Goal: Task Accomplishment & Management: Manage account settings

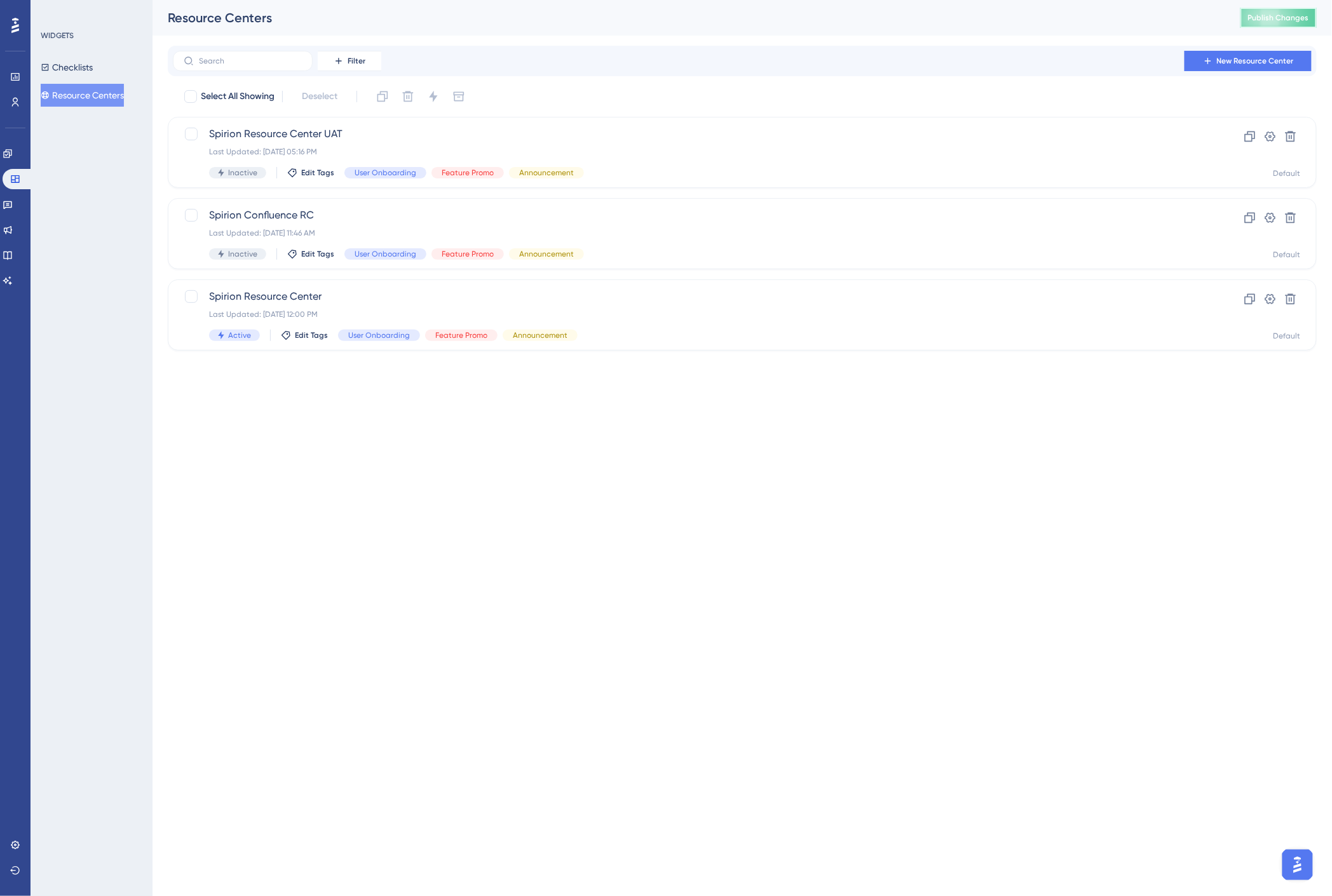
click at [1235, 9] on button "Publish Changes" at bounding box center [1278, 18] width 76 height 21
click at [13, 275] on icon at bounding box center [7, 280] width 10 height 10
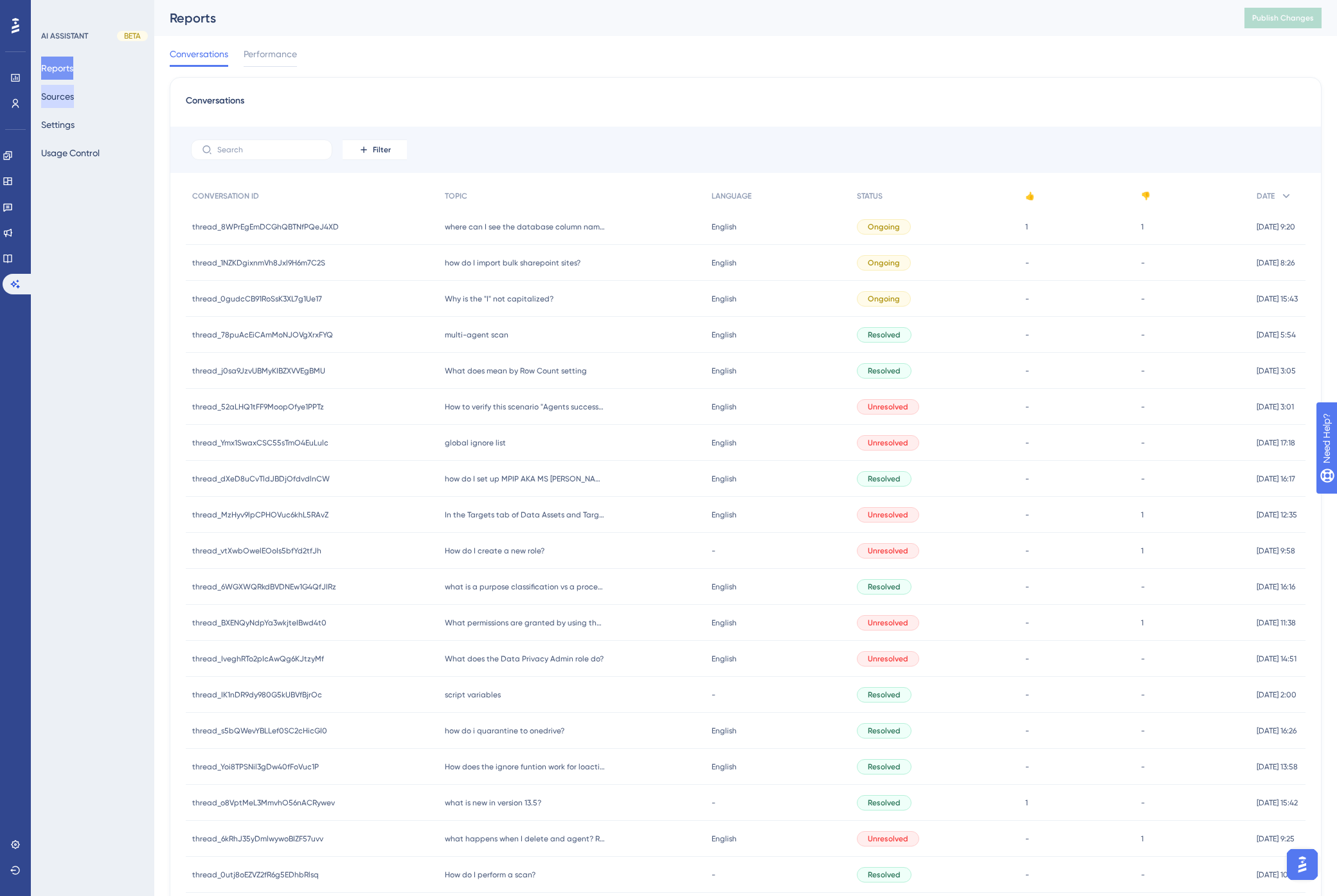
click at [60, 95] on button "Sources" at bounding box center [57, 97] width 33 height 24
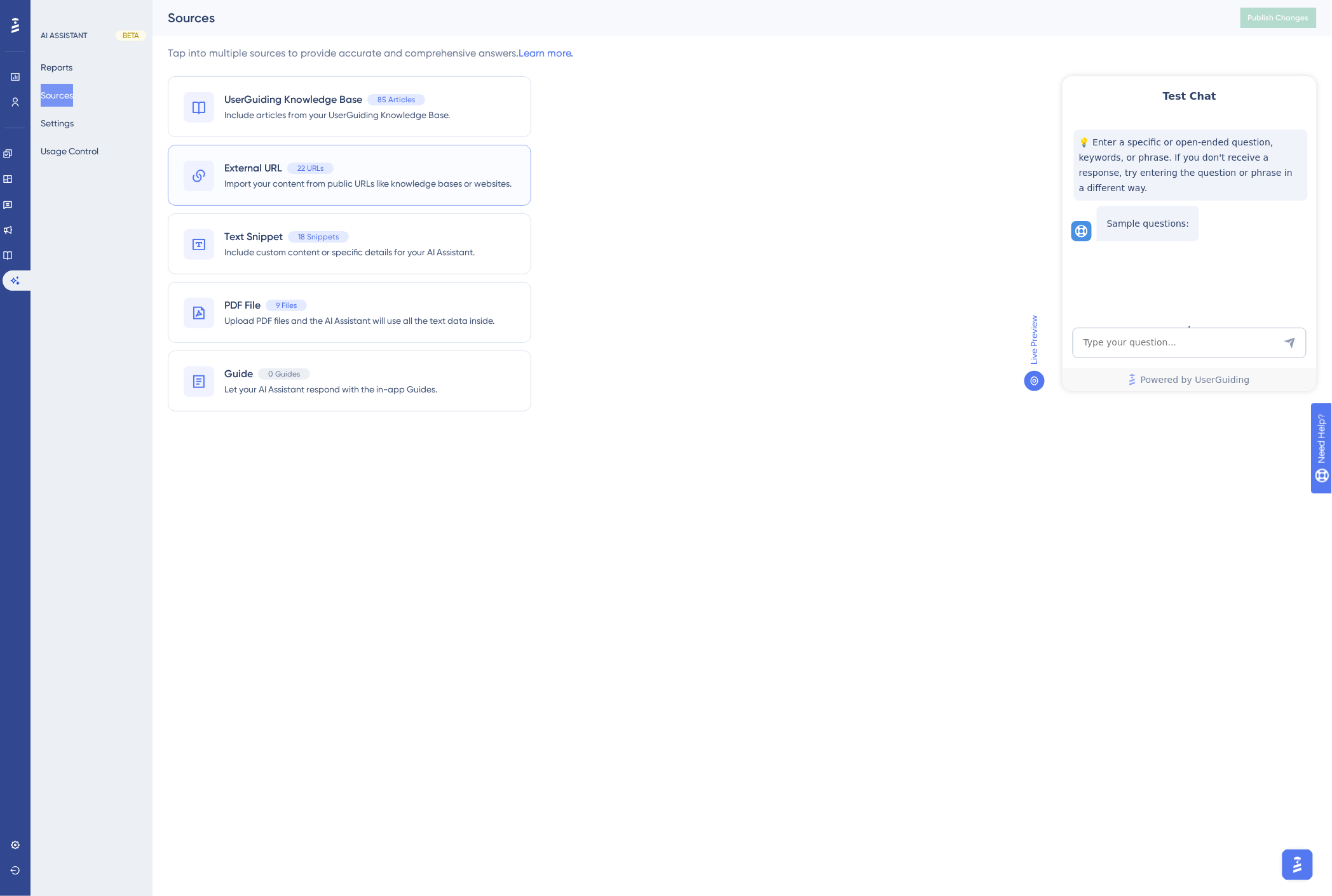
click at [261, 173] on span "External URL" at bounding box center [253, 168] width 58 height 15
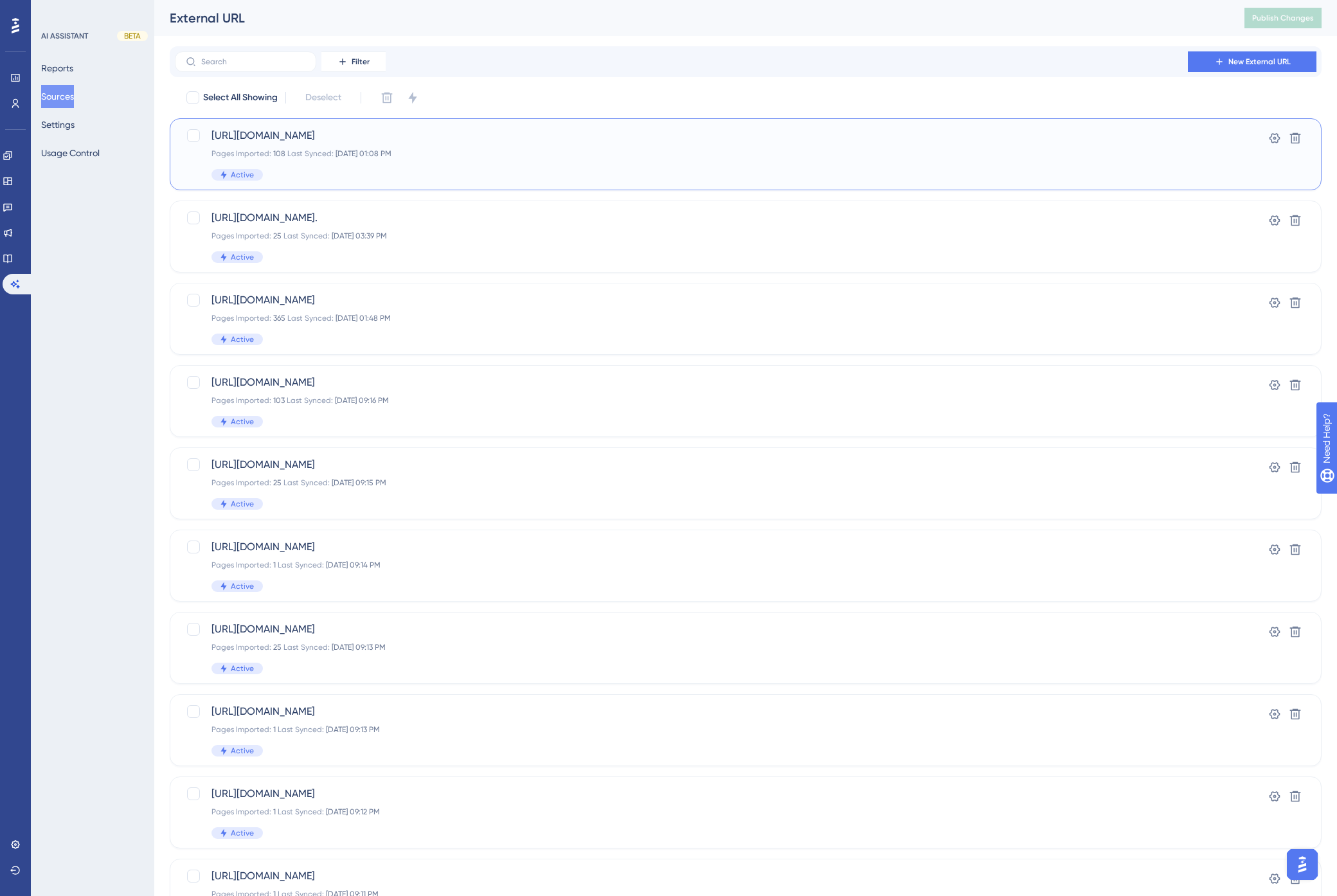
drag, startPoint x: 729, startPoint y: 131, endPoint x: 205, endPoint y: 137, distance: 524.0
click at [205, 137] on div "https://docs.spirion.com/Content/Sensitive%20Data%20Platform/Platform/Platform/…" at bounding box center [681, 154] width 991 height 52
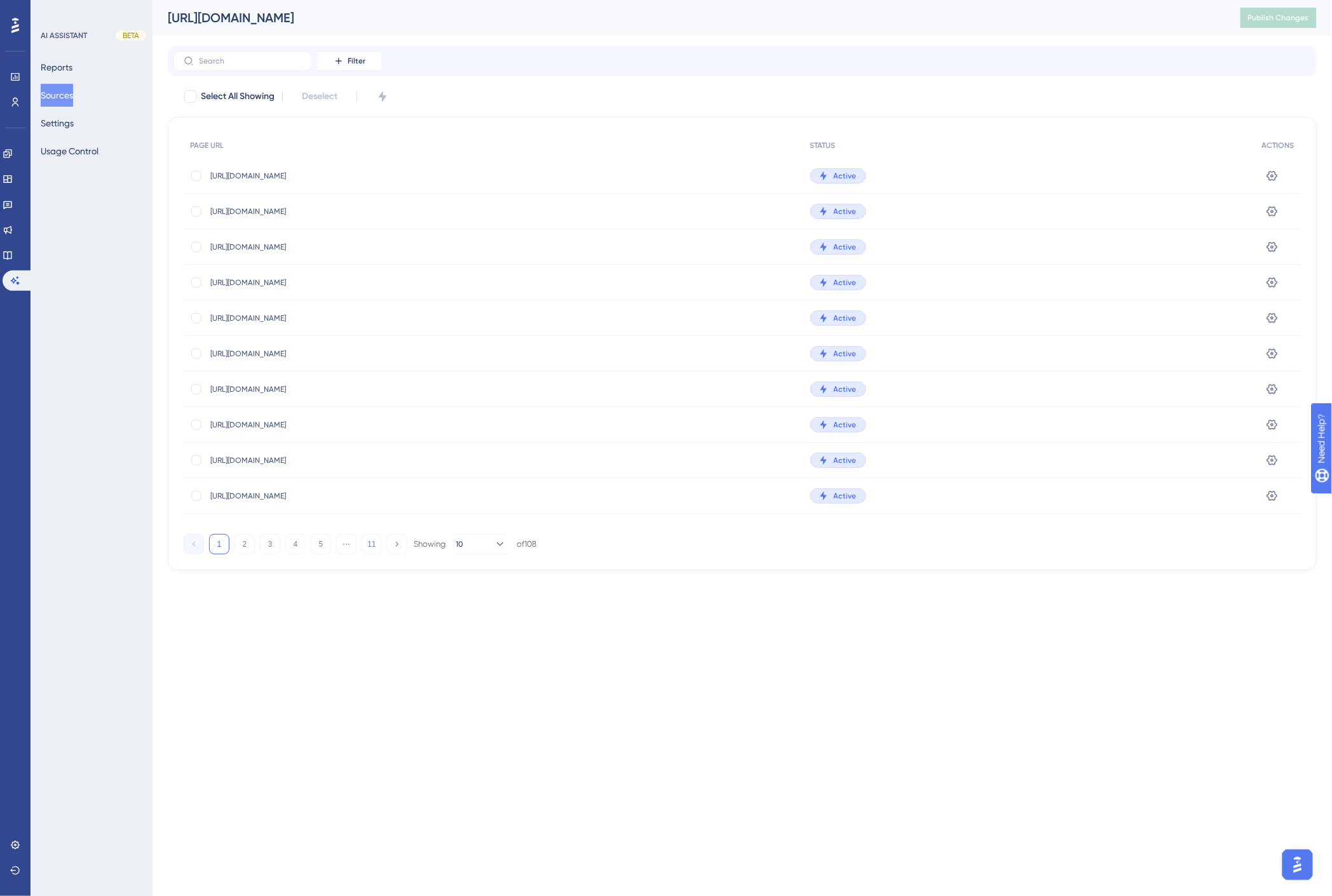
drag, startPoint x: 817, startPoint y: 23, endPoint x: 164, endPoint y: 25, distance: 653.0
click at [164, 25] on div "https://docs.spirion.com/Content/Sensitive%20Data%20Platform/Platform/Platform/…" at bounding box center [742, 18] width 1179 height 36
copy div "[URL][DOMAIN_NAME]"
click at [59, 96] on button "Sources" at bounding box center [56, 96] width 32 height 23
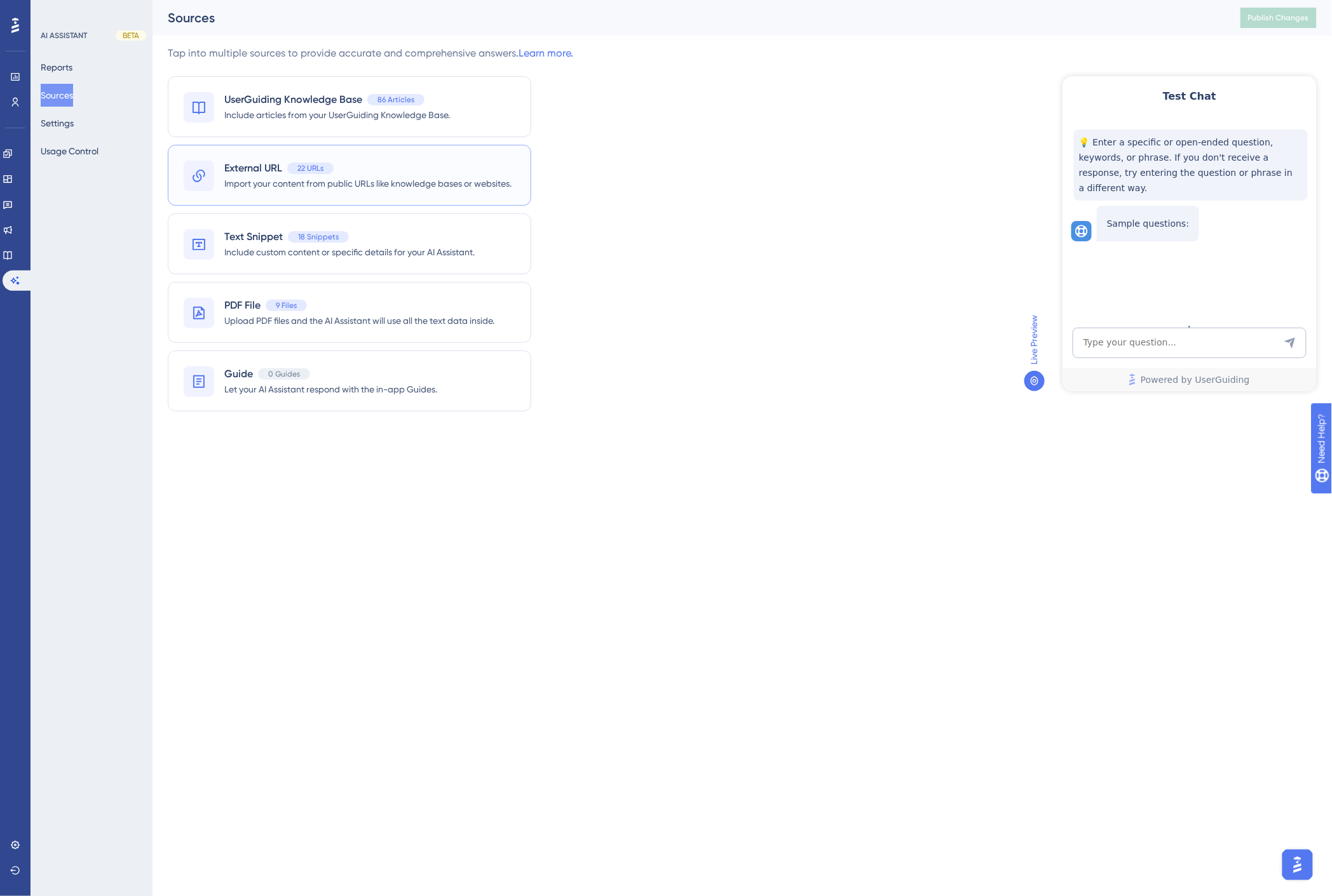
click at [258, 168] on span "External URL" at bounding box center [253, 168] width 58 height 15
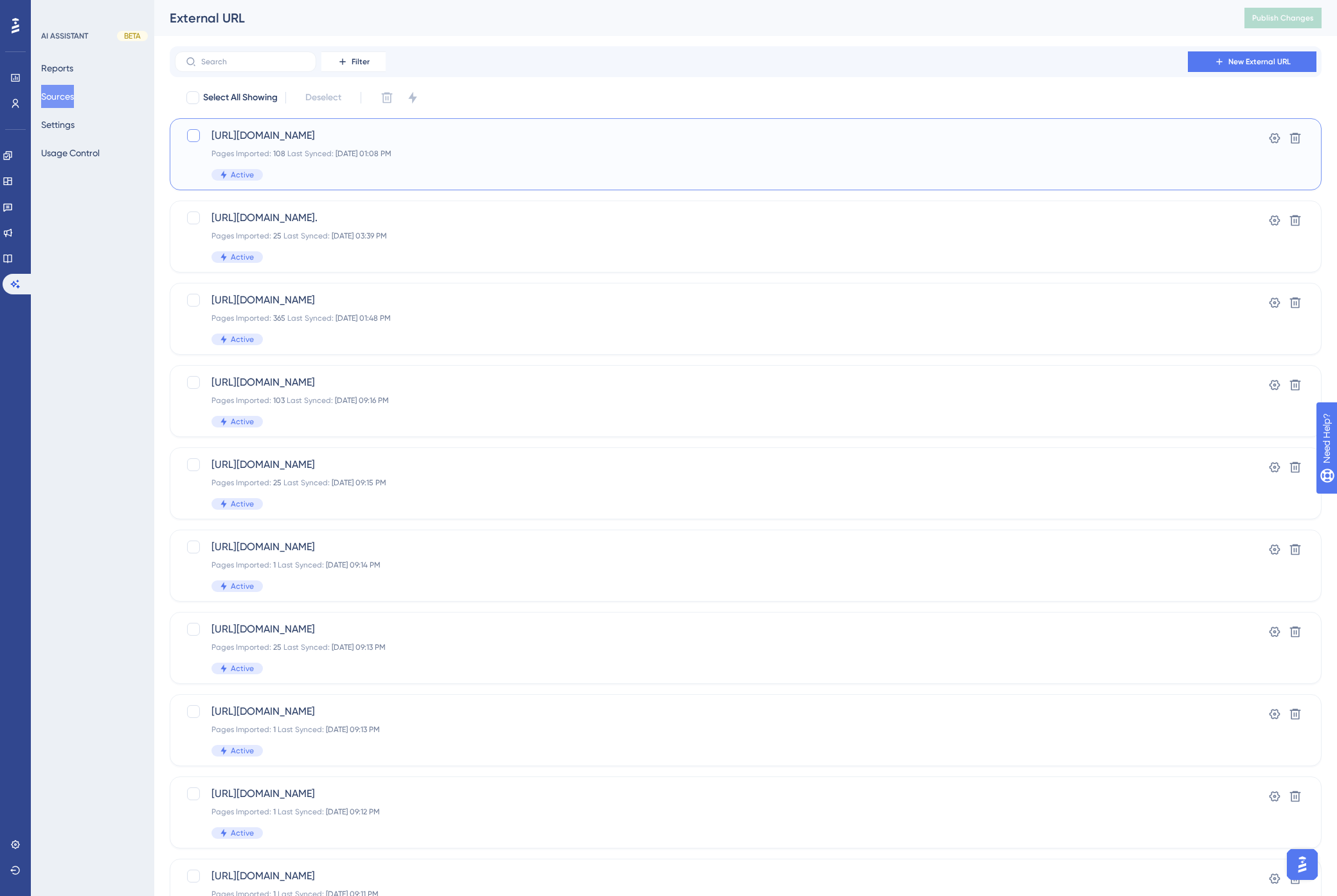
click at [194, 137] on div at bounding box center [194, 136] width 13 height 13
checkbox input "true"
click at [1250, 137] on icon at bounding box center [1296, 138] width 11 height 11
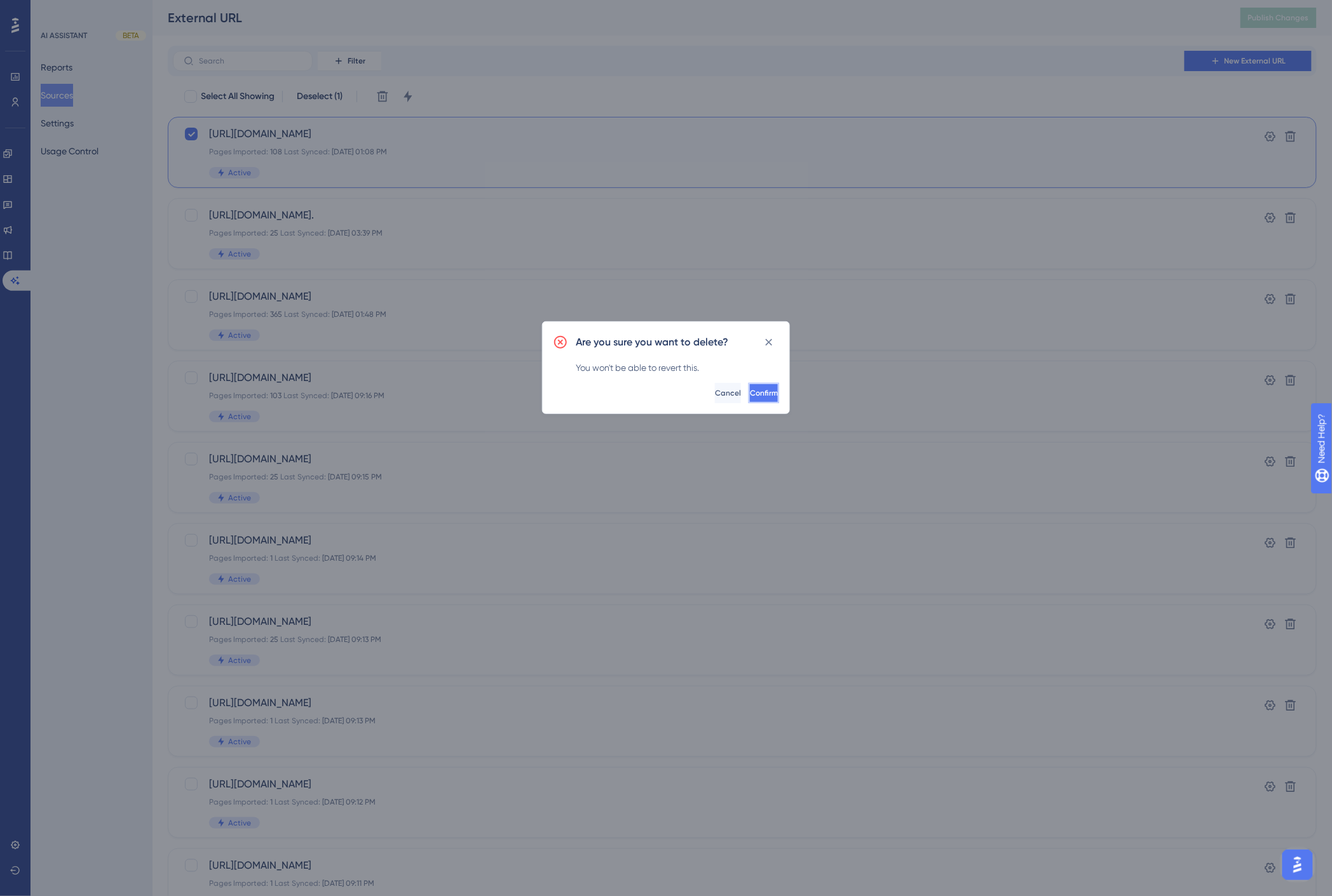
click at [751, 389] on span "Confirm" at bounding box center [763, 393] width 28 height 10
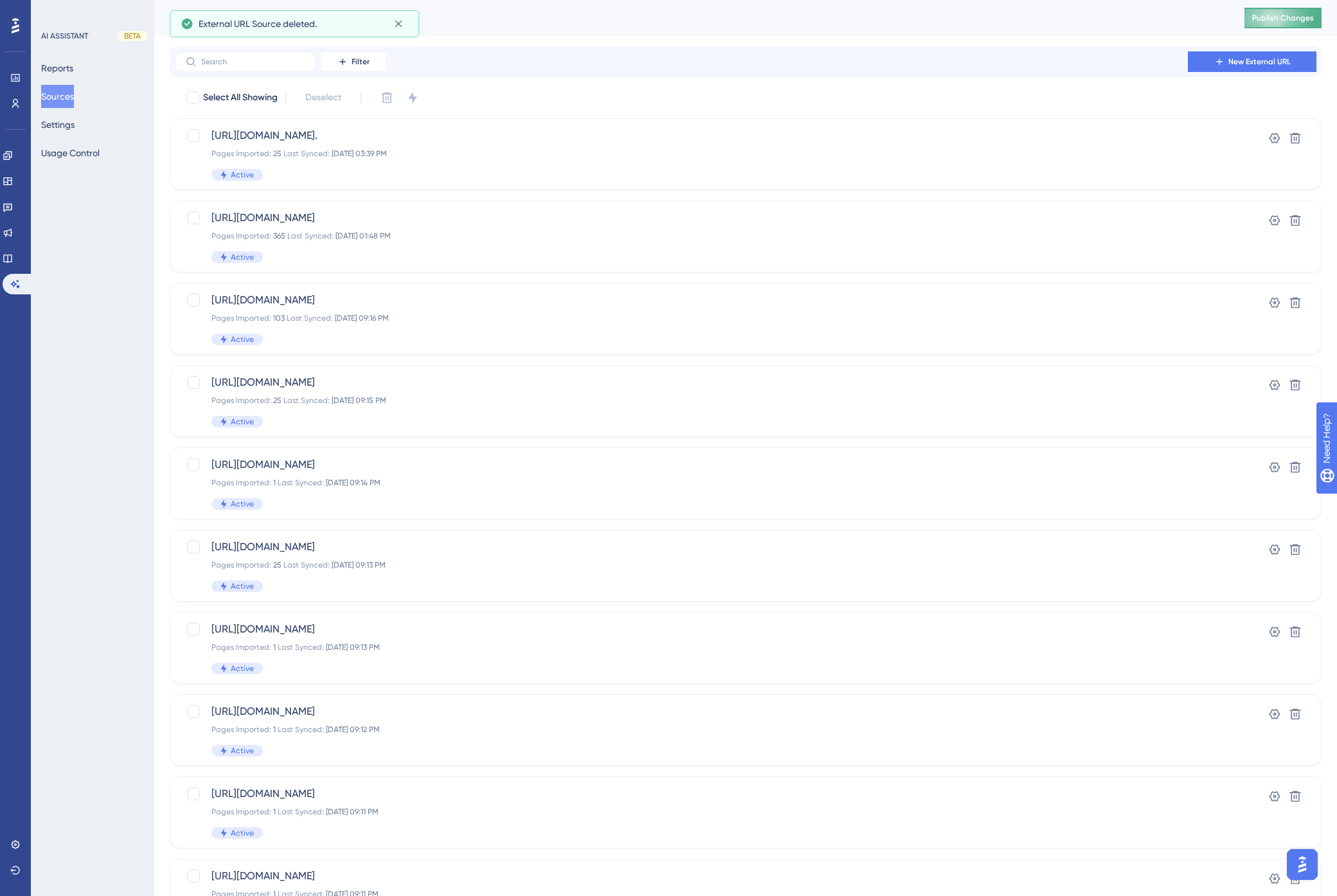
click at [1250, 16] on span "Publish Changes" at bounding box center [1284, 17] width 62 height 10
click at [1231, 53] on button "New External URL" at bounding box center [1253, 62] width 129 height 21
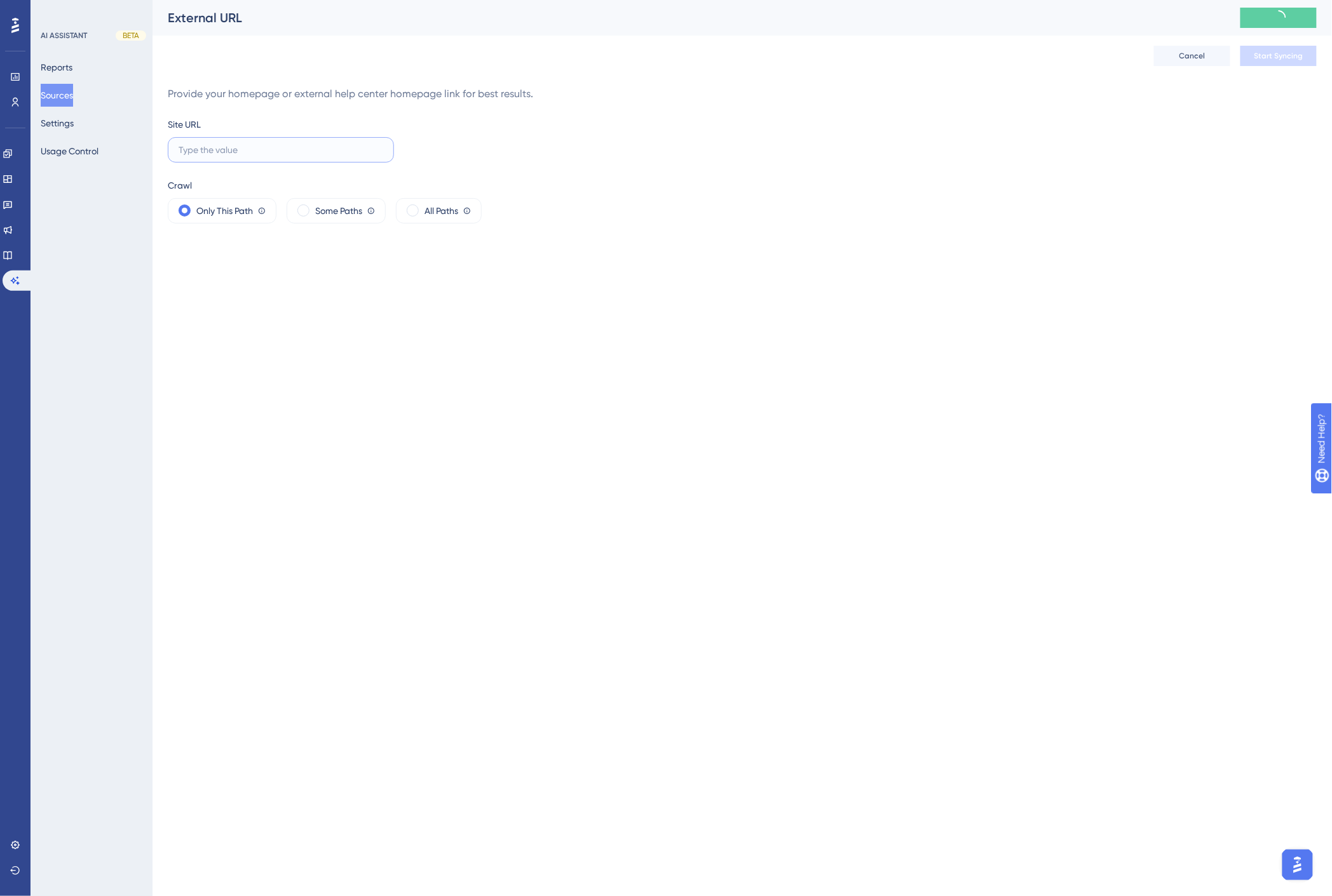
click at [221, 155] on input "text" at bounding box center [281, 150] width 205 height 14
paste input "[URL][DOMAIN_NAME]"
type input "[URL][DOMAIN_NAME]"
click at [443, 216] on span "All Paths" at bounding box center [442, 210] width 34 height 15
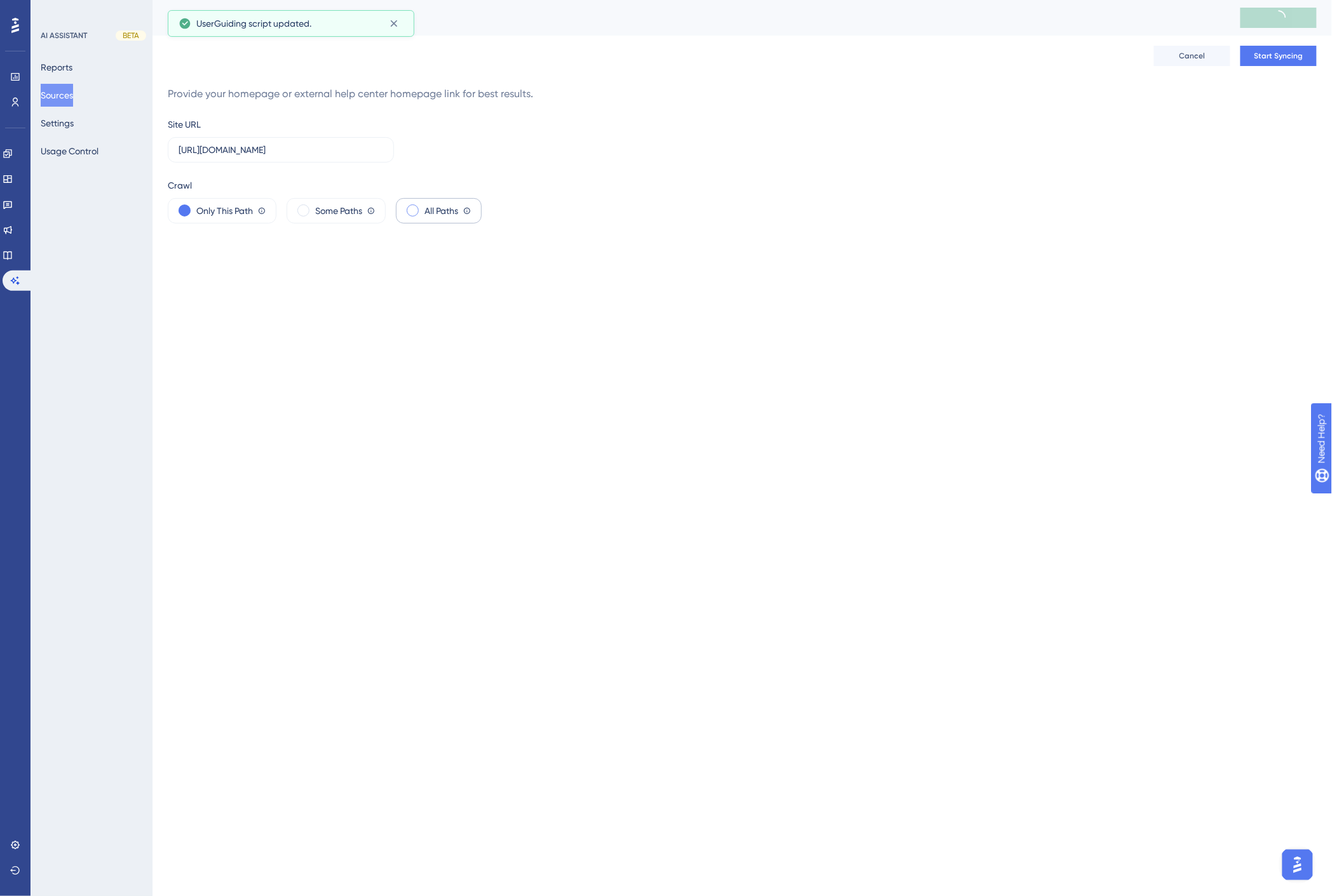
scroll to position [0, 0]
click at [1235, 55] on span "Start Syncing" at bounding box center [1278, 55] width 49 height 10
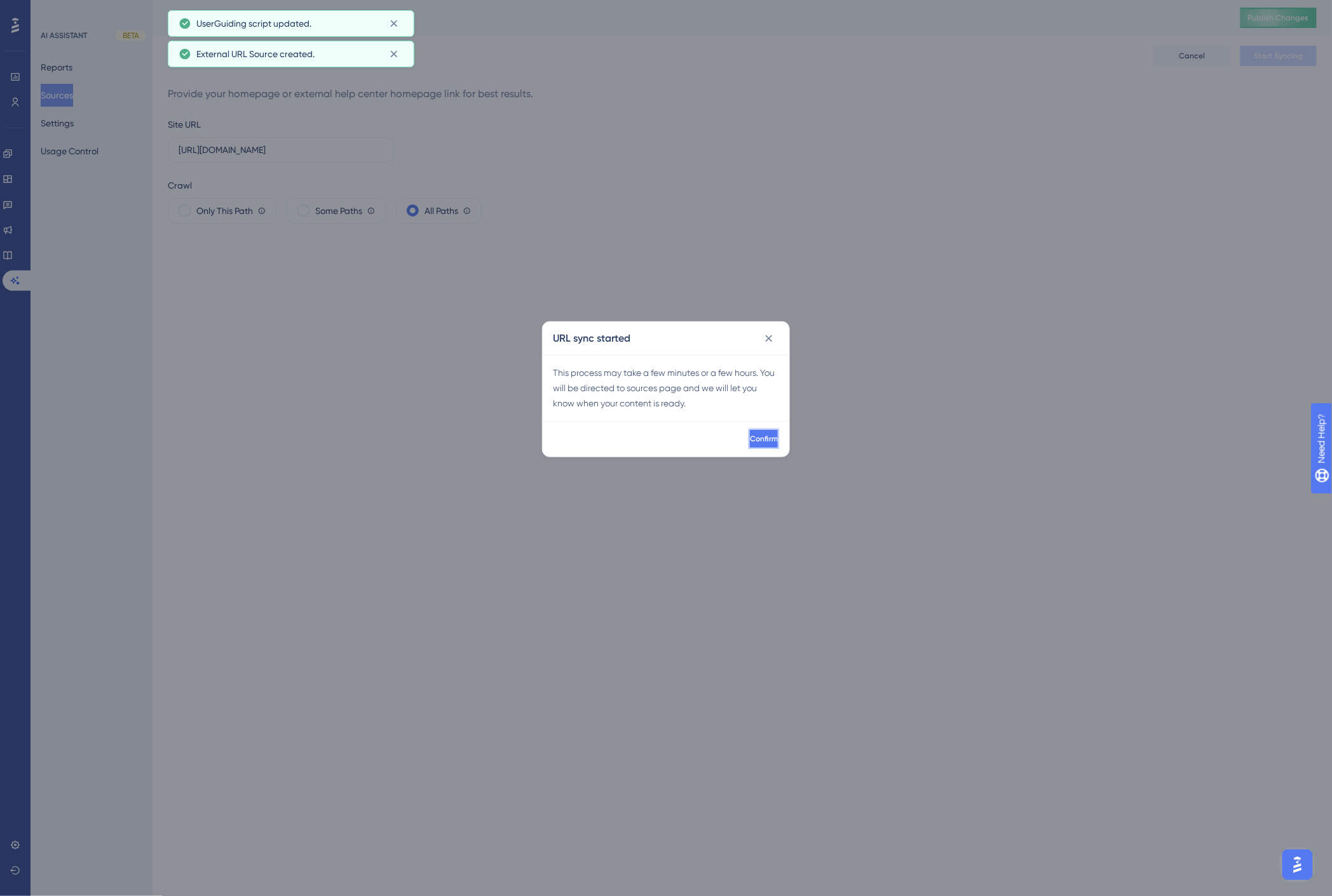
click at [750, 437] on span "Confirm" at bounding box center [763, 438] width 28 height 10
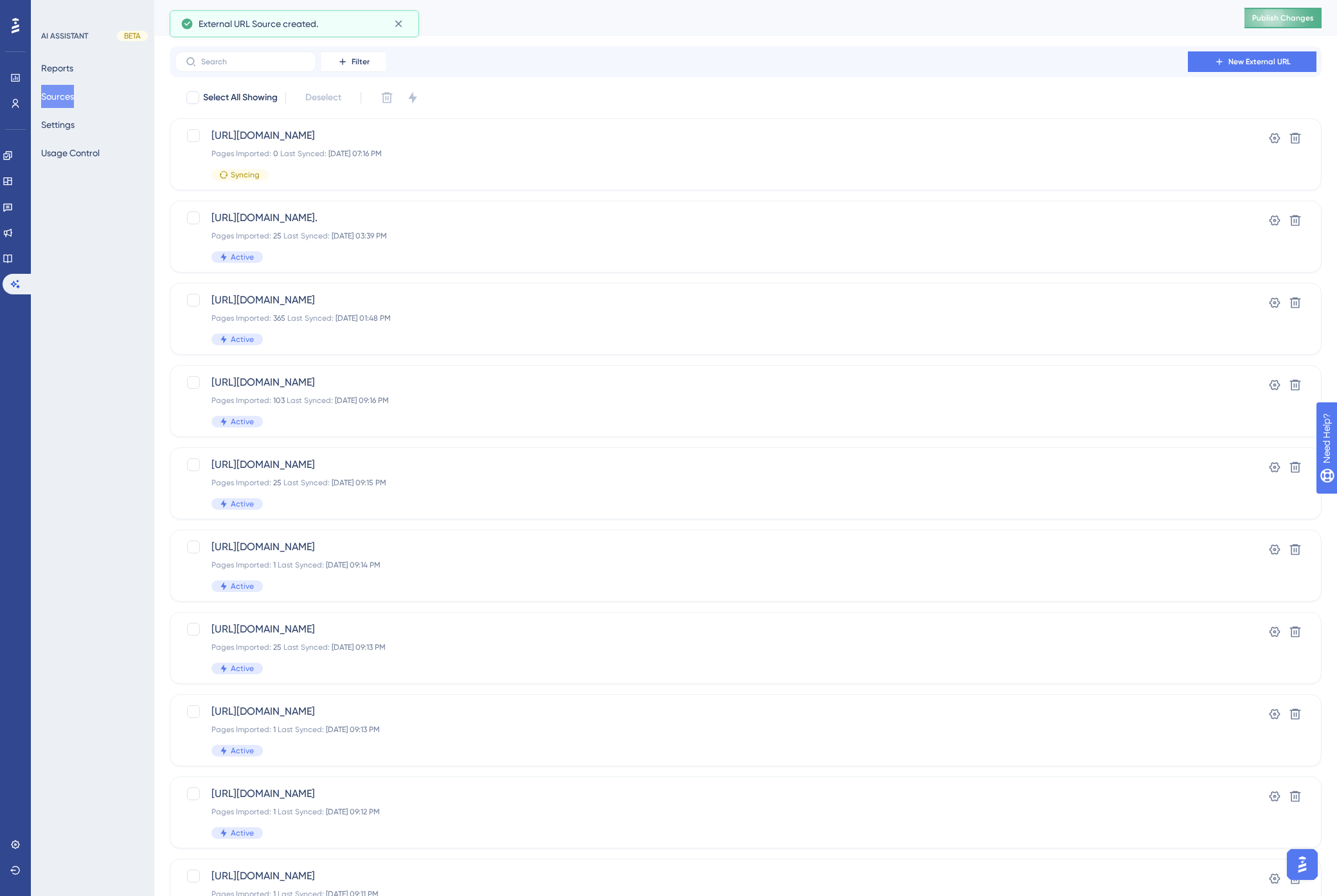
click at [1250, 24] on button "Publish Changes" at bounding box center [1283, 18] width 77 height 21
click at [16, 281] on icon at bounding box center [15, 283] width 9 height 8
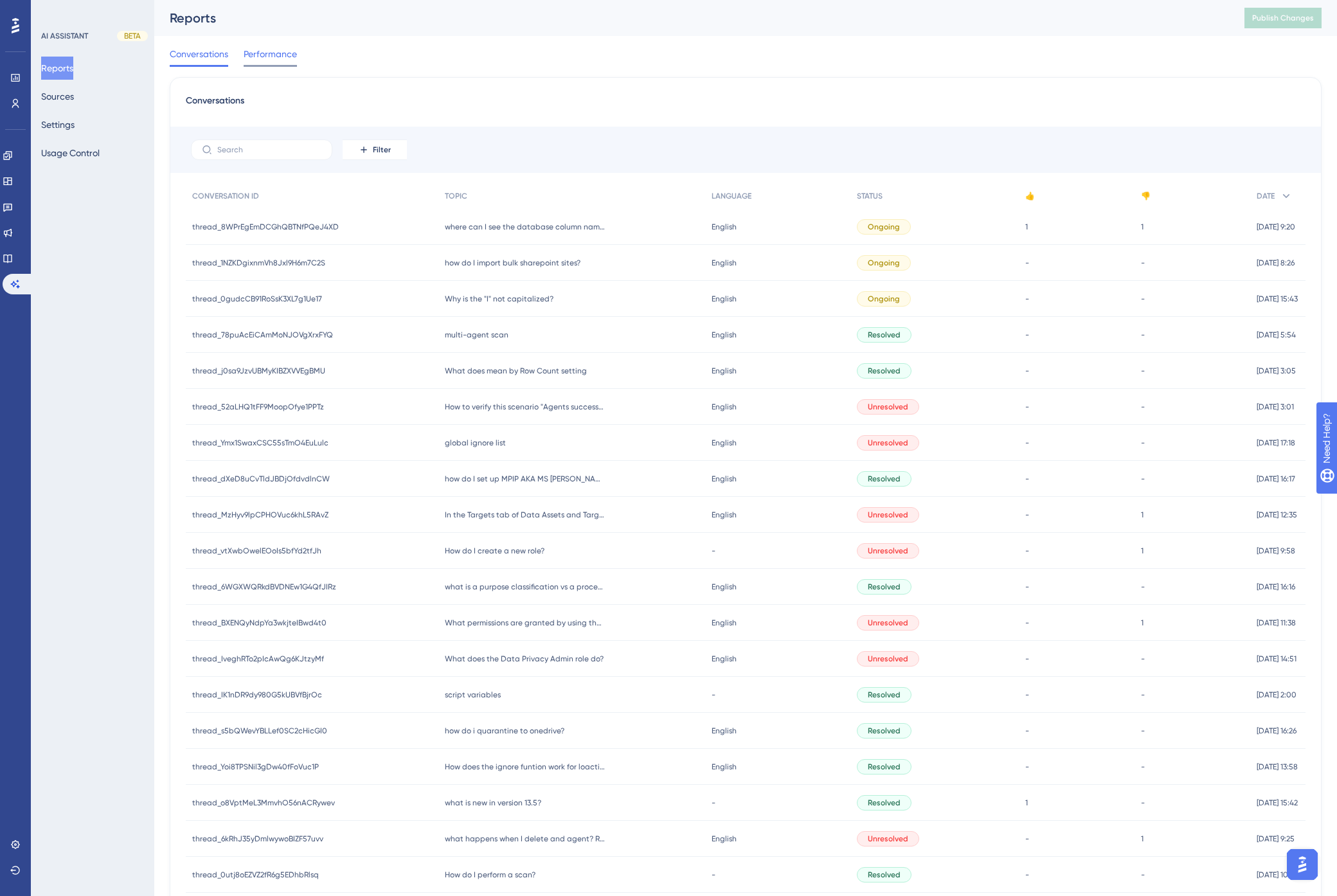
click at [287, 50] on span "Performance" at bounding box center [270, 53] width 53 height 15
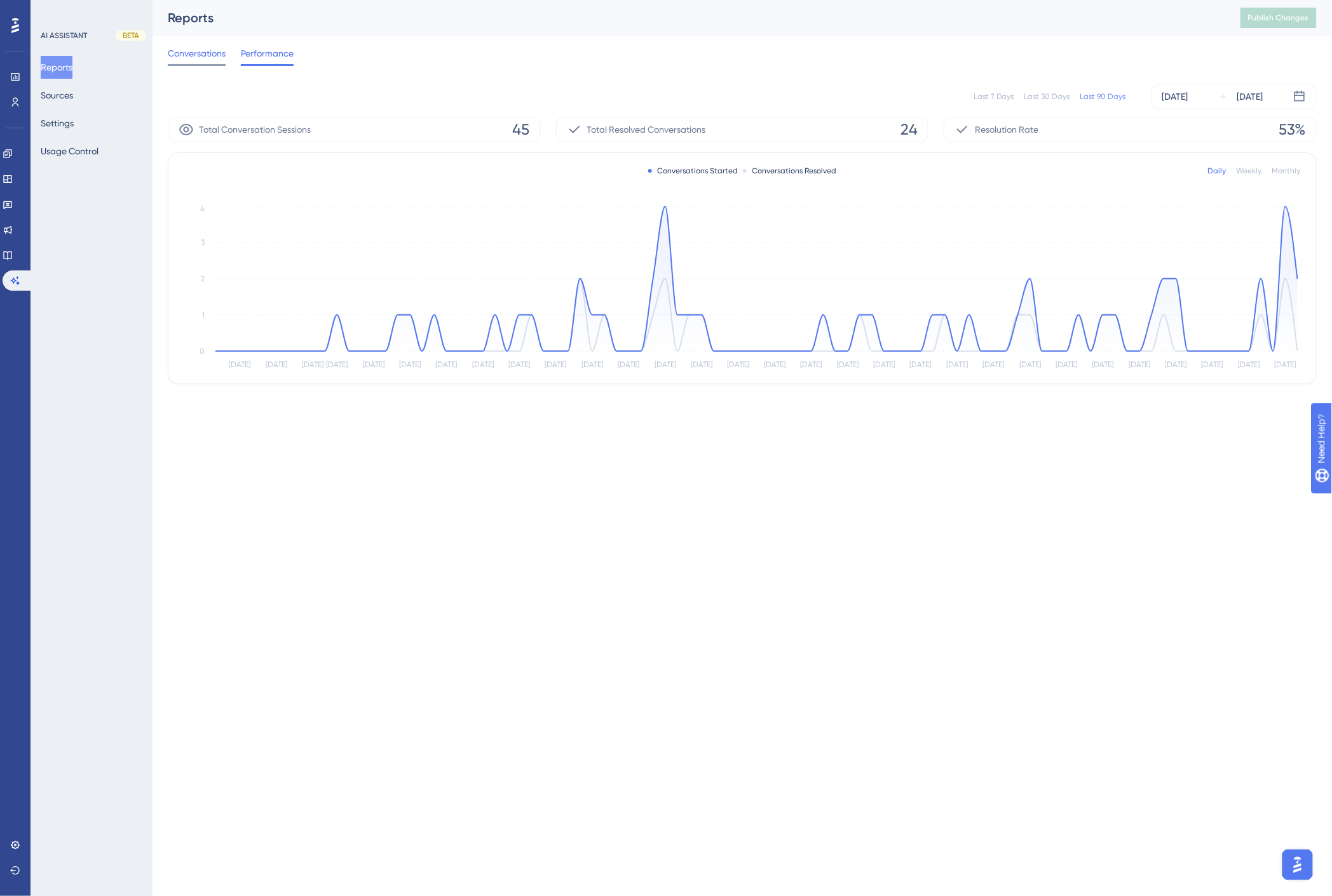
click at [185, 55] on span "Conversations" at bounding box center [197, 53] width 58 height 15
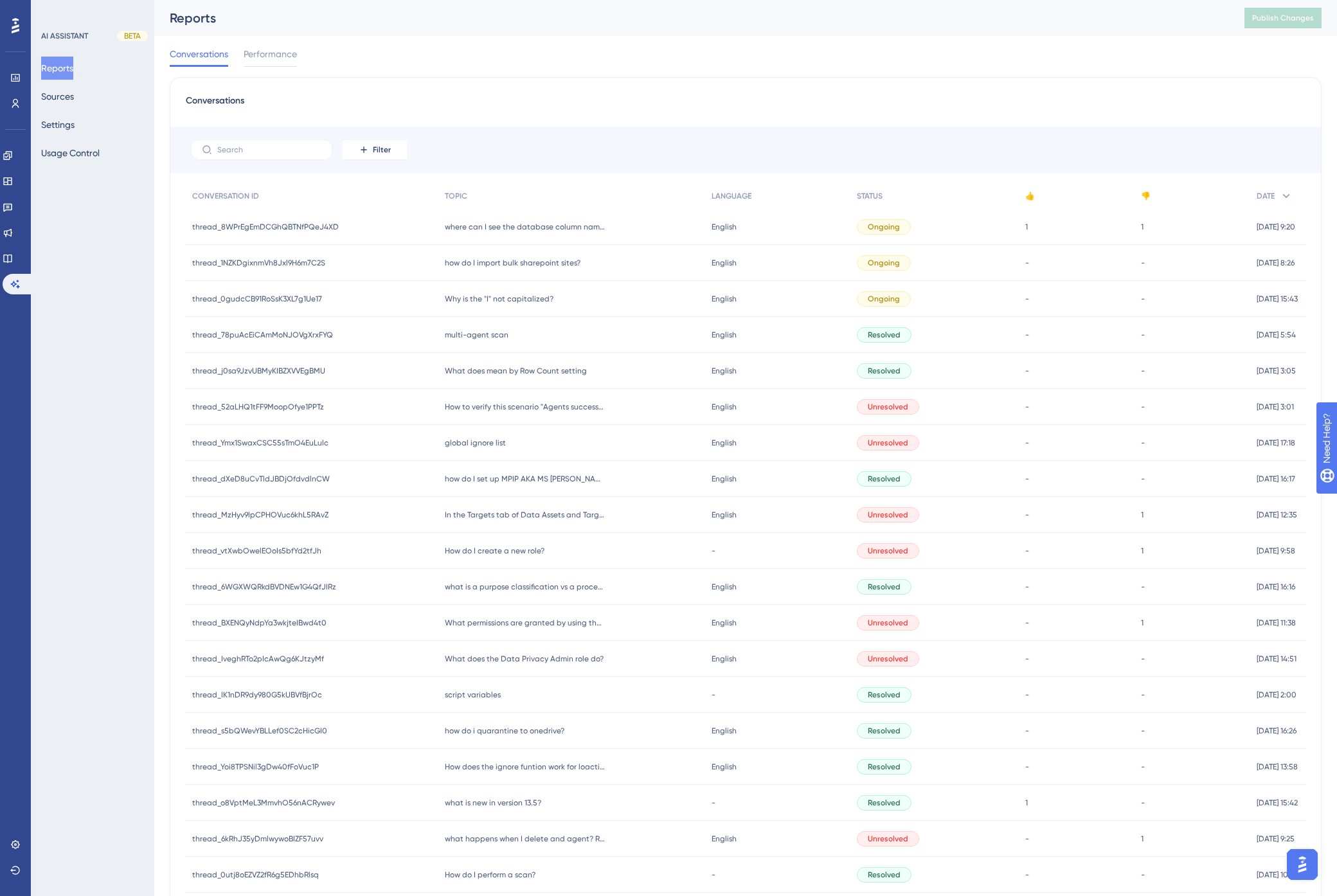
click at [545, 369] on span "What does mean by Row Count setting" at bounding box center [516, 370] width 142 height 10
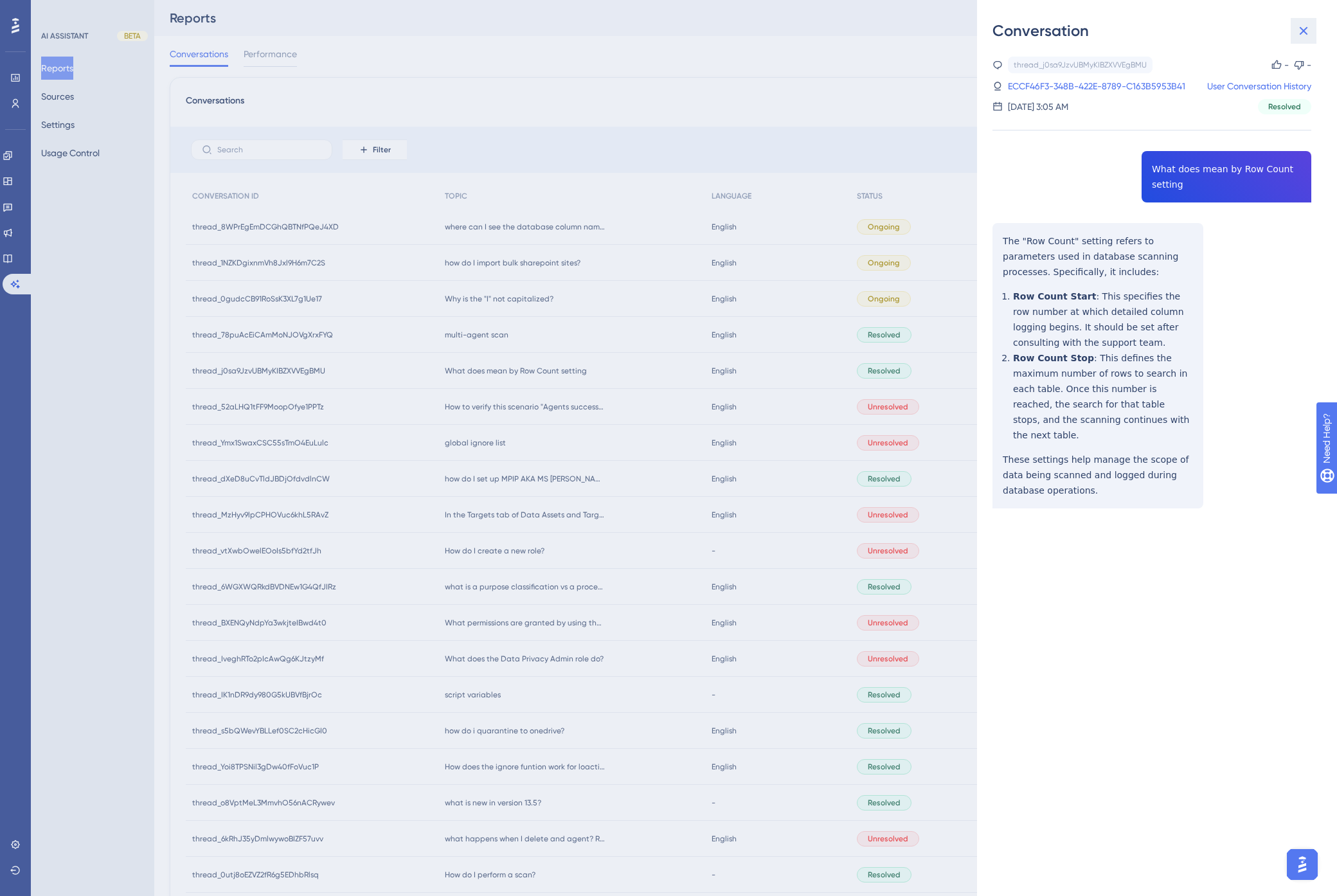
click at [1250, 29] on icon at bounding box center [1304, 31] width 15 height 15
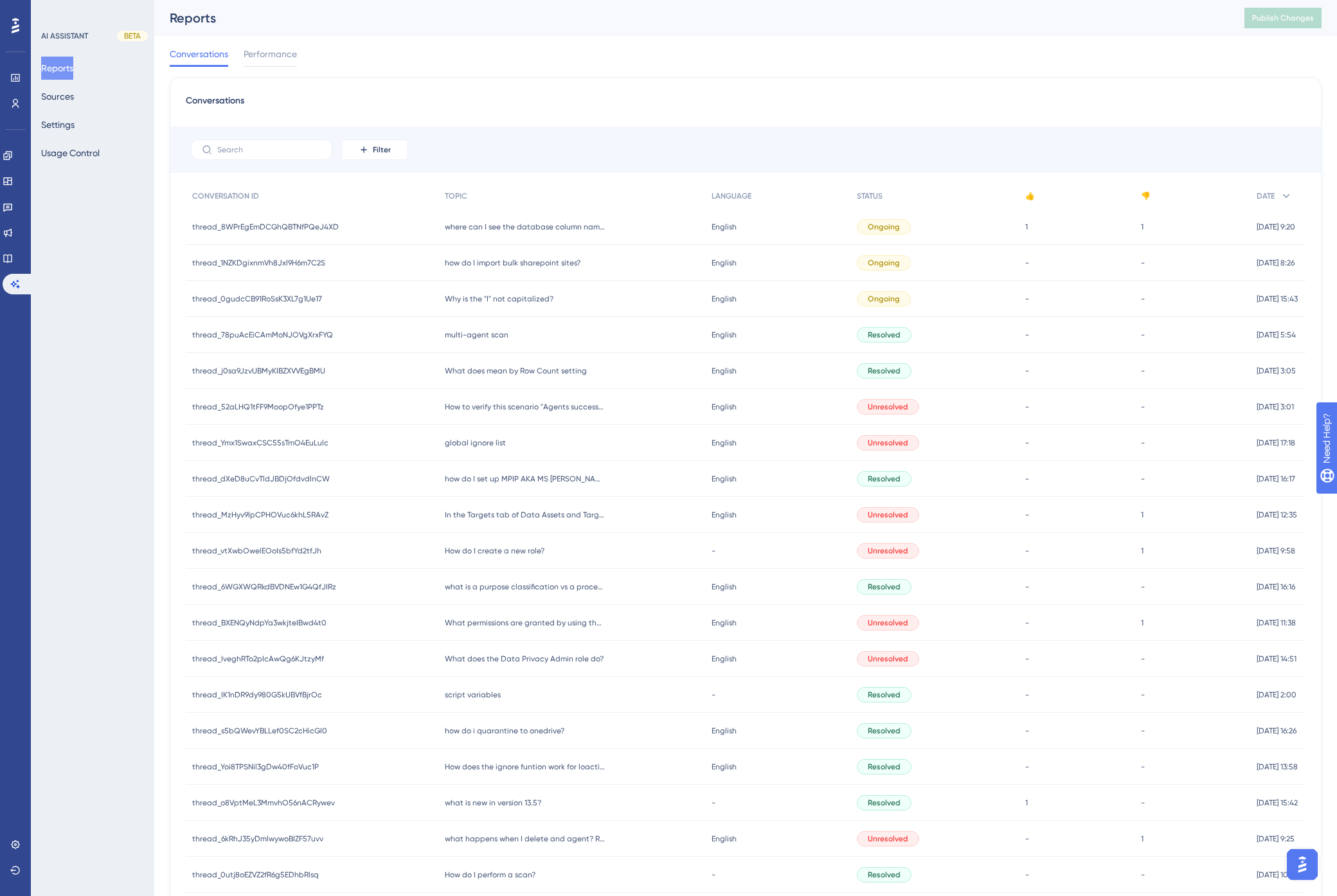
click at [654, 24] on div "Reports" at bounding box center [692, 18] width 1043 height 18
click at [502, 767] on span "How does the ignore funtion work for loaction?" at bounding box center [526, 767] width 161 height 10
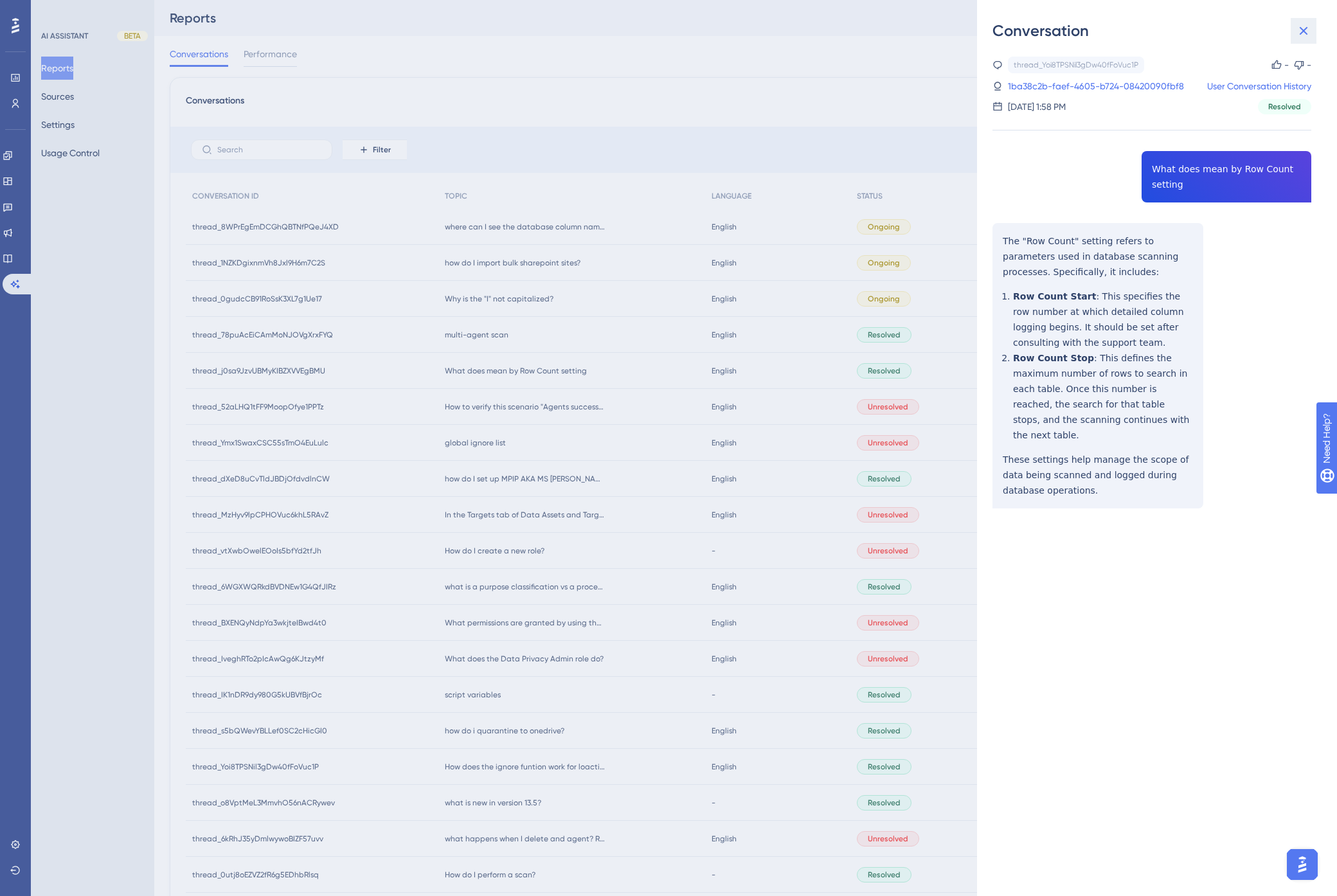
click at [1250, 33] on icon at bounding box center [1304, 31] width 15 height 15
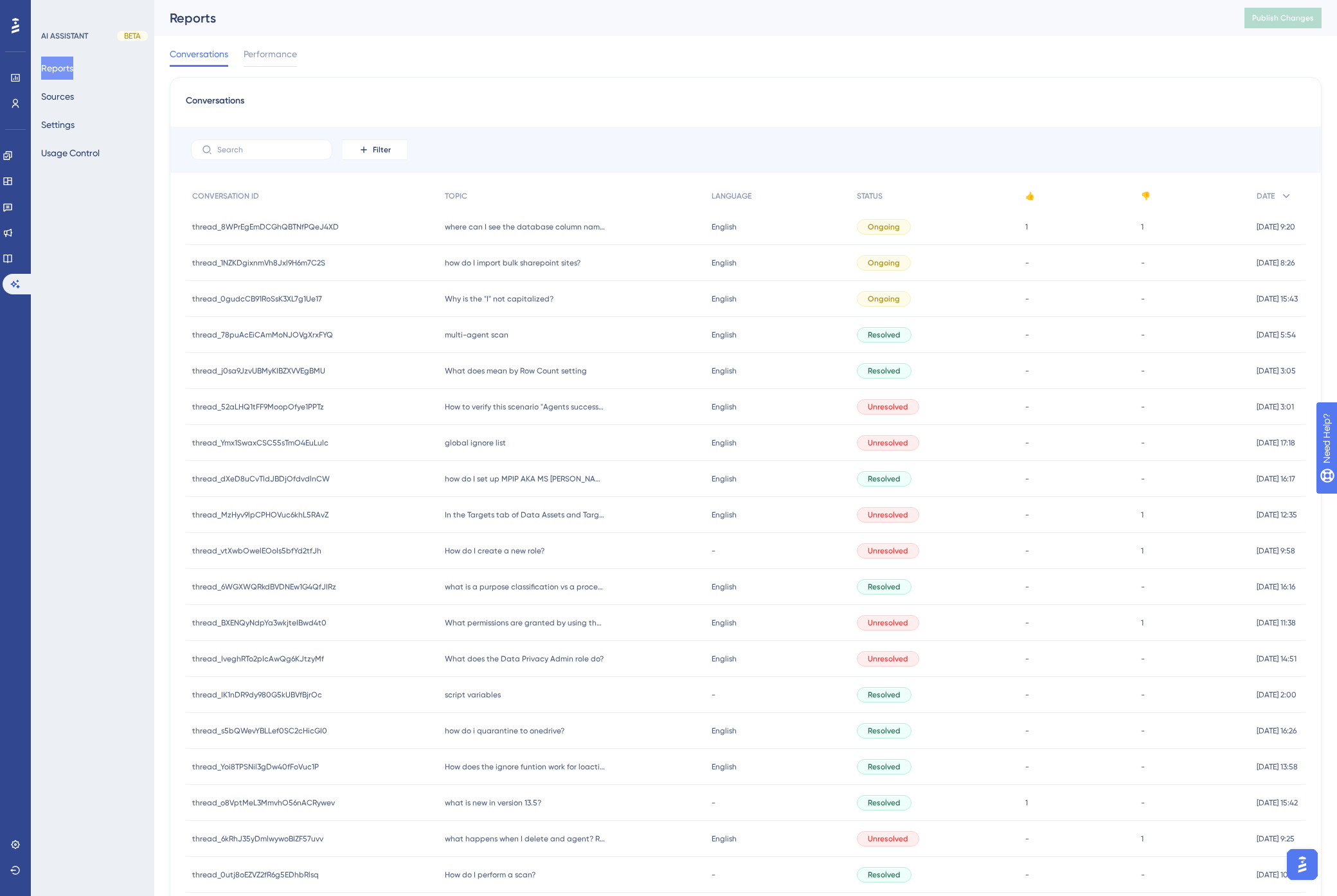
click at [501, 805] on span "what is new in version 13.5?" at bounding box center [493, 803] width 97 height 10
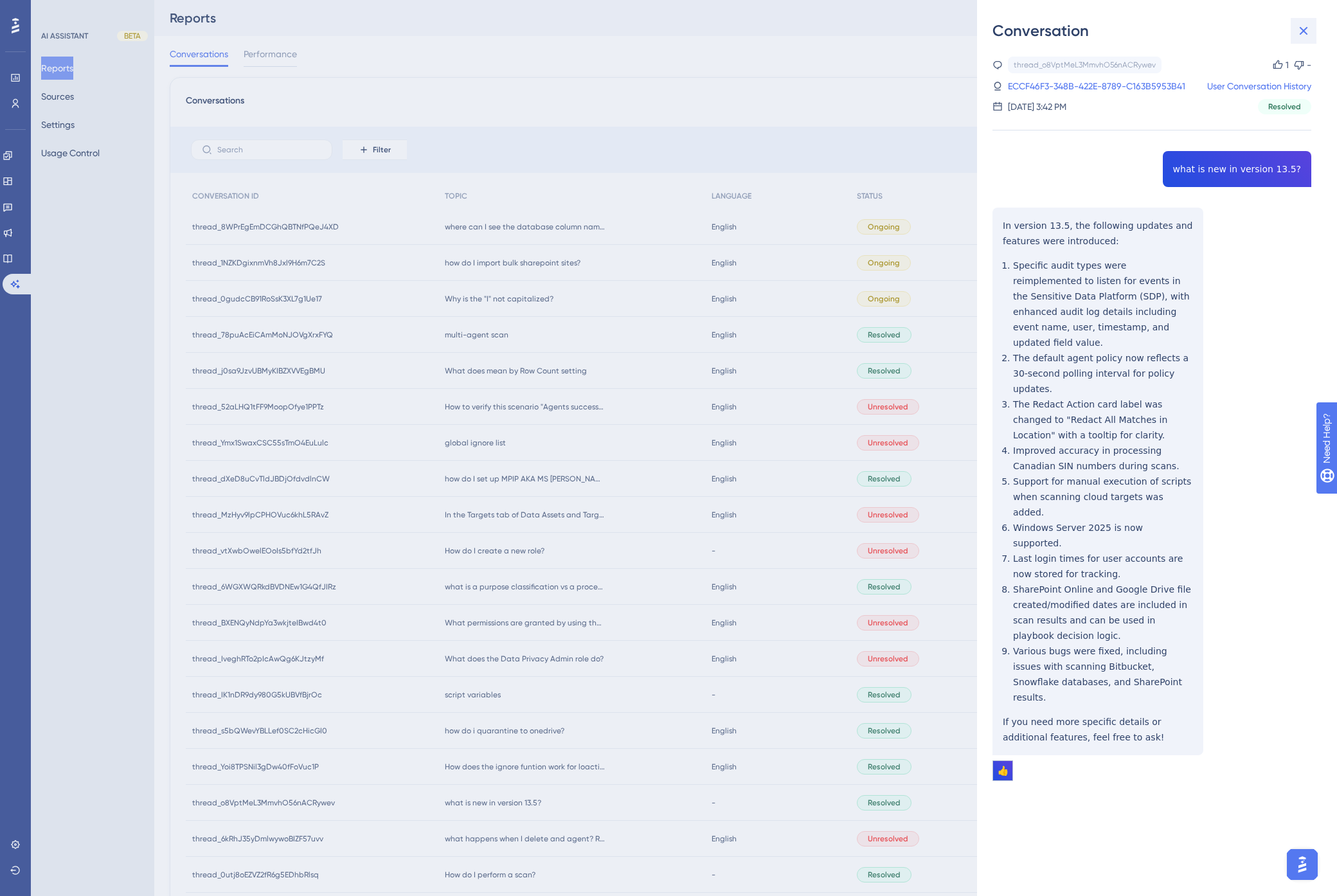
click at [1250, 28] on icon at bounding box center [1304, 31] width 15 height 15
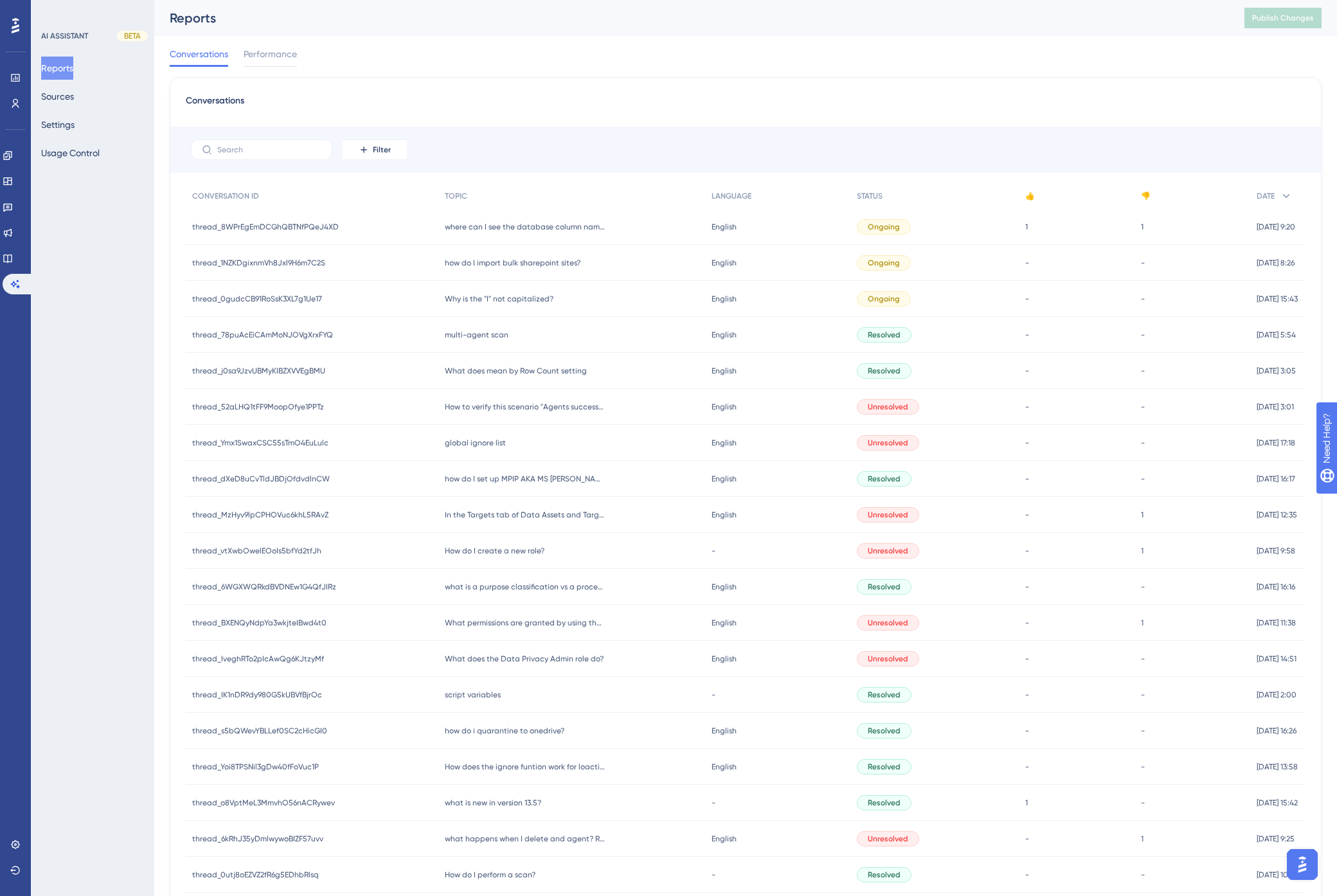
click at [969, 62] on div "Conversations Performance" at bounding box center [746, 56] width 1152 height 41
click at [482, 875] on span "How do I perform a scan?" at bounding box center [491, 874] width 91 height 10
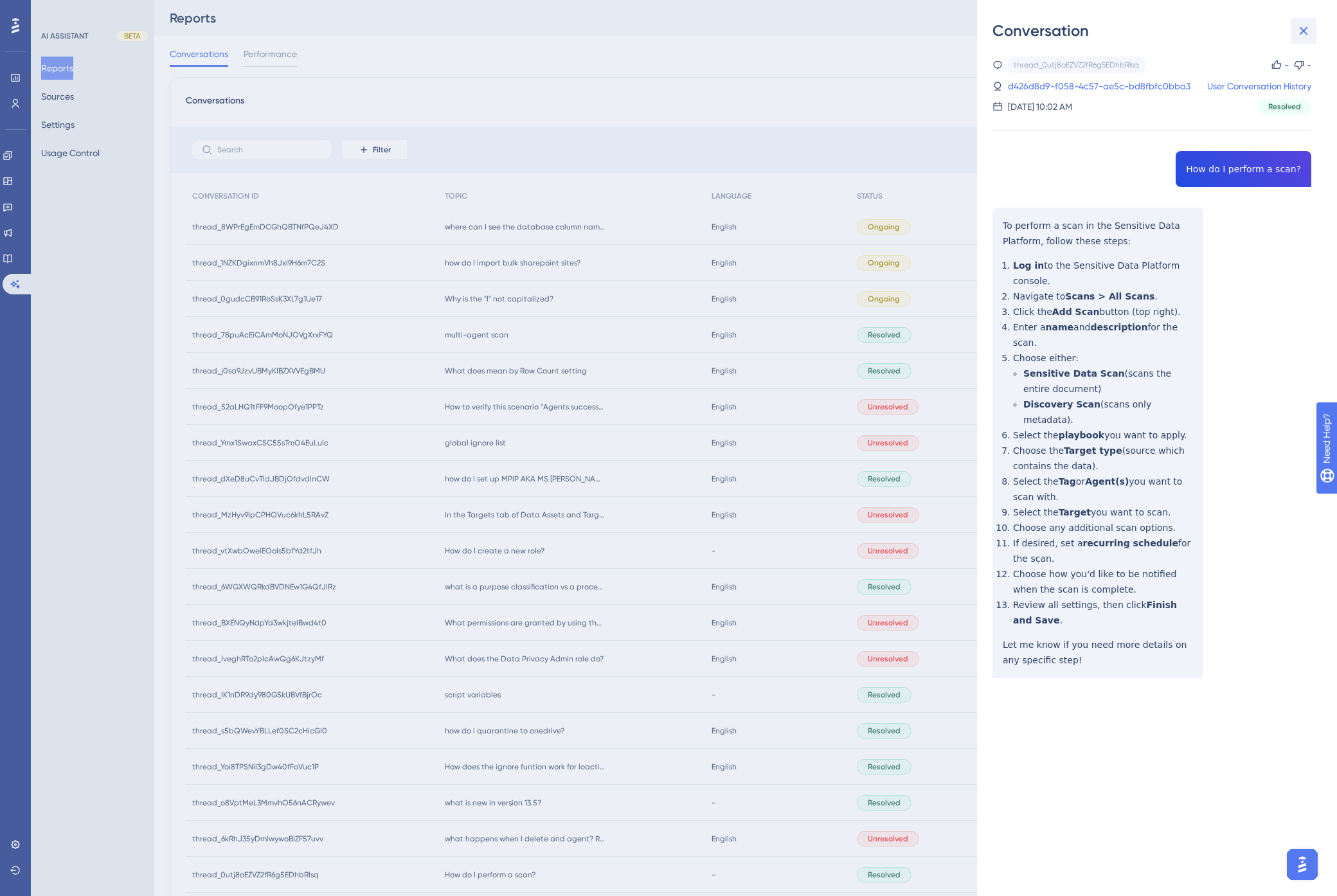
click at [1250, 28] on icon at bounding box center [1304, 31] width 8 height 8
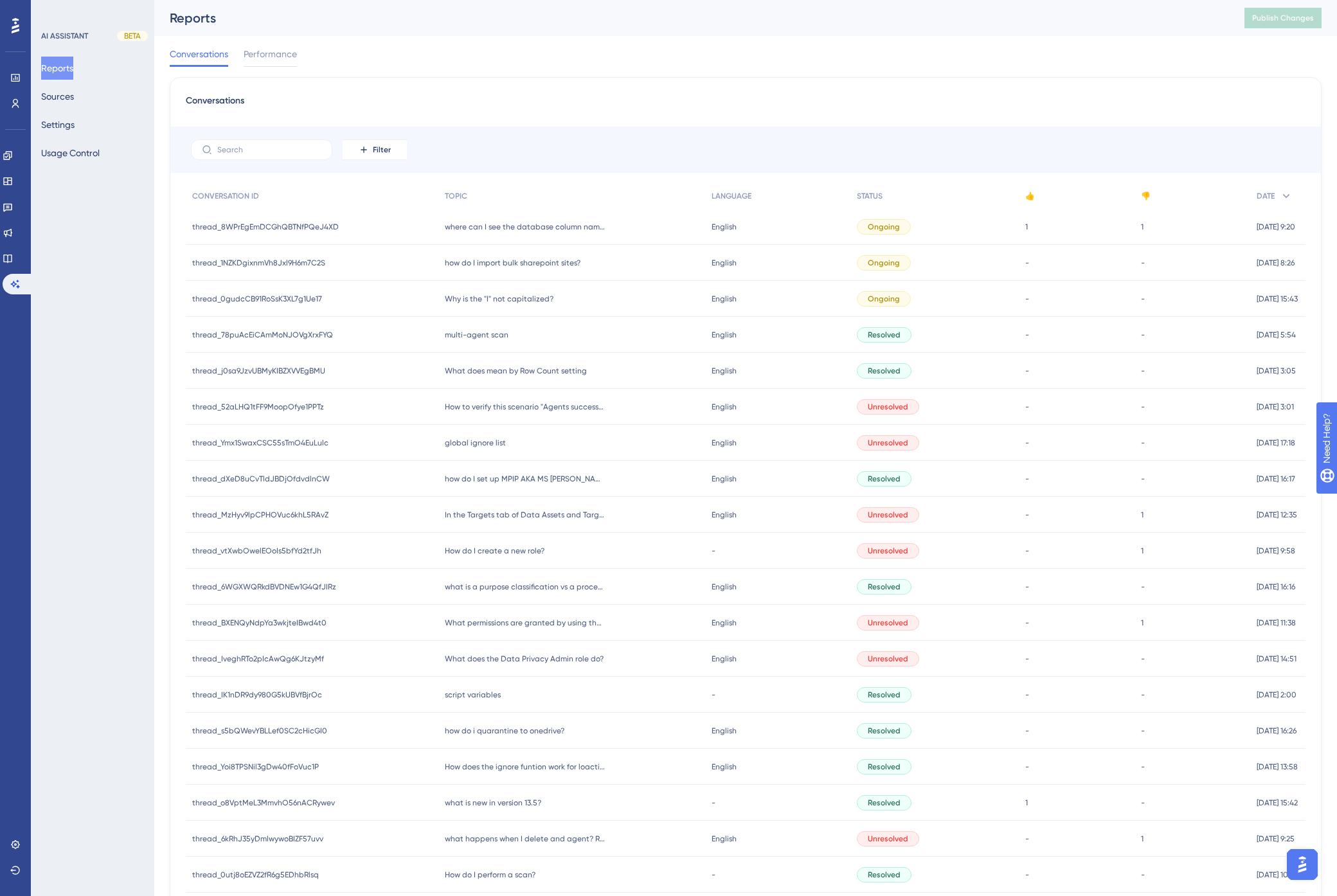
click at [1013, 61] on div "Conversations Performance" at bounding box center [746, 56] width 1152 height 41
click at [61, 94] on button "Sources" at bounding box center [57, 97] width 33 height 24
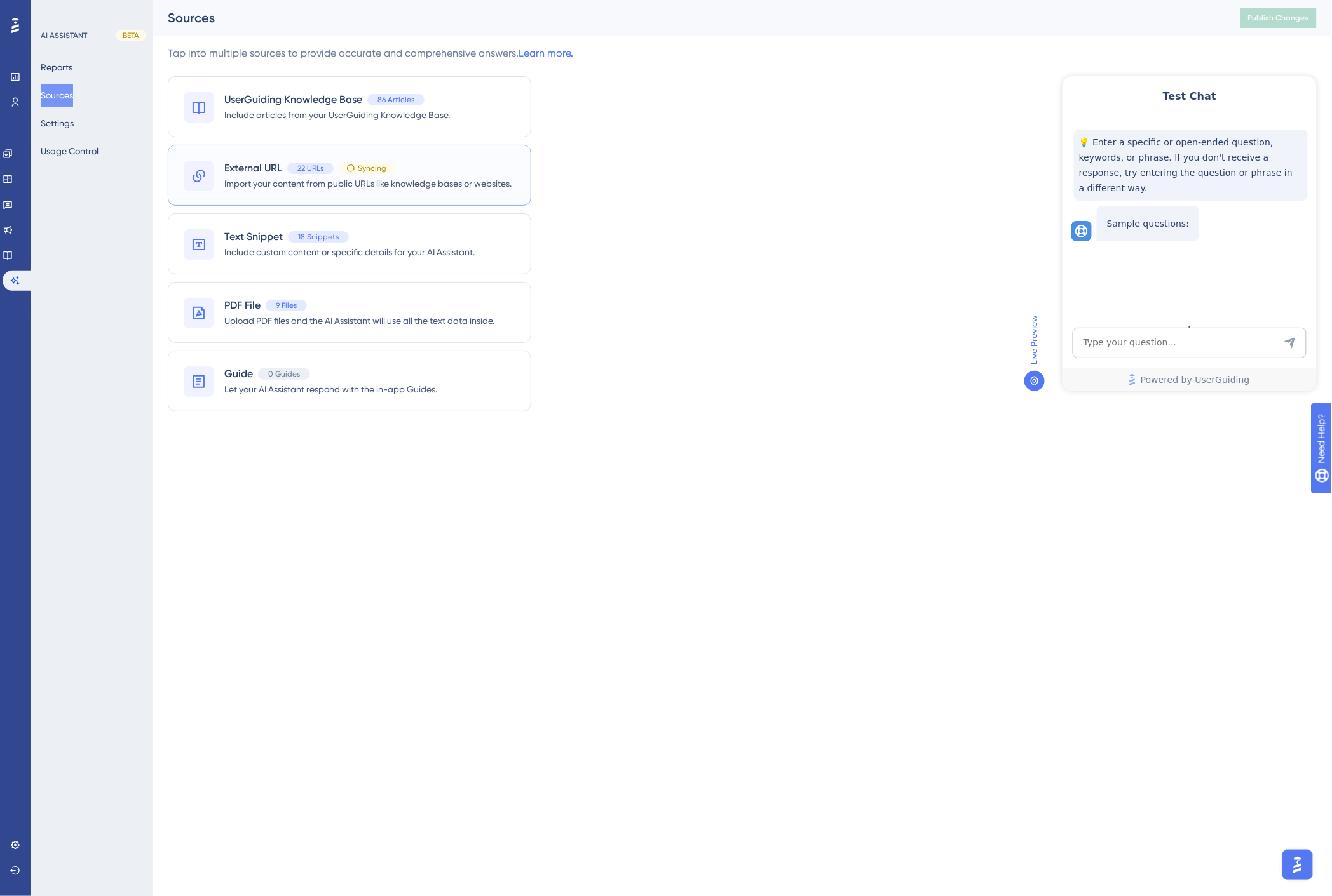
click at [261, 173] on span "External URL" at bounding box center [253, 168] width 58 height 15
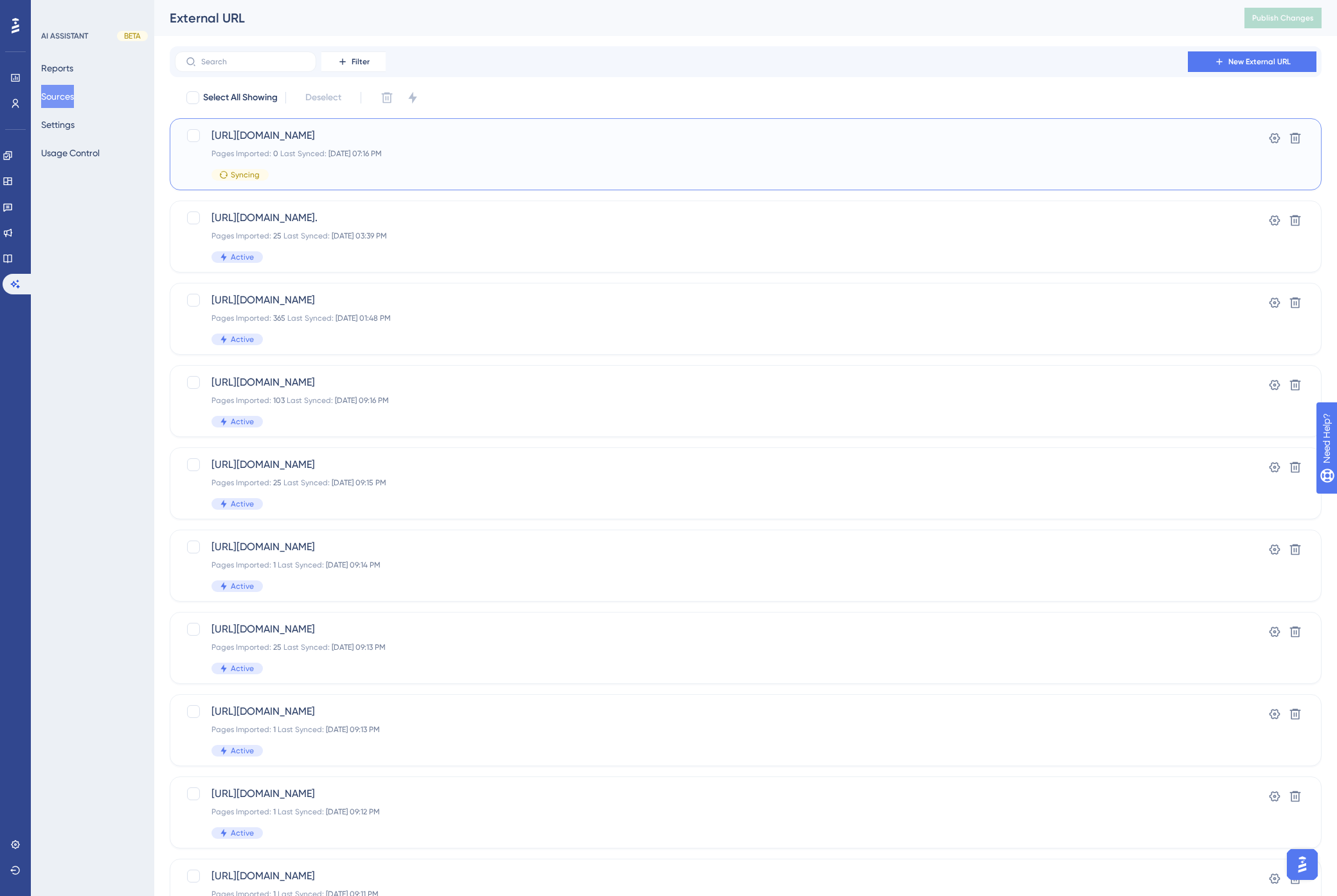
click at [320, 158] on div "Pages Imported: 0 Last Synced: Sep 26 2025, 07:16 PM" at bounding box center [694, 153] width 966 height 10
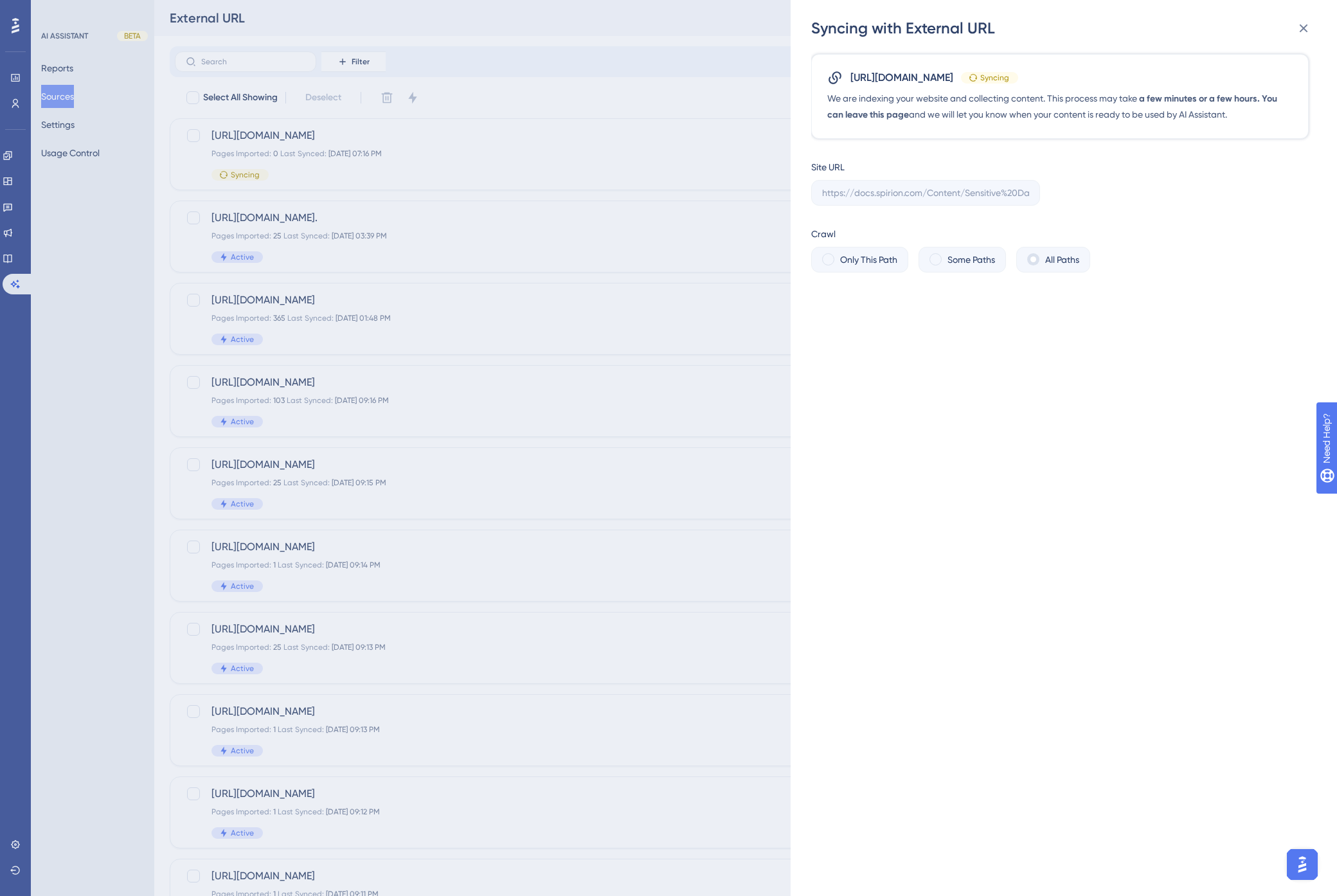
click at [623, 41] on div "Syncing with External URL https://docs.spirion.com/Content/Sensitive%20Data%20P…" at bounding box center [668, 448] width 1337 height 896
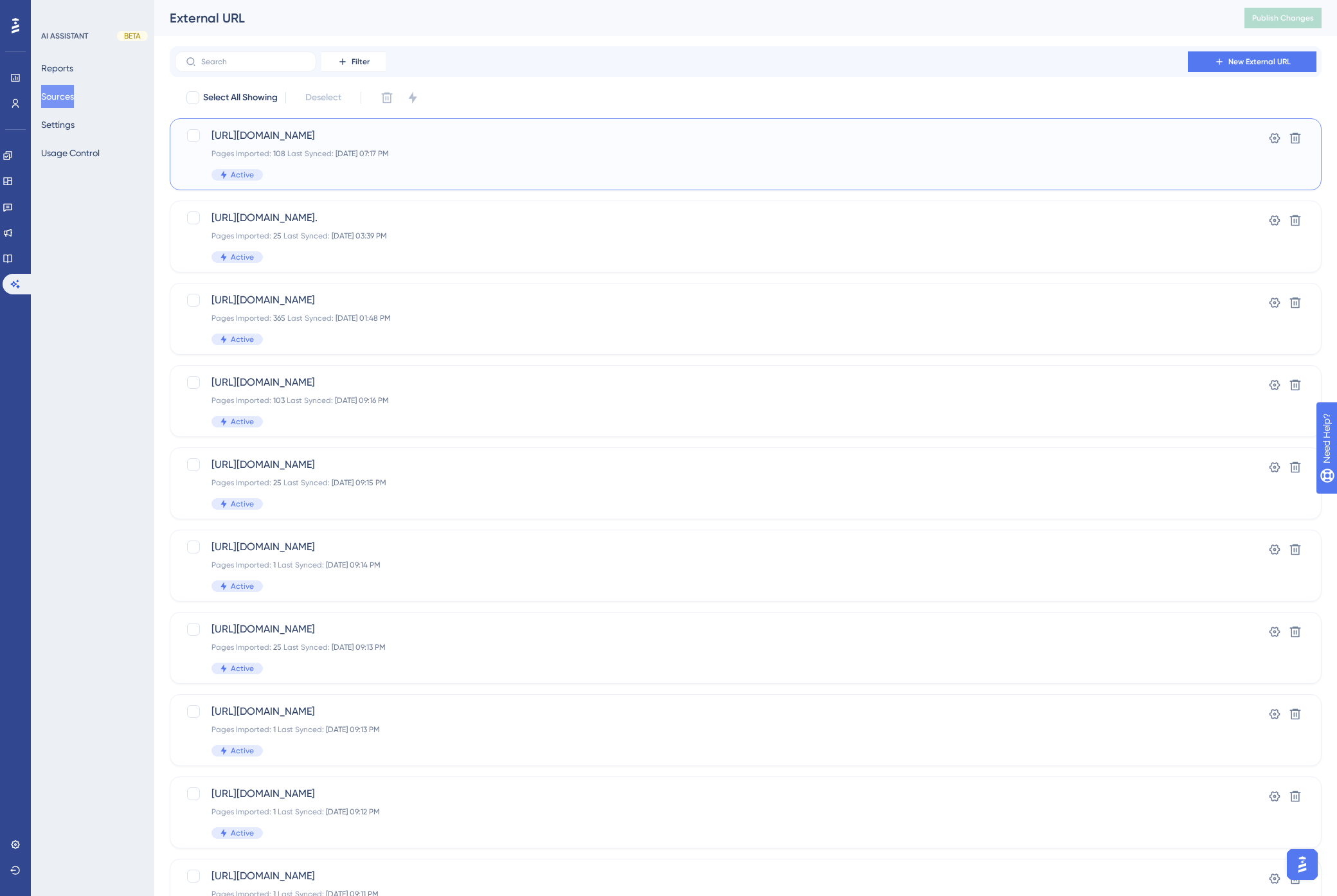
click at [586, 148] on div "Pages Imported: 108 Last Synced: [DATE] 07:17 PM" at bounding box center [694, 153] width 966 height 10
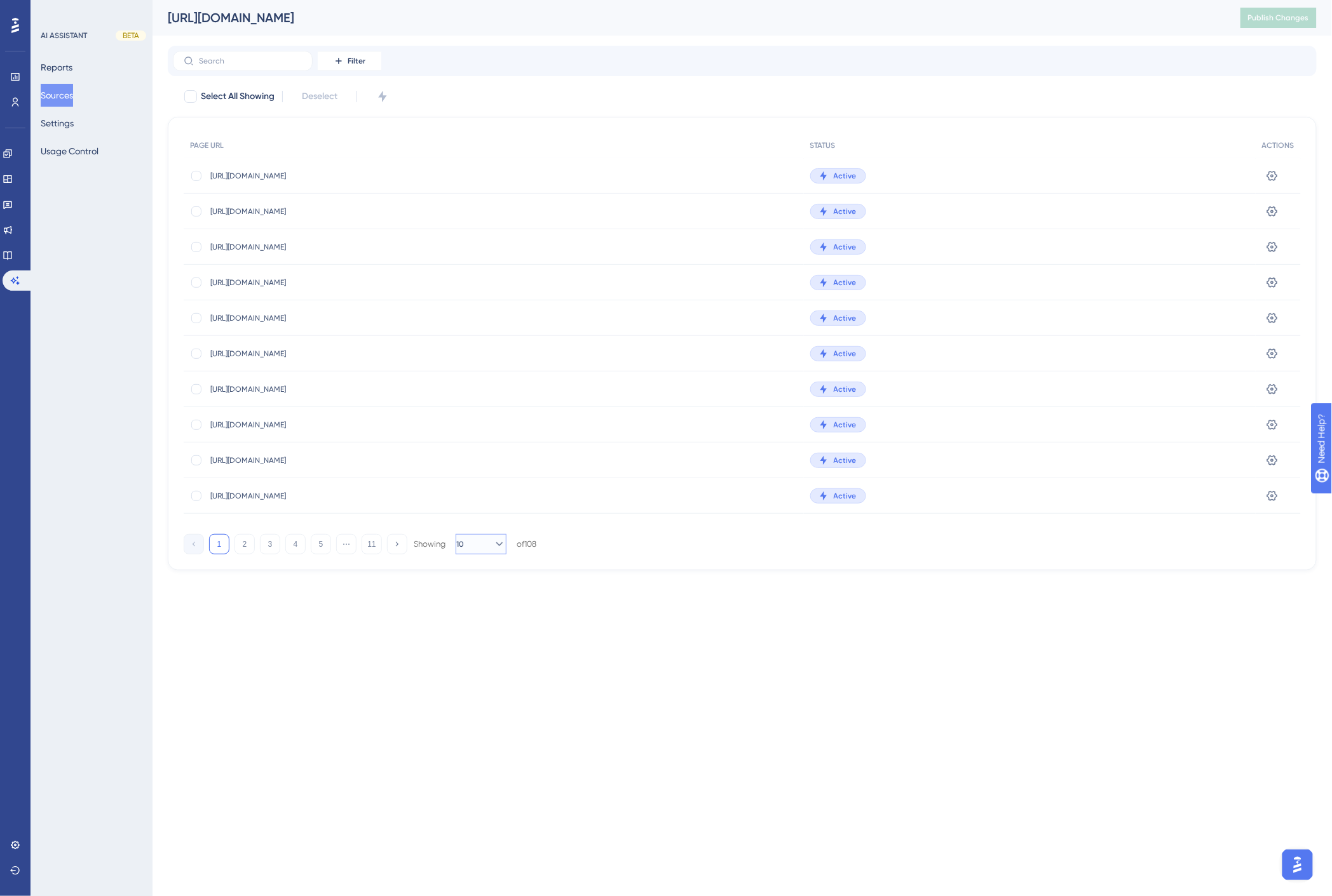
click at [475, 547] on button "10" at bounding box center [480, 544] width 51 height 21
click at [479, 653] on span "100" at bounding box center [476, 656] width 14 height 15
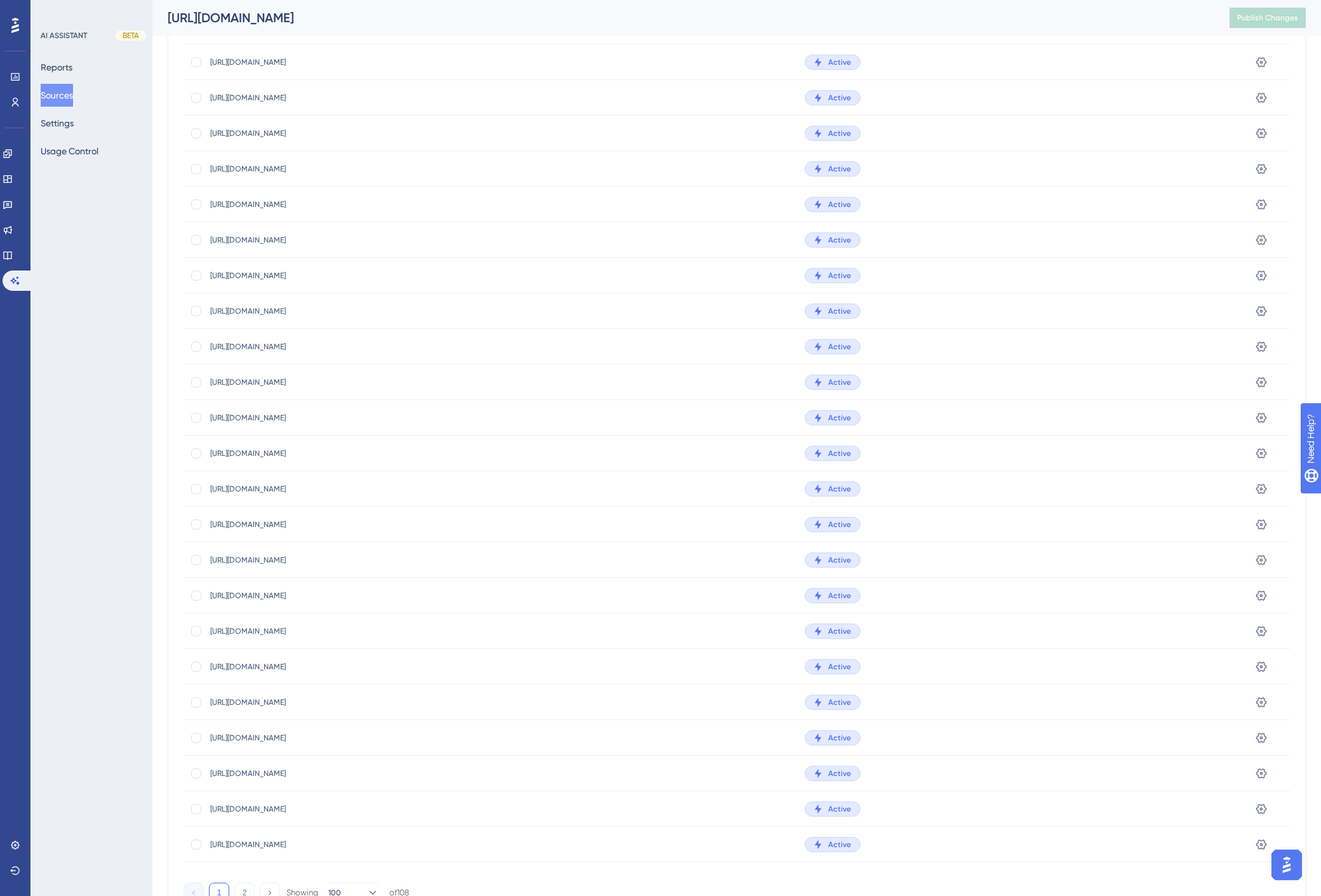
scroll to position [2915, 0]
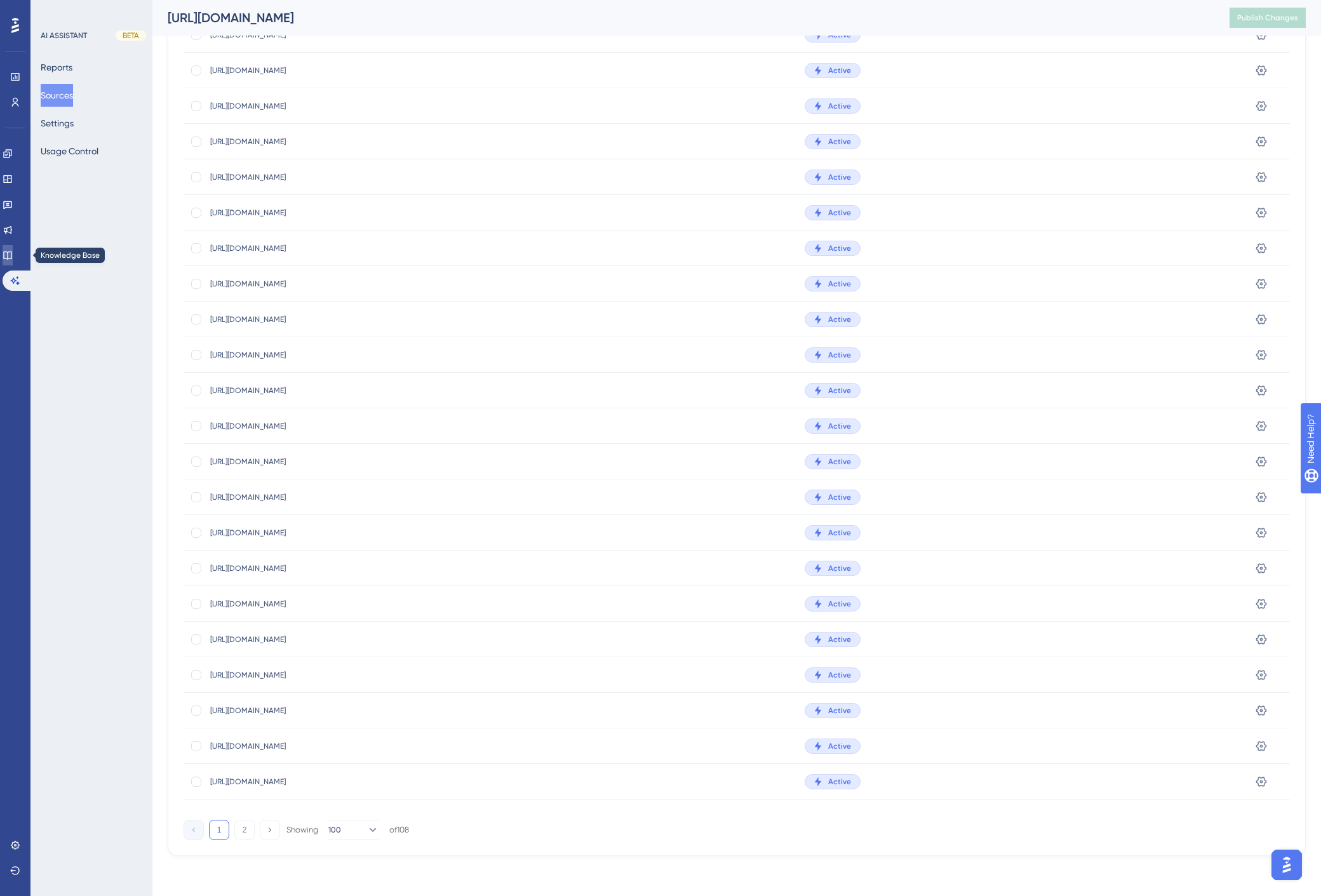
click at [12, 256] on icon at bounding box center [7, 255] width 8 height 8
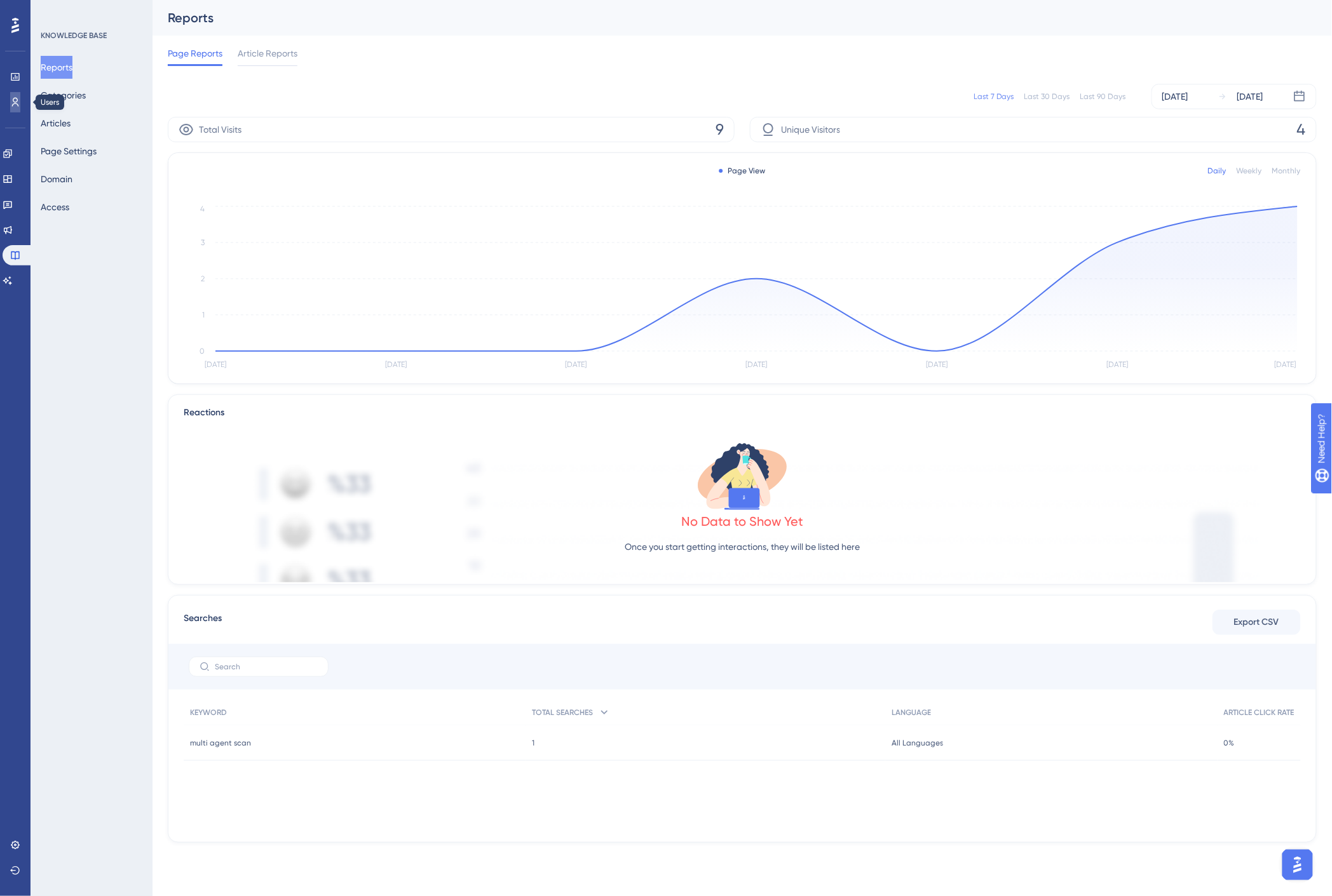
click at [20, 106] on icon at bounding box center [14, 102] width 10 height 10
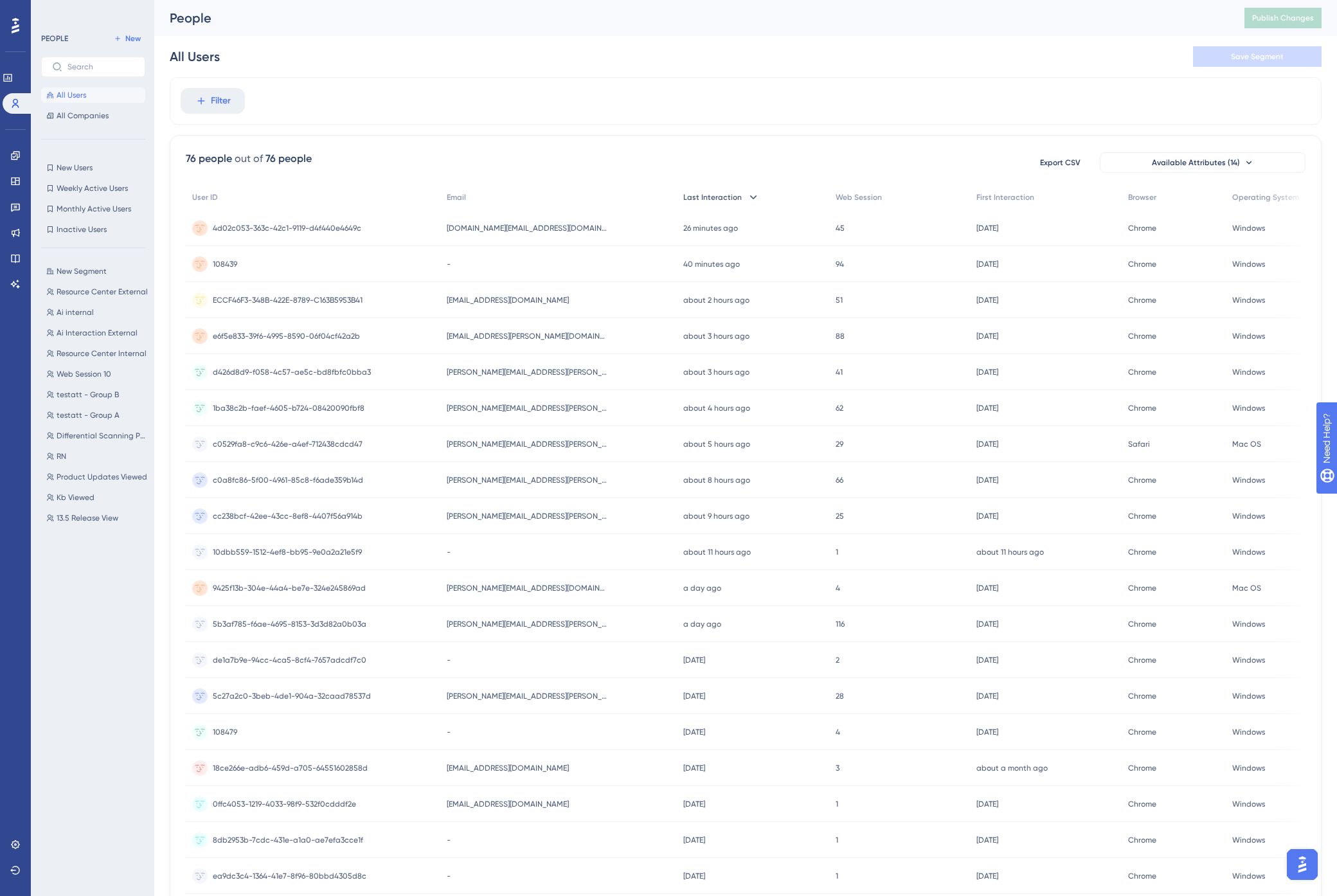
click at [703, 199] on span "Last Interaction" at bounding box center [712, 196] width 59 height 10
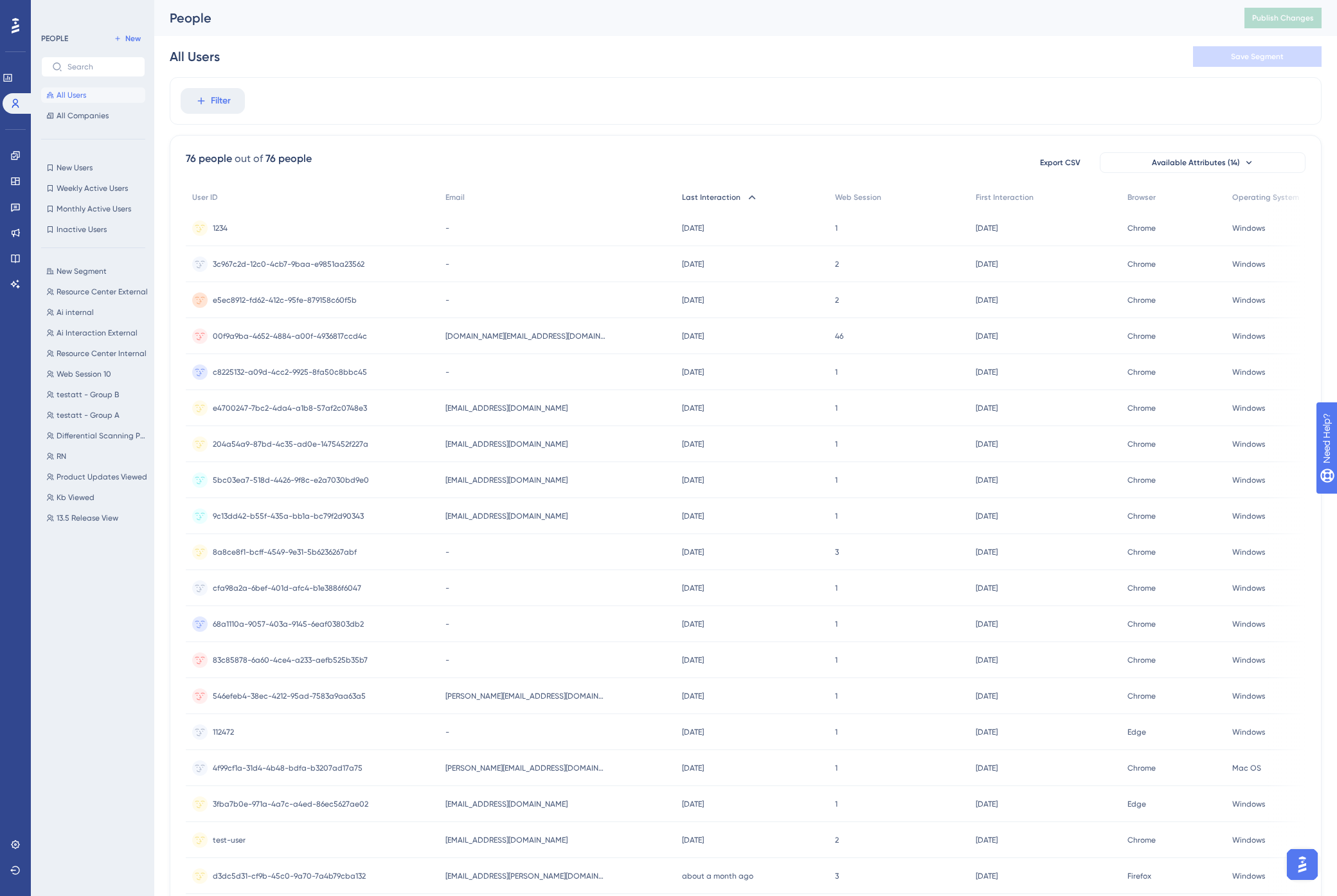
click at [708, 199] on span "Last Interaction" at bounding box center [711, 196] width 59 height 10
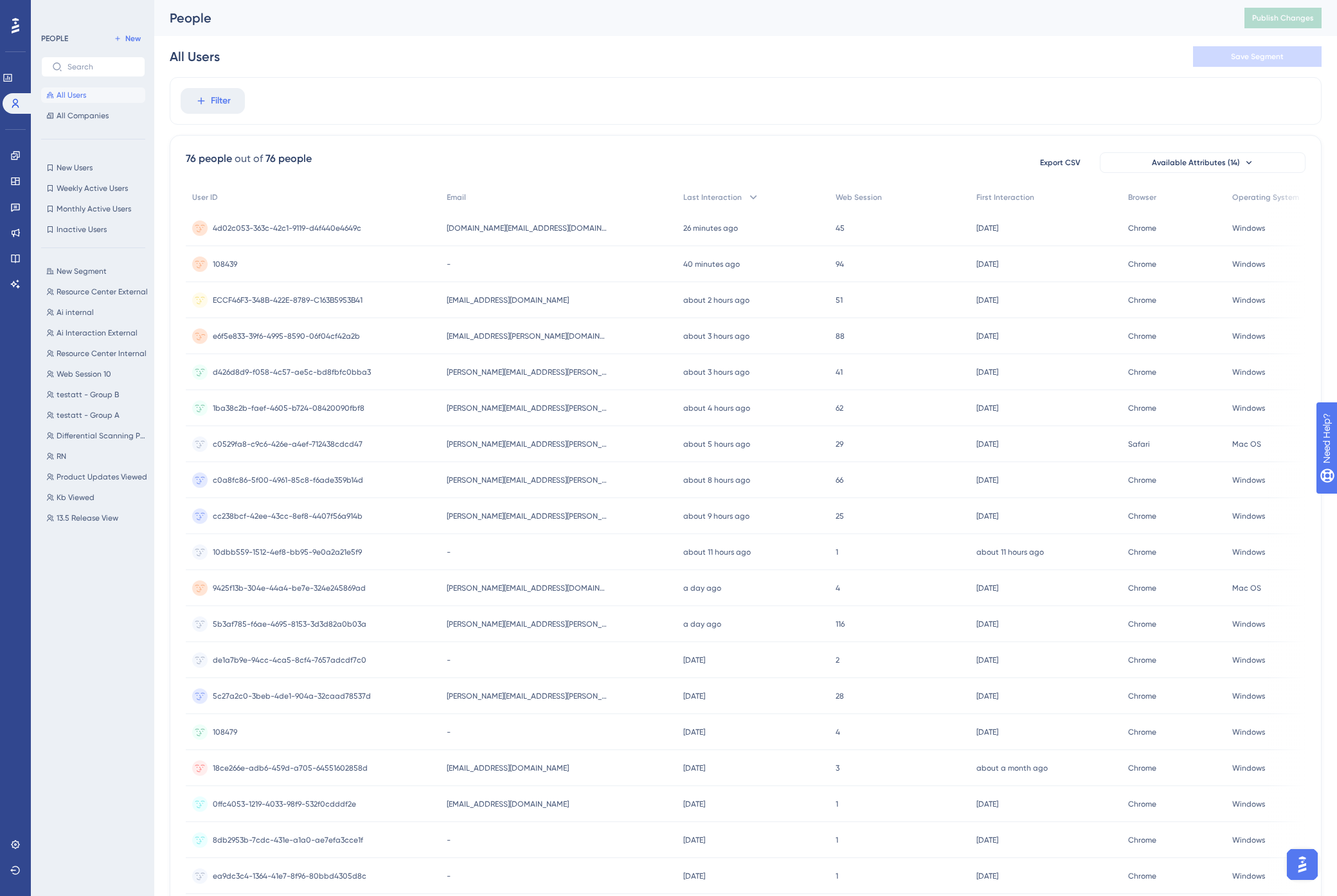
click at [497, 334] on span "[EMAIL_ADDRESS][PERSON_NAME][DOMAIN_NAME]" at bounding box center [528, 336] width 161 height 10
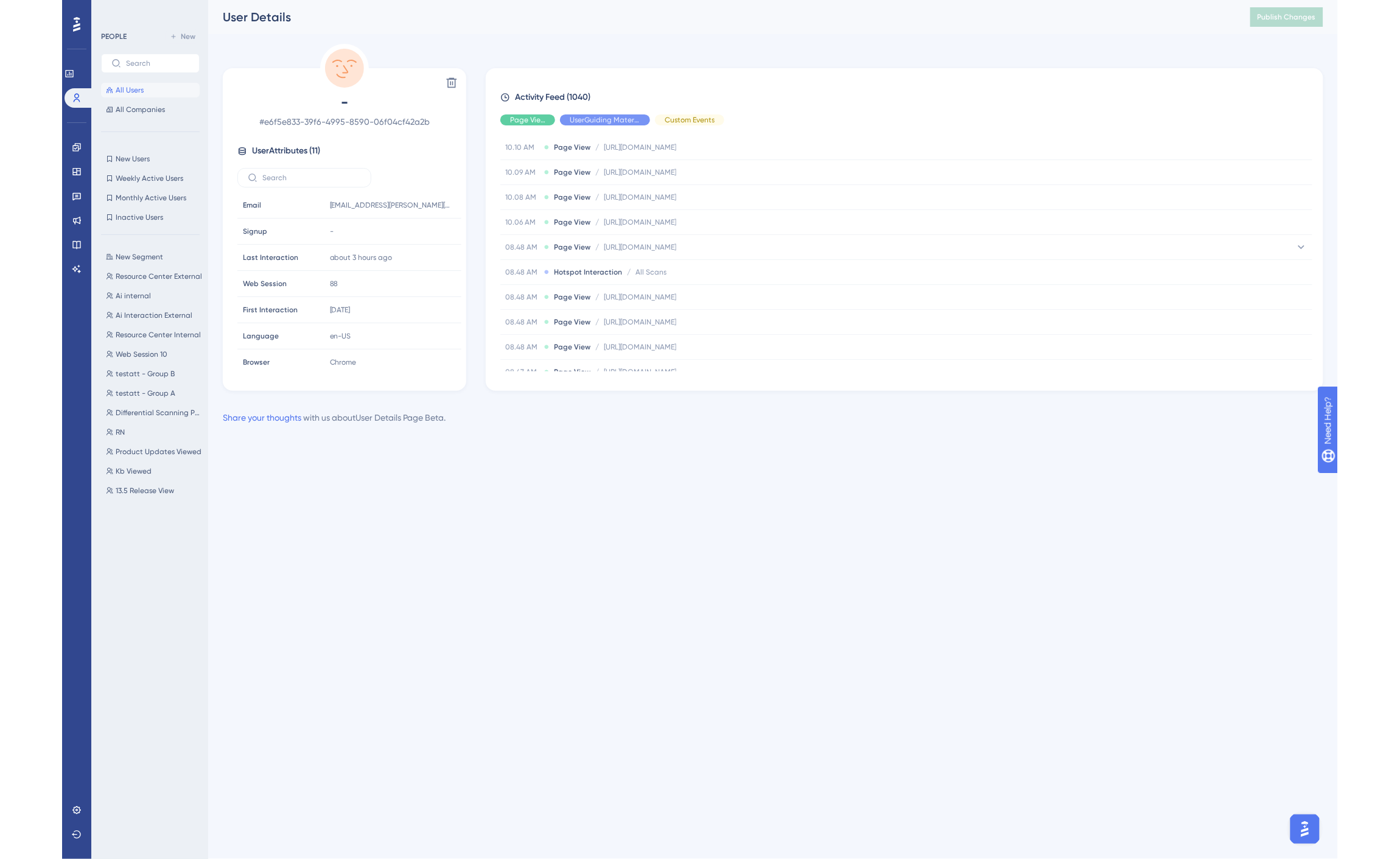
scroll to position [3432, 0]
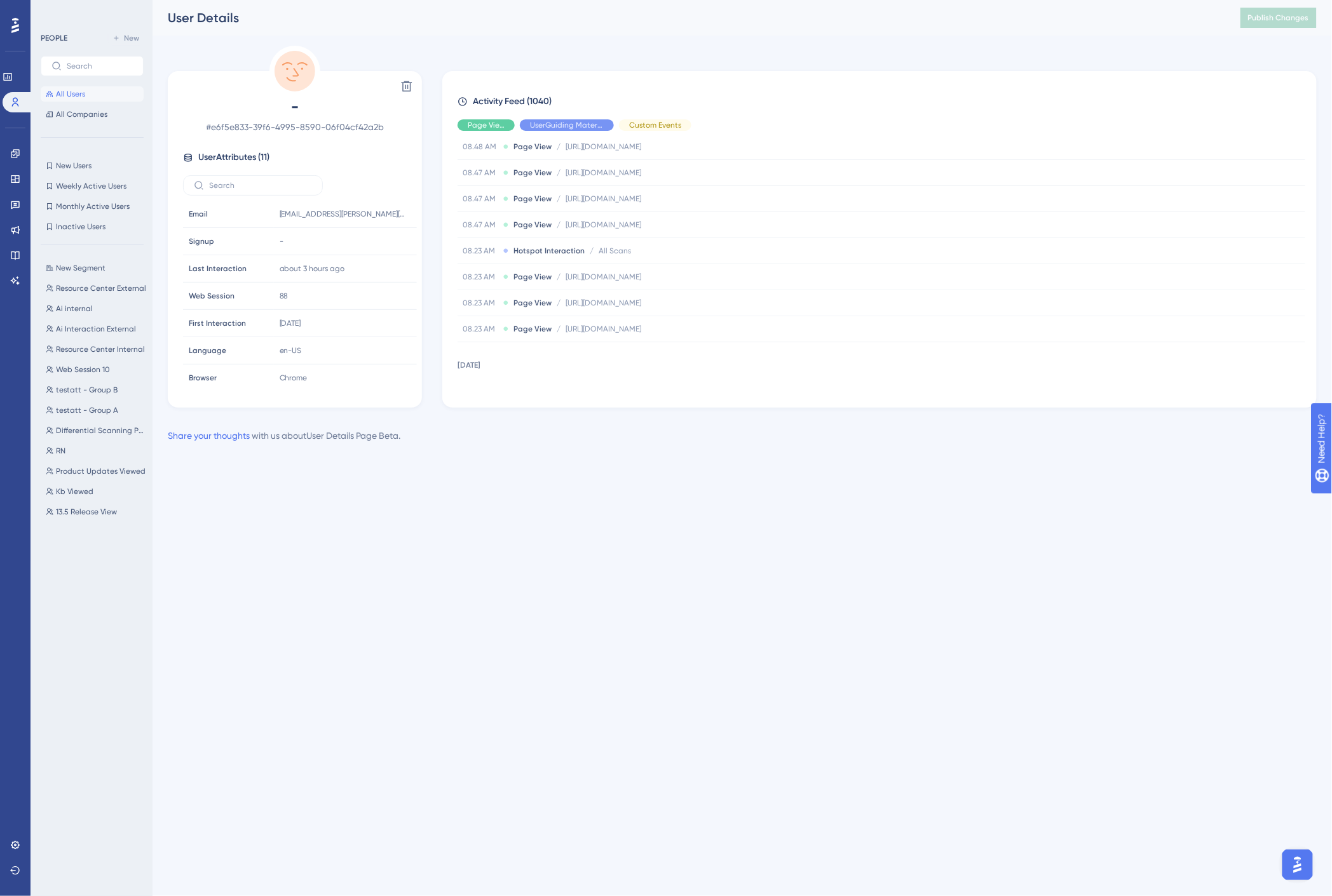
click at [602, 26] on div "User Details" at bounding box center [689, 18] width 1041 height 18
click at [1285, 23] on button "Publish Changes" at bounding box center [1278, 18] width 76 height 21
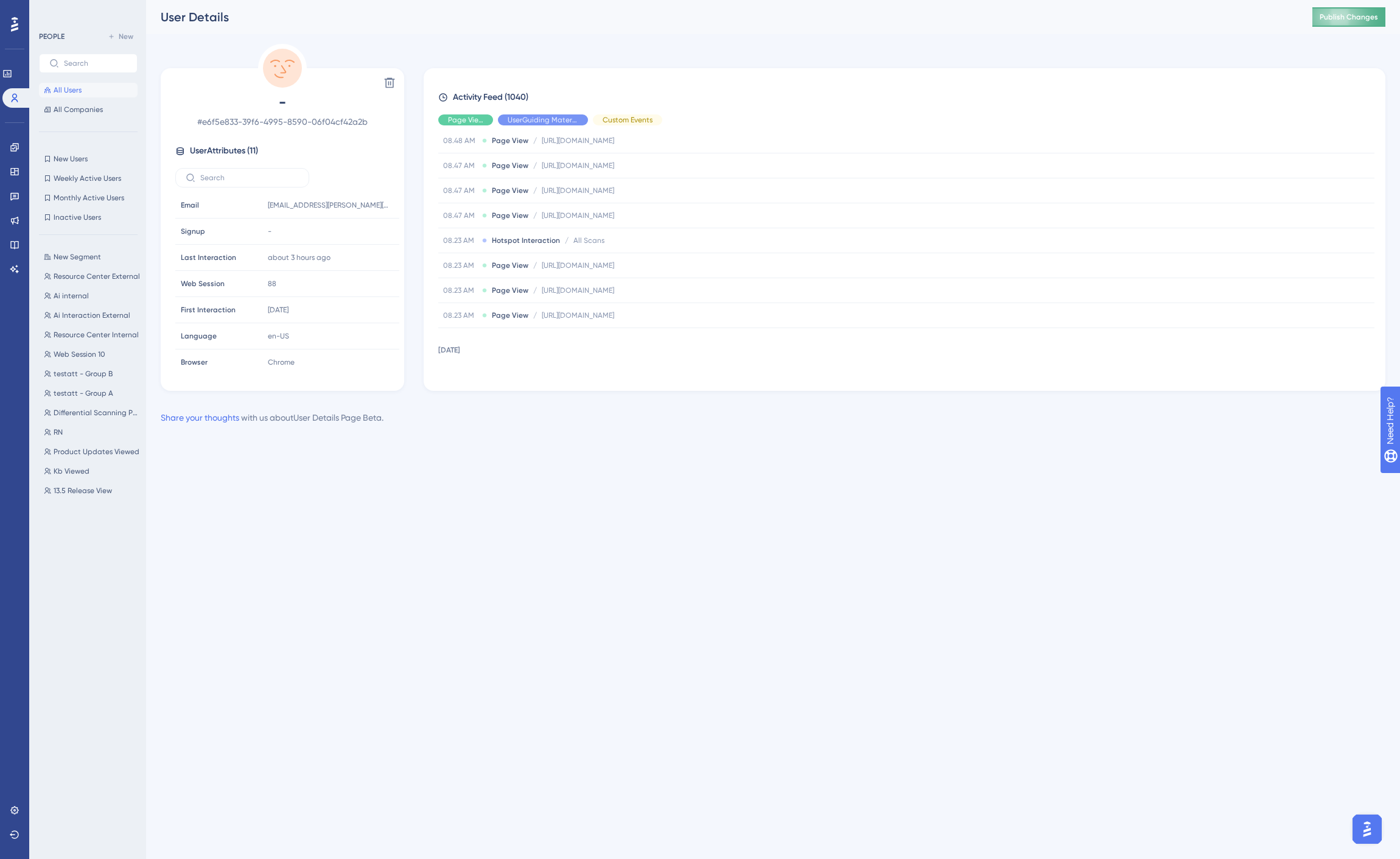
click at [1265, 25] on button "Publish Changes" at bounding box center [1348, 17] width 73 height 20
click at [71, 92] on span "All Users" at bounding box center [68, 89] width 28 height 9
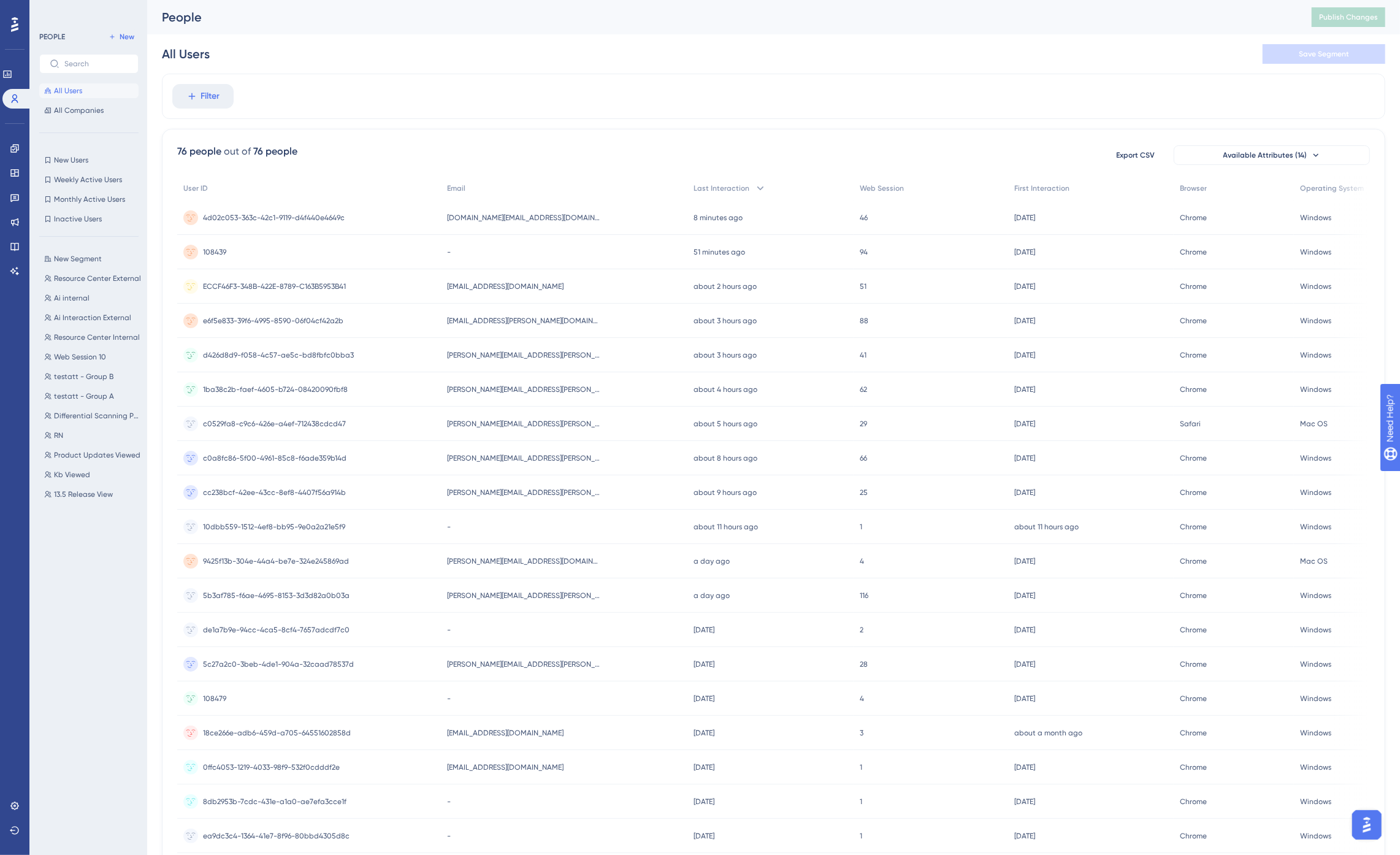
click at [755, 65] on div "All Users Save Segment" at bounding box center [773, 54] width 1223 height 39
click at [16, 268] on icon at bounding box center [15, 270] width 9 height 8
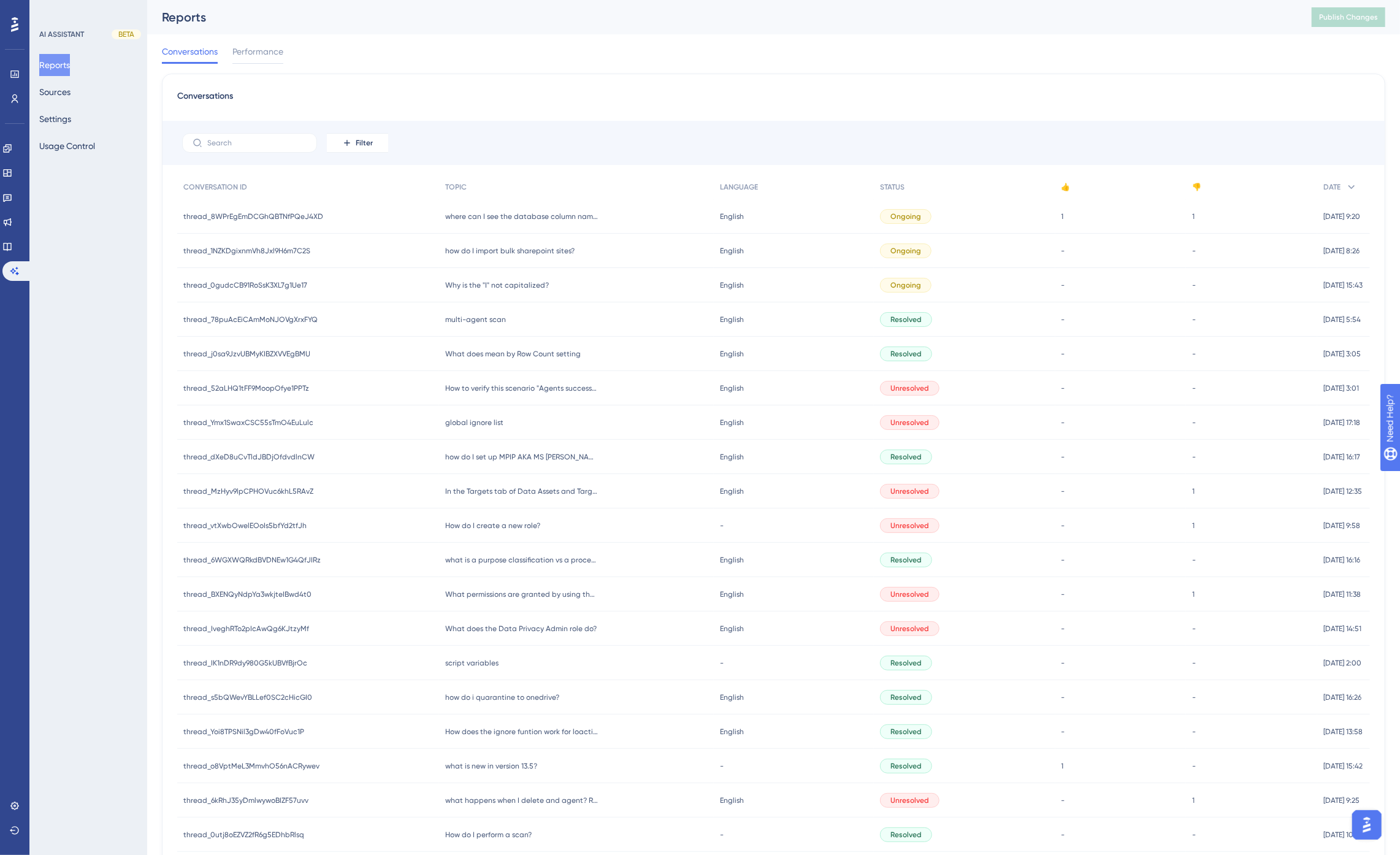
click at [63, 78] on div "Reports Sources Settings Usage Control" at bounding box center [88, 105] width 99 height 103
click at [67, 98] on button "Sources" at bounding box center [54, 92] width 31 height 22
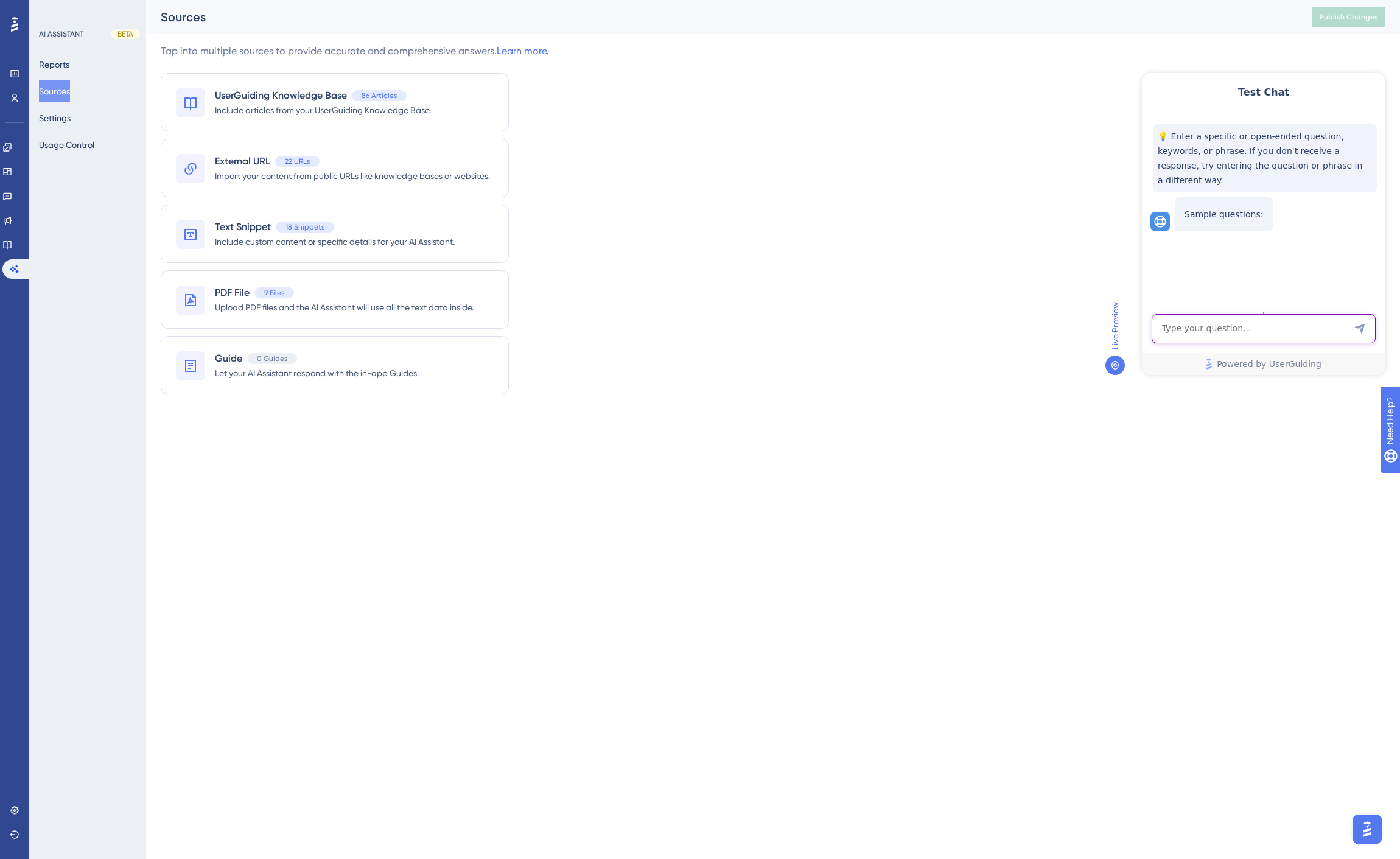
click at [1260, 335] on textarea "AI Assistant Text Input" at bounding box center [1263, 329] width 224 height 29
type textarea "where is the global ignore list?"
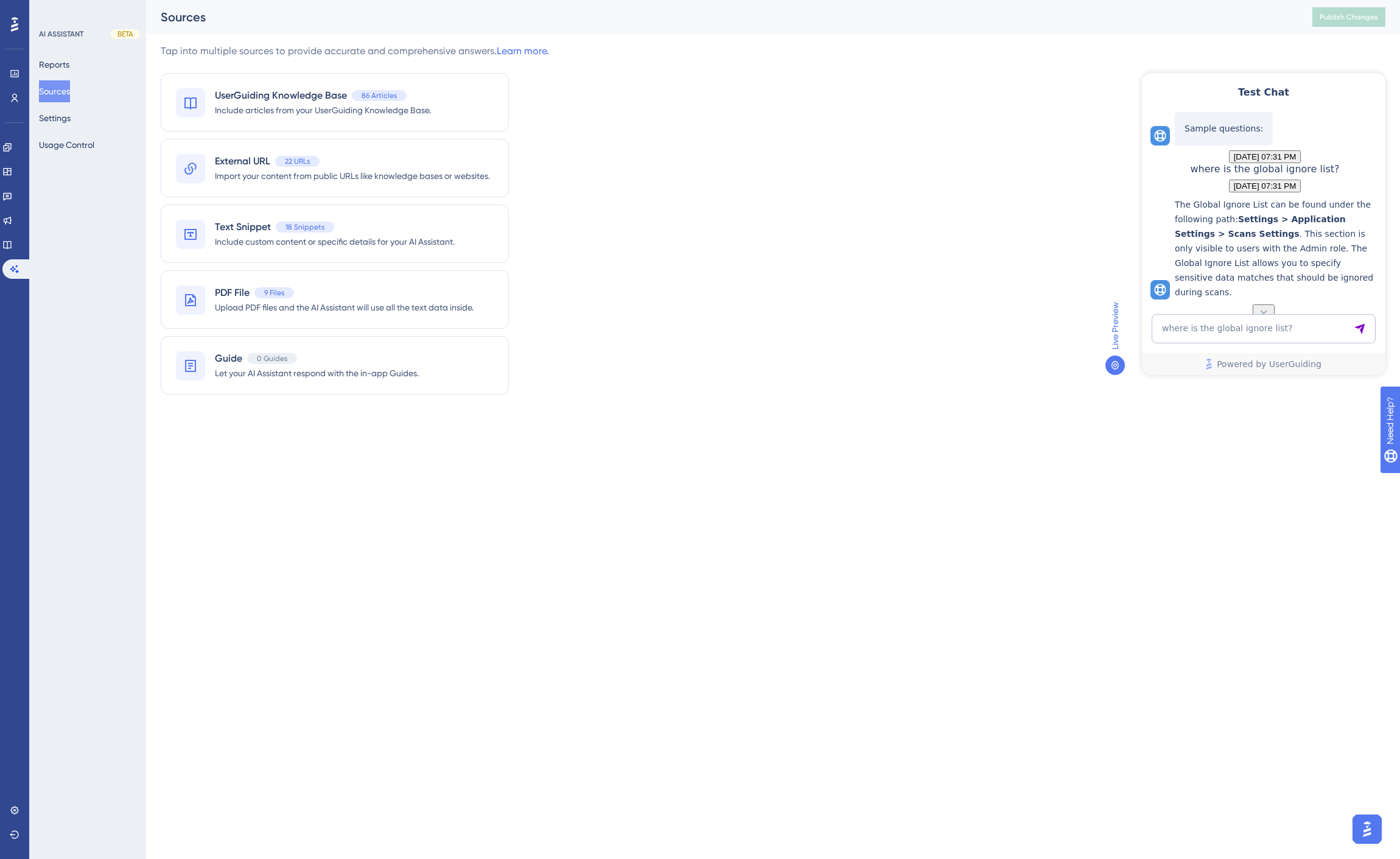
click at [990, 204] on div "Tap into multiple sources to provide accurate and comprehensive answers. Learn …" at bounding box center [773, 226] width 1224 height 365
click at [13, 99] on icon at bounding box center [15, 98] width 7 height 9
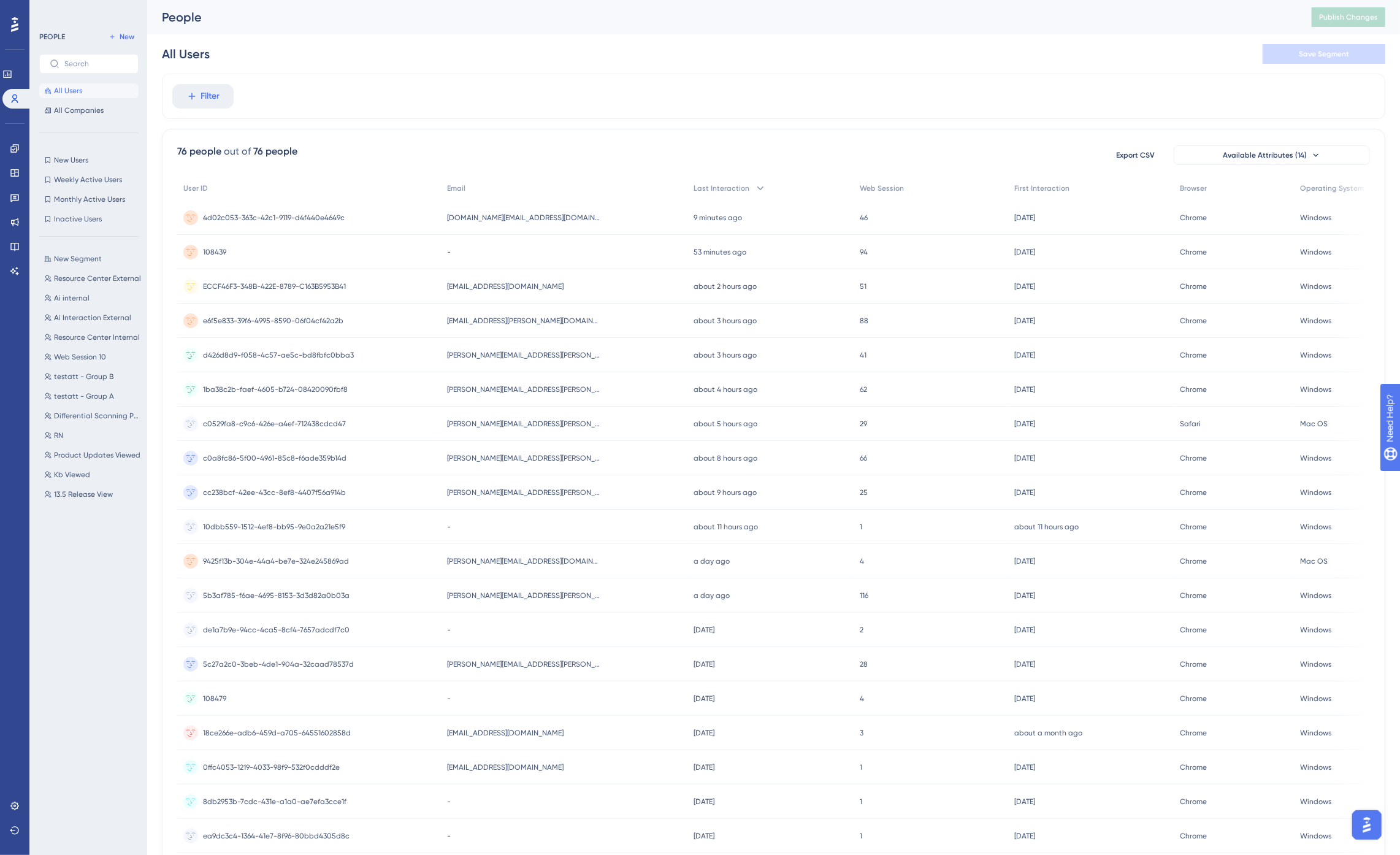
click at [475, 99] on div "Filter" at bounding box center [773, 96] width 1223 height 46
click at [579, 282] on div "[EMAIL_ADDRESS][DOMAIN_NAME] [EMAIL_ADDRESS][DOMAIN_NAME]" at bounding box center [564, 287] width 247 height 35
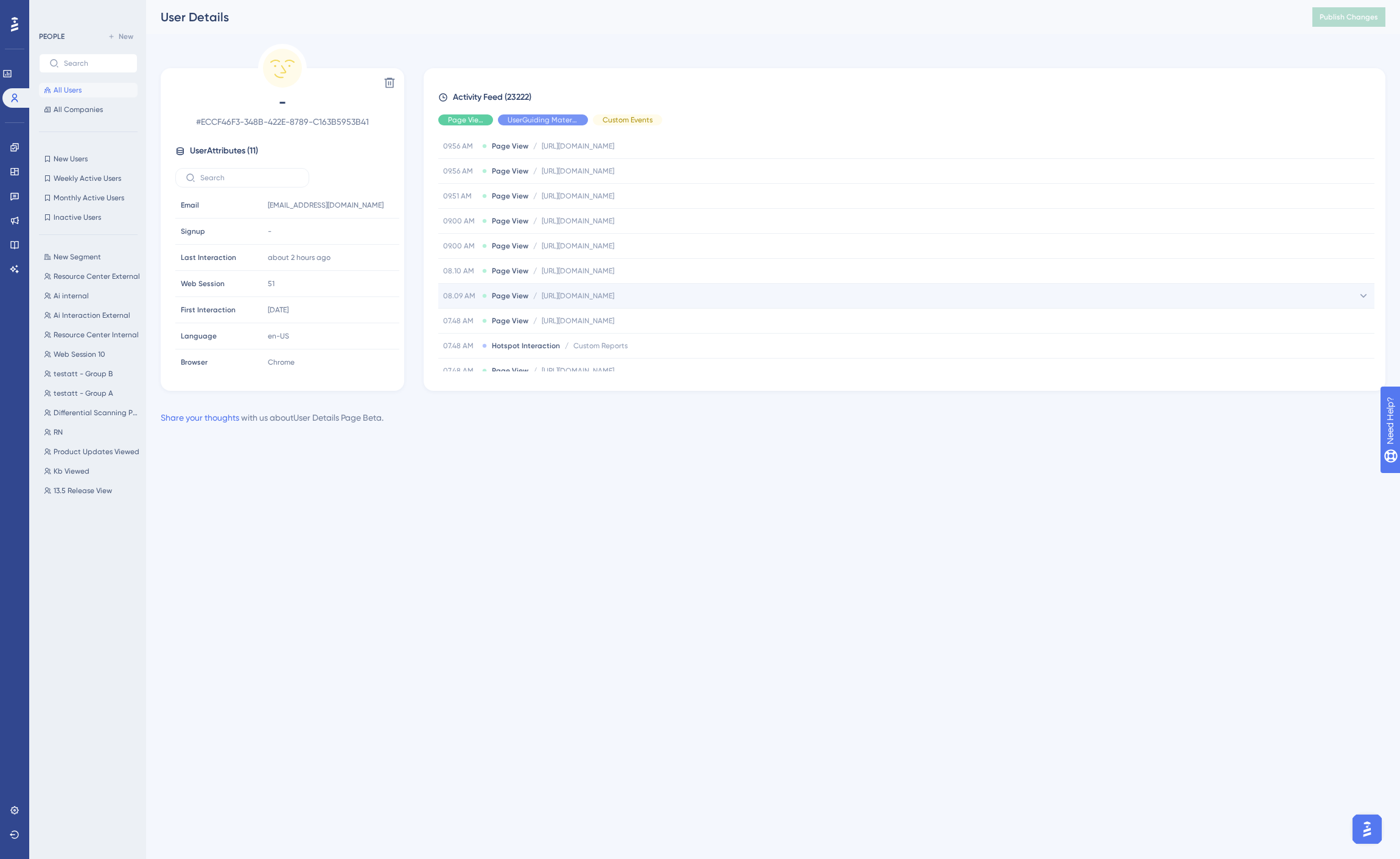
scroll to position [1556, 0]
click at [69, 89] on span "All Users" at bounding box center [68, 89] width 28 height 9
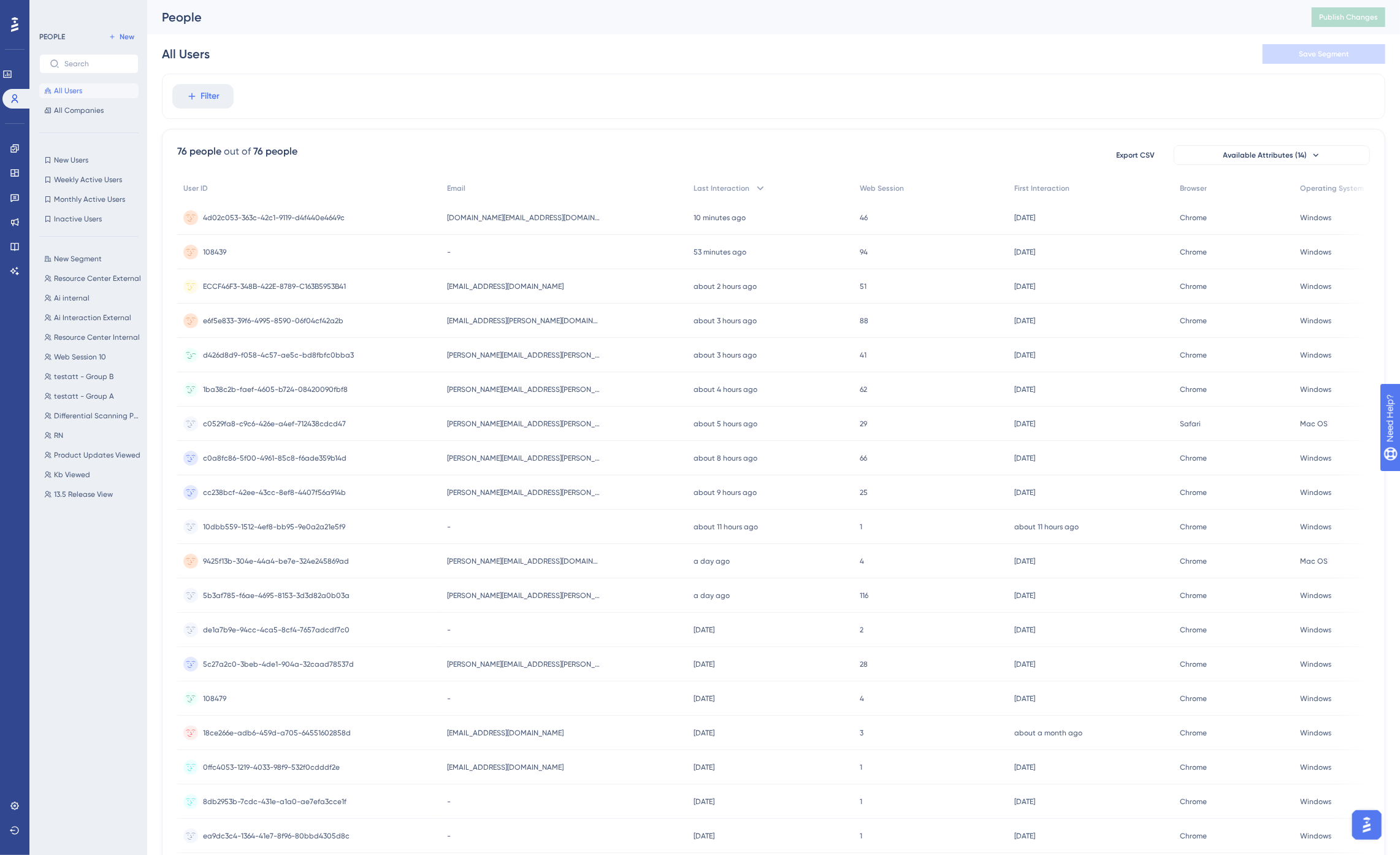
click at [520, 352] on span "[PERSON_NAME][EMAIL_ADDRESS][PERSON_NAME][DOMAIN_NAME]" at bounding box center [524, 355] width 154 height 10
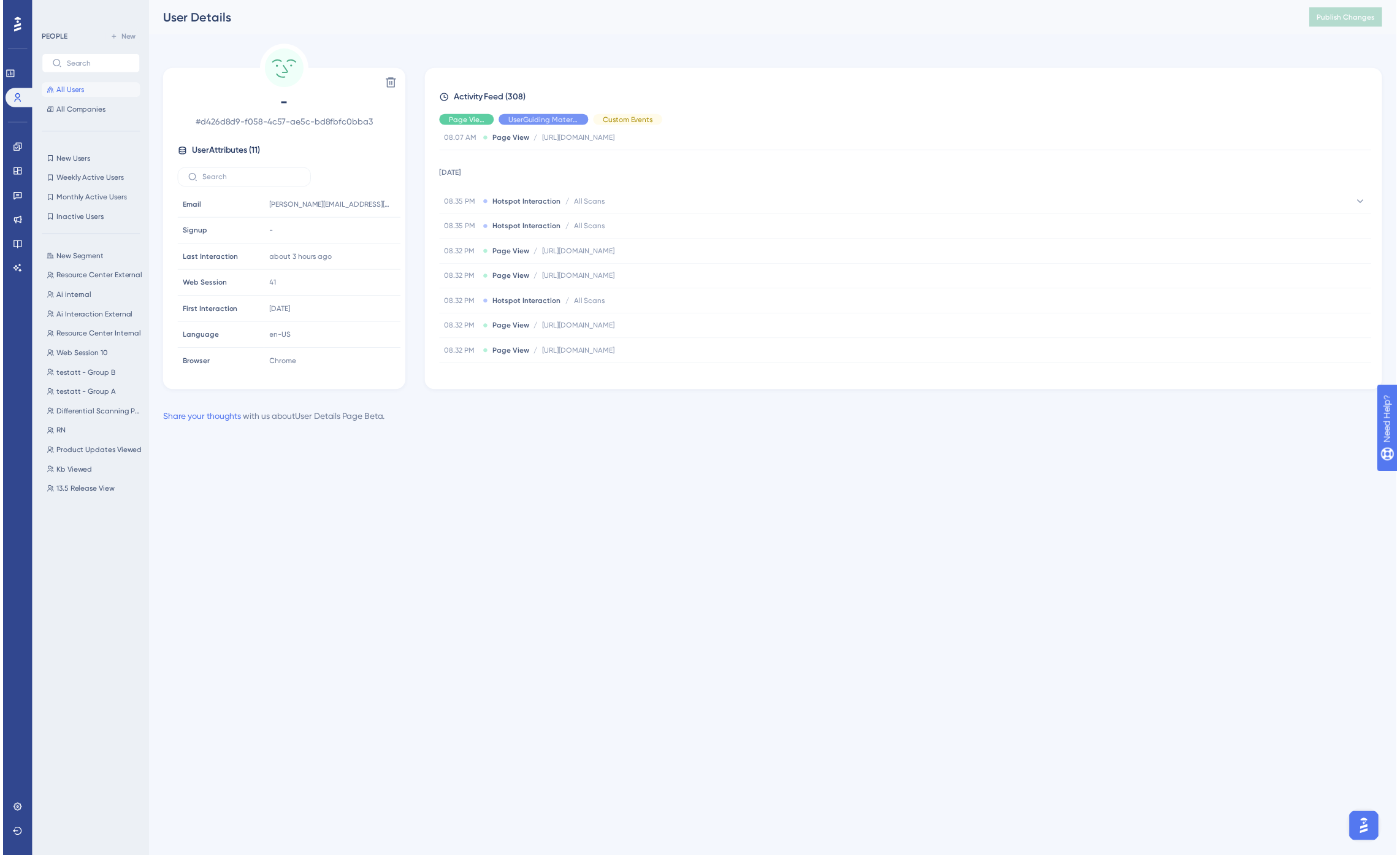
scroll to position [750, 0]
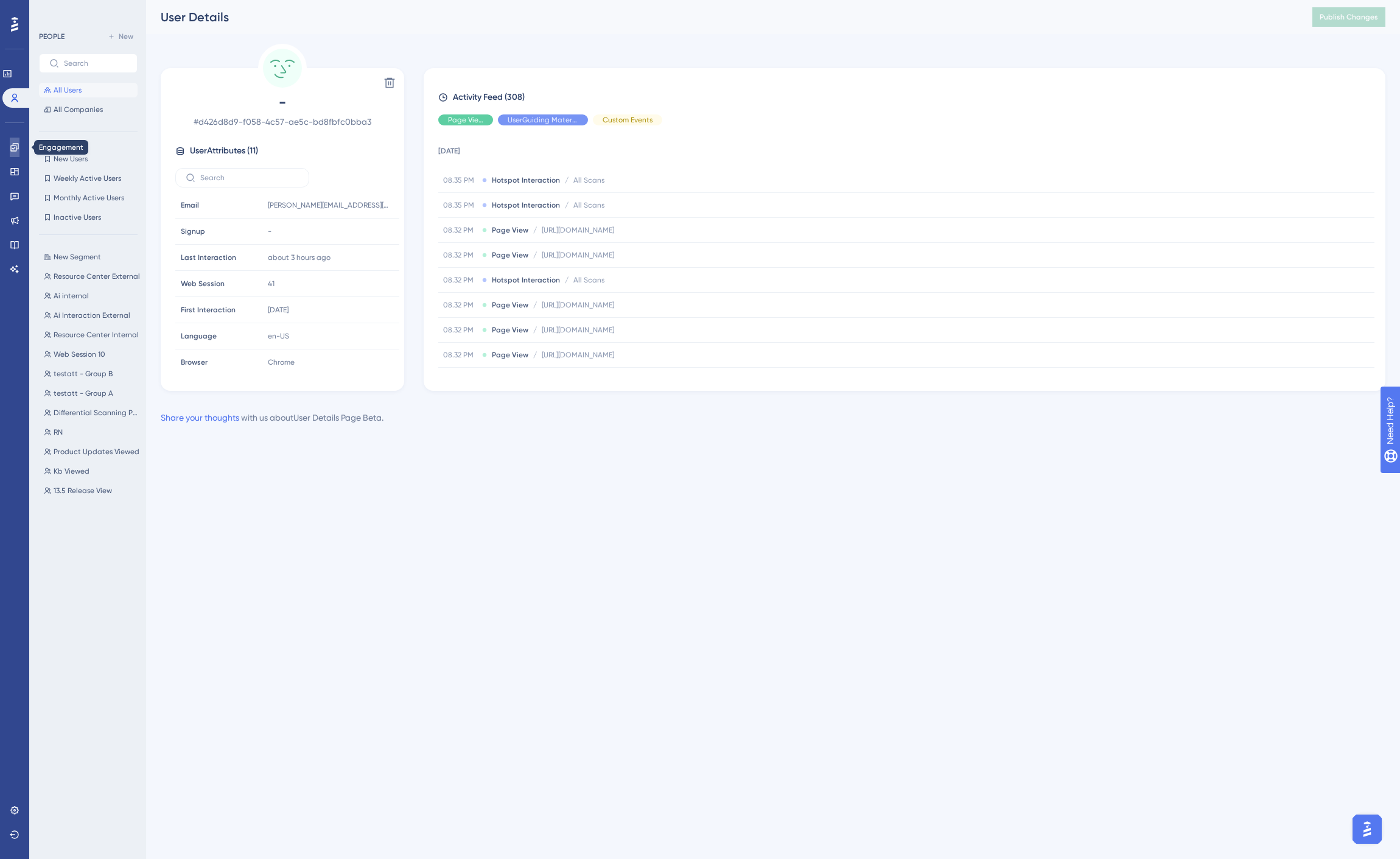
click at [19, 148] on icon at bounding box center [14, 147] width 9 height 9
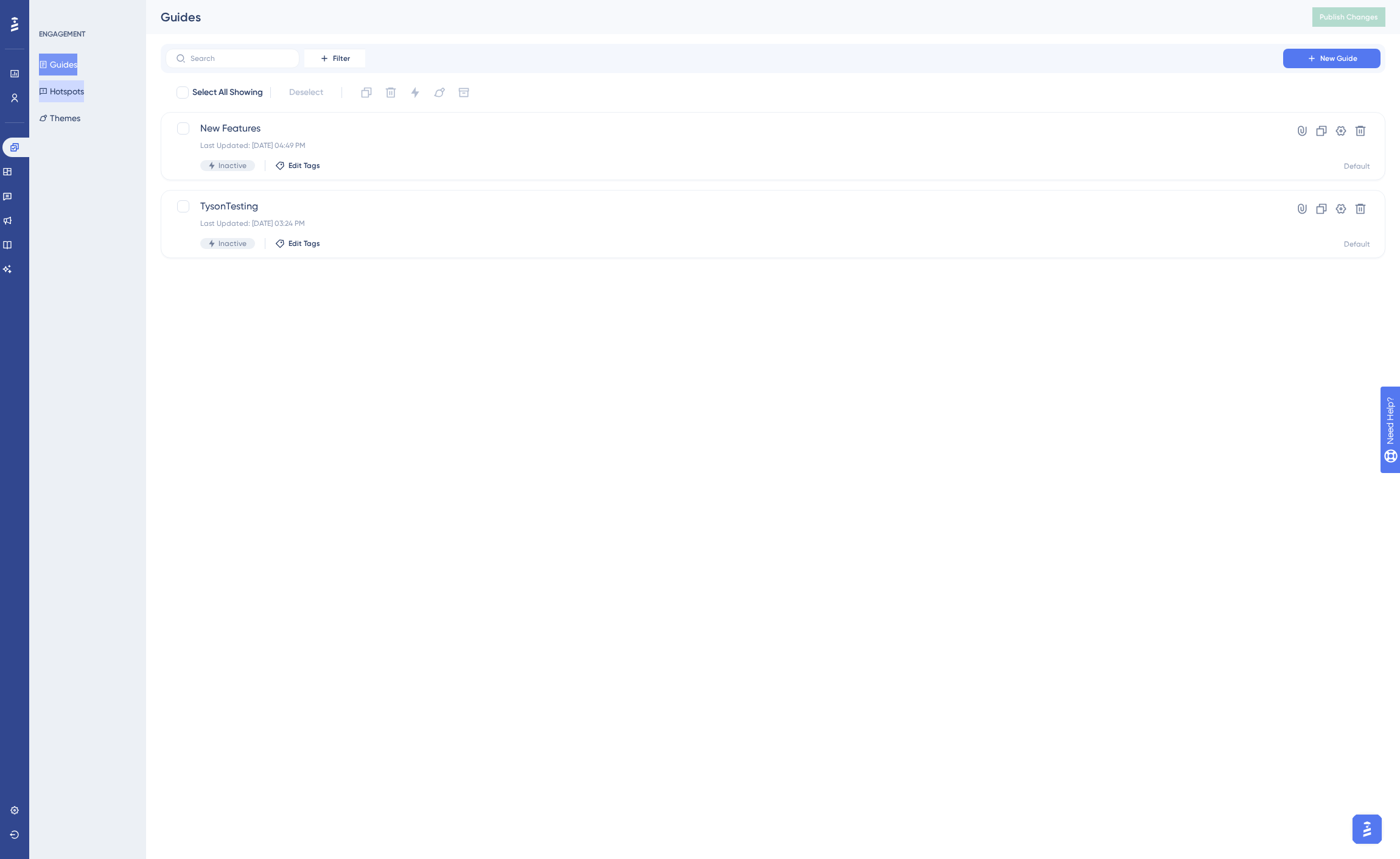
click at [73, 87] on button "Hotspots" at bounding box center [61, 92] width 45 height 22
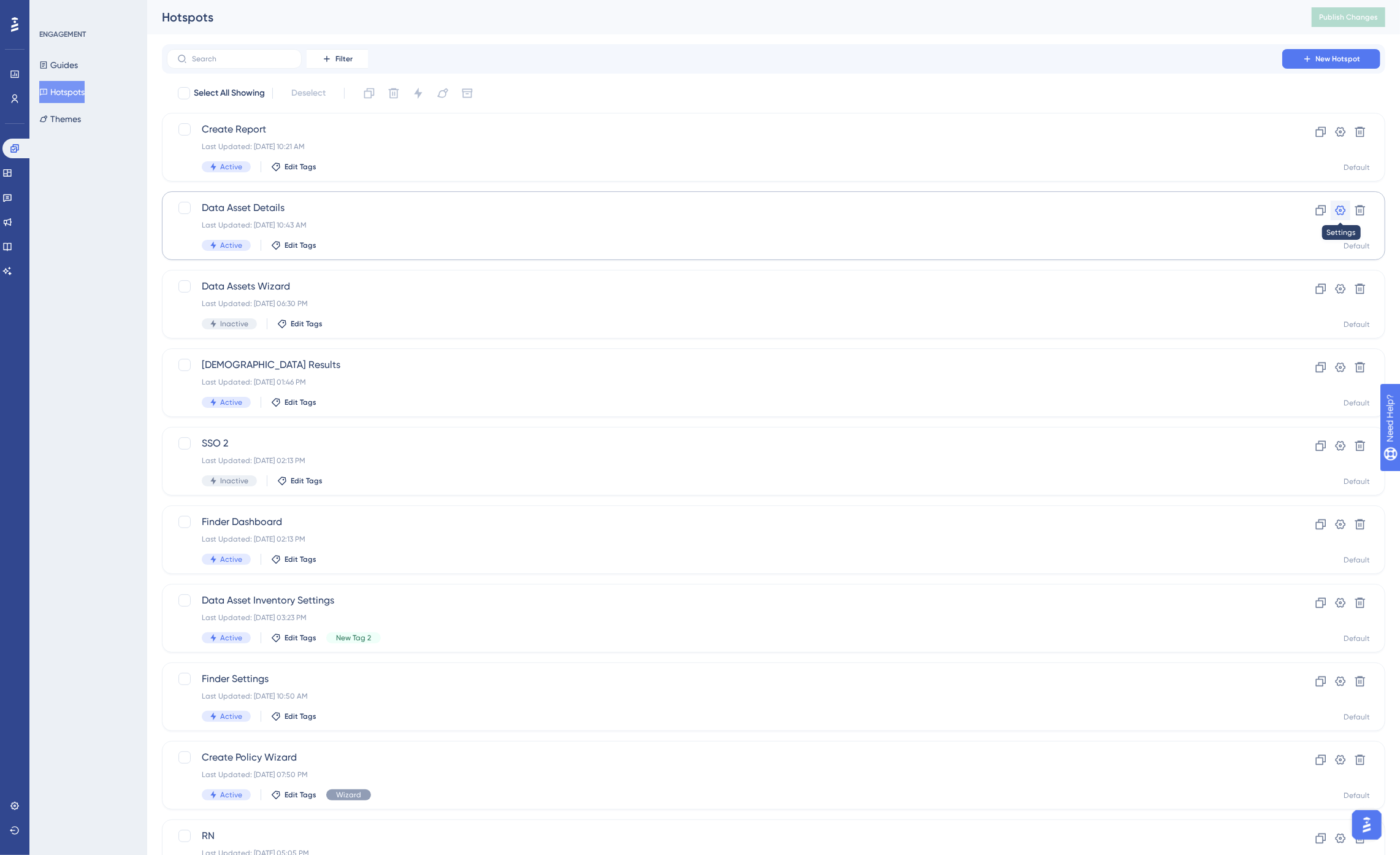
click at [1275, 210] on icon at bounding box center [1340, 211] width 12 height 12
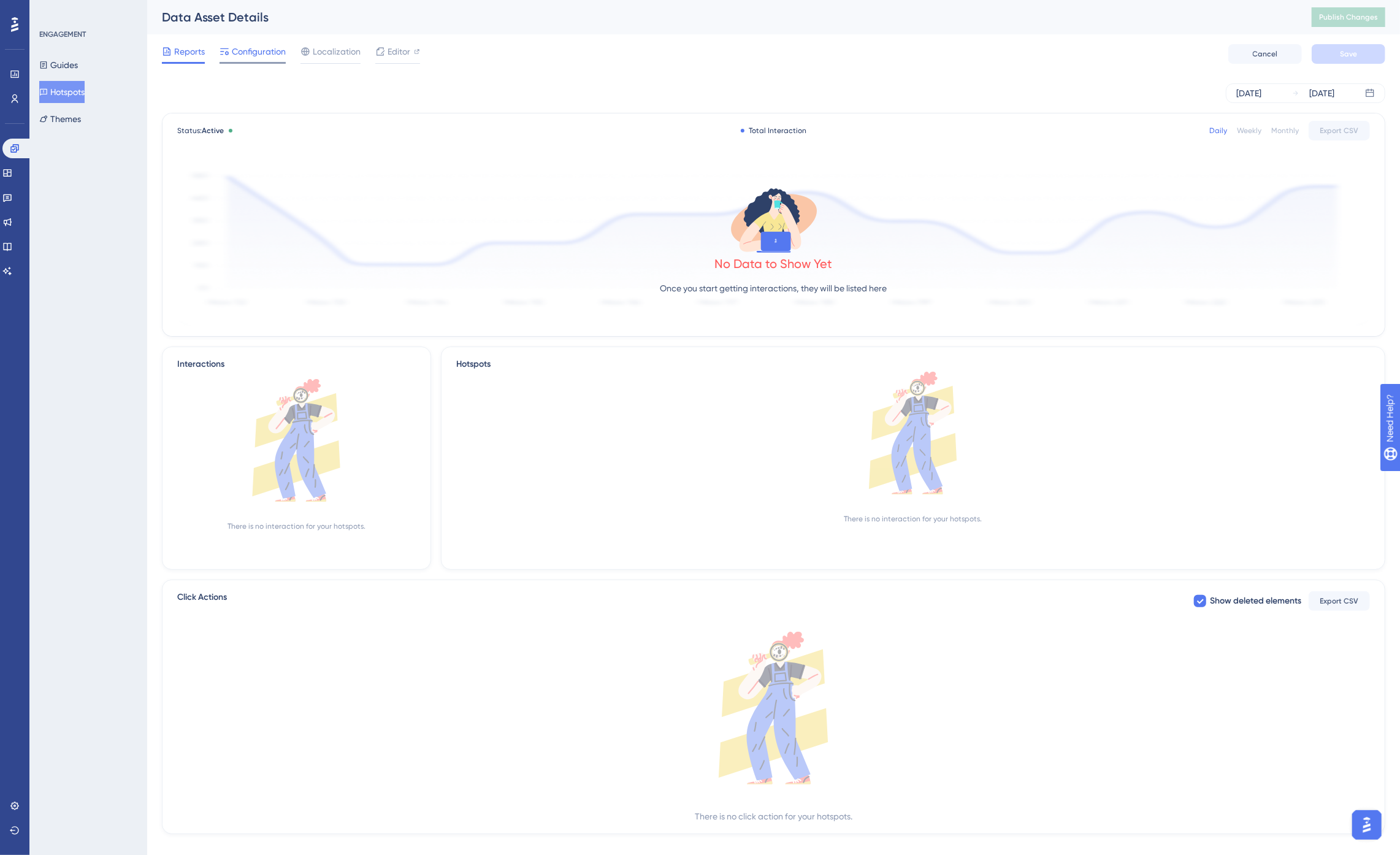
click at [263, 47] on span "Configuration" at bounding box center [259, 51] width 54 height 15
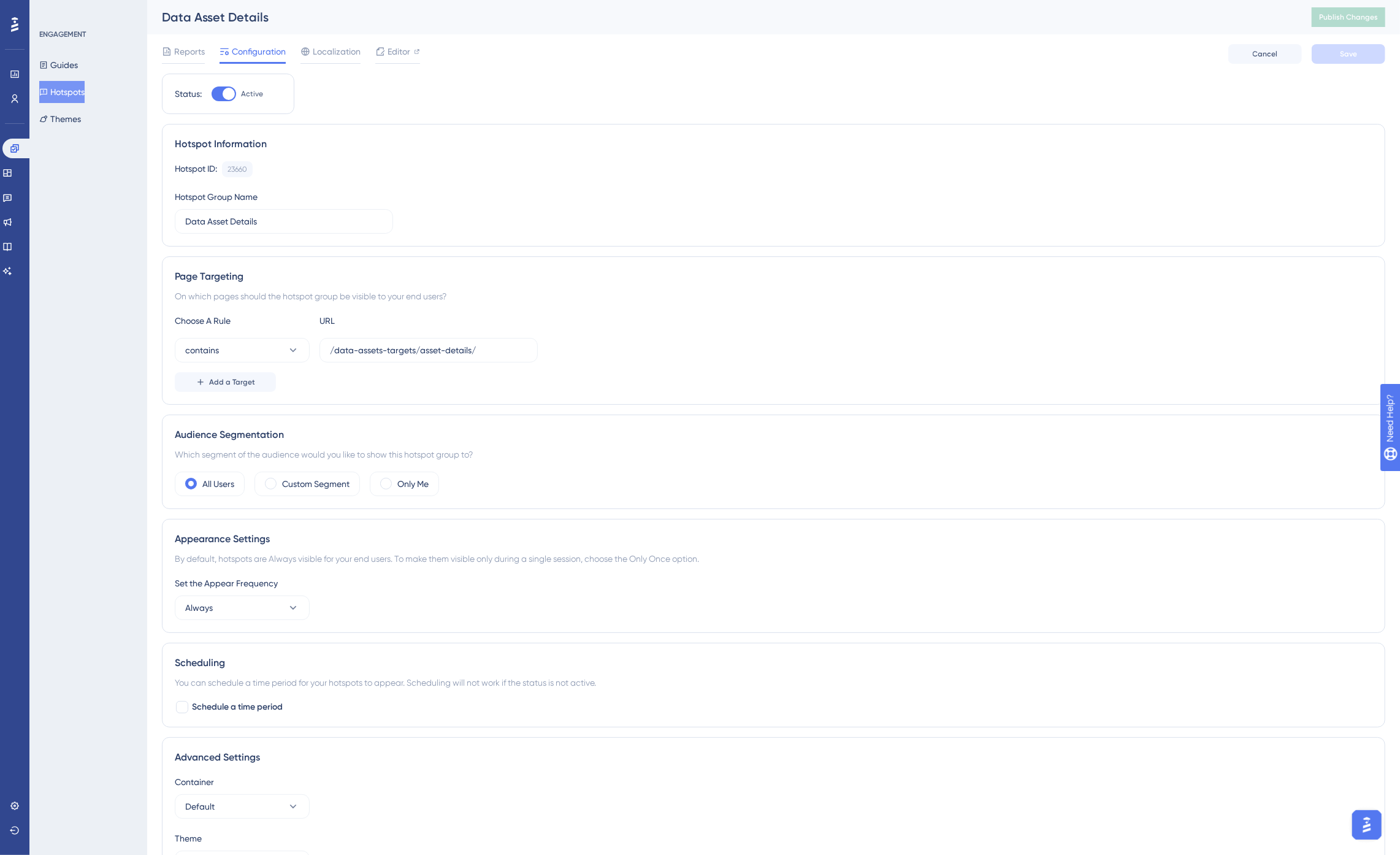
click at [61, 92] on button "Hotspots" at bounding box center [61, 92] width 46 height 22
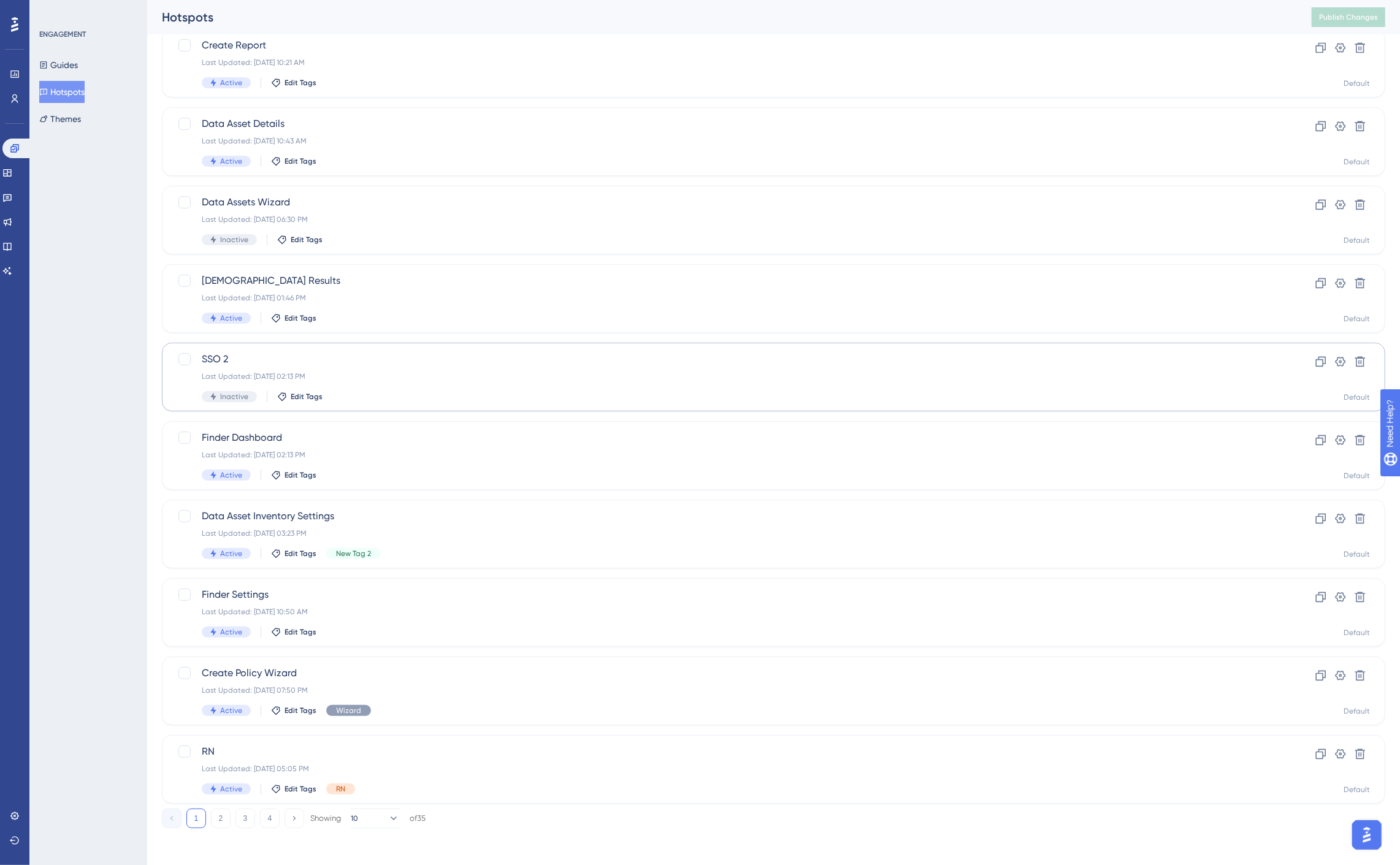
scroll to position [86, 0]
click at [224, 812] on button "2" at bounding box center [220, 816] width 20 height 20
click at [195, 816] on button "1" at bounding box center [196, 816] width 20 height 20
click at [236, 763] on div "Last Updated: [DATE] 05:05 PM" at bounding box center [724, 766] width 1045 height 9
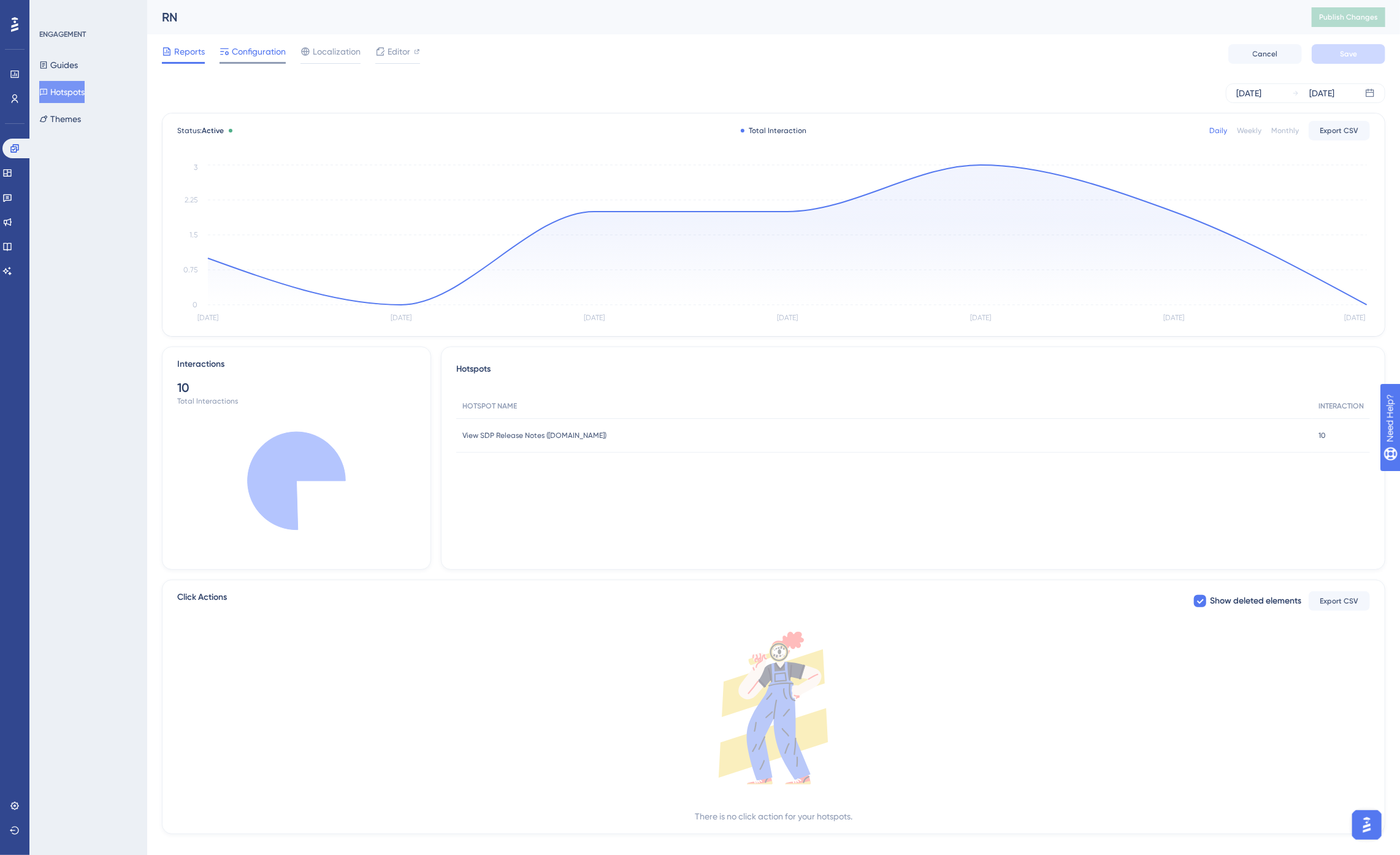
click at [236, 48] on span "Configuration" at bounding box center [259, 51] width 54 height 15
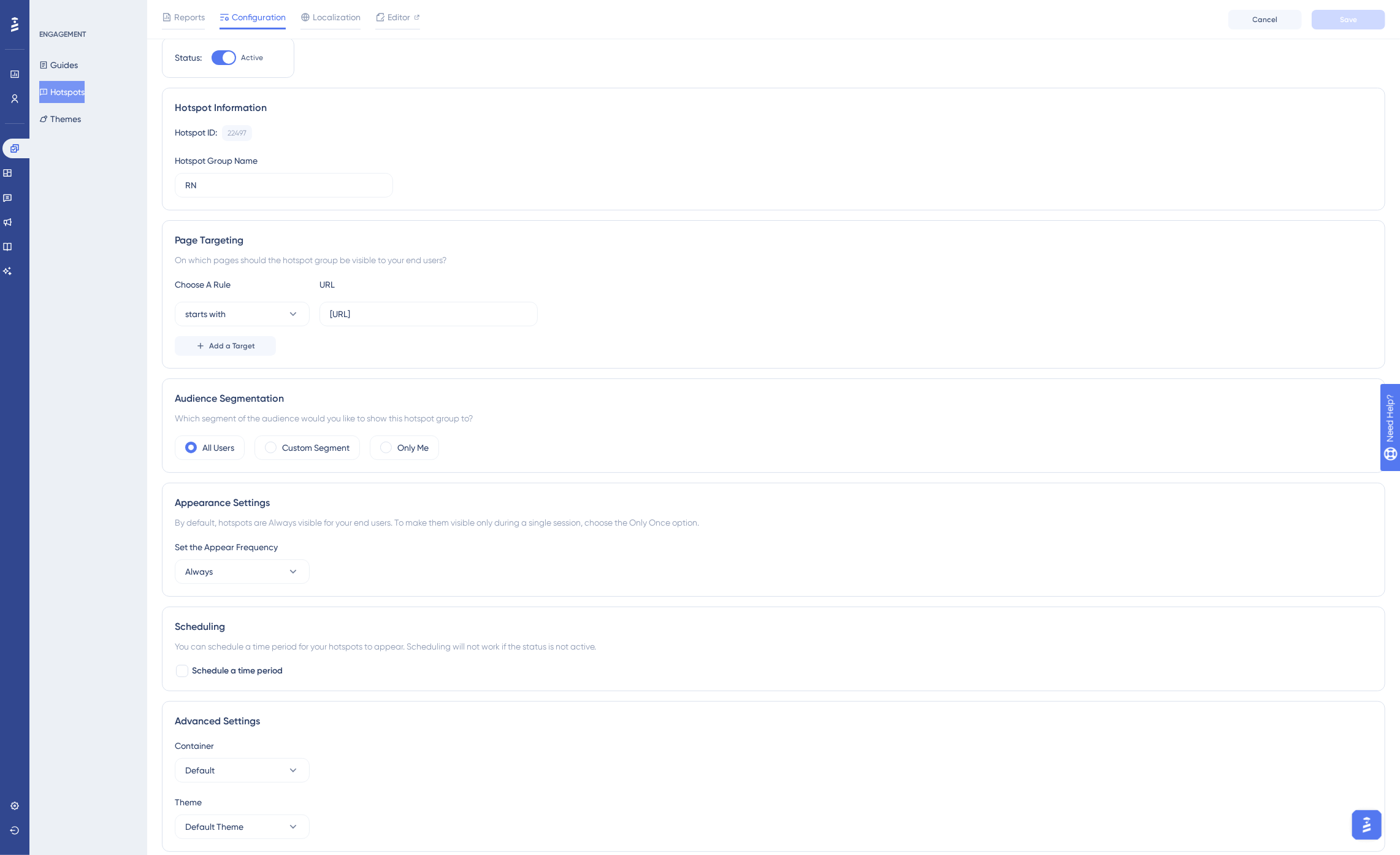
scroll to position [83, 0]
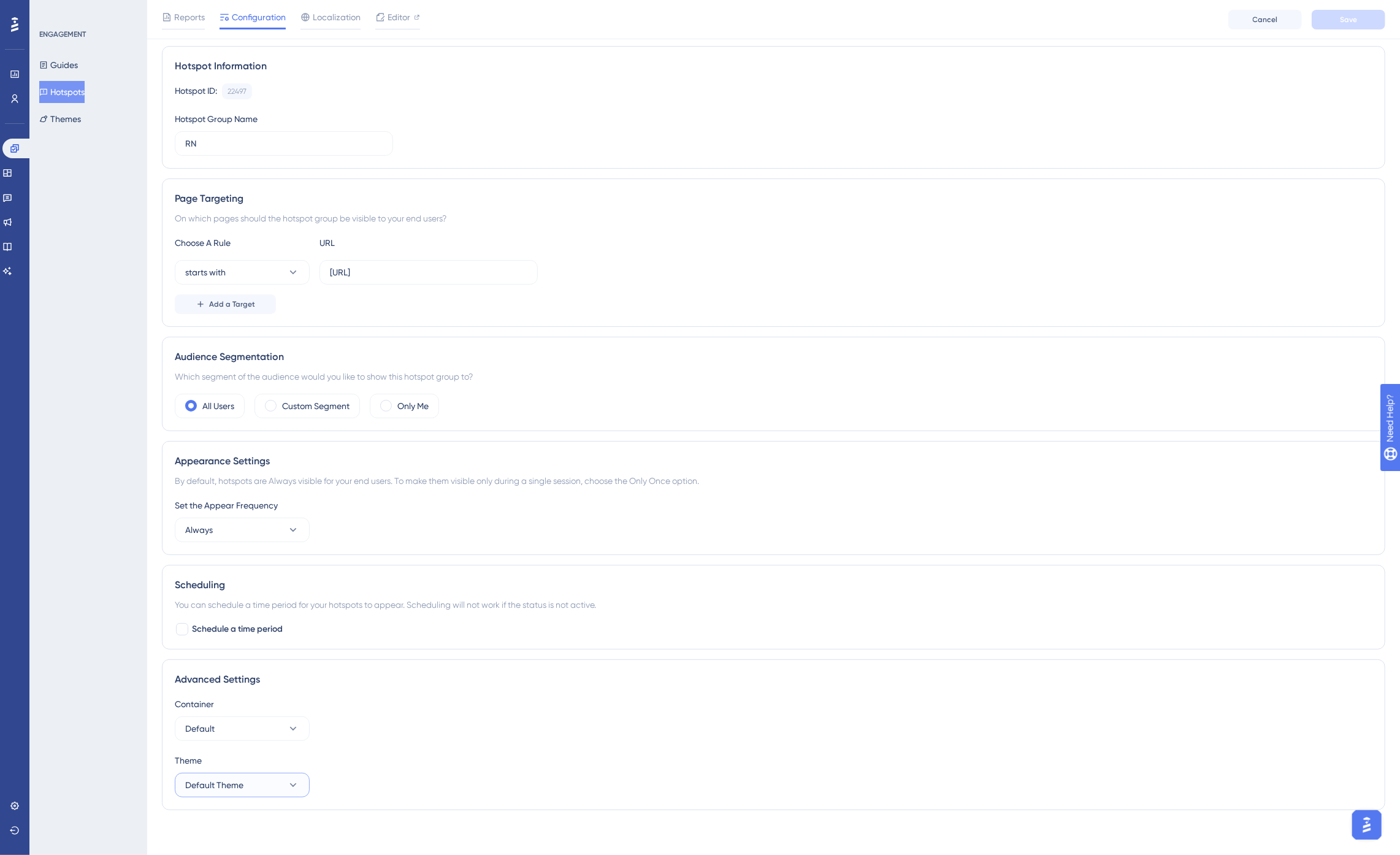
click at [270, 793] on button "Default Theme" at bounding box center [242, 785] width 135 height 24
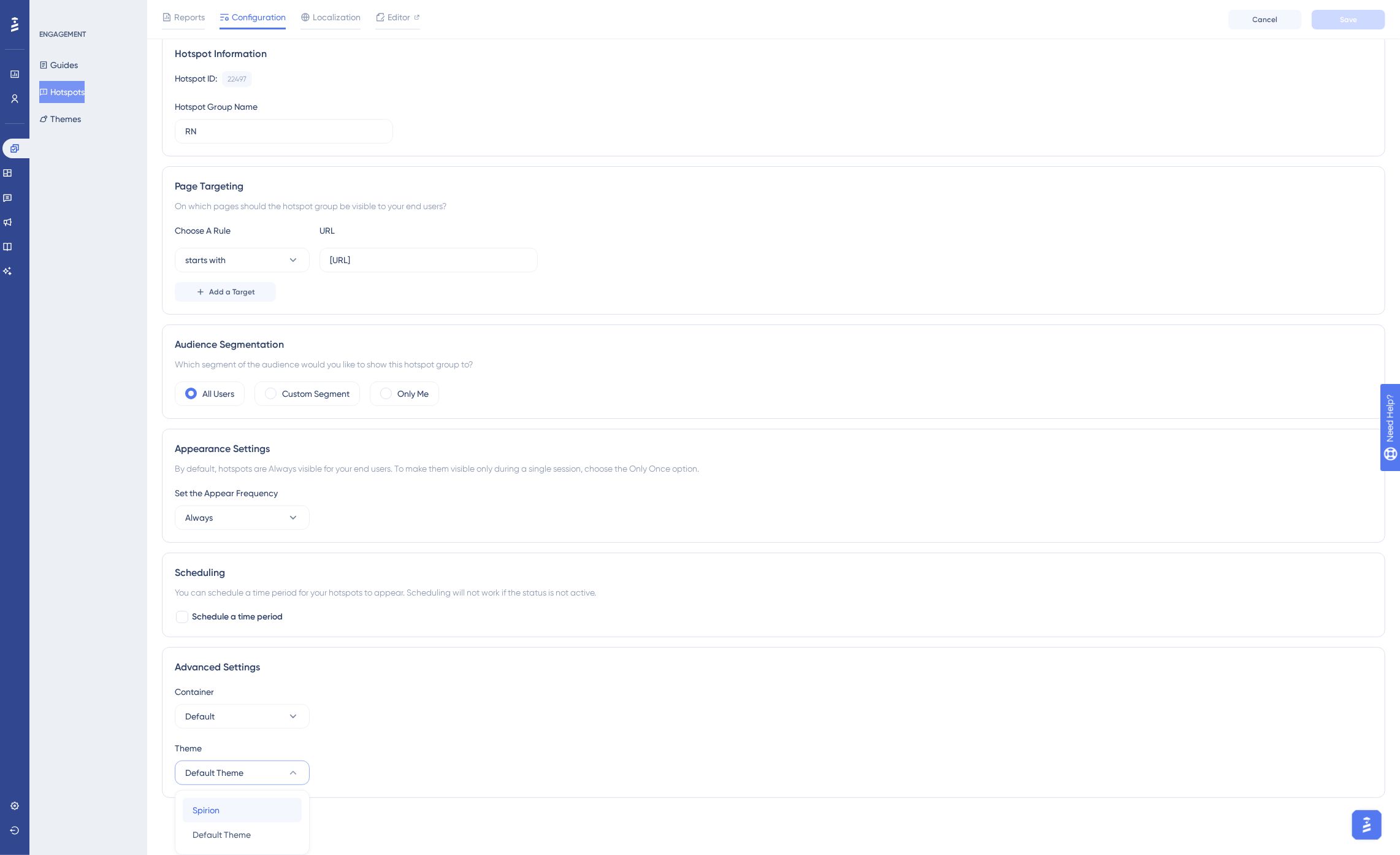
click at [253, 810] on div "Spirion Spirion" at bounding box center [242, 810] width 99 height 24
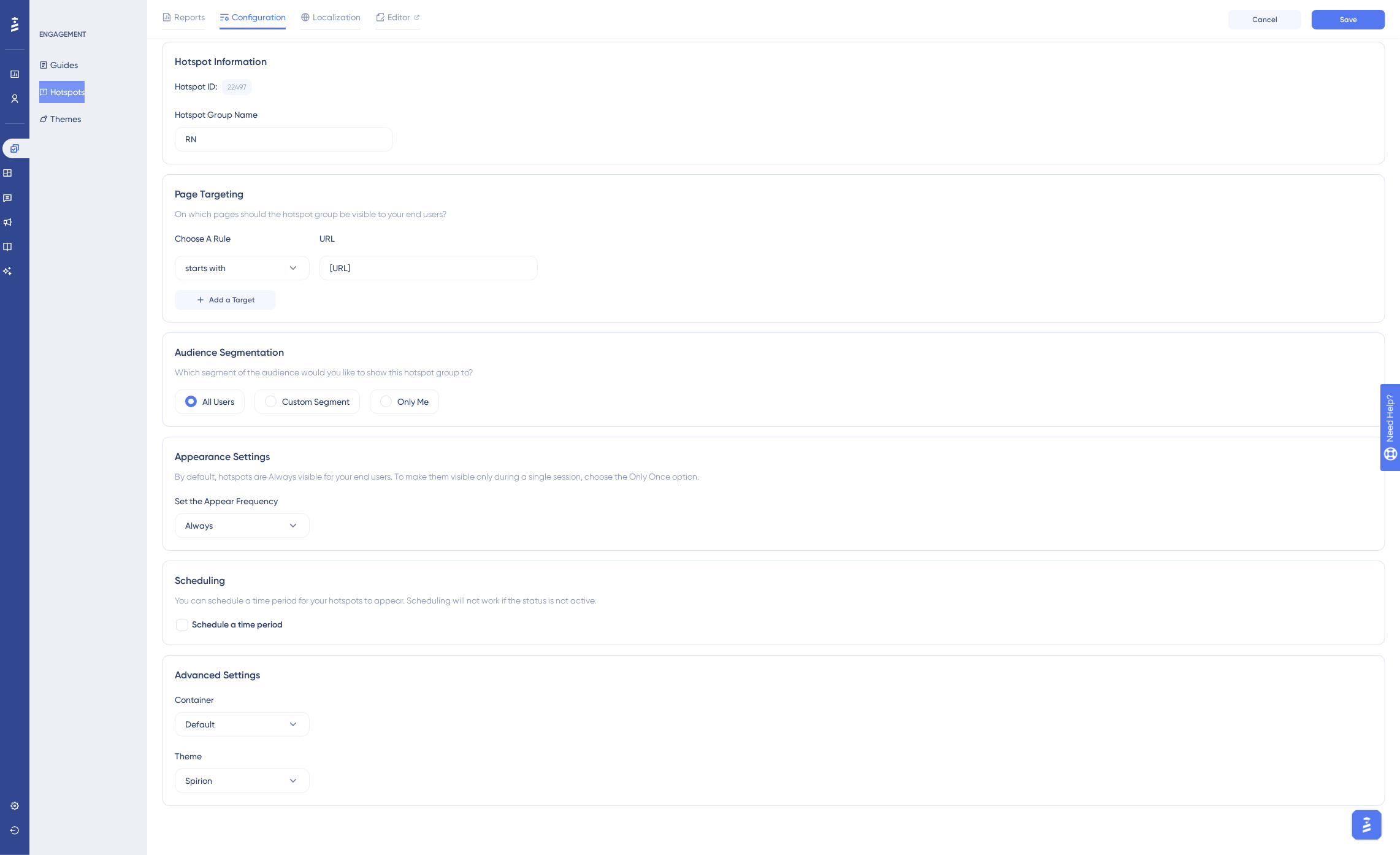
scroll to position [88, 0]
click at [1275, 19] on button "Save" at bounding box center [1347, 19] width 73 height 20
click at [54, 85] on button "Hotspots" at bounding box center [61, 92] width 46 height 22
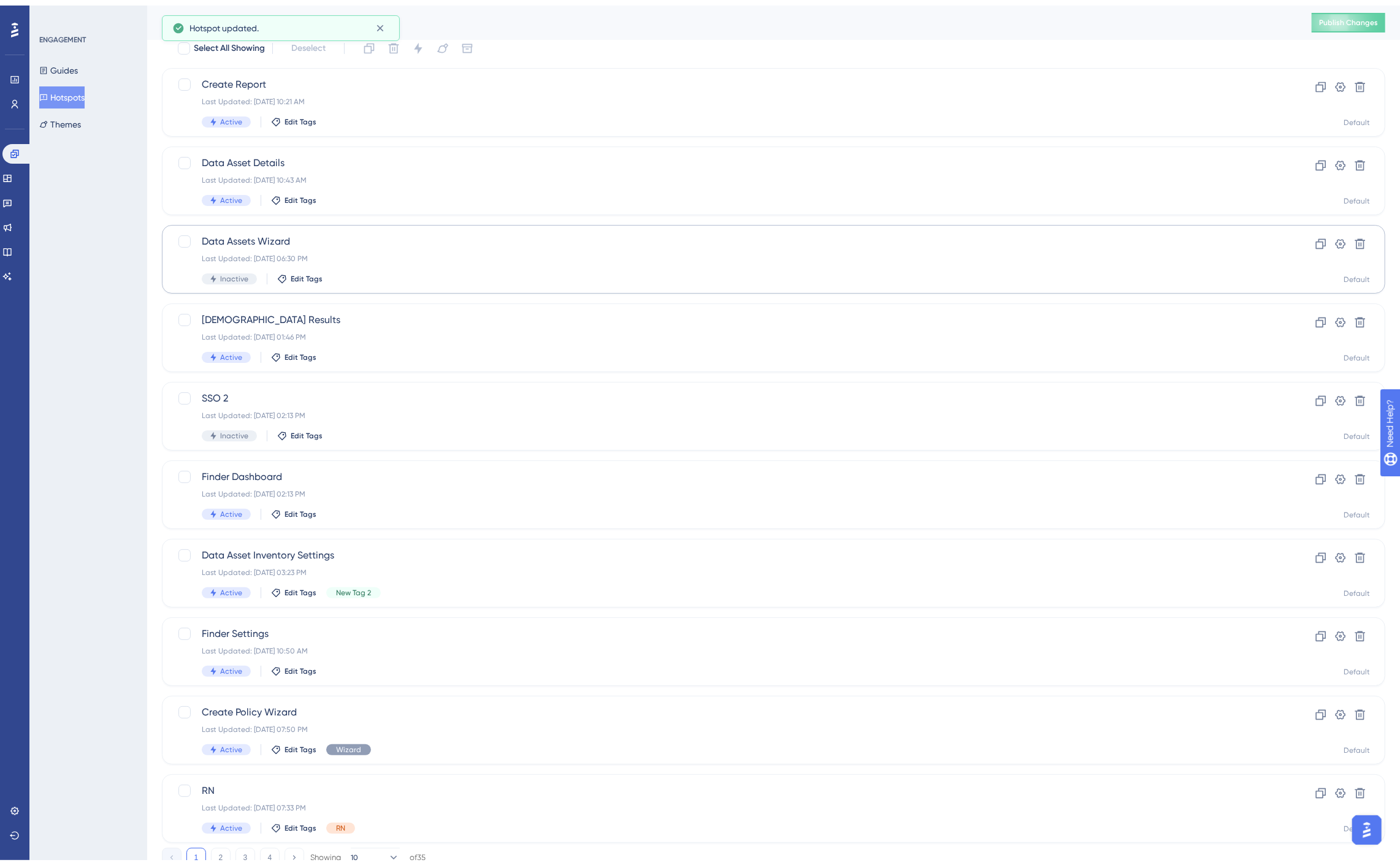
scroll to position [86, 0]
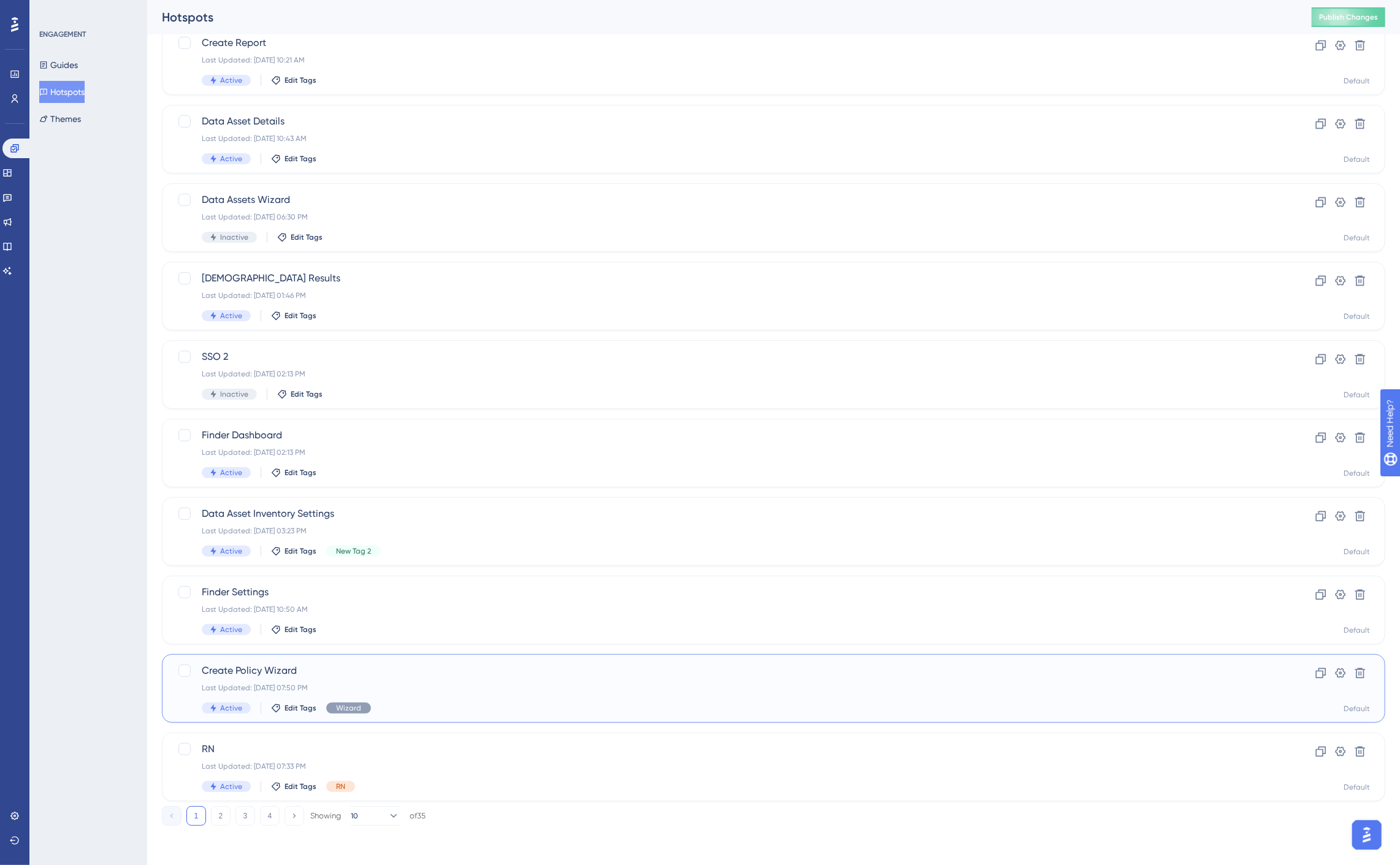
click at [306, 666] on span "Create Policy Wizard" at bounding box center [724, 671] width 1045 height 15
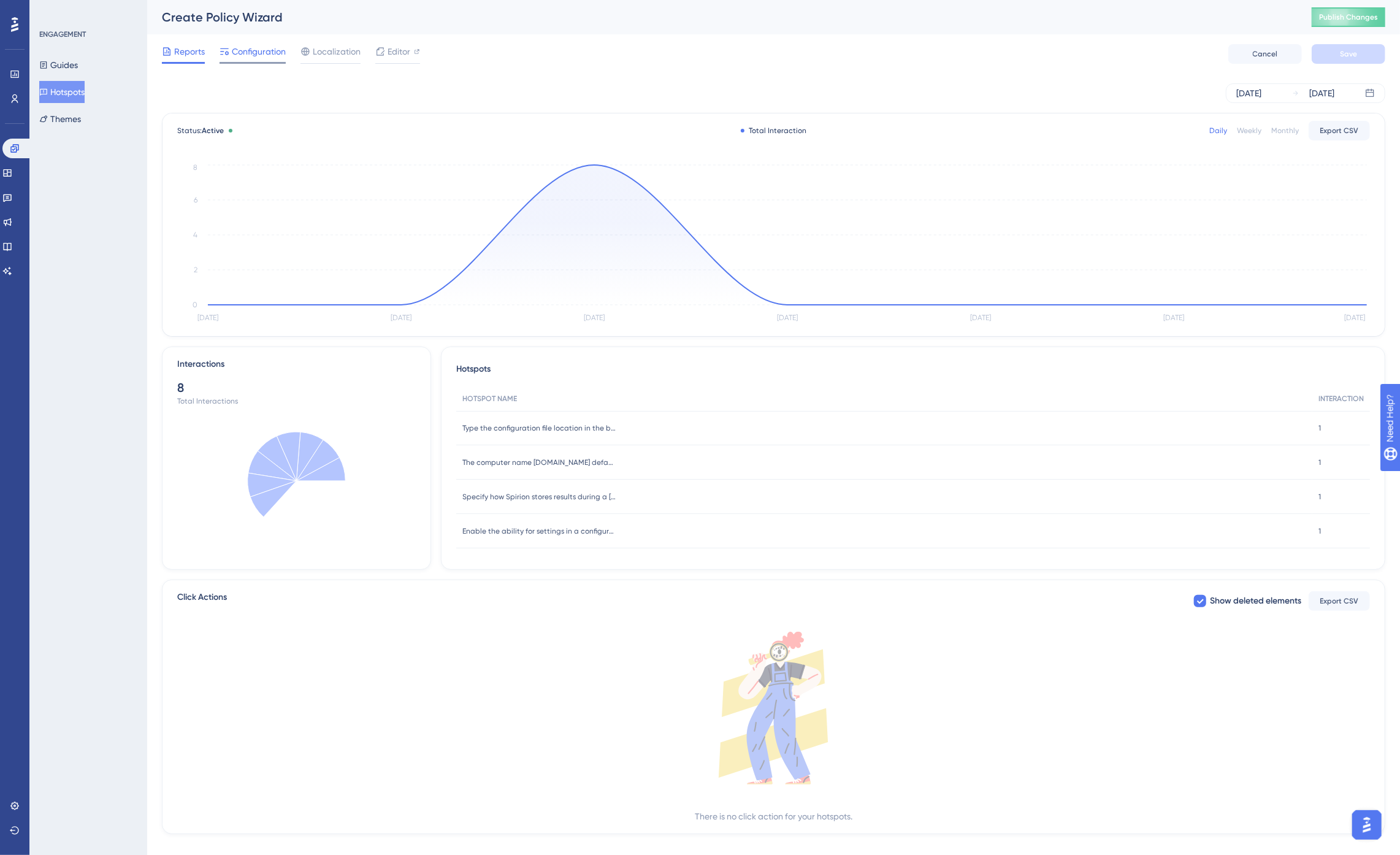
click at [270, 52] on span "Configuration" at bounding box center [259, 51] width 54 height 15
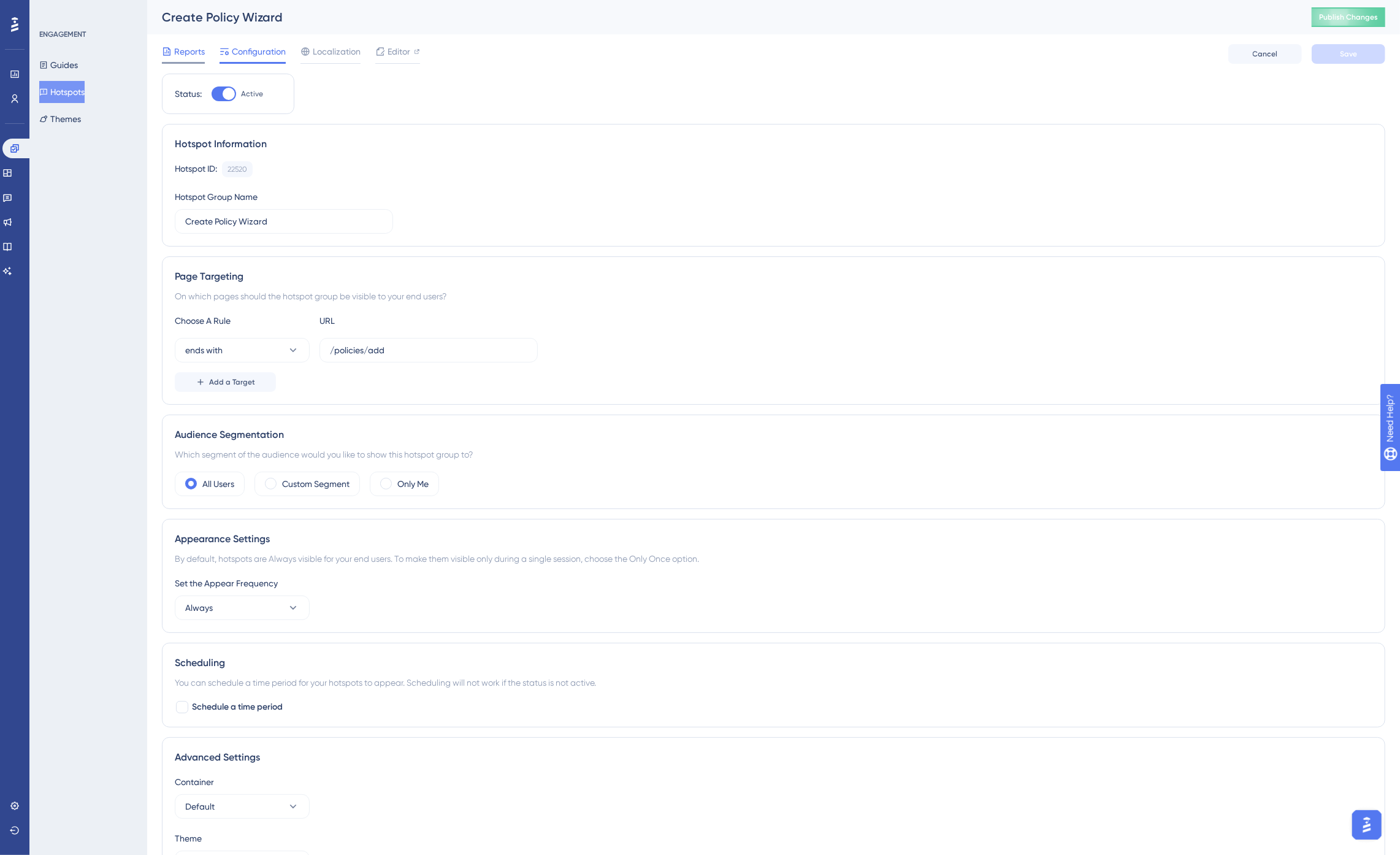
click at [182, 56] on span "Reports" at bounding box center [190, 51] width 31 height 15
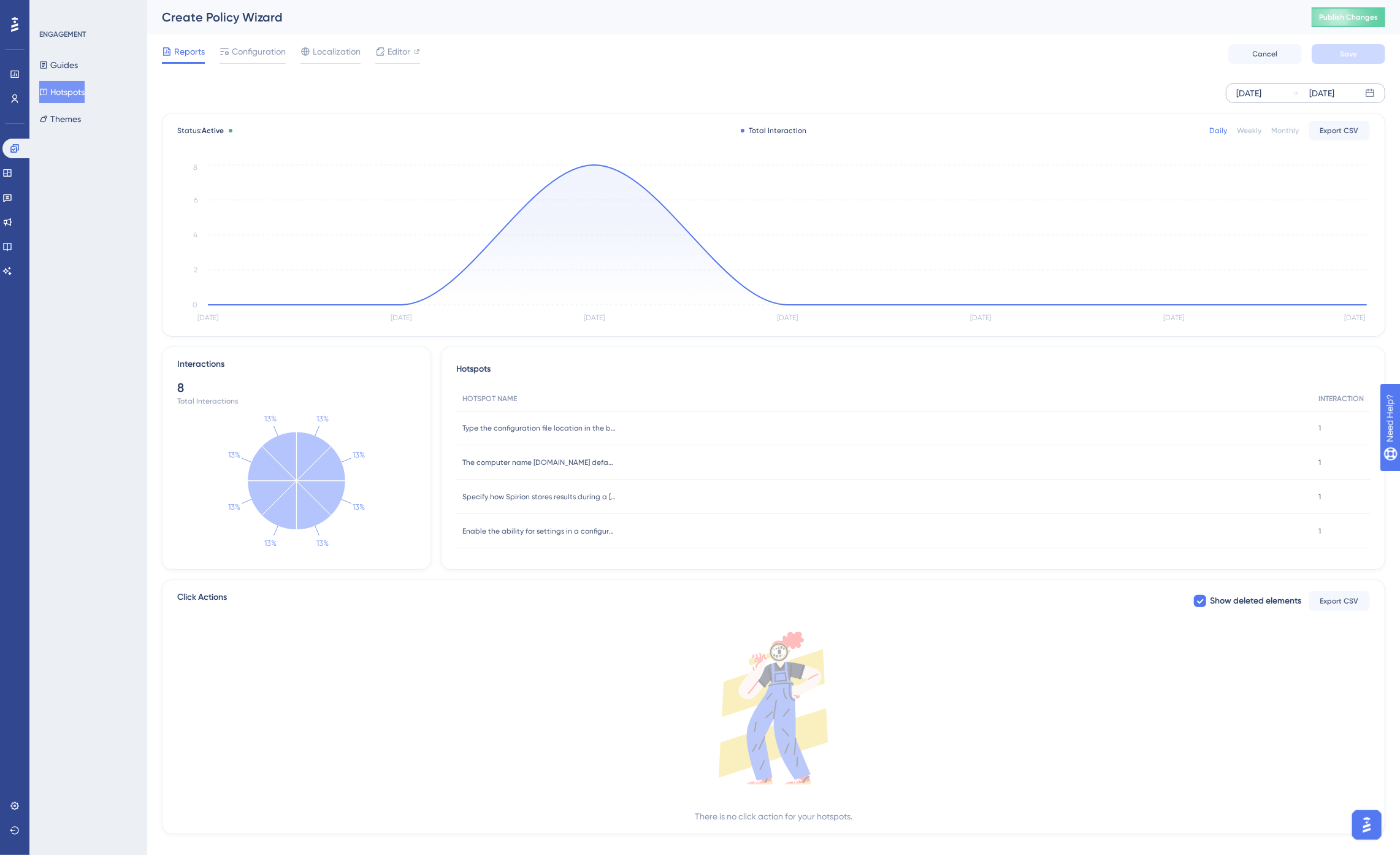
click at [1261, 96] on div "[DATE]" at bounding box center [1248, 92] width 25 height 15
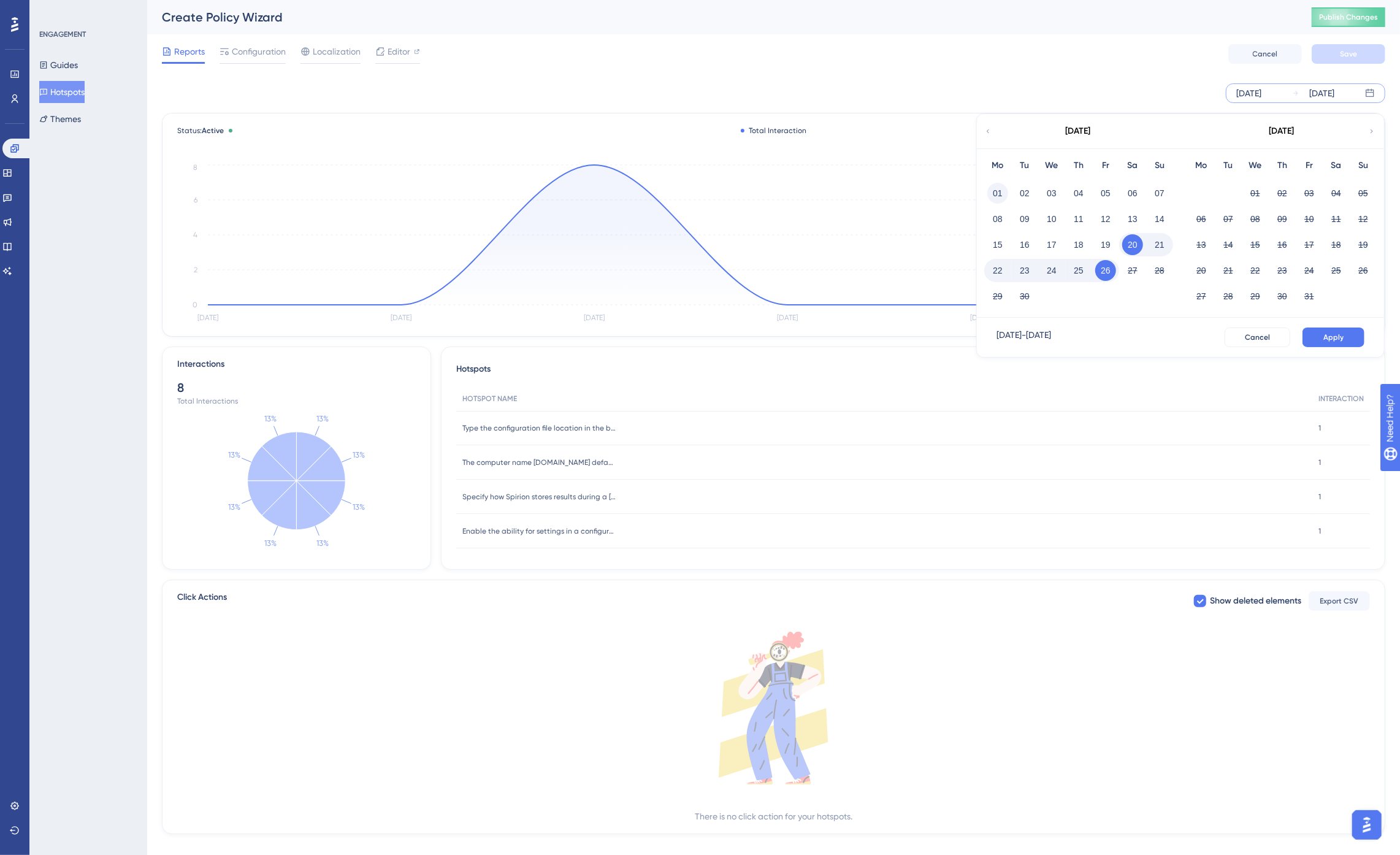
click at [1000, 196] on button "01" at bounding box center [998, 193] width 21 height 21
click at [1275, 332] on span "Apply" at bounding box center [1333, 337] width 20 height 10
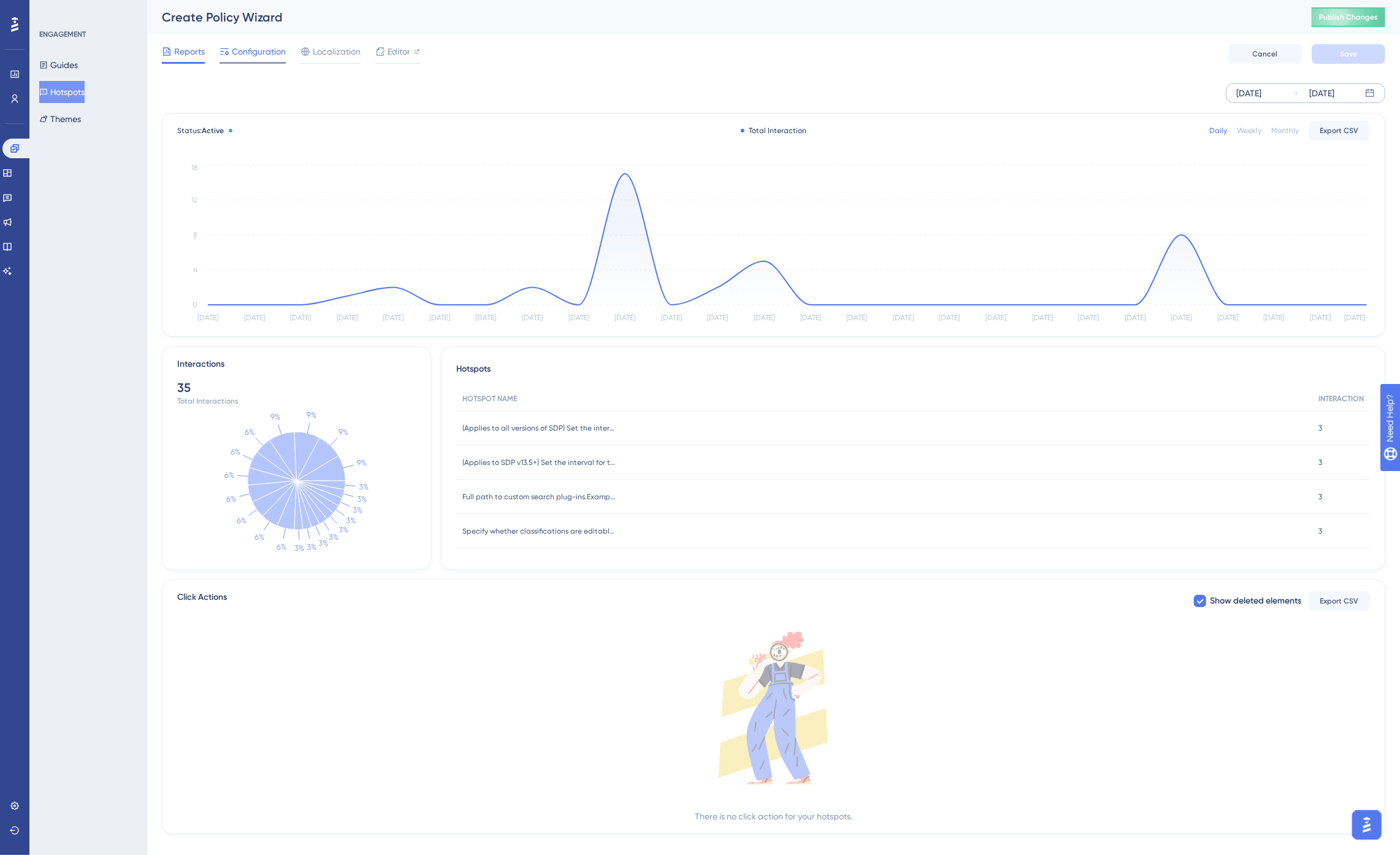
click at [263, 55] on span "Configuration" at bounding box center [259, 51] width 54 height 15
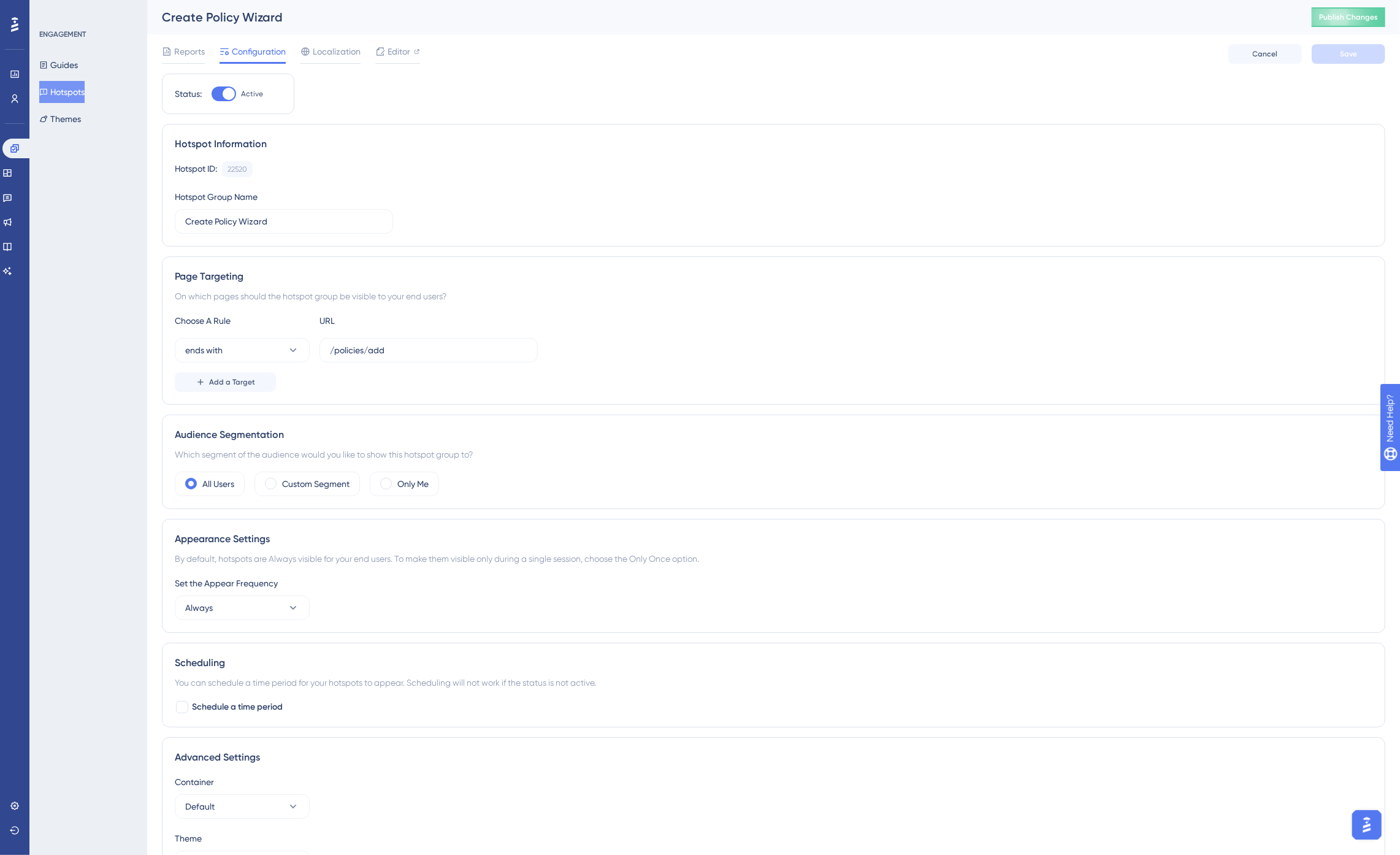
click at [66, 86] on button "Hotspots" at bounding box center [61, 92] width 46 height 22
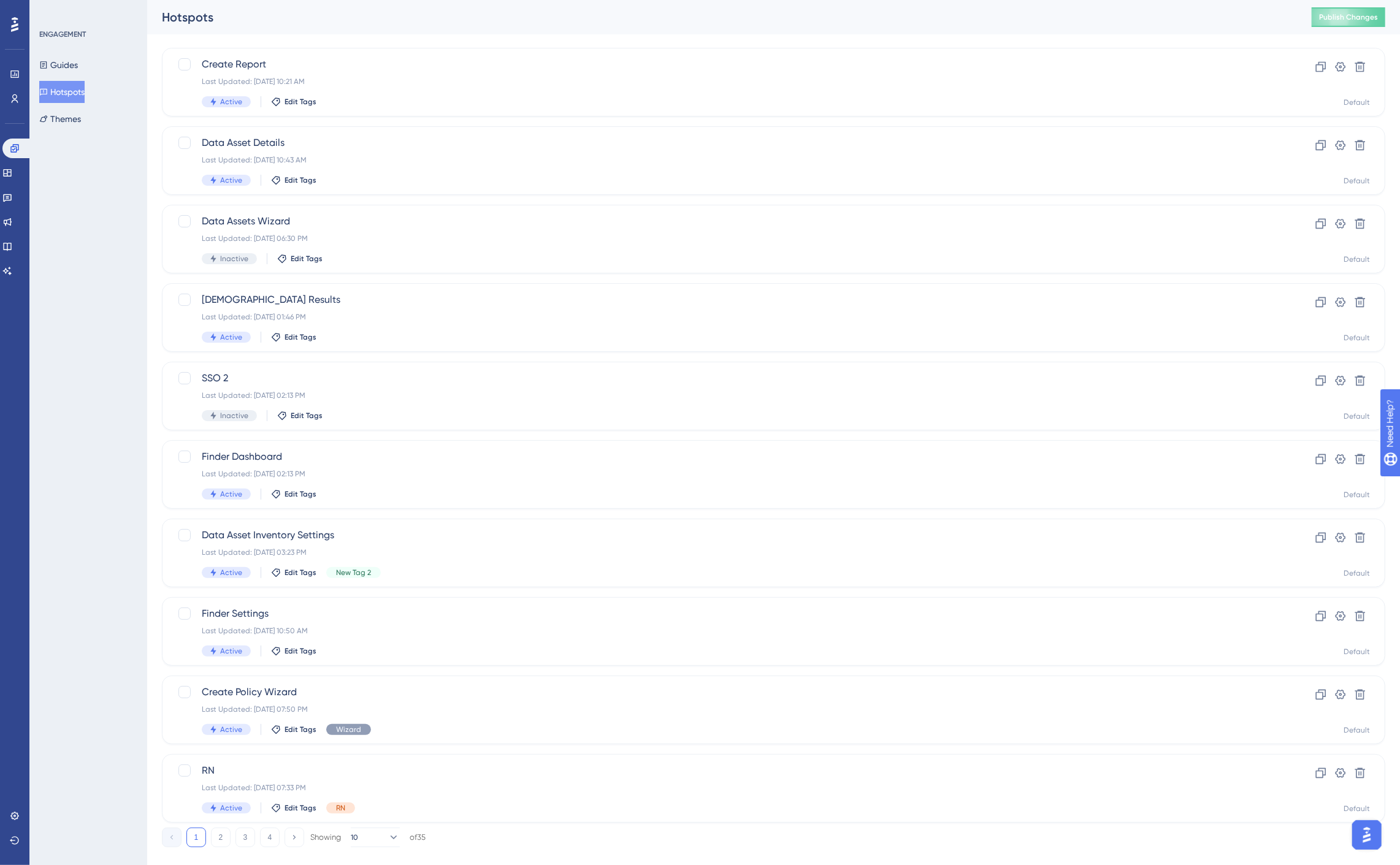
scroll to position [86, 0]
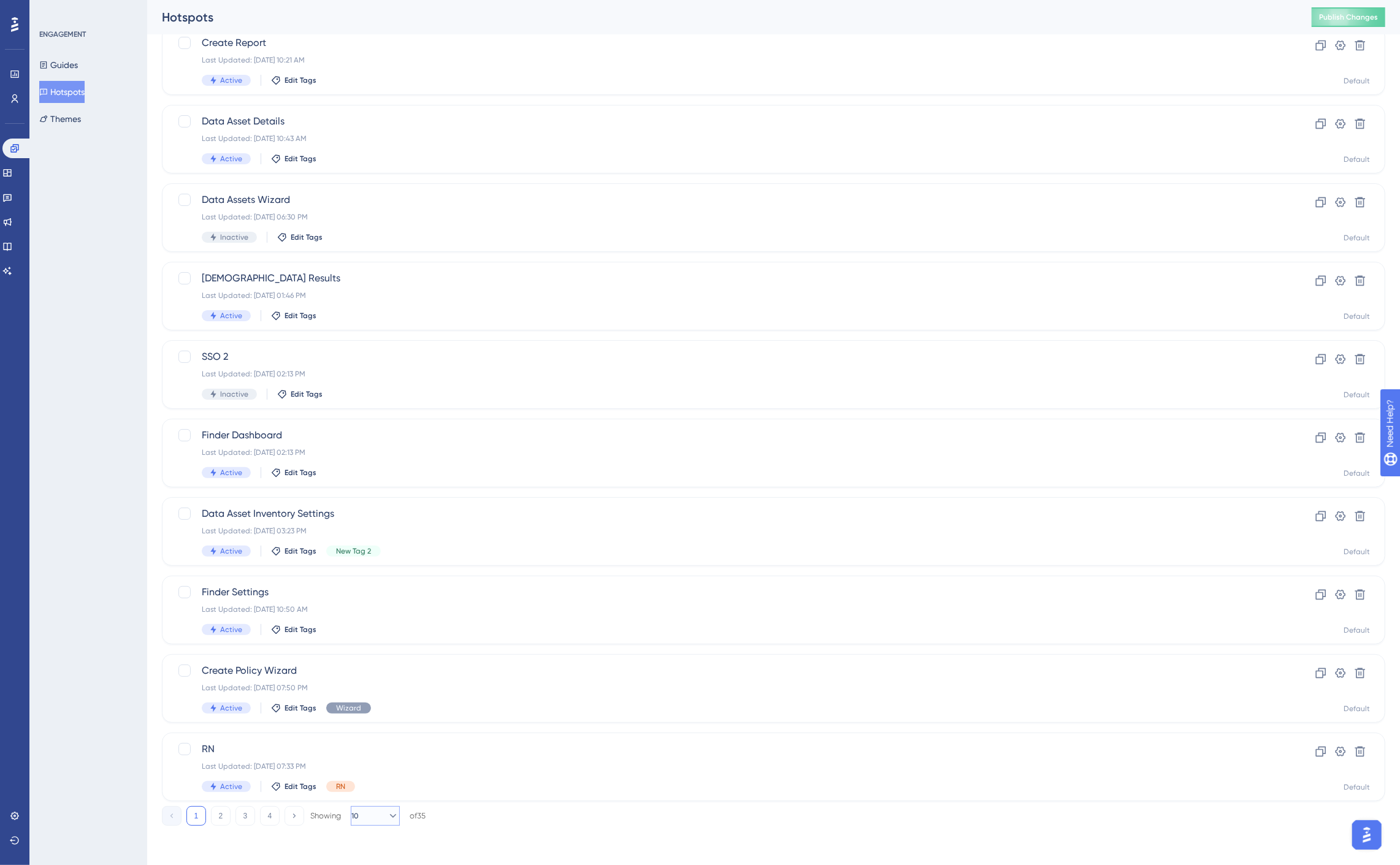
click at [375, 819] on button "10" at bounding box center [375, 816] width 49 height 20
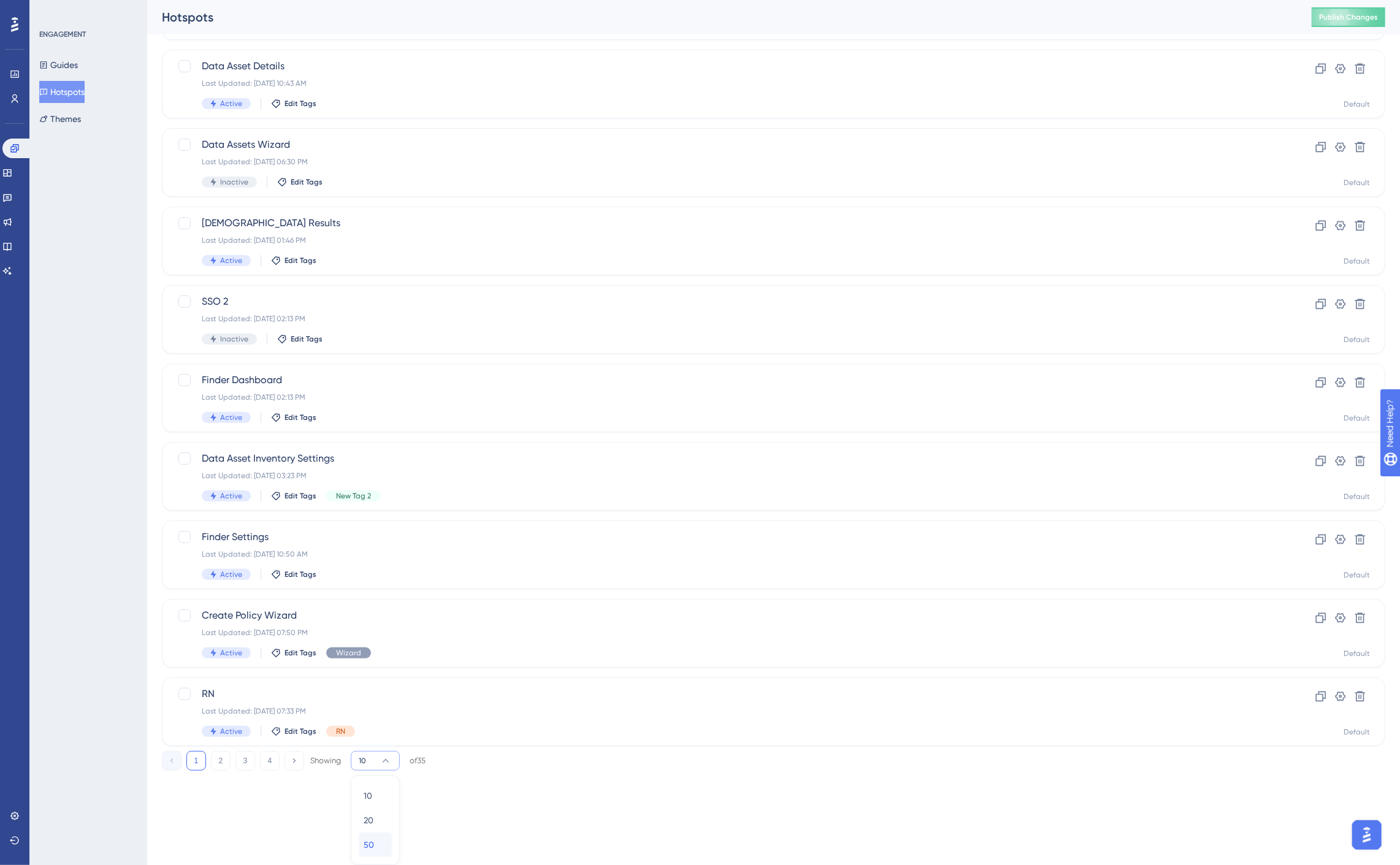
click at [375, 837] on div "50 50" at bounding box center [375, 845] width 23 height 24
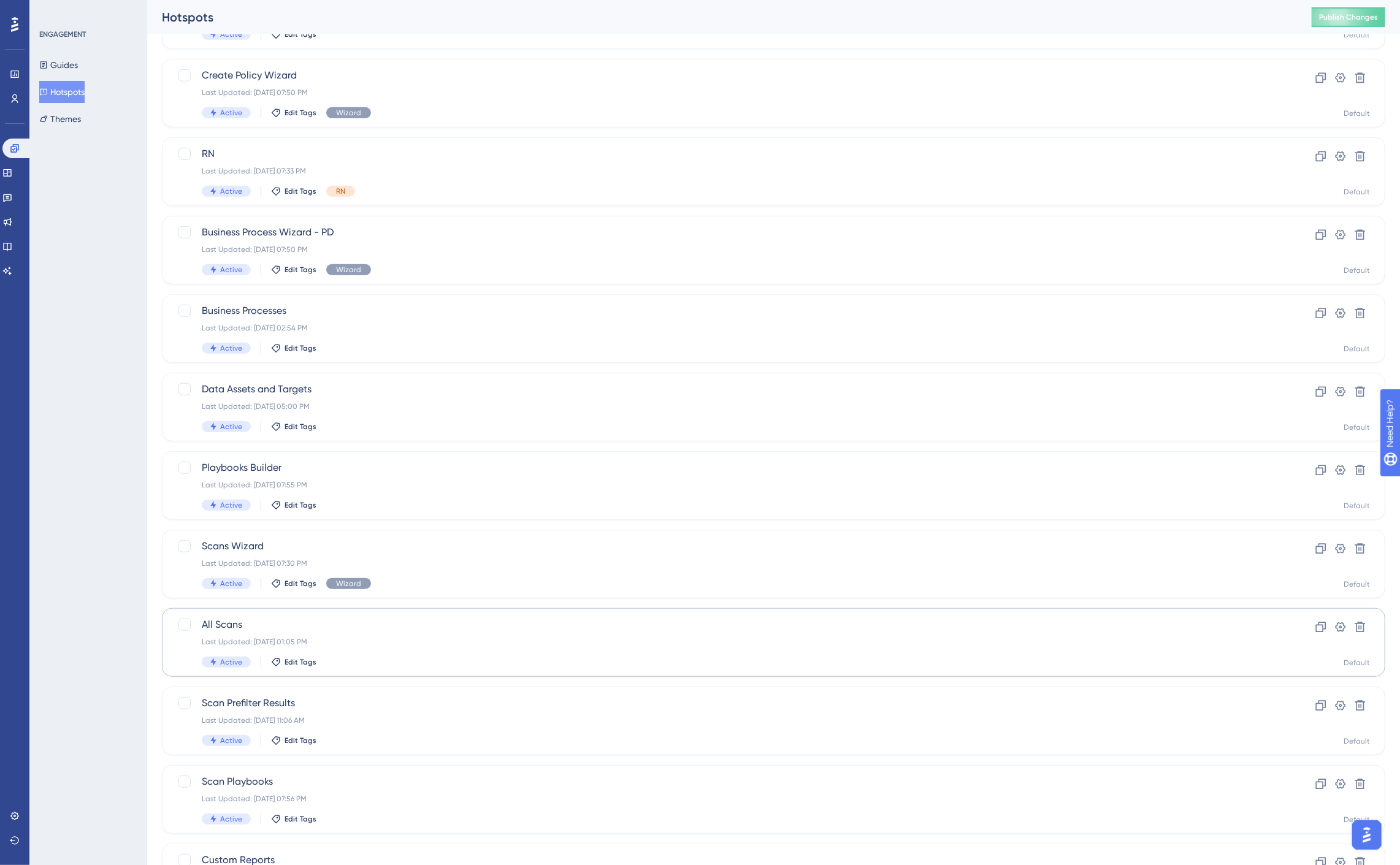
scroll to position [687, 0]
click at [362, 802] on div "Scan Playbooks Last Updated: [DATE] 07:56 PM Active Edit Tags" at bounding box center [724, 794] width 1045 height 50
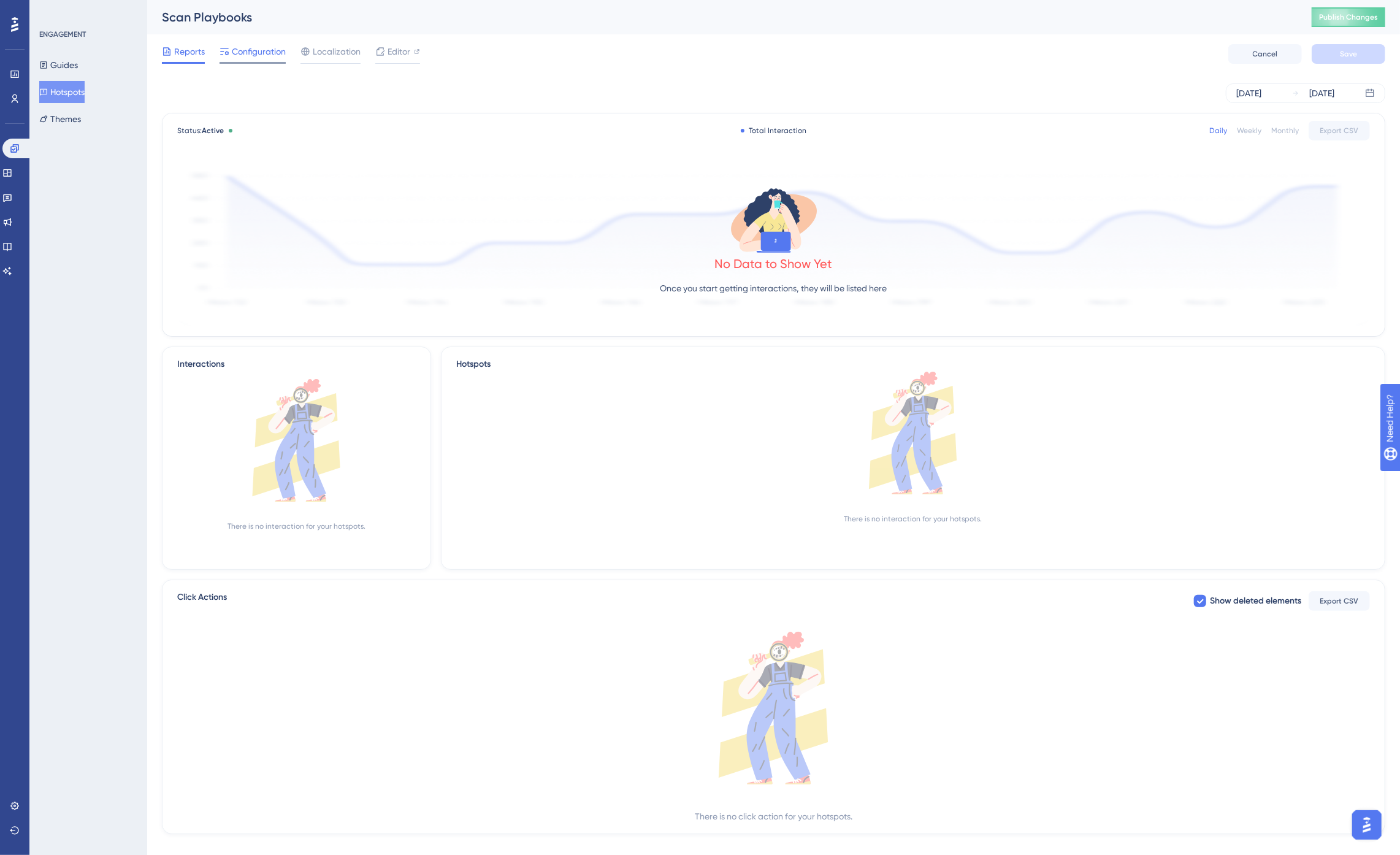
click at [266, 56] on span "Configuration" at bounding box center [259, 51] width 54 height 15
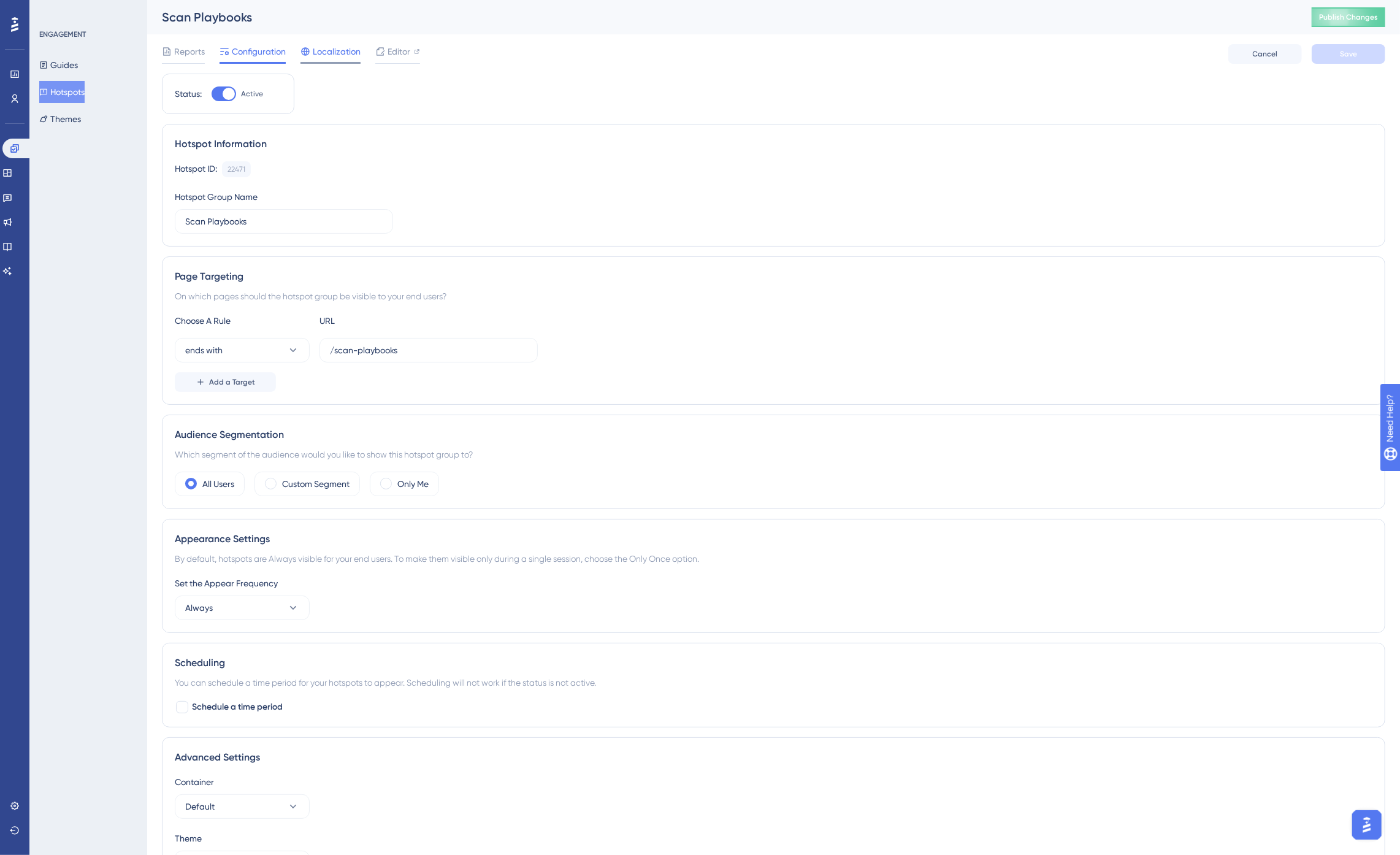
click at [323, 50] on span "Localization" at bounding box center [336, 51] width 47 height 15
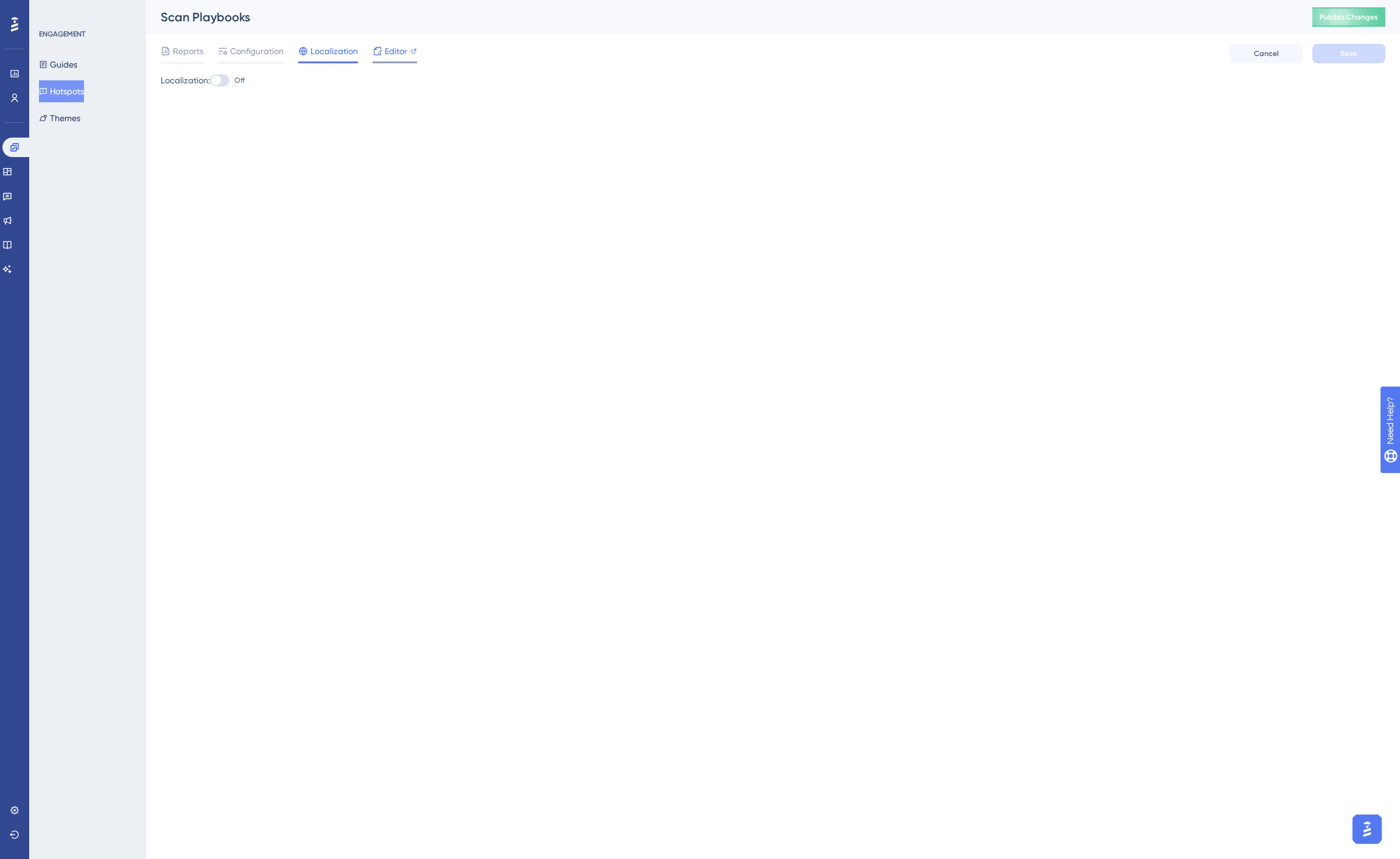
click at [386, 51] on span "Editor" at bounding box center [396, 51] width 22 height 15
click at [1265, 15] on span "Publish Changes" at bounding box center [1349, 16] width 58 height 9
click at [66, 93] on button "Hotspots" at bounding box center [61, 92] width 45 height 22
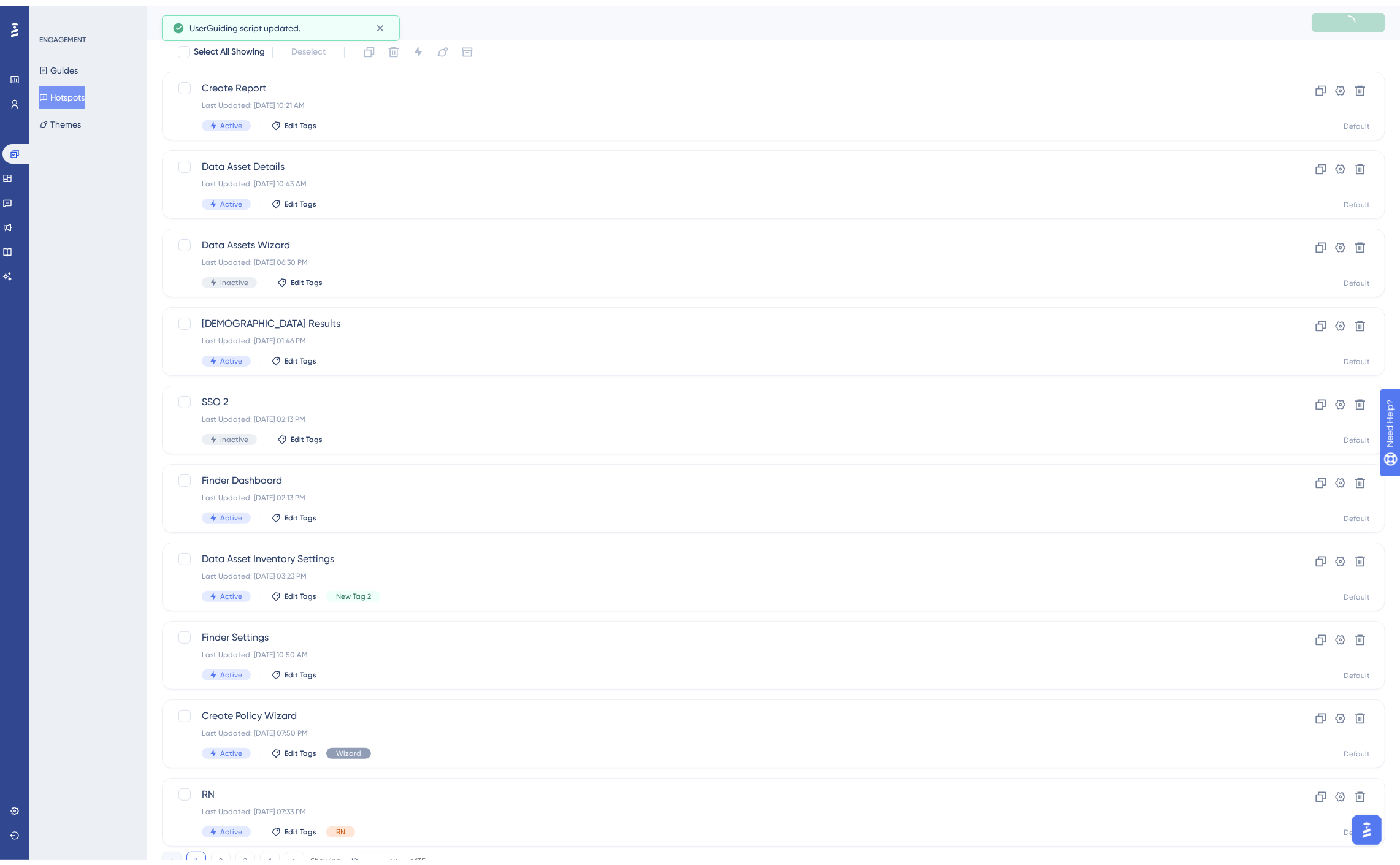
scroll to position [86, 0]
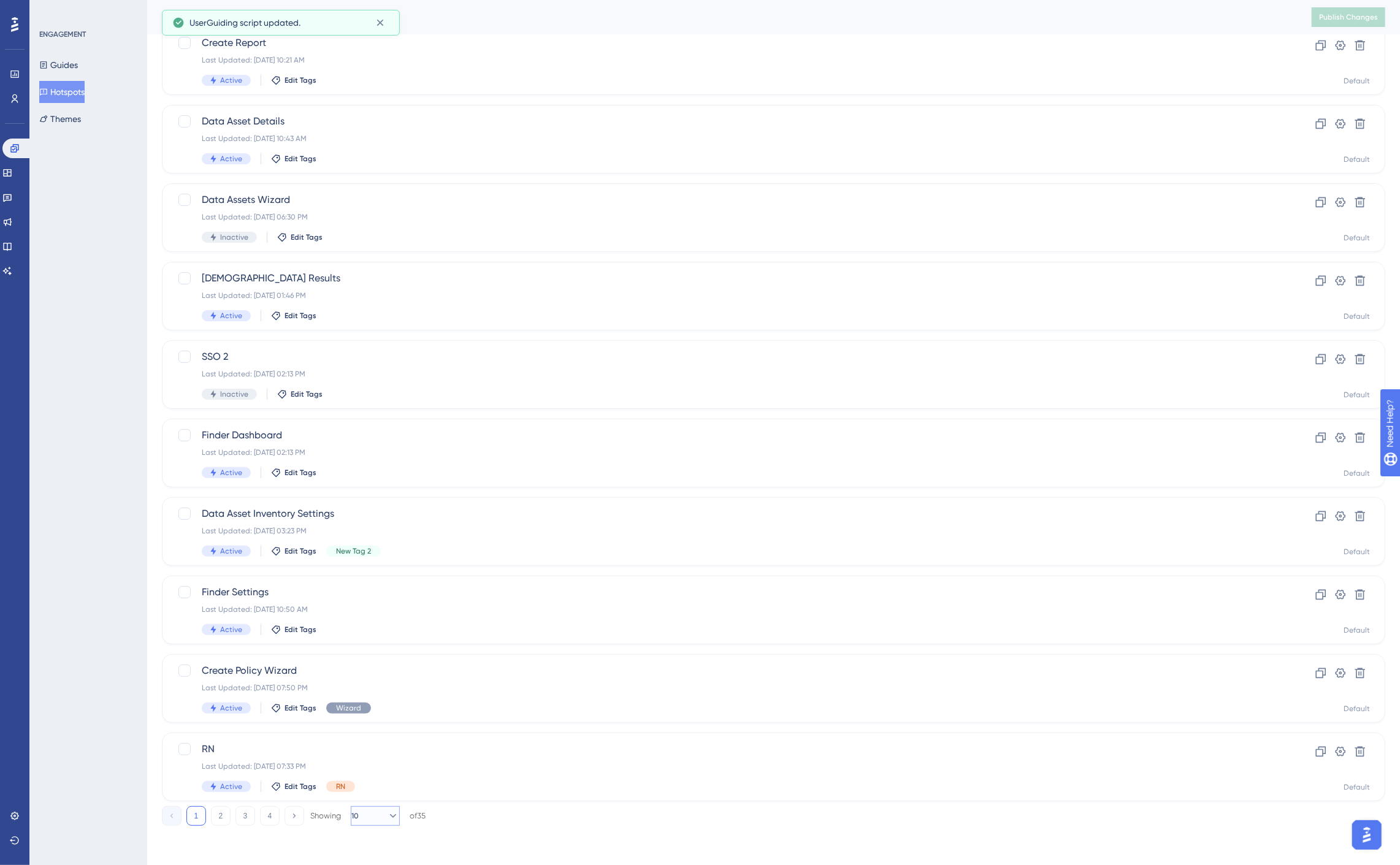
click at [359, 814] on span "10" at bounding box center [355, 816] width 8 height 9
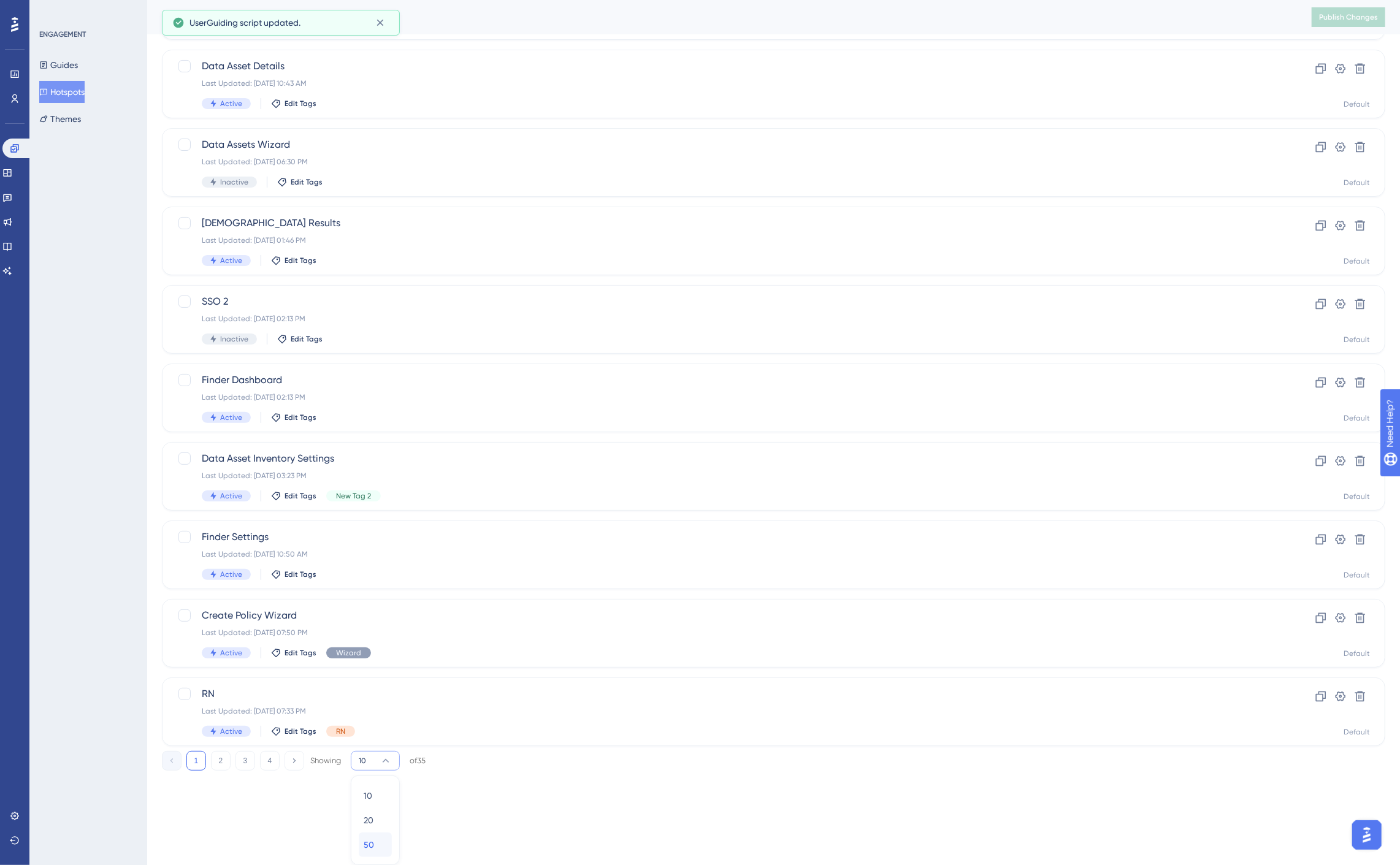
click at [373, 844] on span "50" at bounding box center [369, 844] width 10 height 15
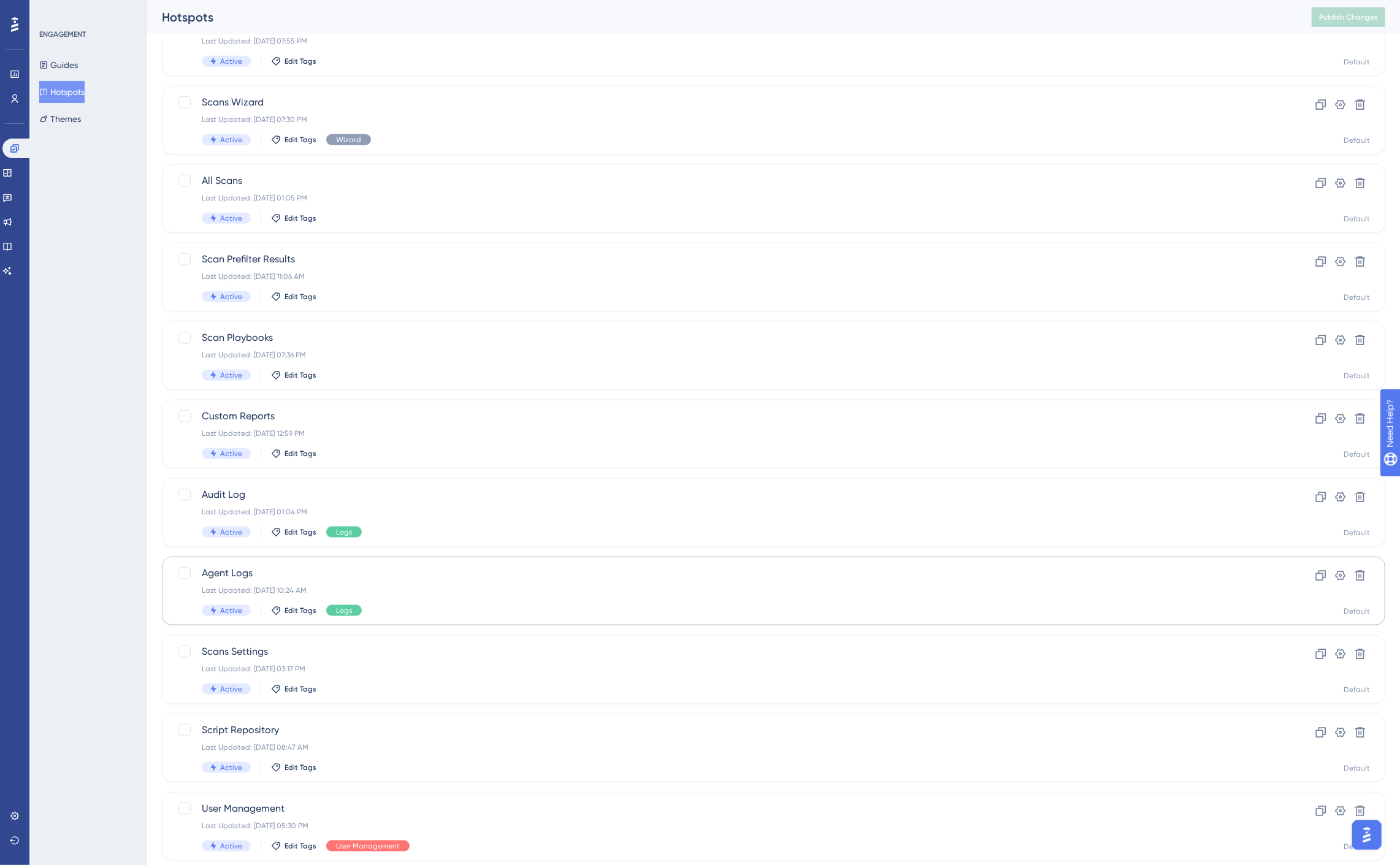
scroll to position [1095, 0]
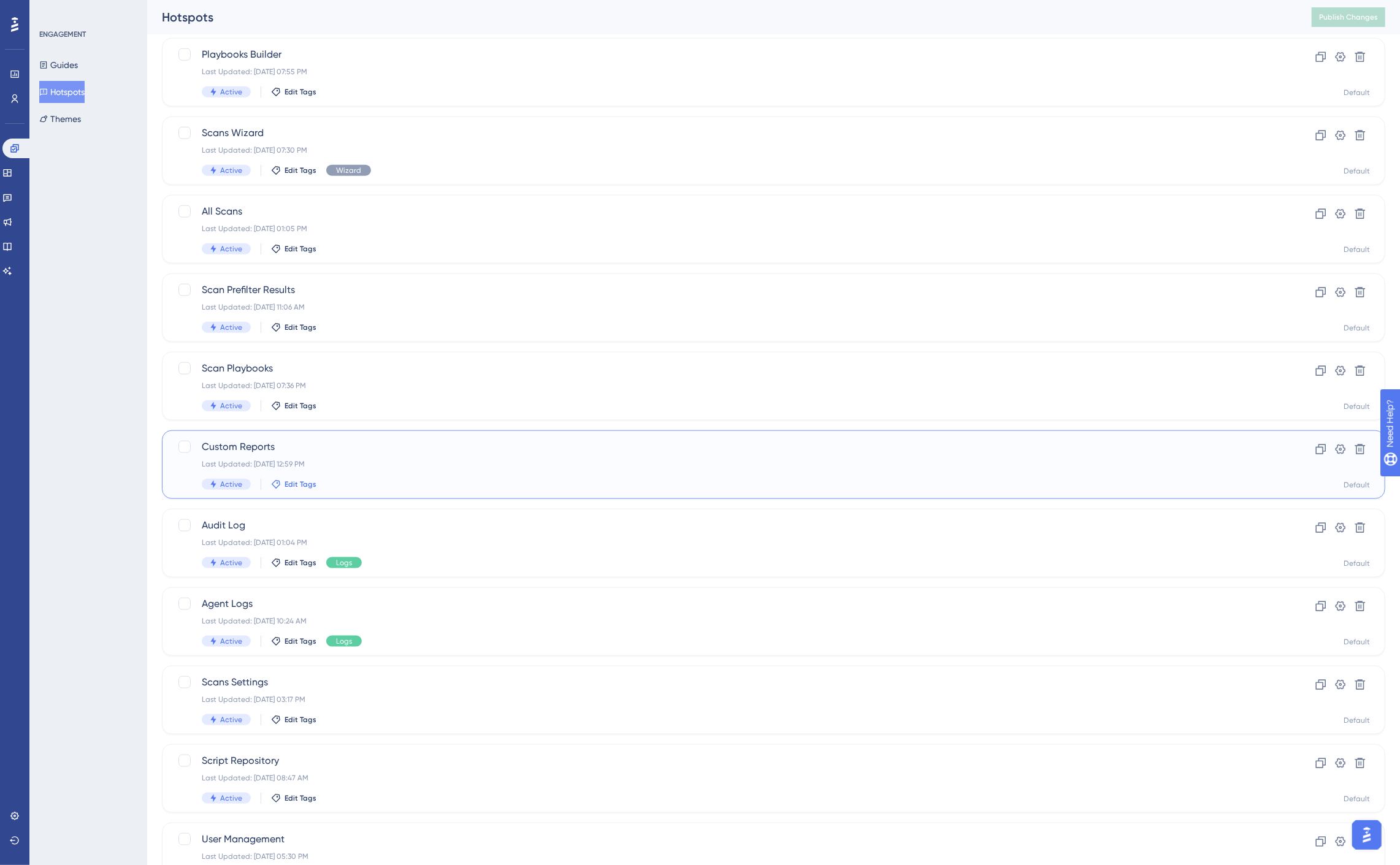
click at [302, 485] on span "Edit Tags" at bounding box center [300, 483] width 32 height 9
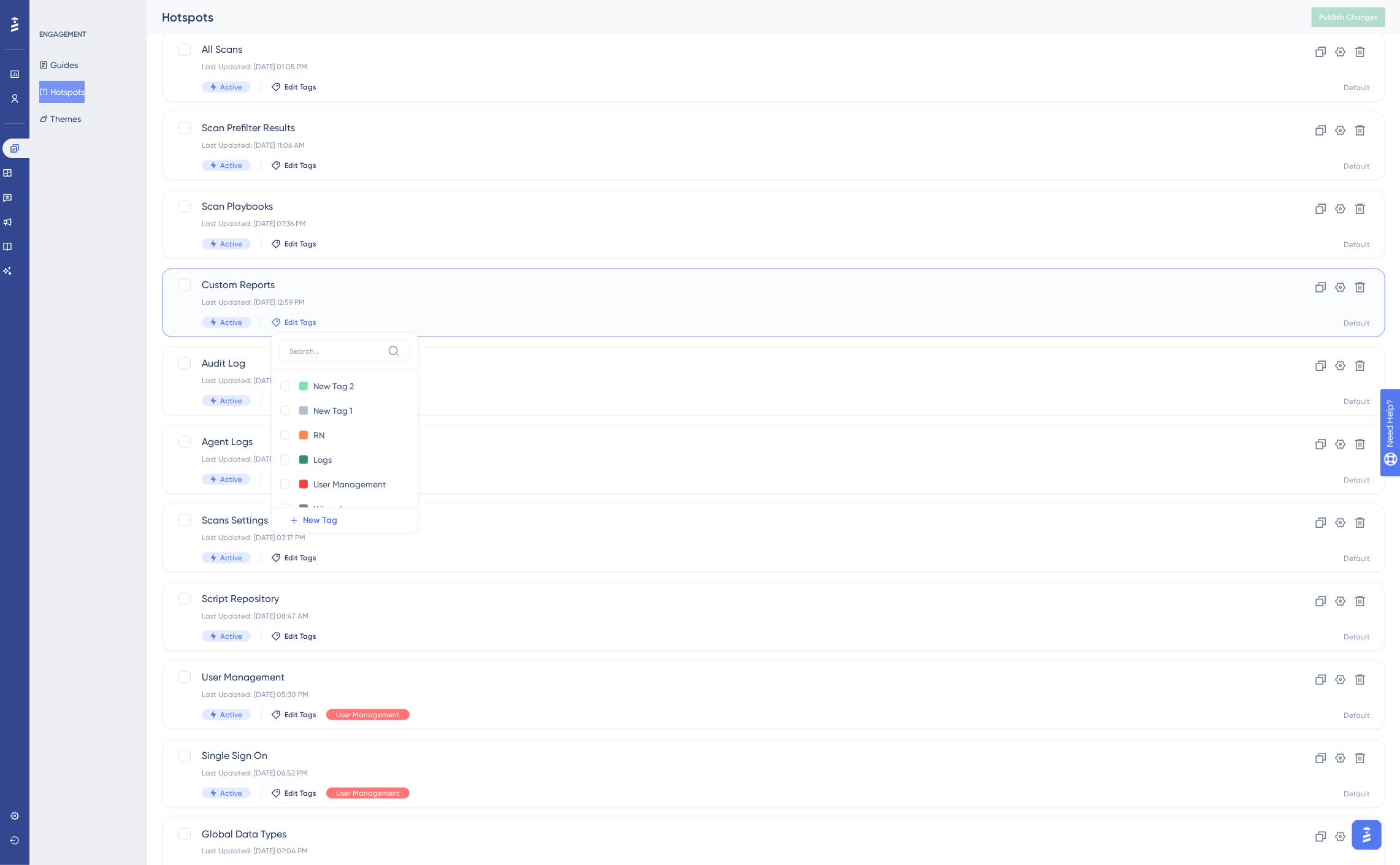
scroll to position [0, 0]
click at [360, 409] on input "New Tag 1" at bounding box center [337, 415] width 49 height 16
drag, startPoint x: 360, startPoint y: 412, endPoint x: 297, endPoint y: 418, distance: 63.3
click at [298, 418] on div "New Tag 1 New Tag 1" at bounding box center [332, 415] width 107 height 16
type input "Reports"
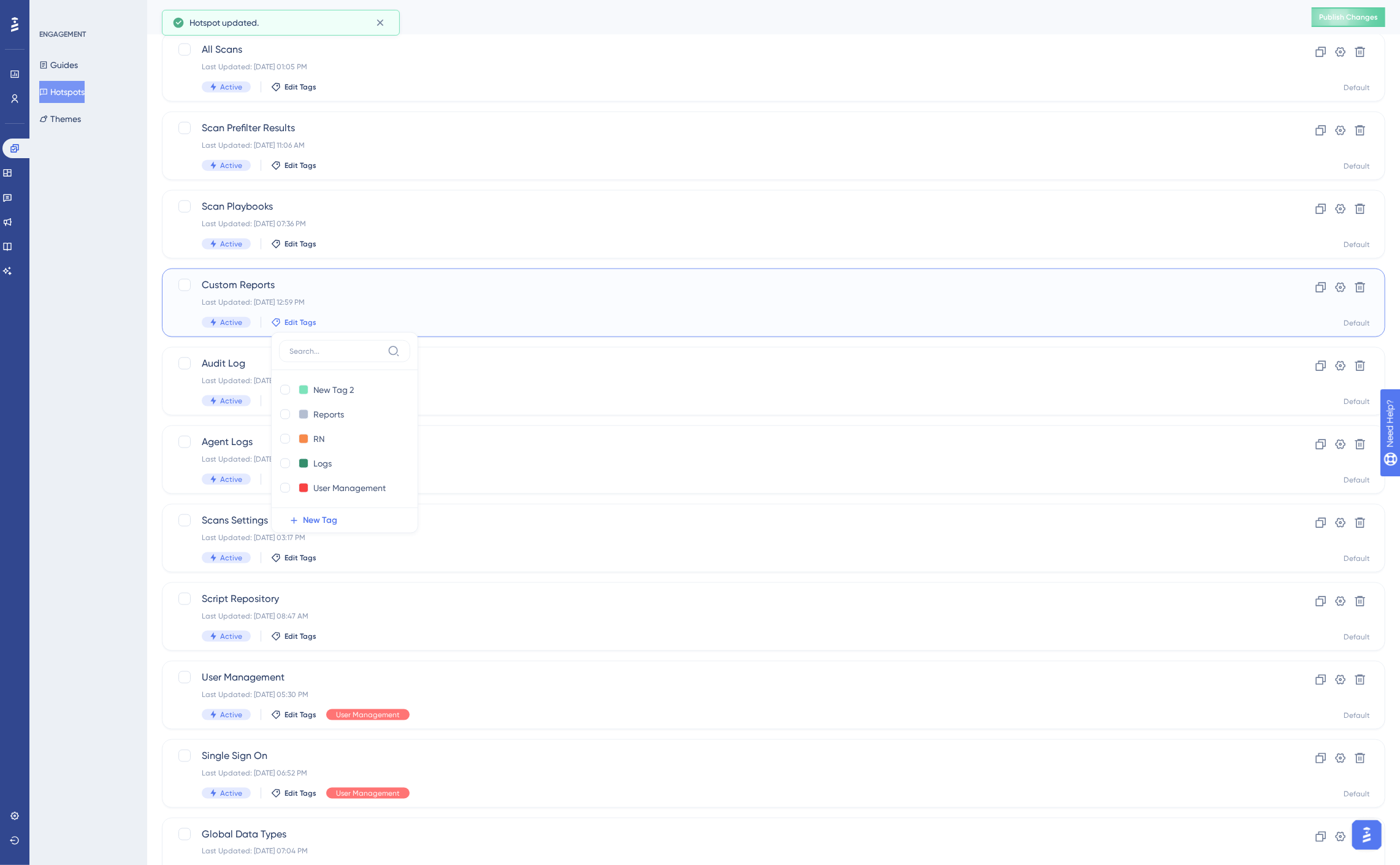
checkbox input "true"
click at [304, 215] on div "Scan Playbooks Last Updated: [DATE] 07:36 PM Active Edit Tags" at bounding box center [724, 224] width 1045 height 50
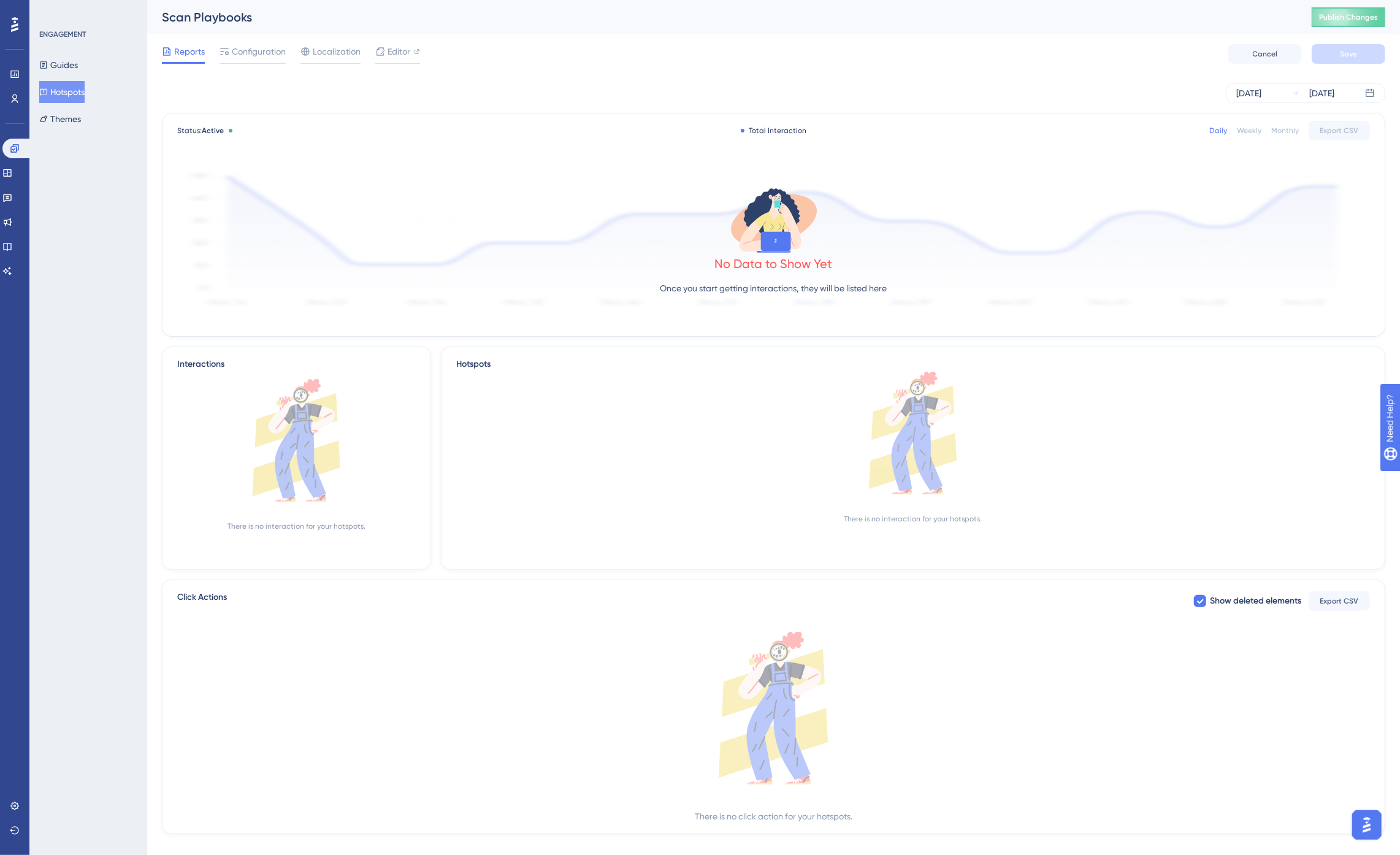
drag, startPoint x: 137, startPoint y: 84, endPoint x: 71, endPoint y: 92, distance: 66.5
click at [71, 92] on button "Hotspots" at bounding box center [61, 92] width 46 height 22
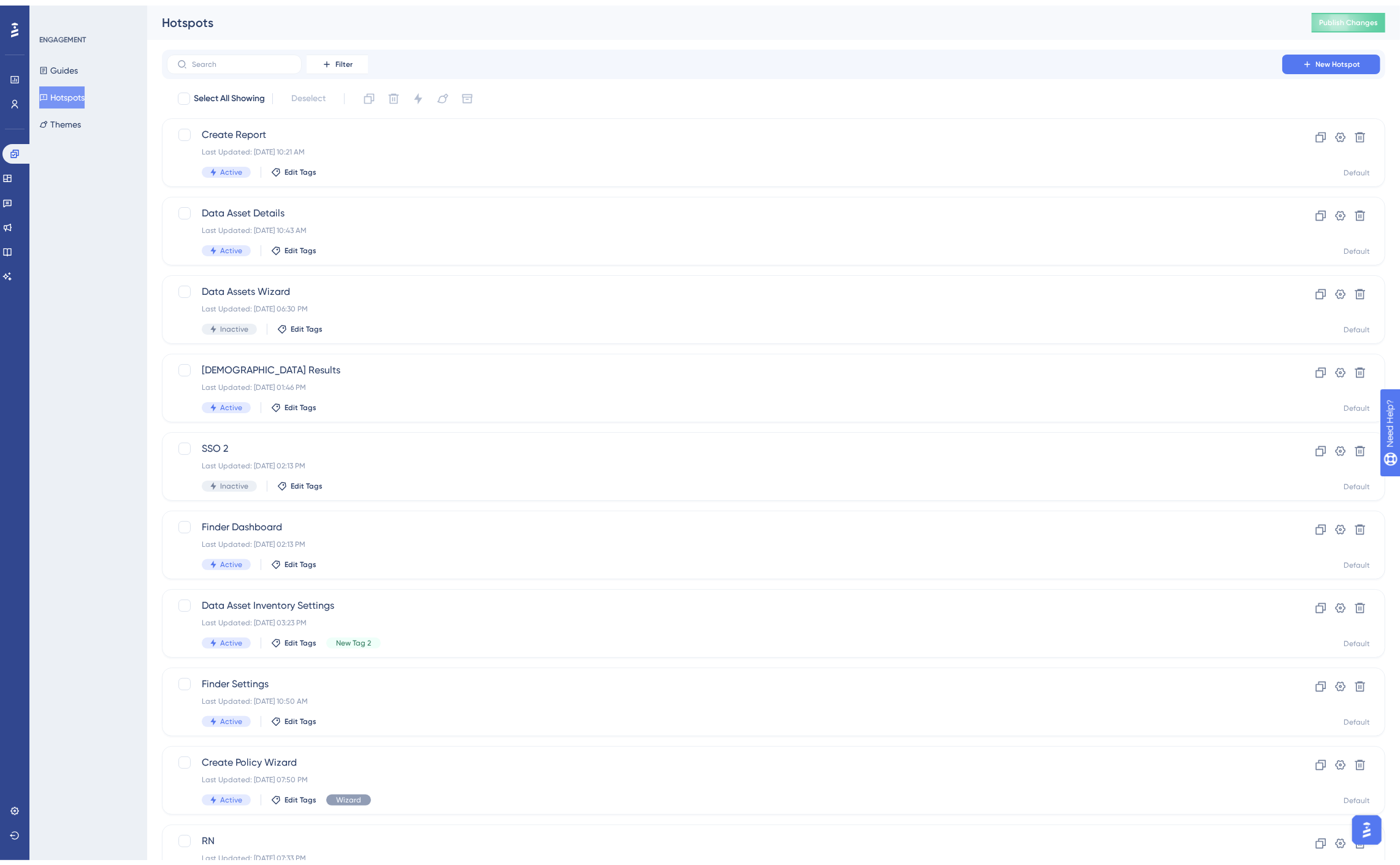
scroll to position [86, 0]
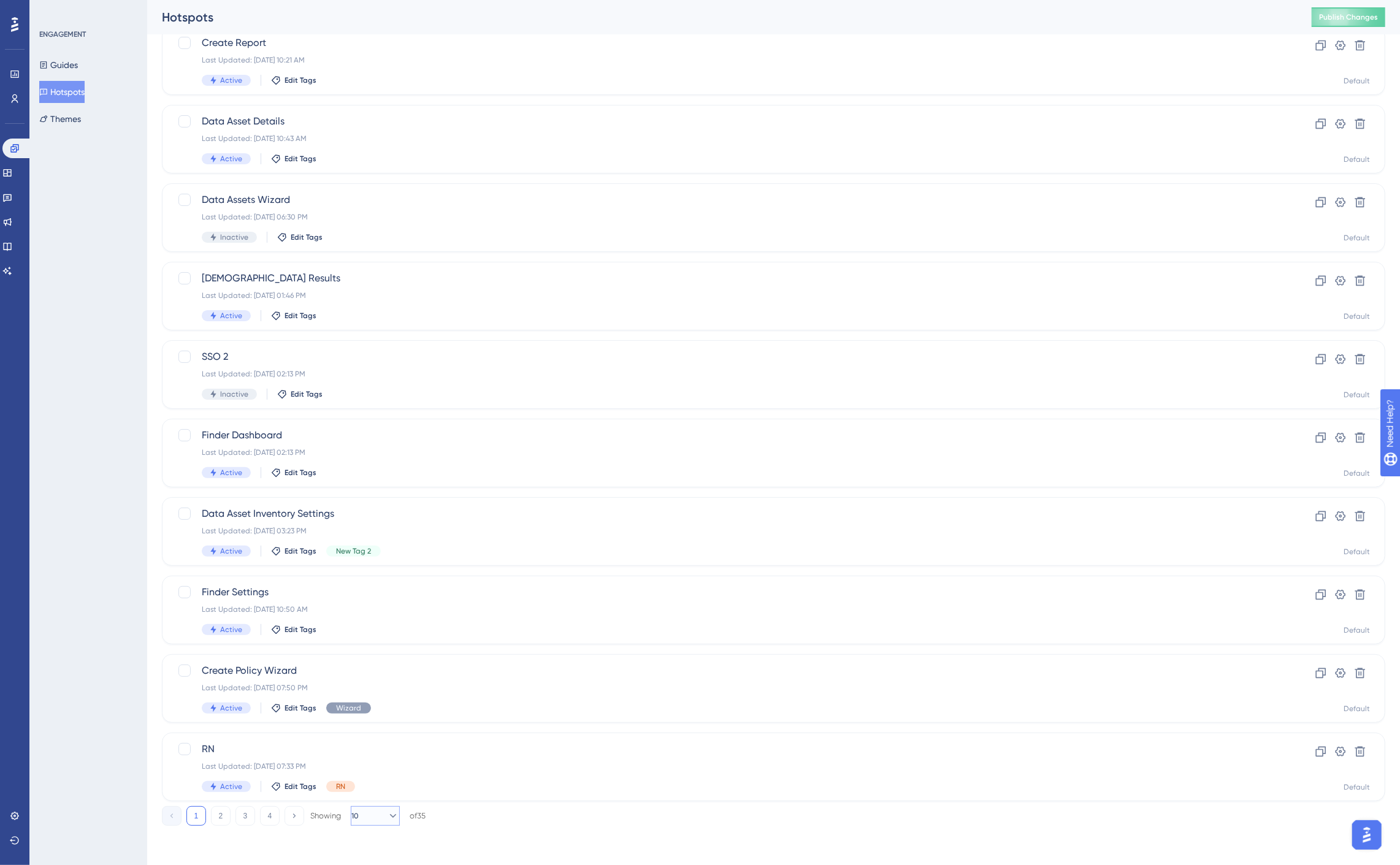
click at [387, 818] on icon at bounding box center [393, 816] width 12 height 12
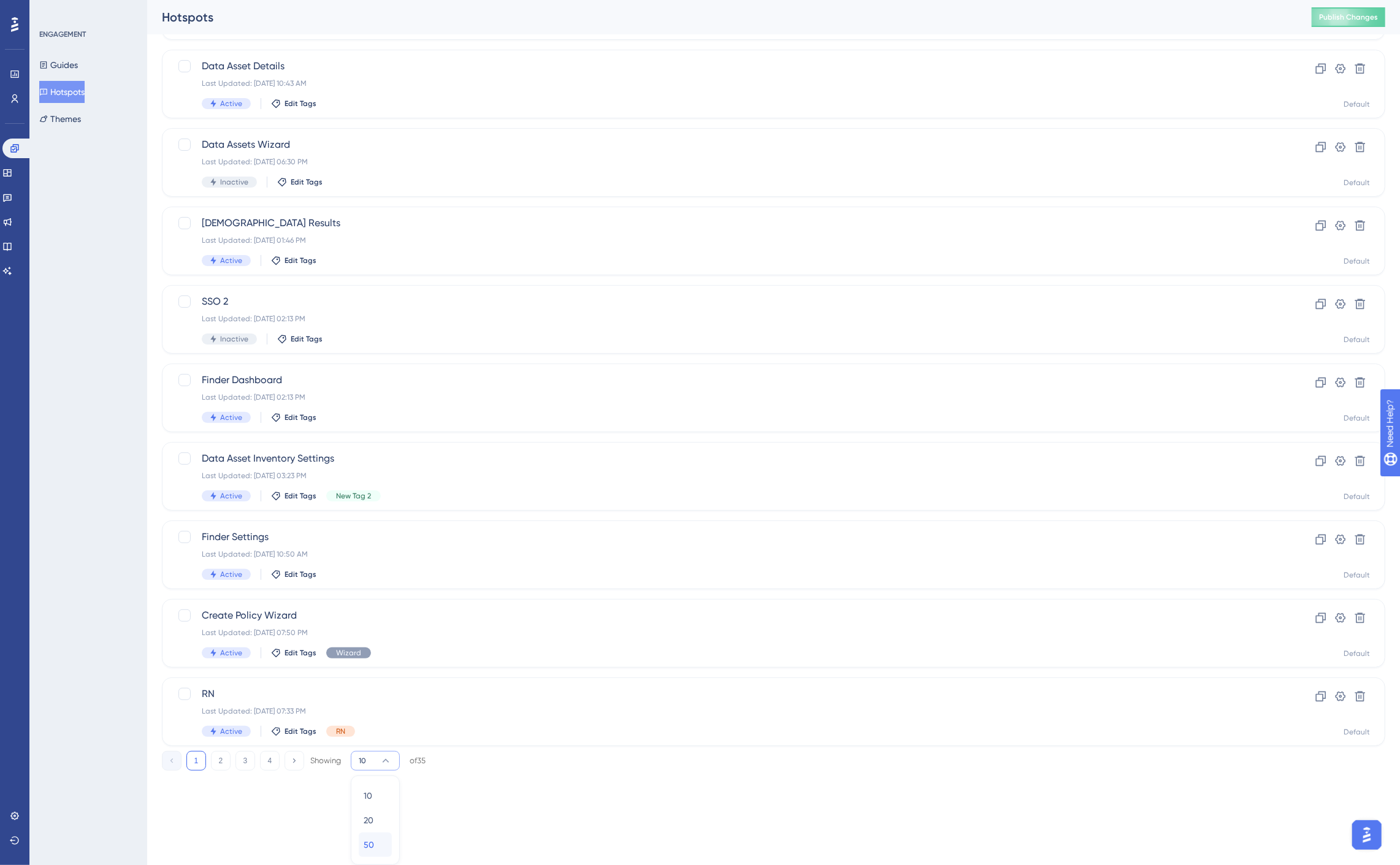
click at [375, 837] on div "50 50" at bounding box center [375, 845] width 23 height 24
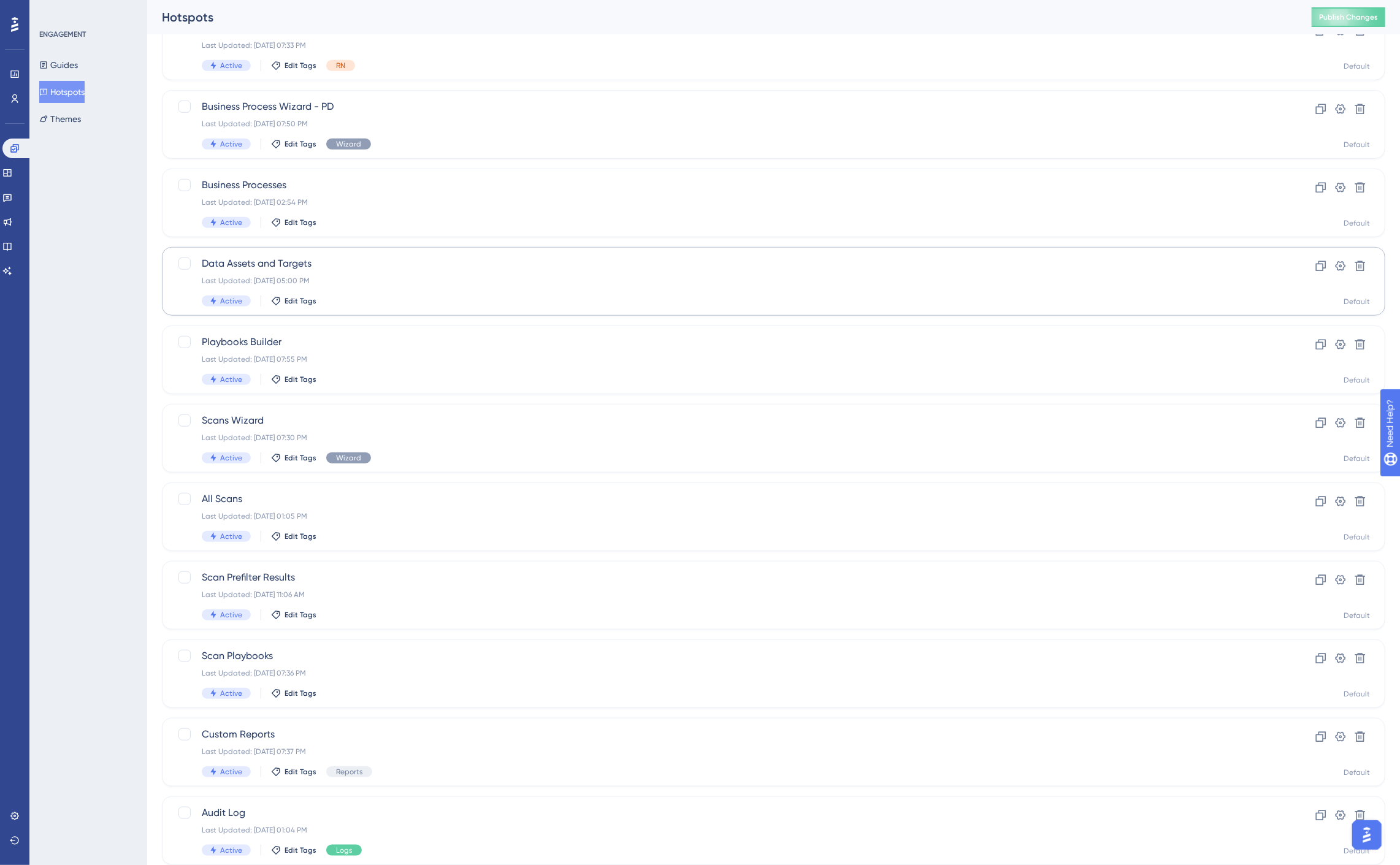
scroll to position [891, 0]
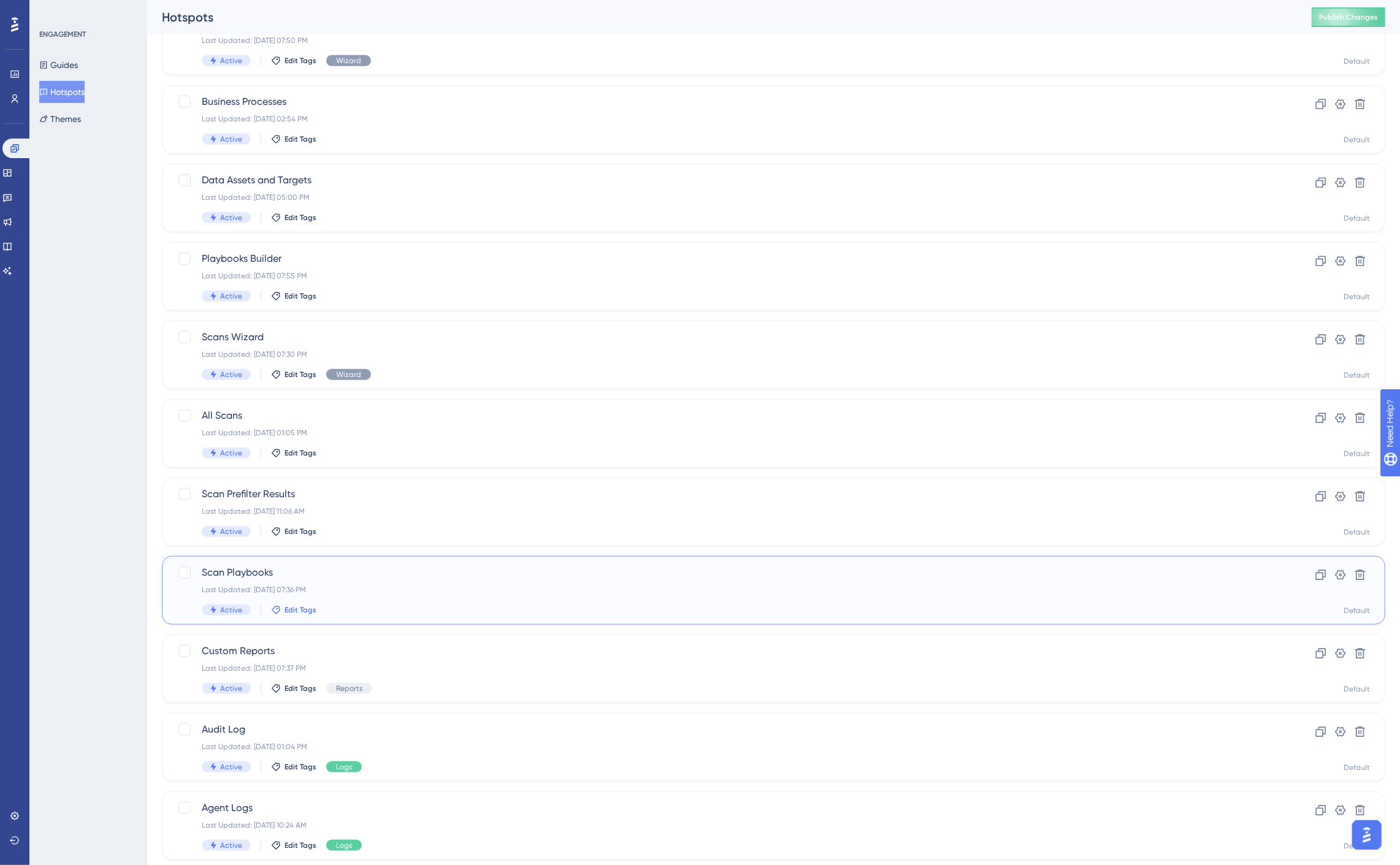
click at [288, 614] on span "Edit Tags" at bounding box center [300, 609] width 32 height 9
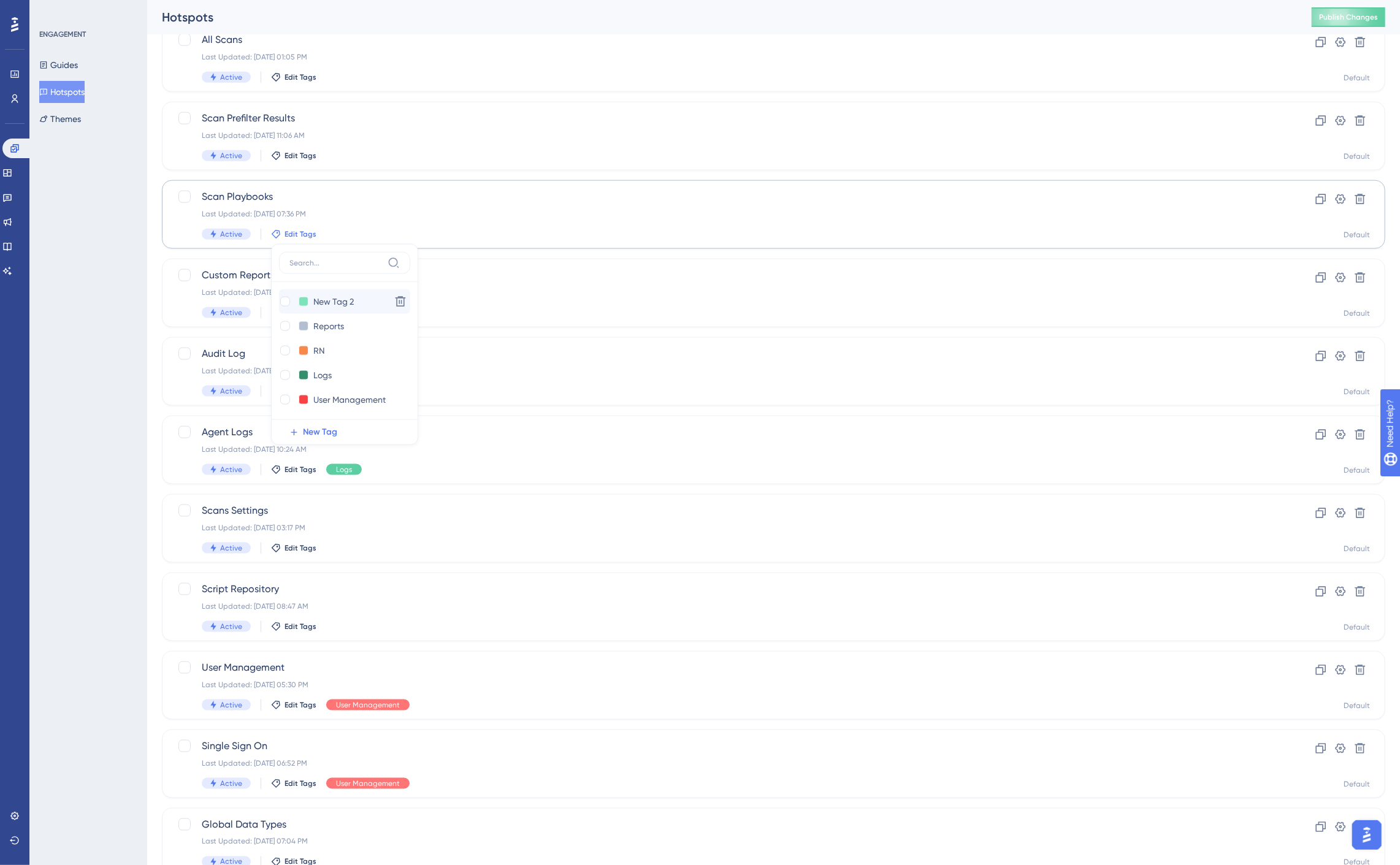
scroll to position [1247, 0]
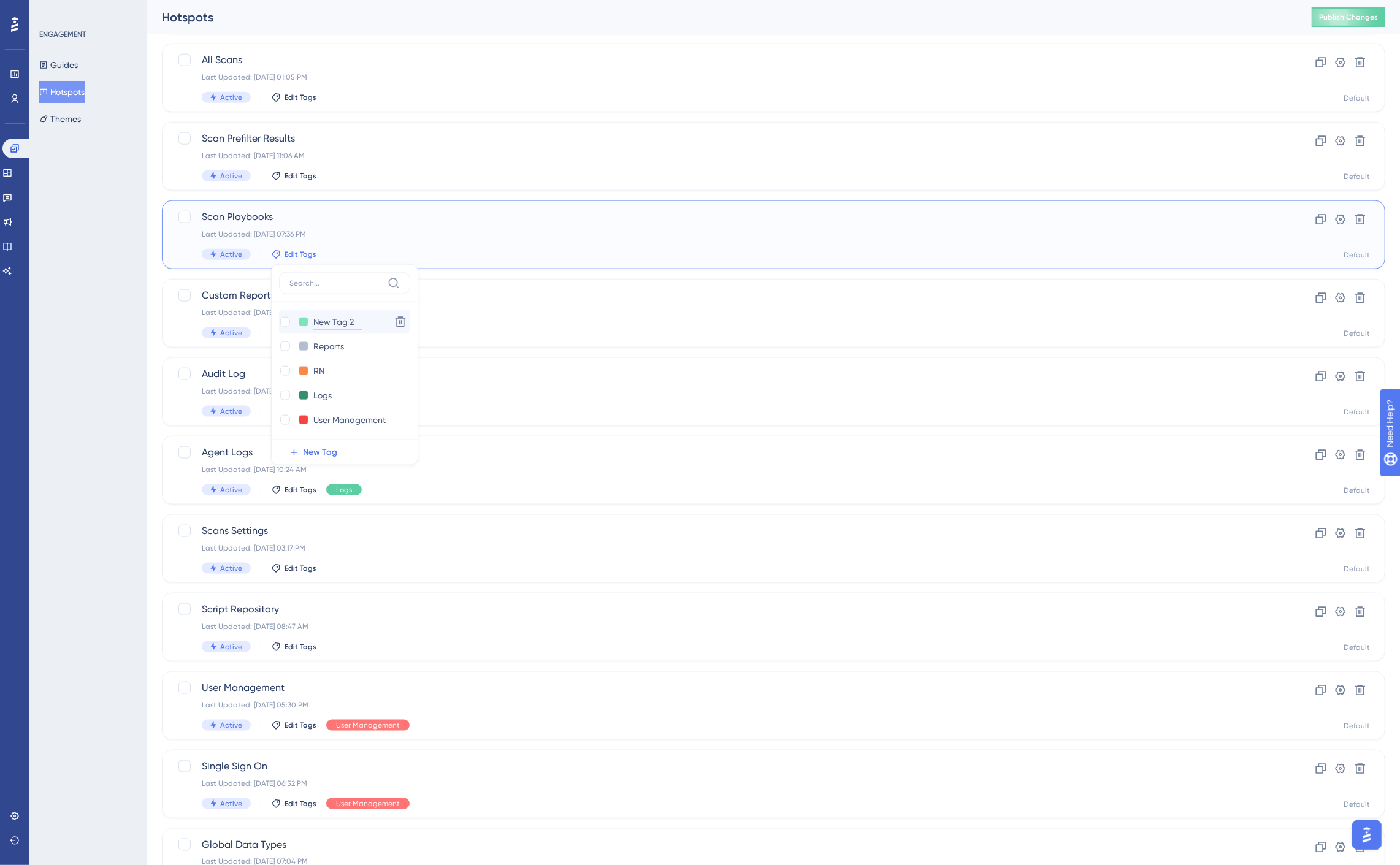
click at [348, 325] on input "New Tag 2" at bounding box center [337, 322] width 49 height 16
drag, startPoint x: 355, startPoint y: 321, endPoint x: 286, endPoint y: 322, distance: 69.0
click at [286, 322] on div "New Tag 2 New Tag 2" at bounding box center [332, 322] width 107 height 16
type input "Playbooks"
click at [285, 323] on div at bounding box center [285, 321] width 9 height 9
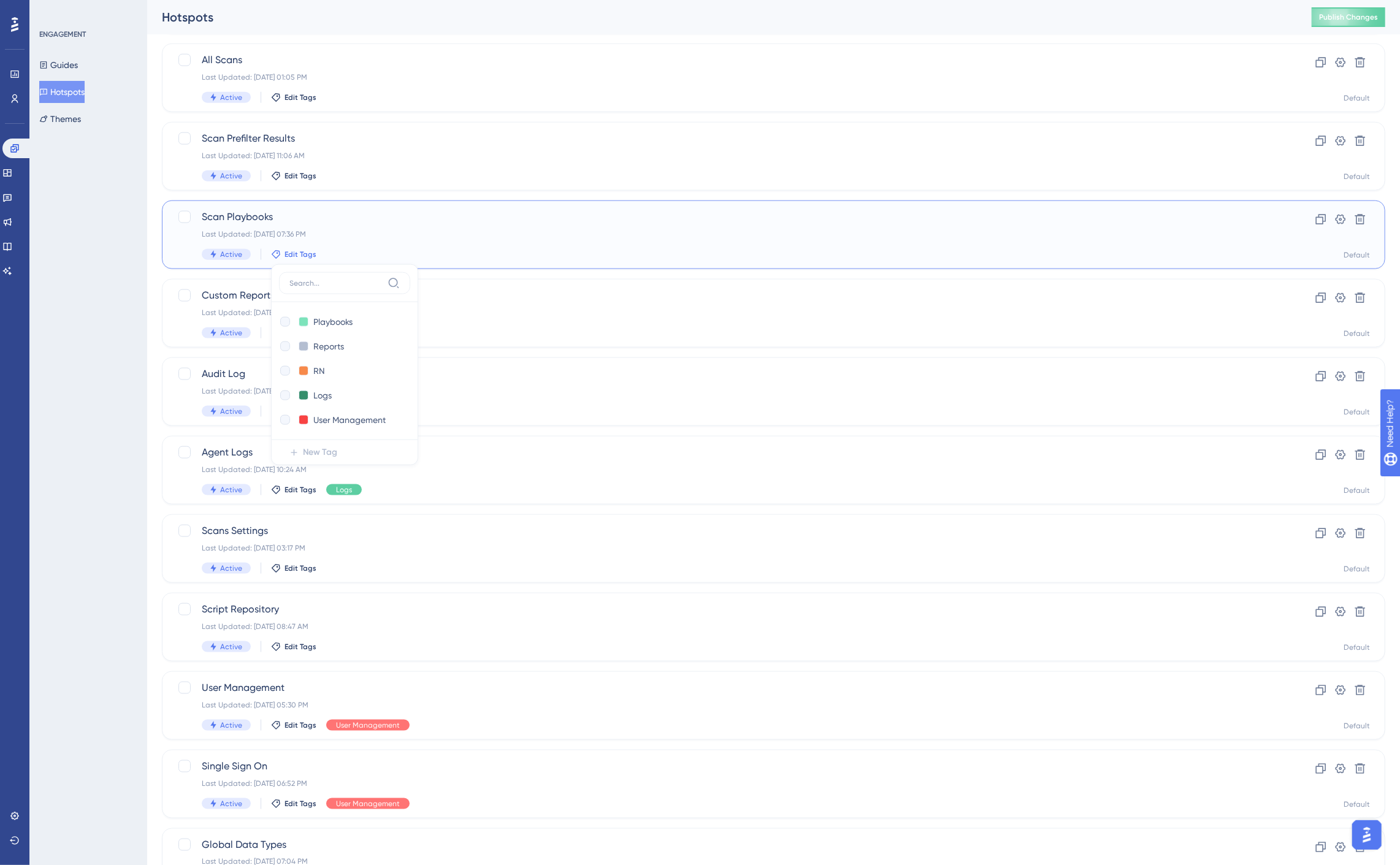
checkbox input "true"
click at [119, 340] on div "ENGAGEMENT Guides Hotspots Themes" at bounding box center [88, 432] width 117 height 865
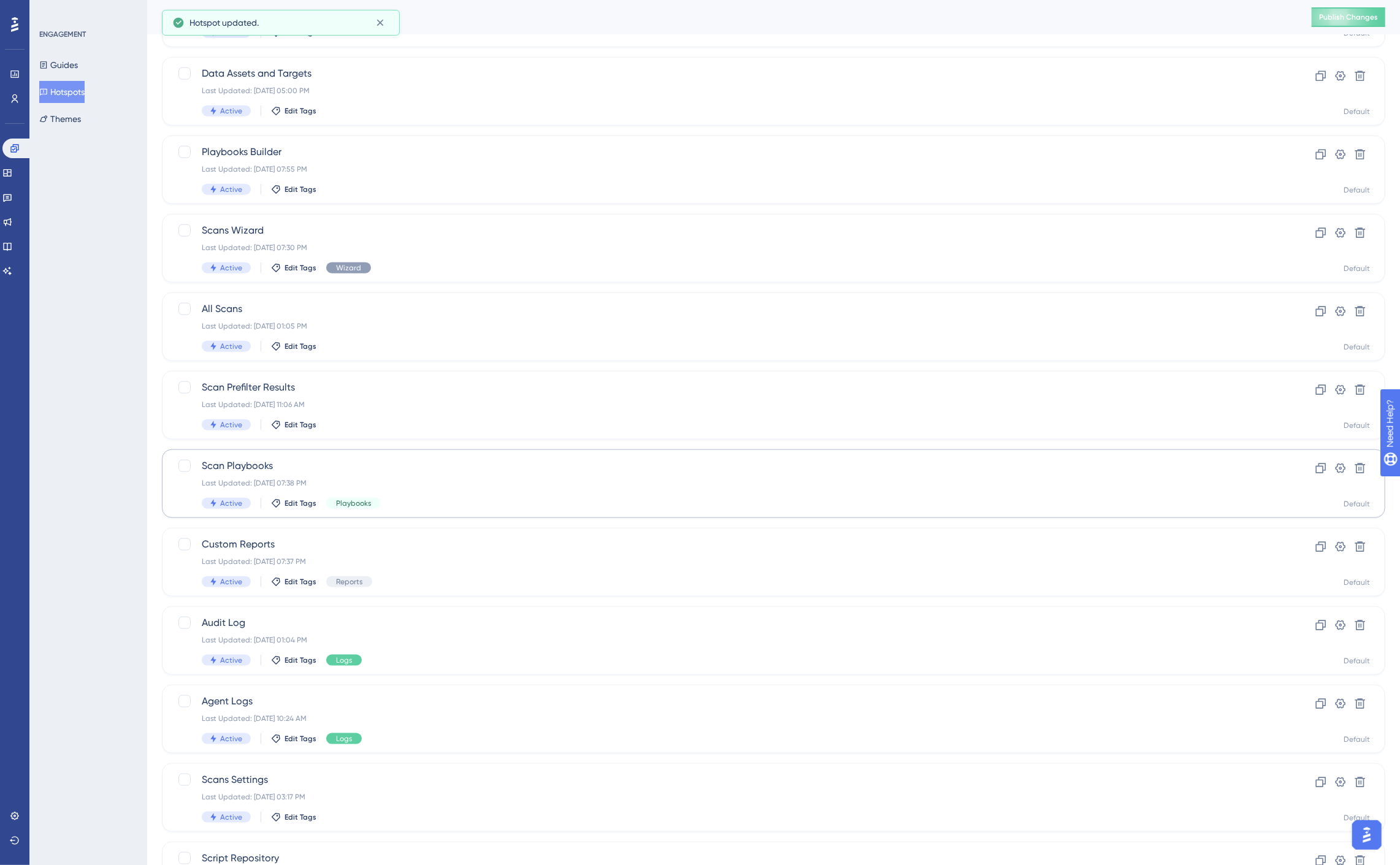
scroll to position [974, 0]
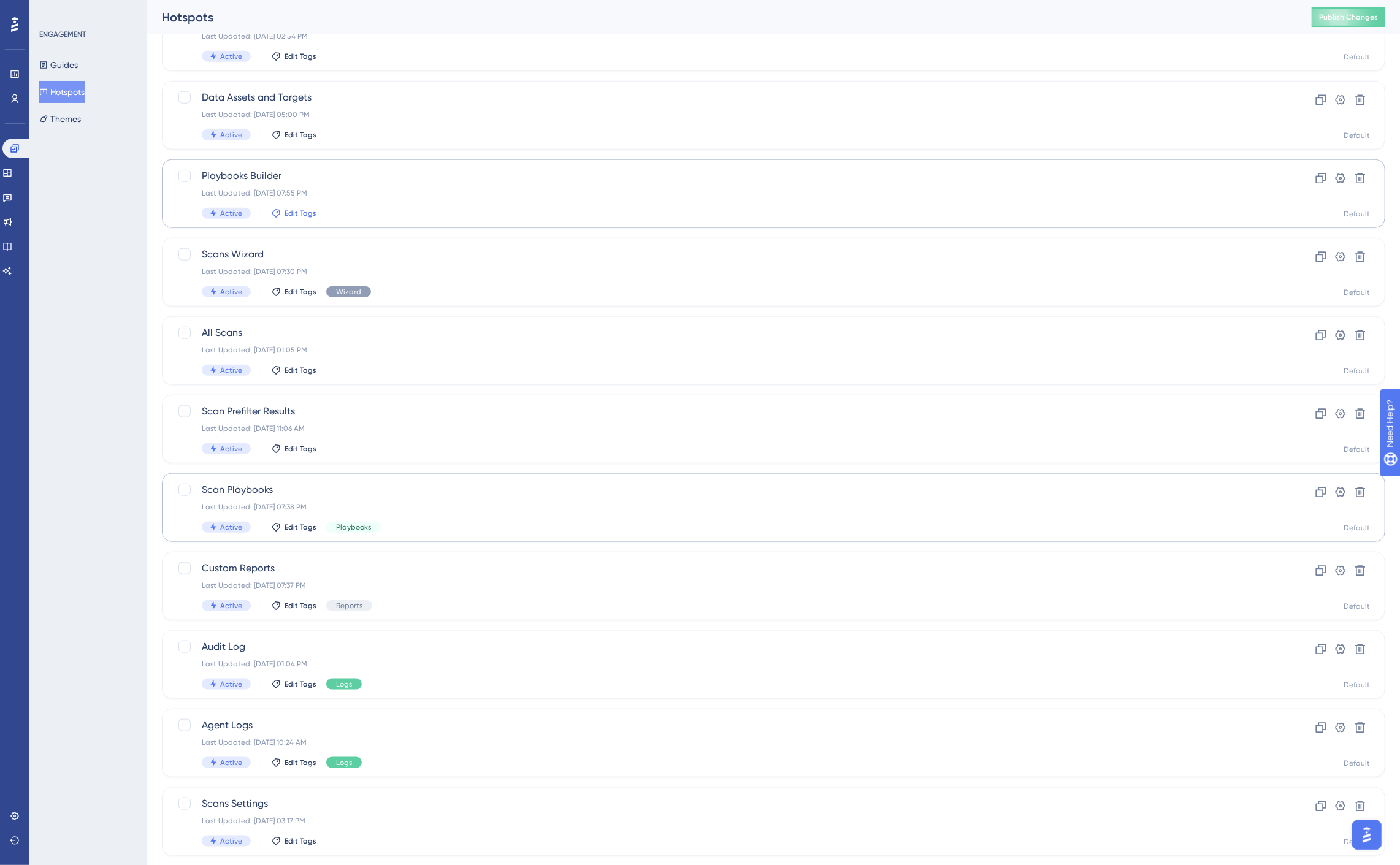
click at [299, 211] on span "Edit Tags" at bounding box center [300, 213] width 32 height 9
click at [285, 279] on div at bounding box center [285, 281] width 9 height 9
checkbox input "true"
click at [117, 272] on div "ENGAGEMENT Guides Hotspots Themes" at bounding box center [88, 432] width 117 height 865
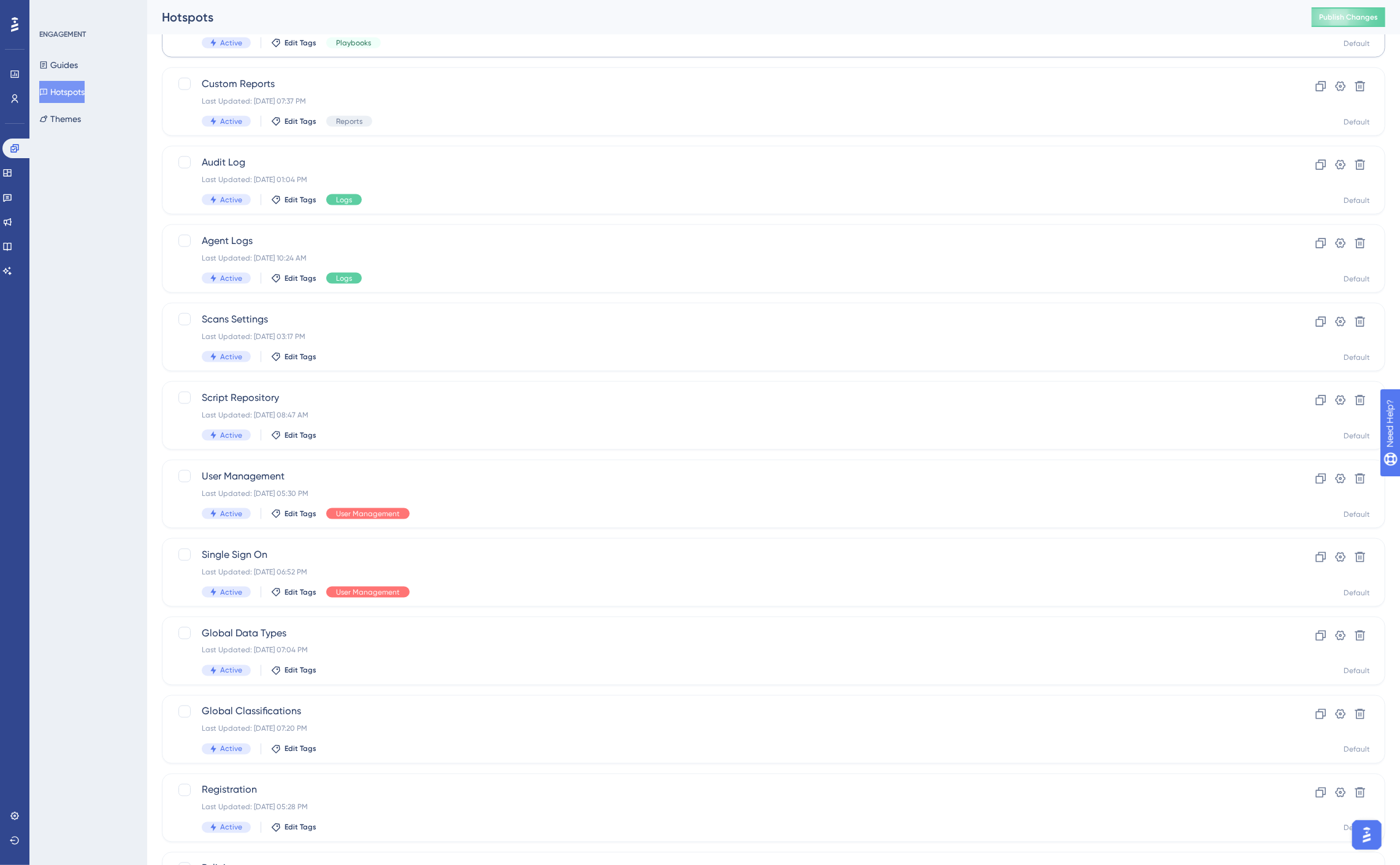
scroll to position [1435, 0]
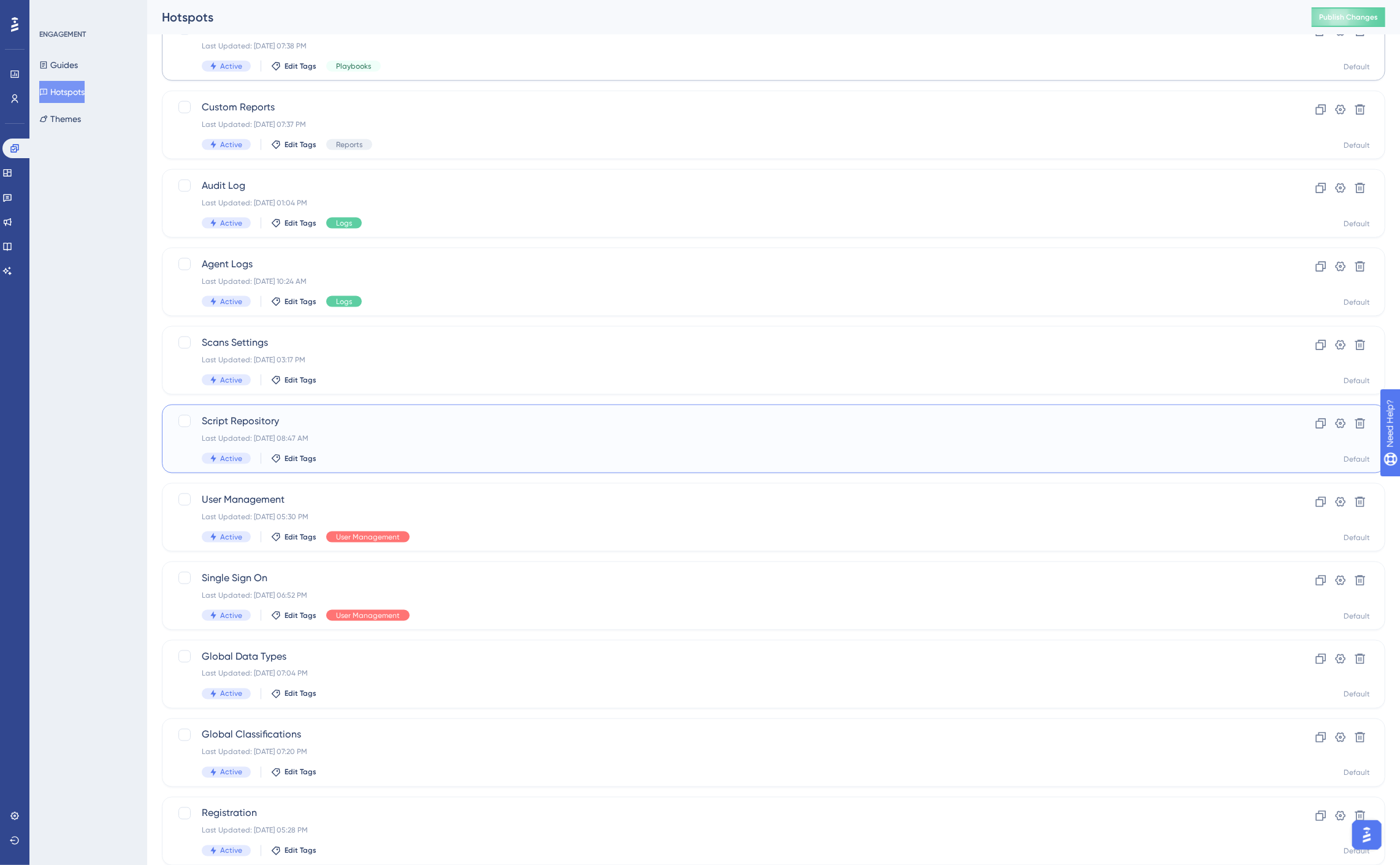
click at [306, 431] on div "Script Repository Last Updated: [DATE] 08:47 AM Active Edit Tags" at bounding box center [724, 439] width 1045 height 50
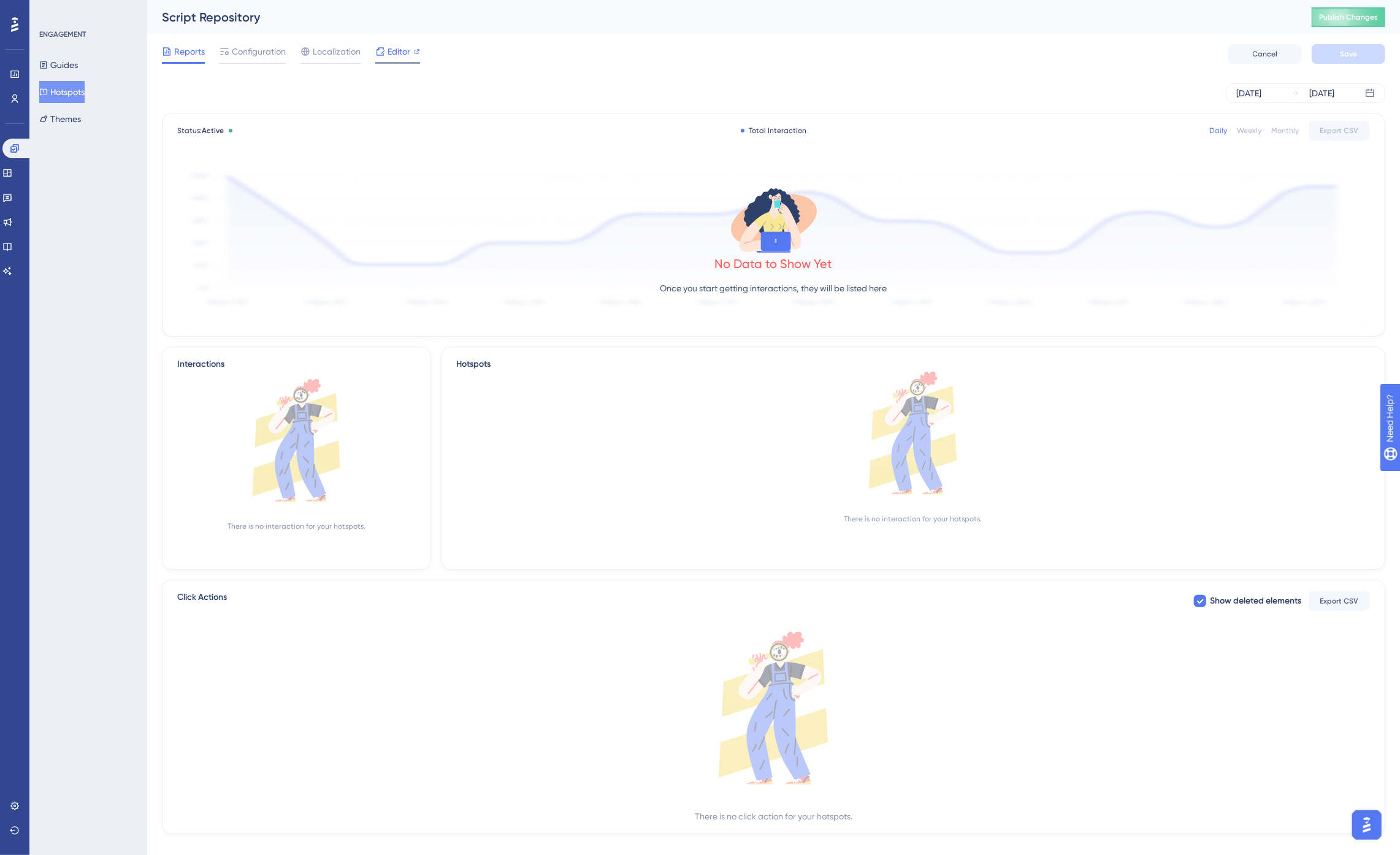
click at [391, 50] on span "Editor" at bounding box center [399, 51] width 22 height 15
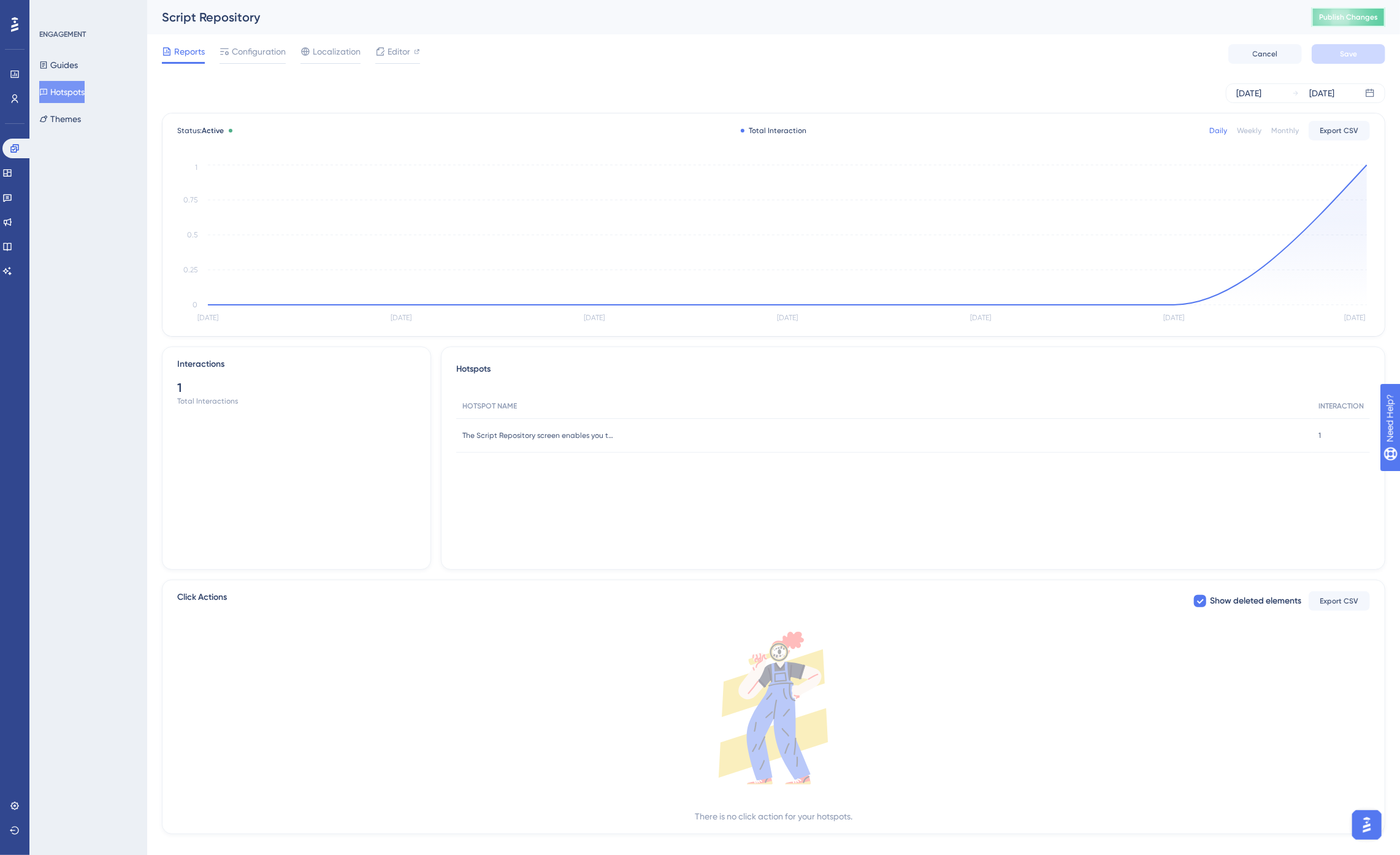
click at [1275, 14] on span "Publish Changes" at bounding box center [1348, 16] width 59 height 10
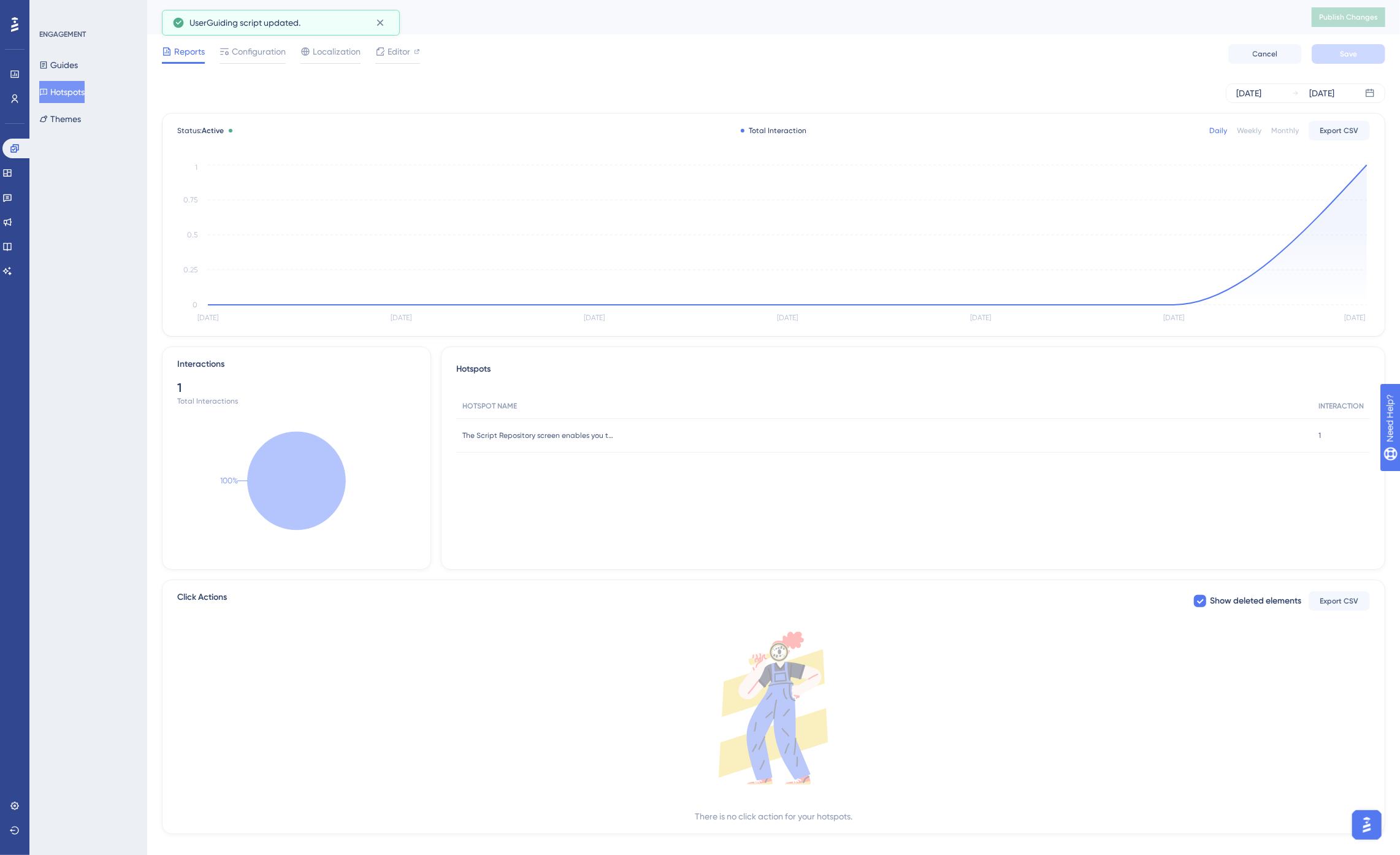
click at [70, 91] on button "Hotspots" at bounding box center [61, 92] width 46 height 22
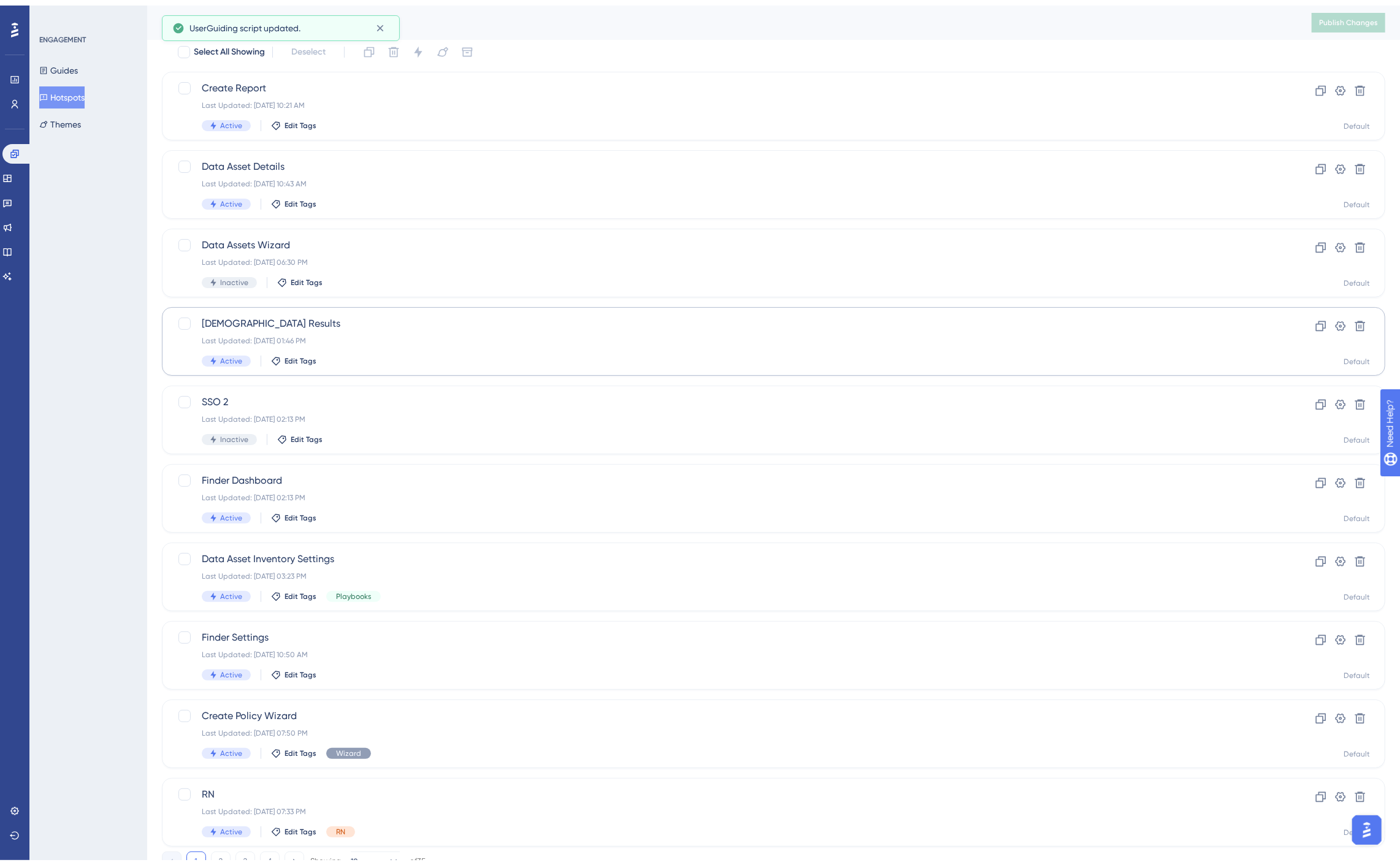
scroll to position [86, 0]
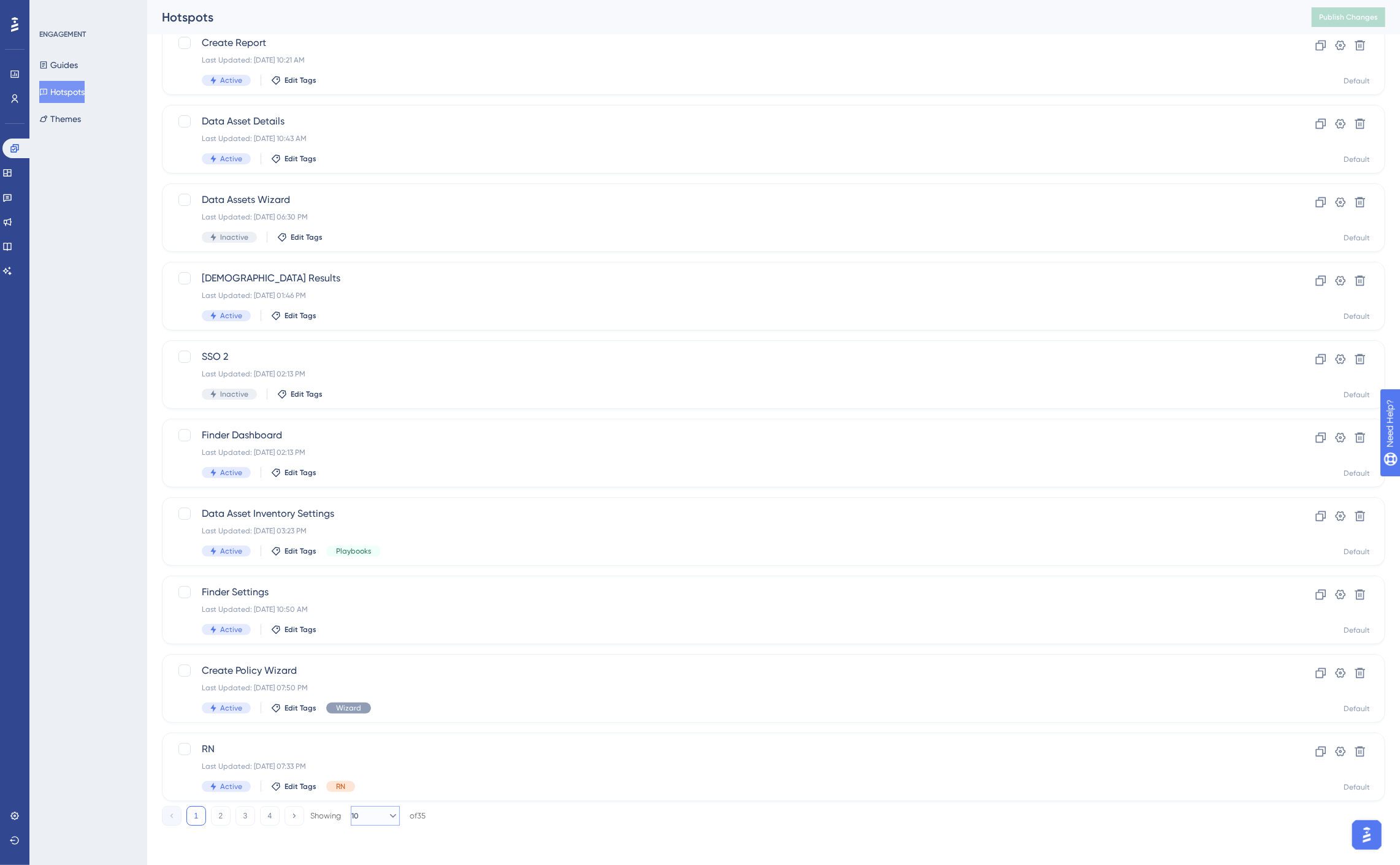
click at [387, 818] on icon at bounding box center [393, 816] width 12 height 12
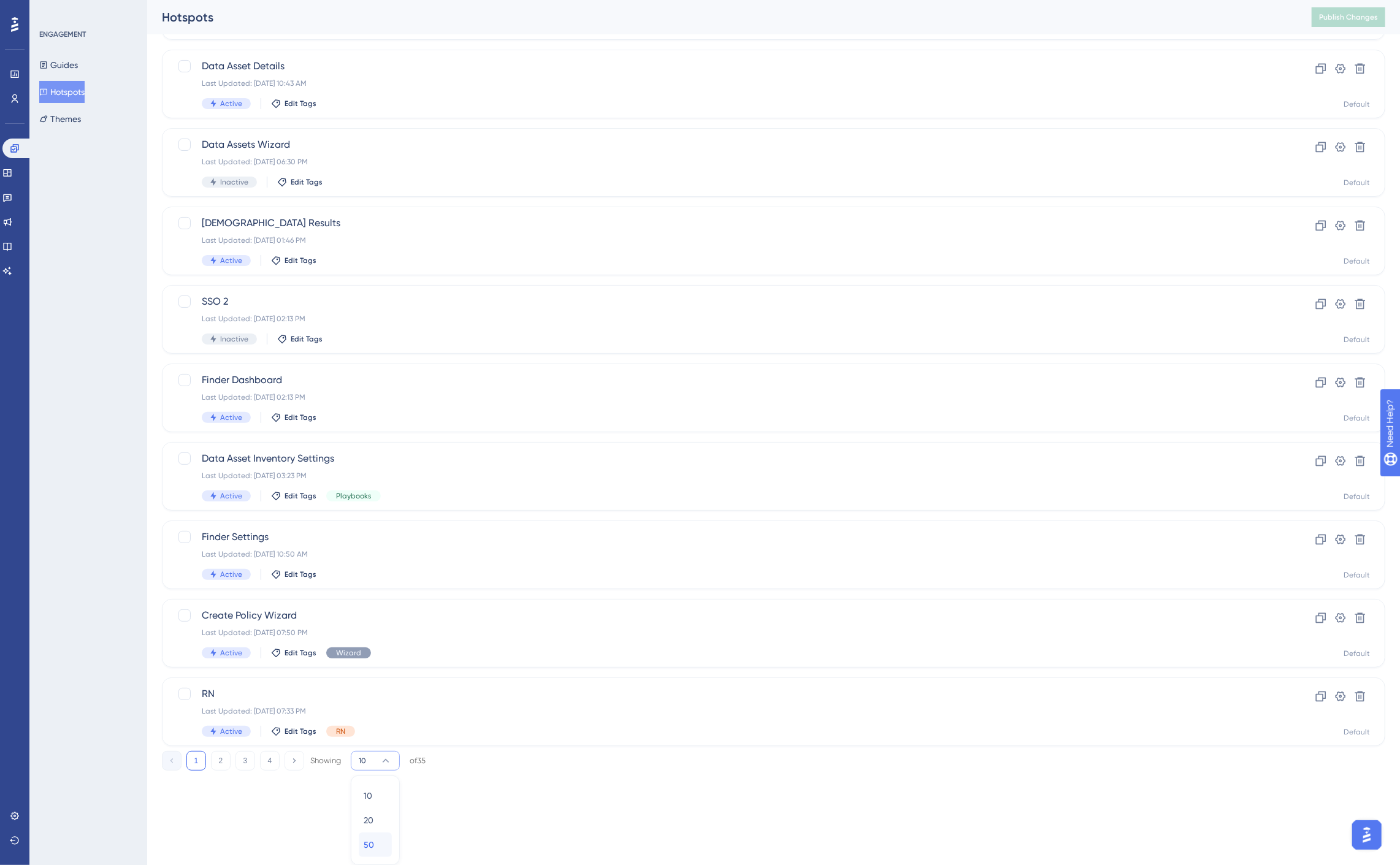
click at [377, 843] on div "50 50" at bounding box center [375, 845] width 23 height 24
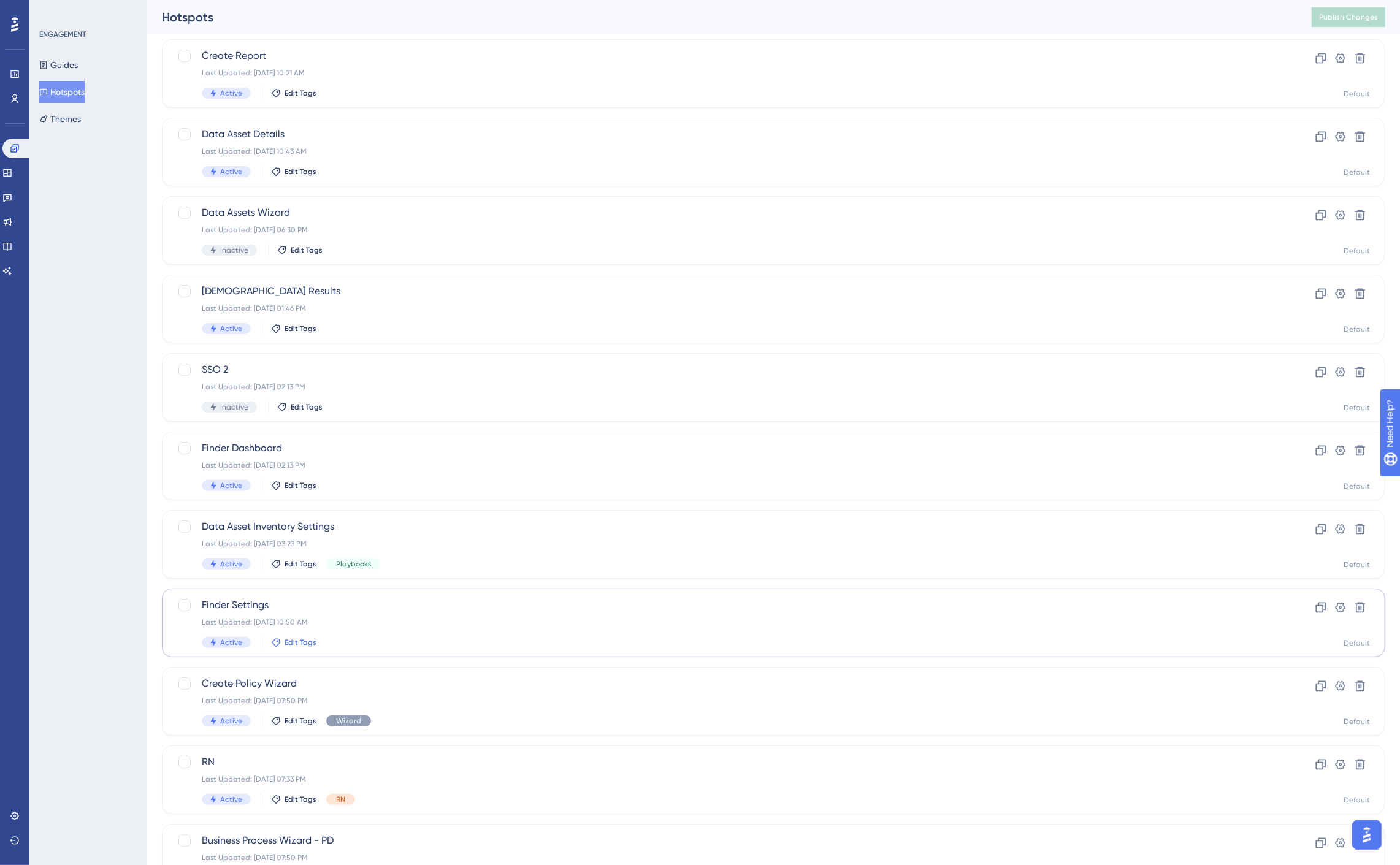
click at [293, 641] on span "Edit Tags" at bounding box center [300, 642] width 32 height 9
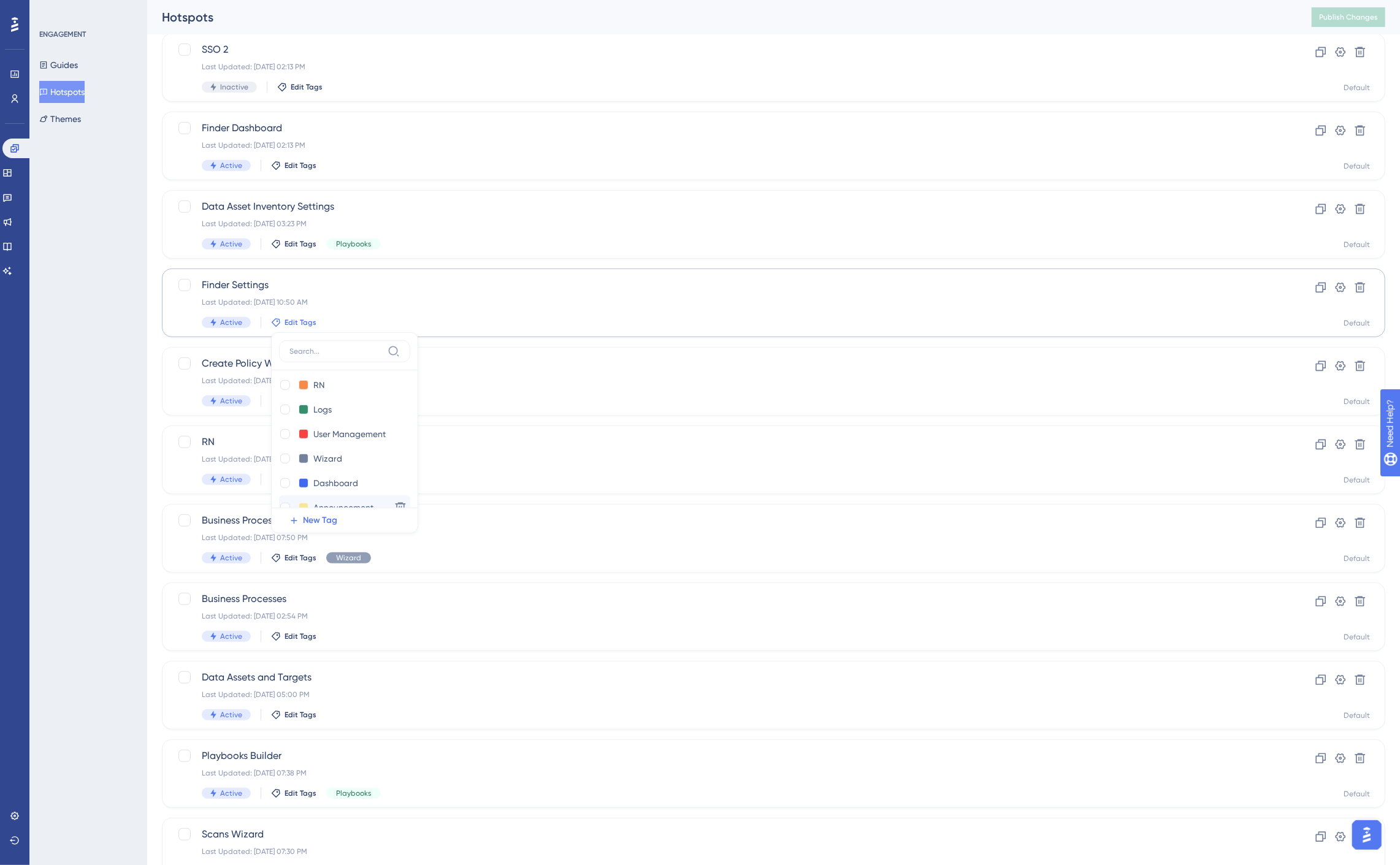
scroll to position [0, 0]
click at [323, 523] on span "New Tag" at bounding box center [320, 521] width 35 height 15
click at [328, 395] on input "New Tag 1" at bounding box center [337, 390] width 49 height 16
drag, startPoint x: 356, startPoint y: 390, endPoint x: 285, endPoint y: 388, distance: 71.0
click at [285, 388] on div "New Tag 1 New Tag 1" at bounding box center [332, 390] width 107 height 16
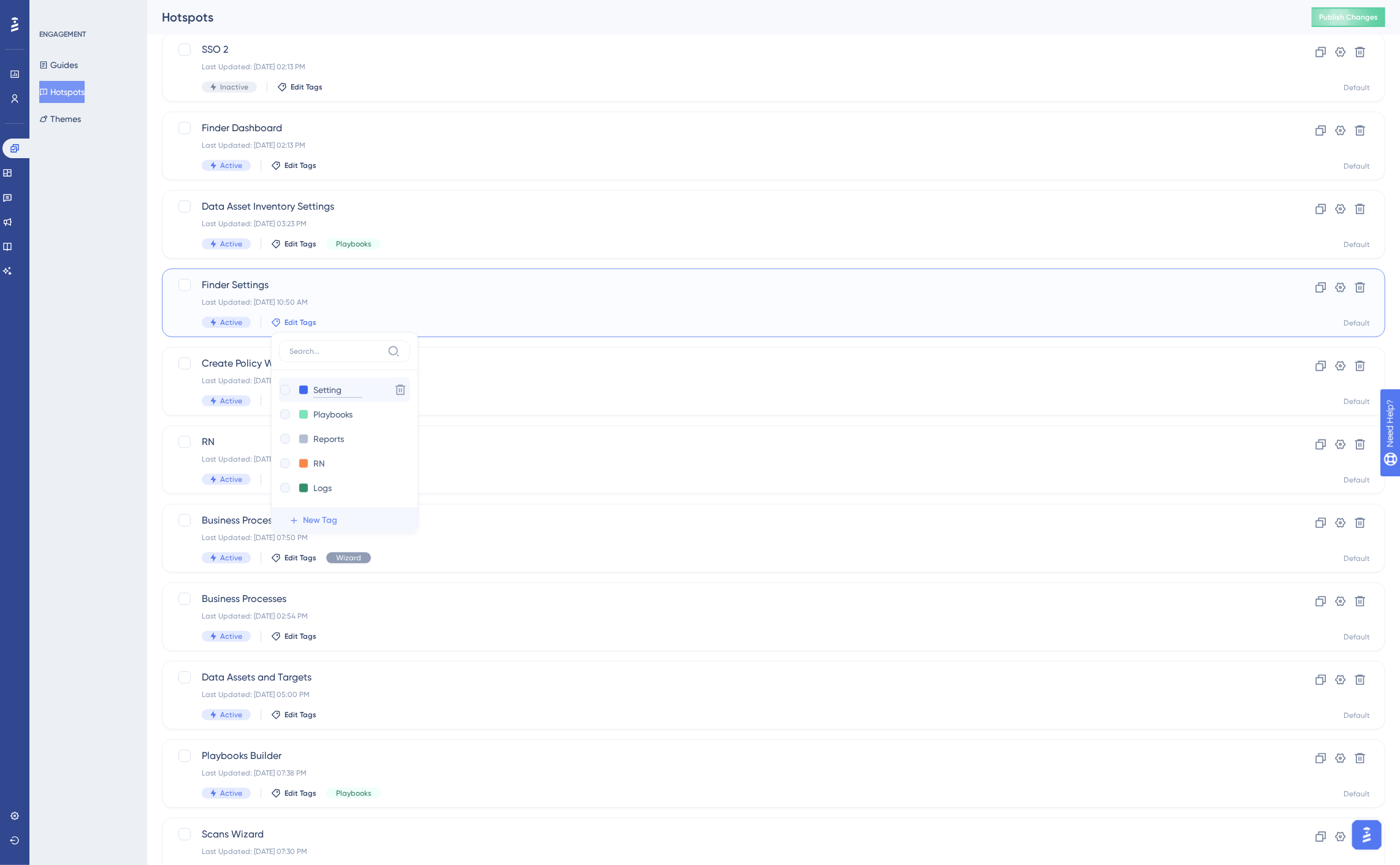
type input "Settings"
click at [284, 393] on div at bounding box center [285, 389] width 9 height 9
checkbox input "true"
click at [107, 366] on div "ENGAGEMENT Guides Hotspots Themes" at bounding box center [88, 432] width 117 height 865
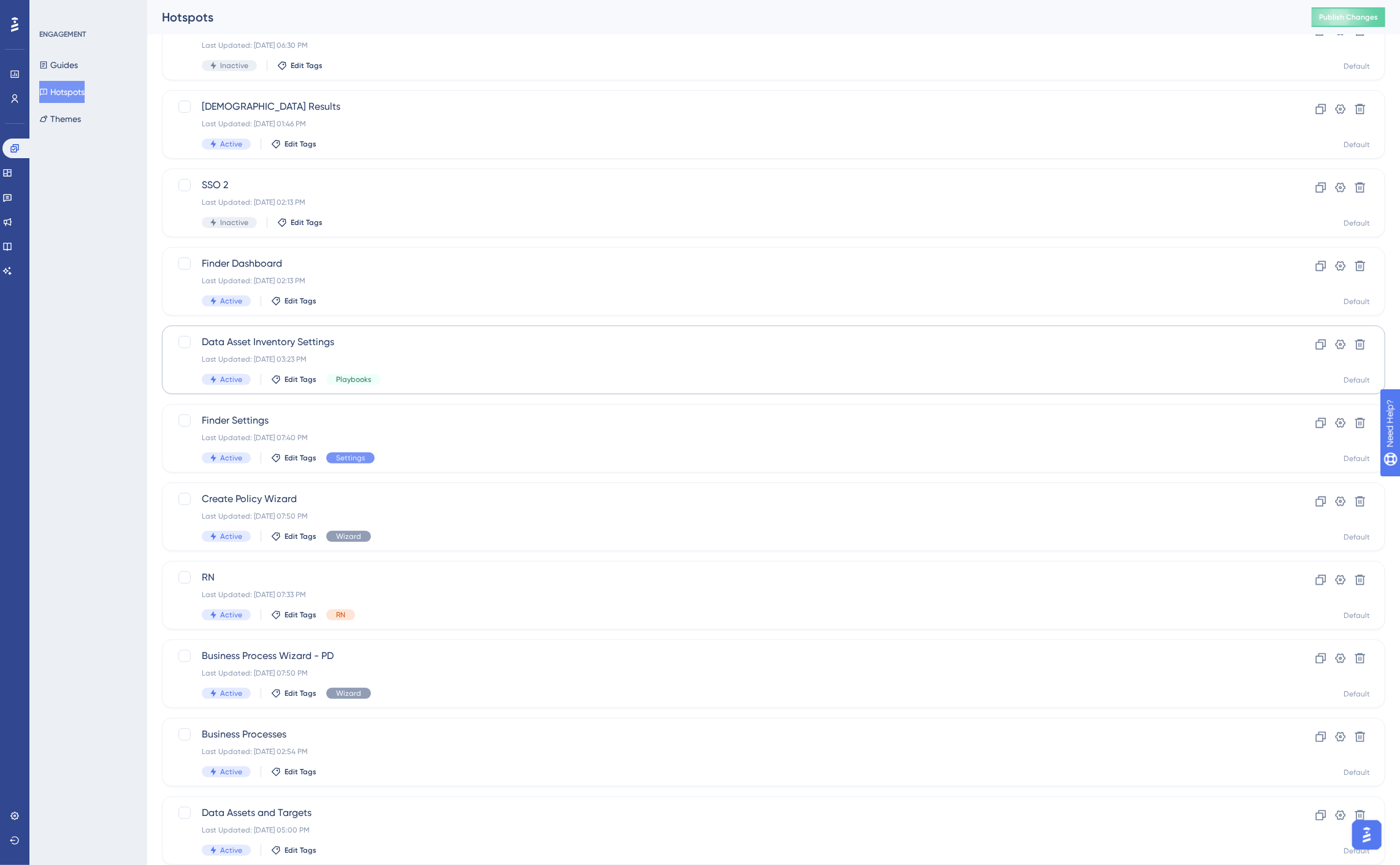
scroll to position [257, 0]
click at [300, 380] on span "Edit Tags" at bounding box center [300, 380] width 32 height 9
click at [281, 473] on div at bounding box center [285, 471] width 9 height 9
checkbox input "false"
click at [286, 450] on div at bounding box center [285, 447] width 9 height 9
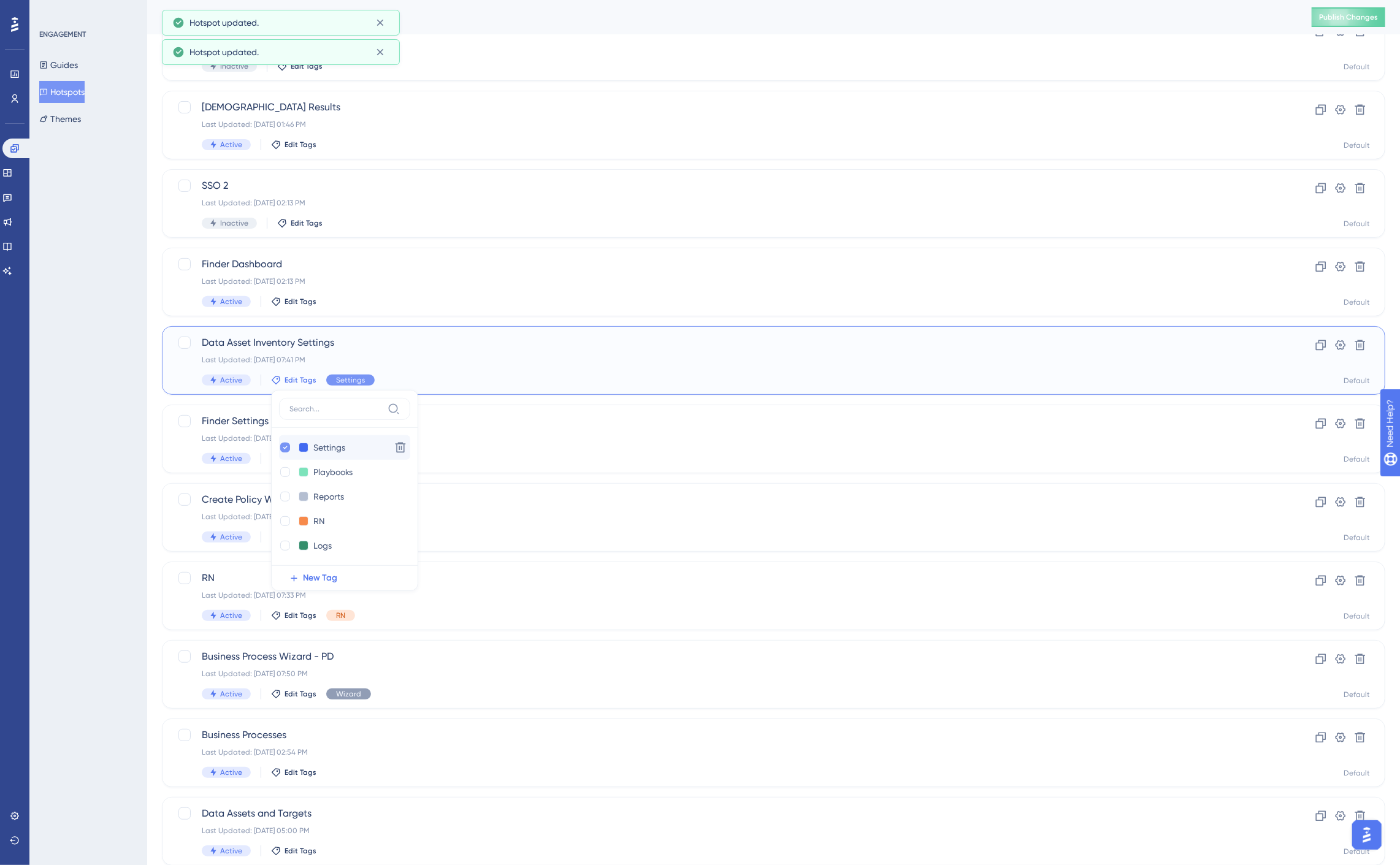
checkbox input "true"
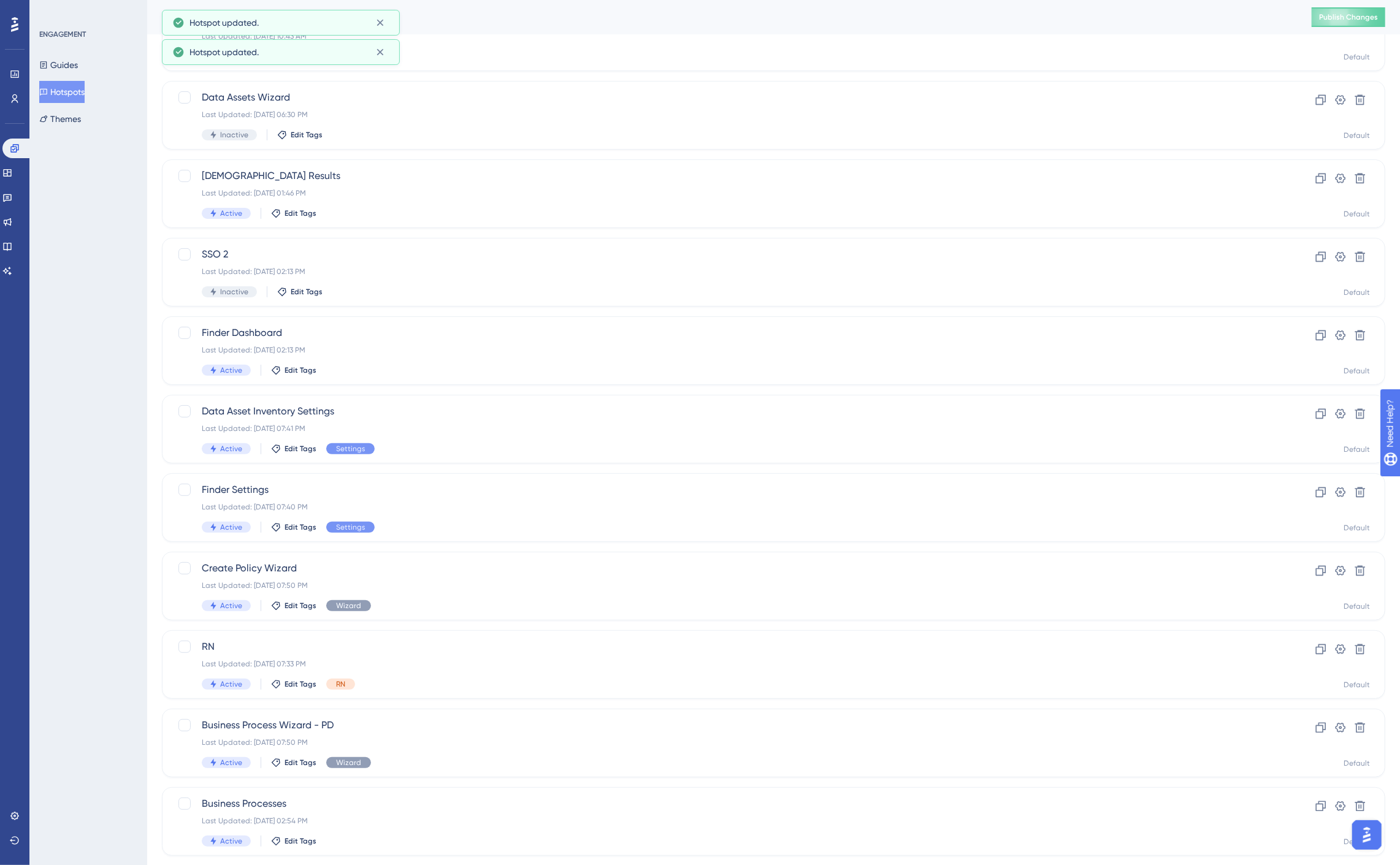
scroll to position [121, 0]
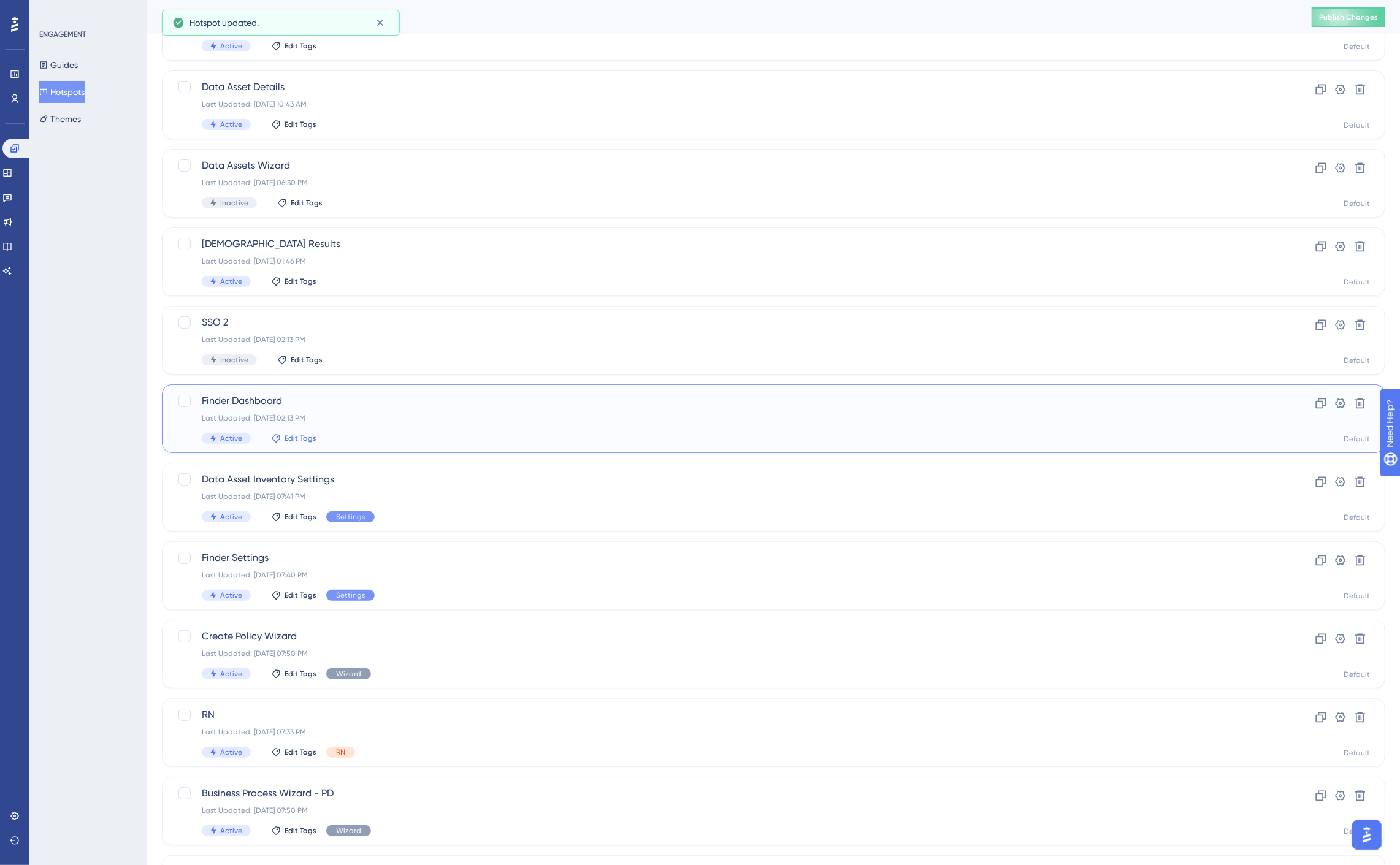
click at [304, 435] on span "Edit Tags" at bounding box center [300, 438] width 32 height 9
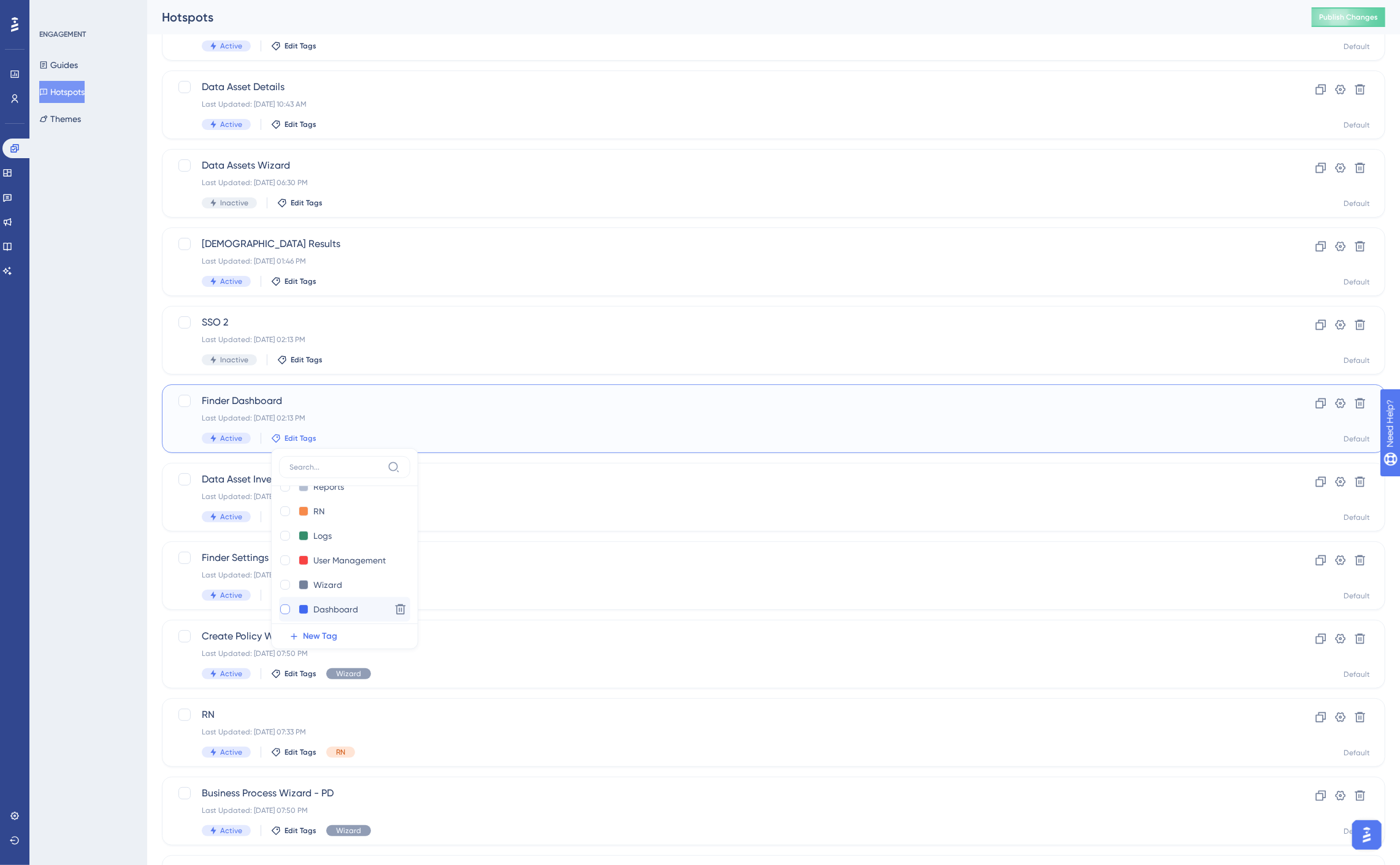
click at [284, 609] on div at bounding box center [285, 609] width 9 height 9
checkbox input "true"
click at [117, 520] on div "ENGAGEMENT Guides Hotspots Themes" at bounding box center [88, 432] width 117 height 865
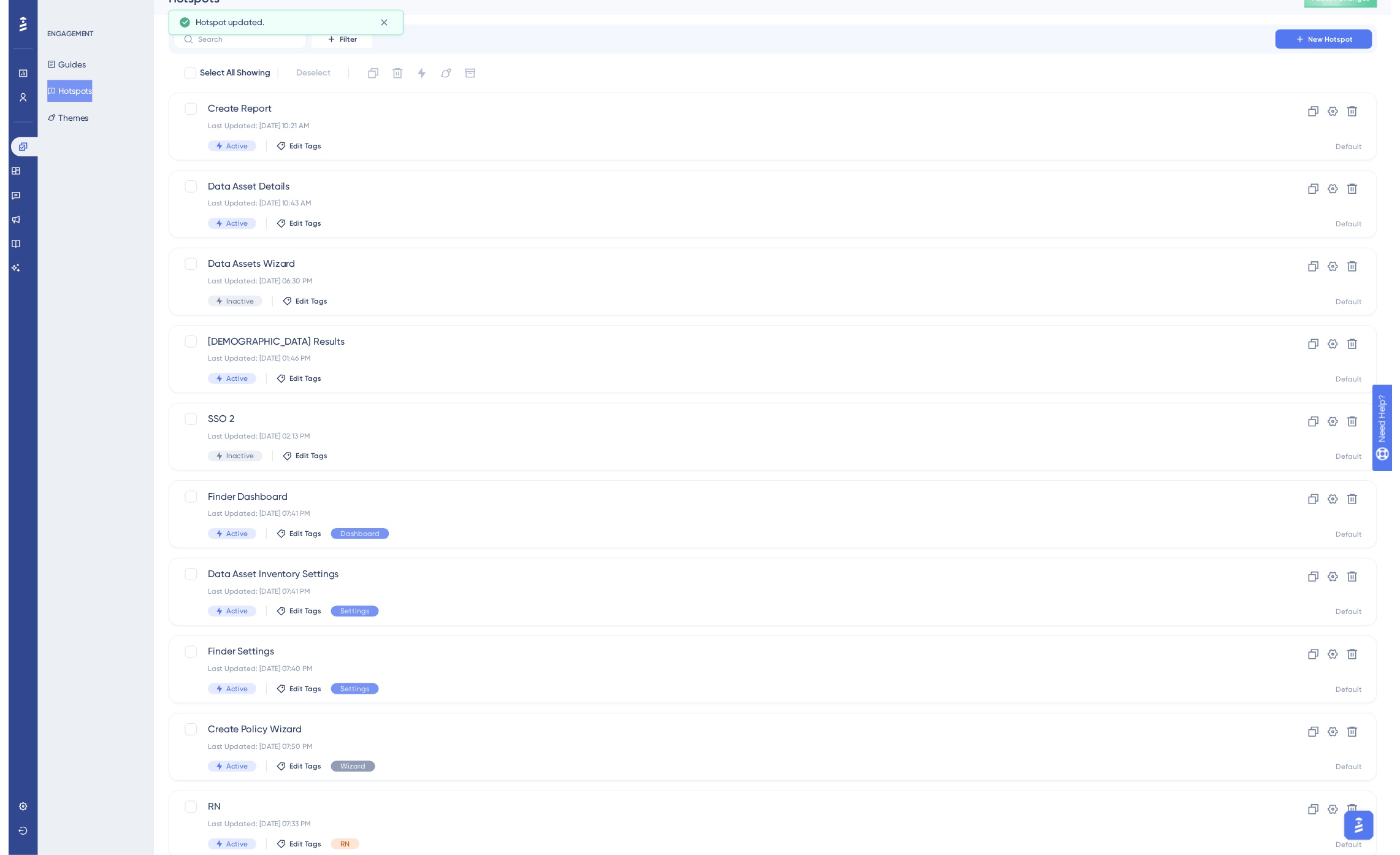
scroll to position [0, 0]
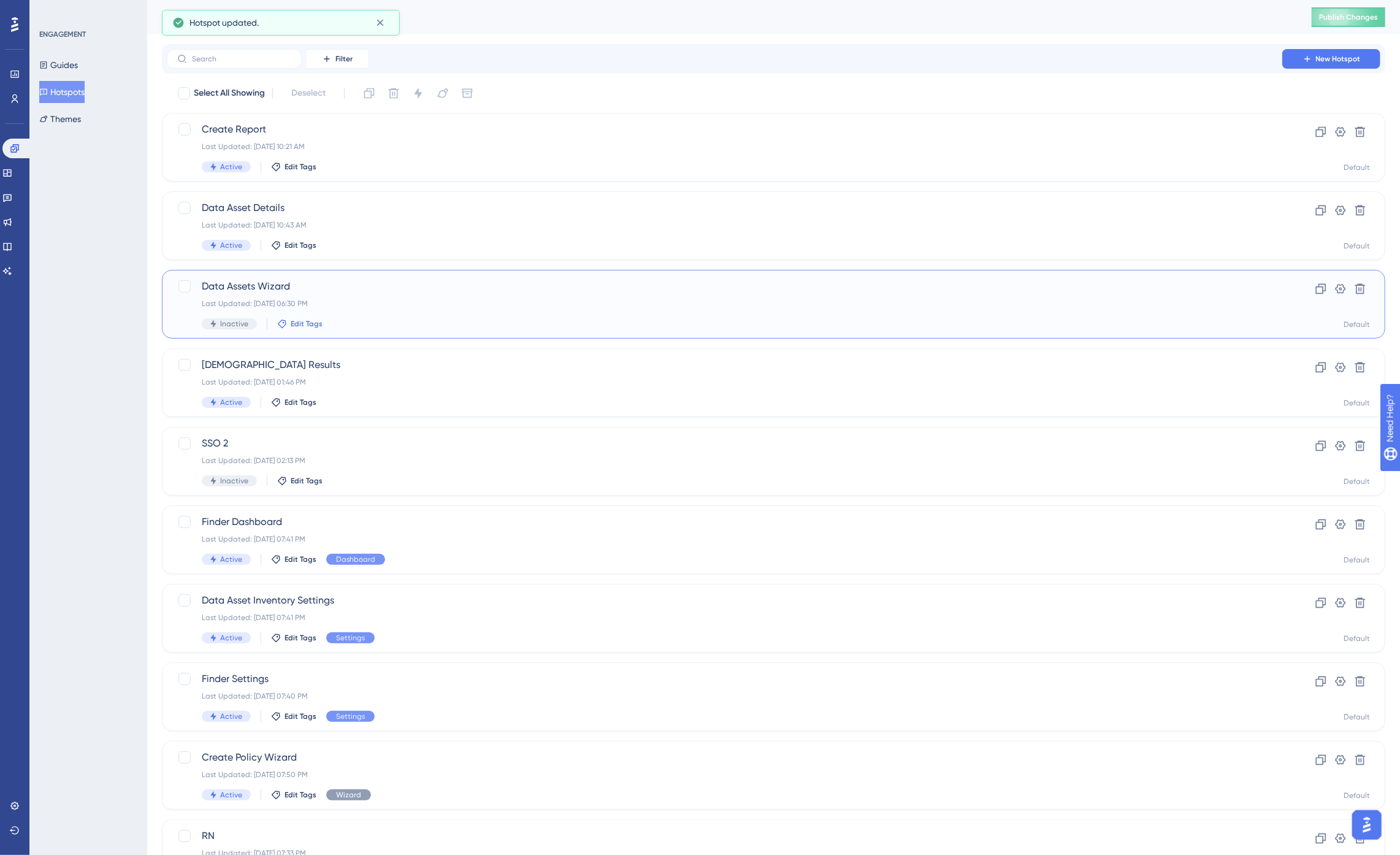
click at [312, 319] on span "Edit Tags" at bounding box center [306, 323] width 32 height 10
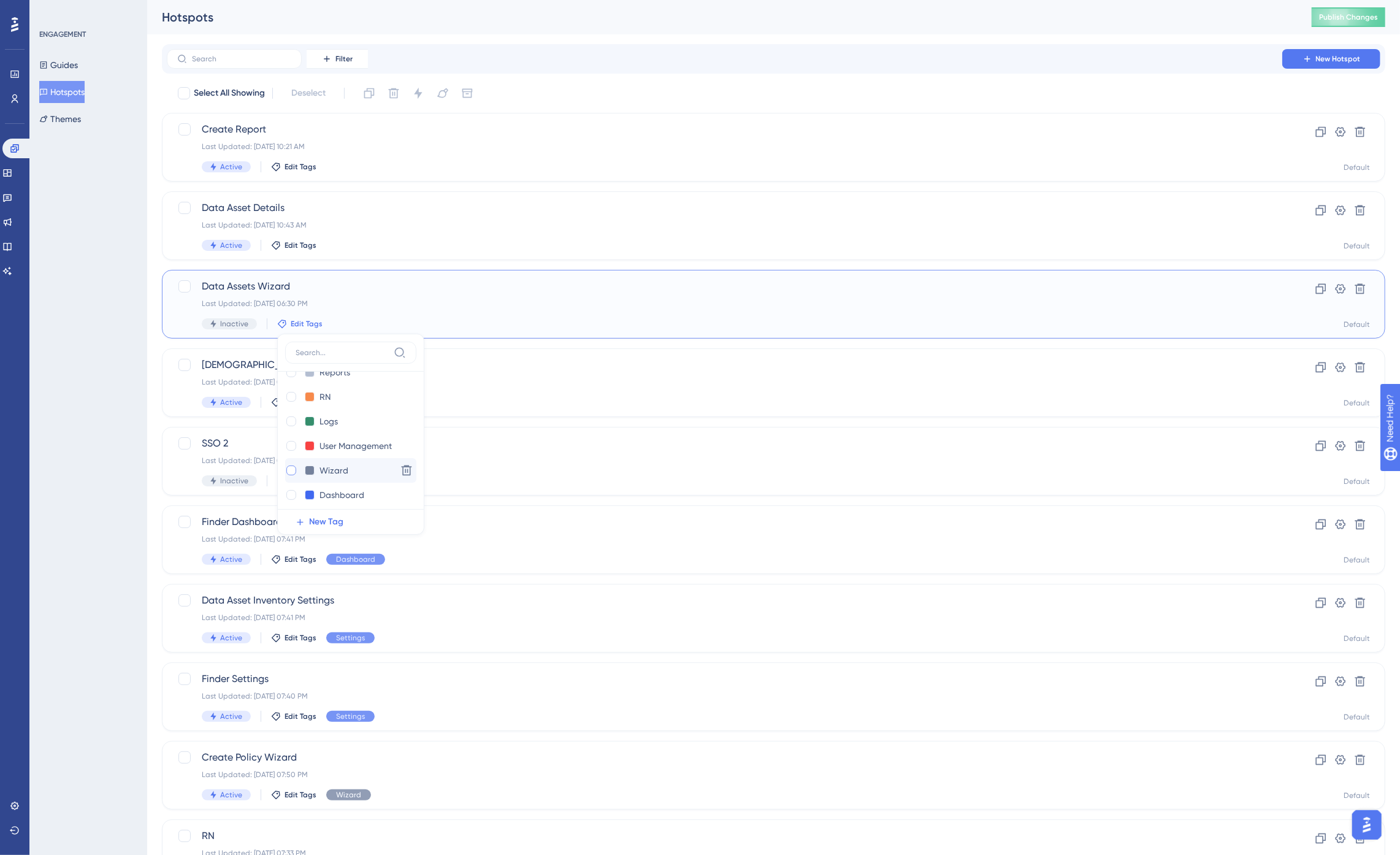
click at [294, 469] on div at bounding box center [291, 470] width 9 height 10
checkbox input "true"
click at [125, 351] on div "ENGAGEMENT Guides Hotspots Themes" at bounding box center [88, 428] width 117 height 855
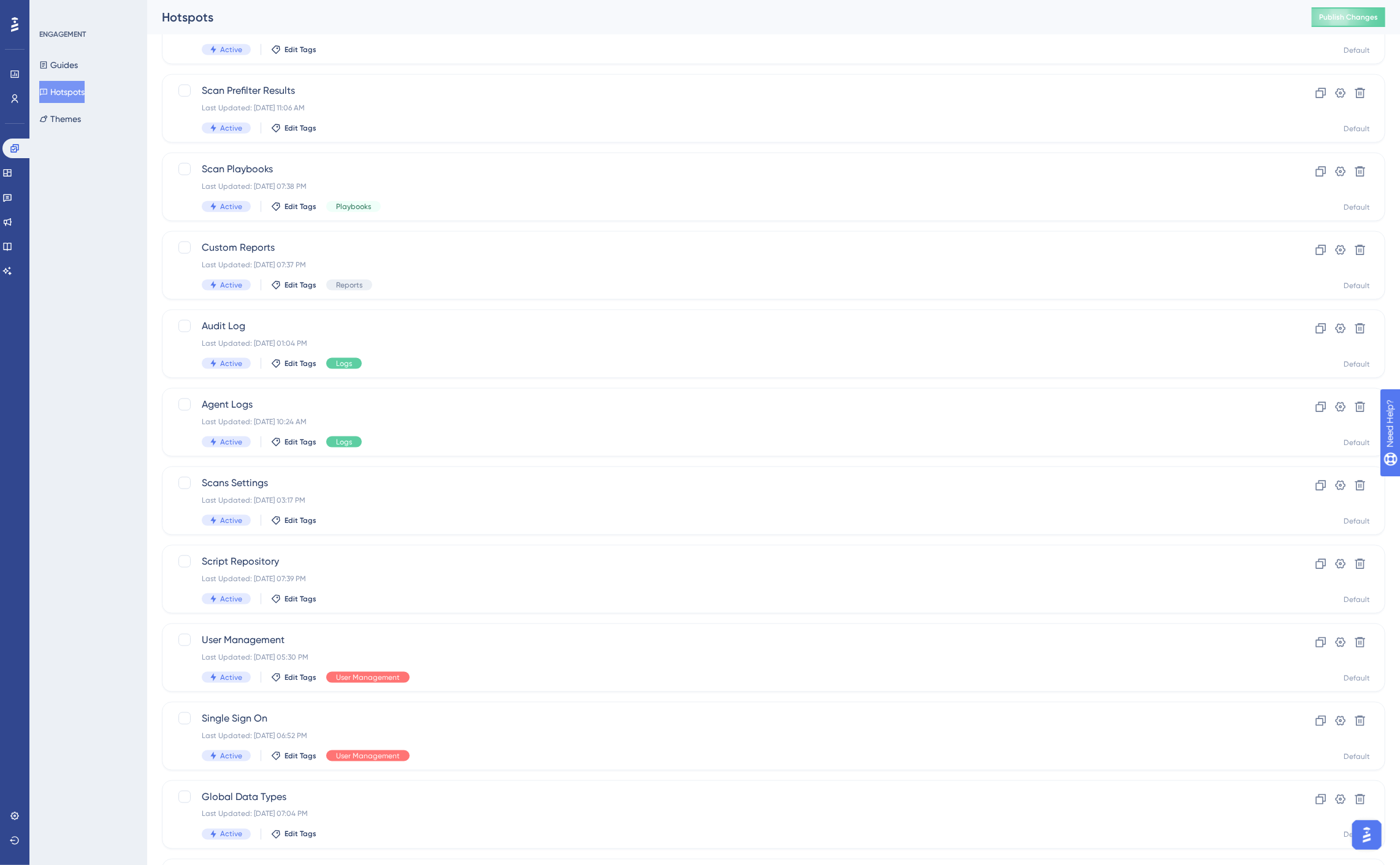
scroll to position [1362, 0]
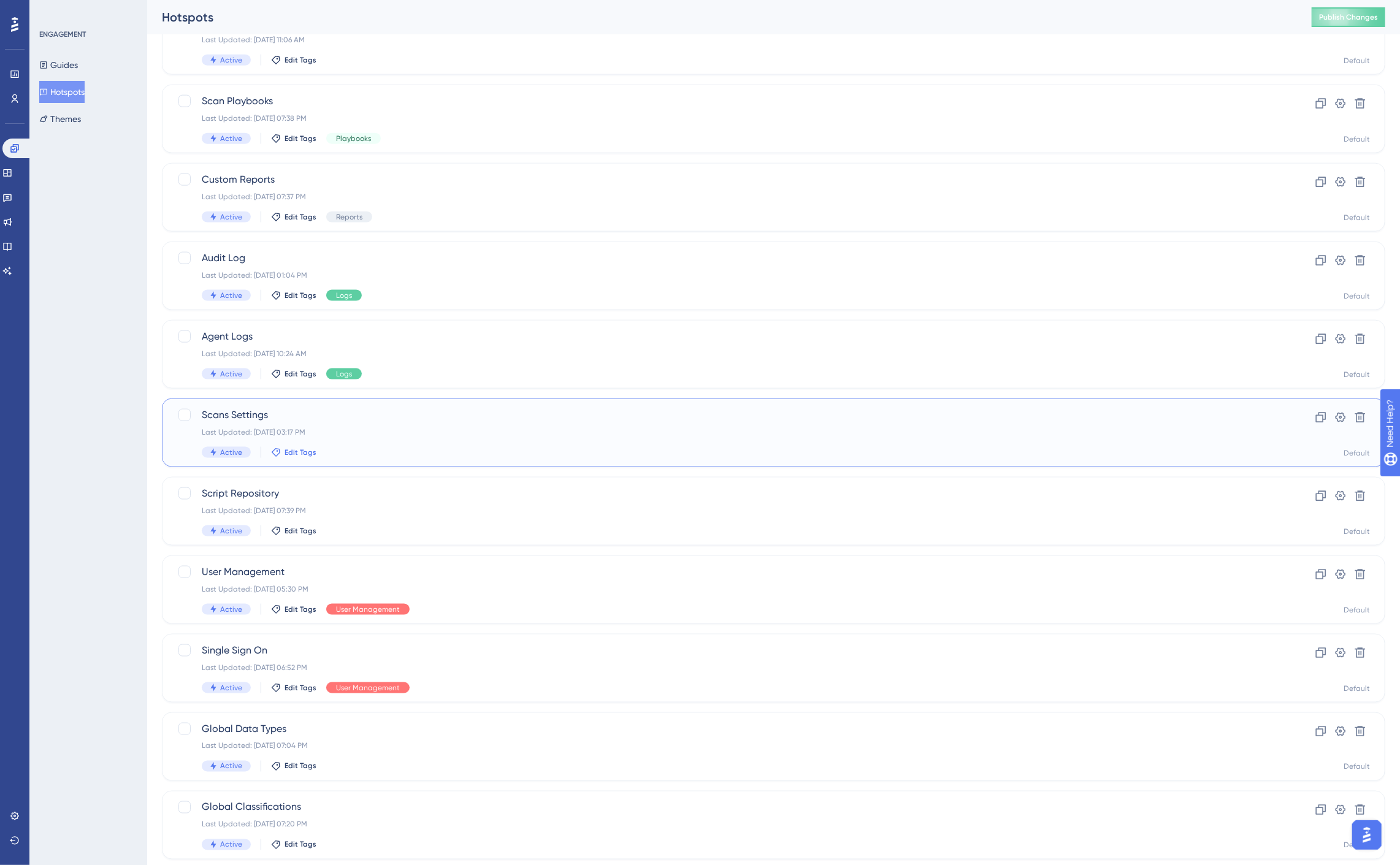
click at [298, 452] on span "Edit Tags" at bounding box center [300, 452] width 32 height 9
click at [284, 521] on div at bounding box center [285, 520] width 9 height 9
checkbox input "true"
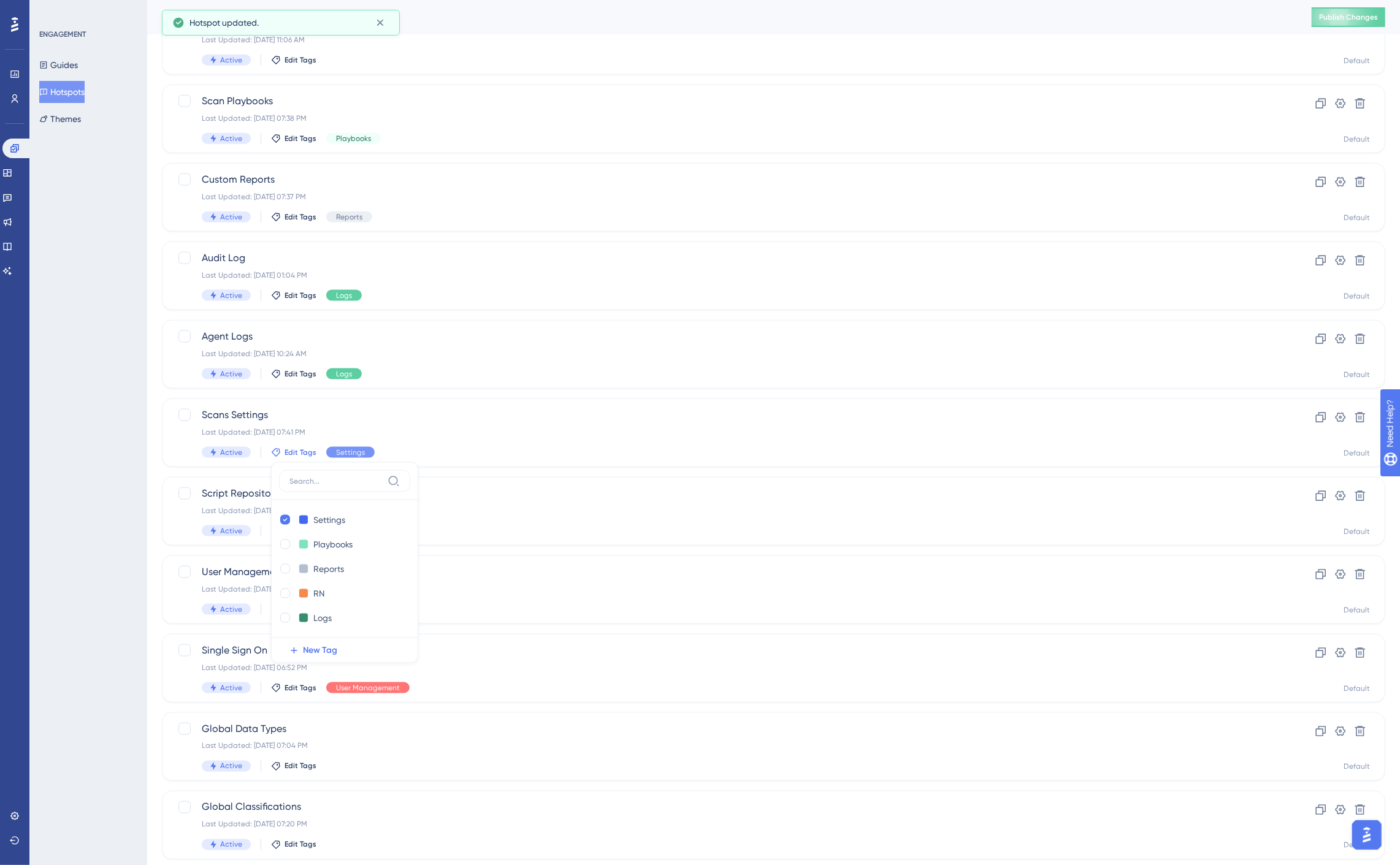
click at [111, 511] on div "ENGAGEMENT Guides Hotspots Themes" at bounding box center [88, 432] width 117 height 865
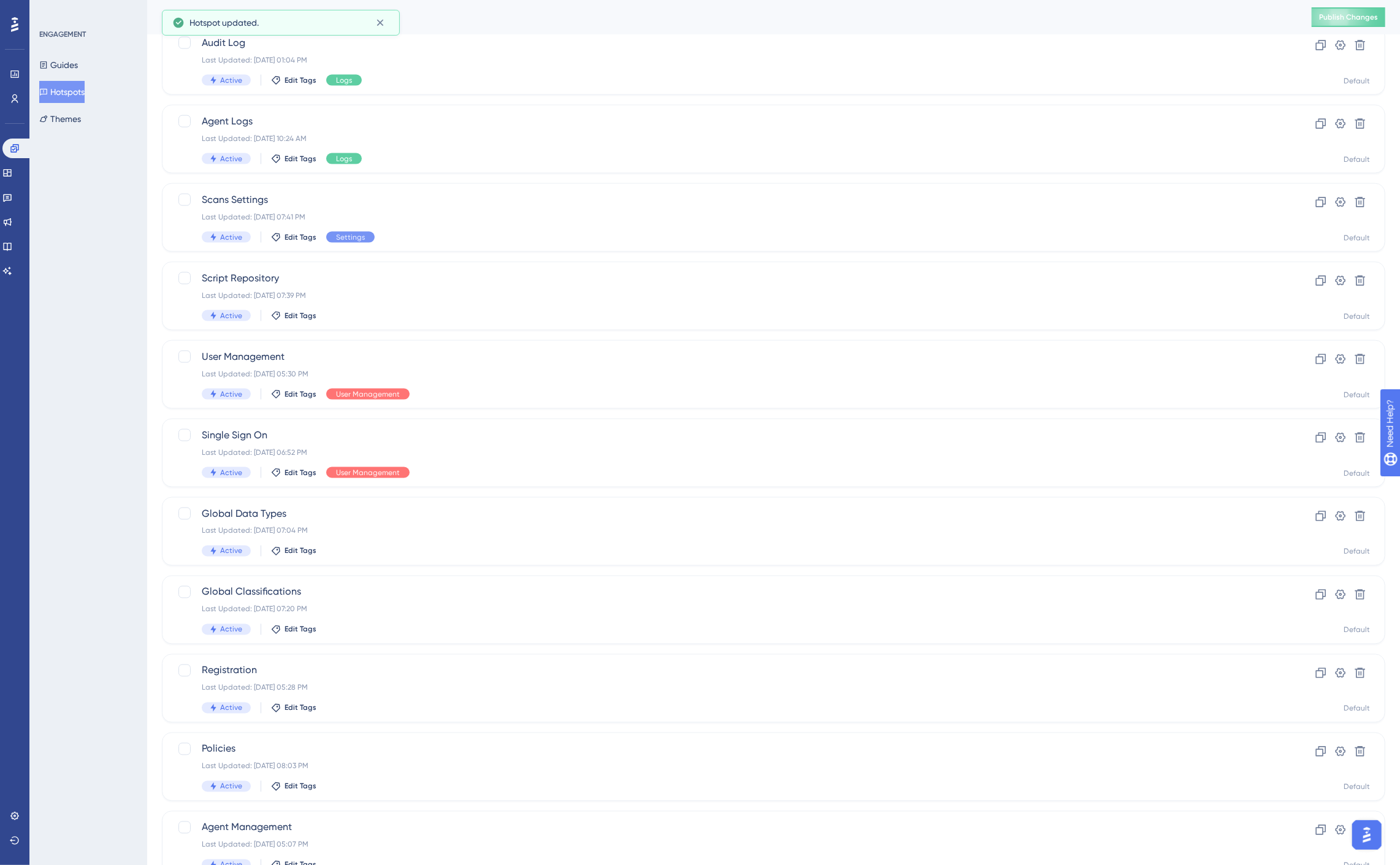
scroll to position [1635, 0]
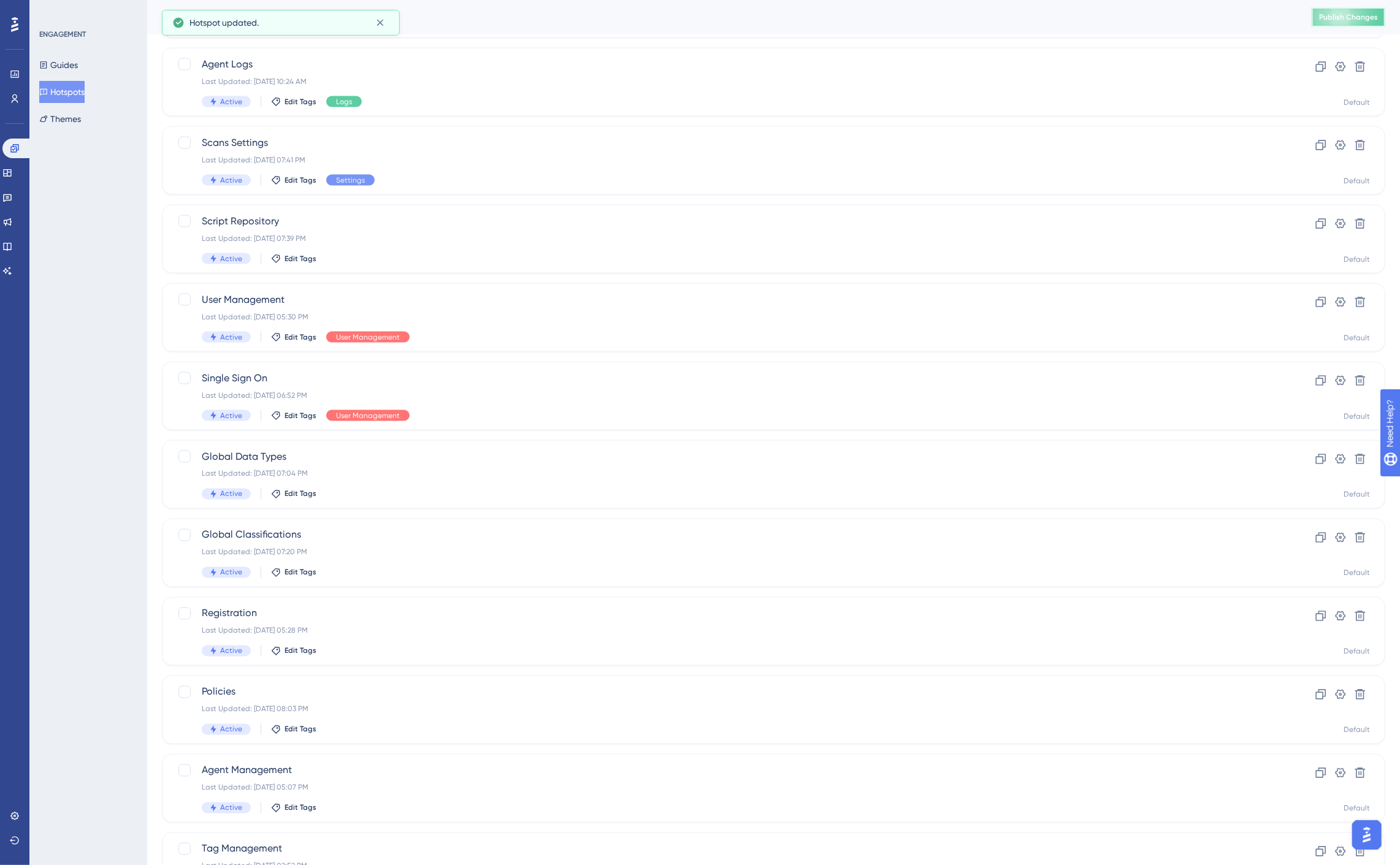
click at [1275, 16] on span "Publish Changes" at bounding box center [1348, 16] width 59 height 9
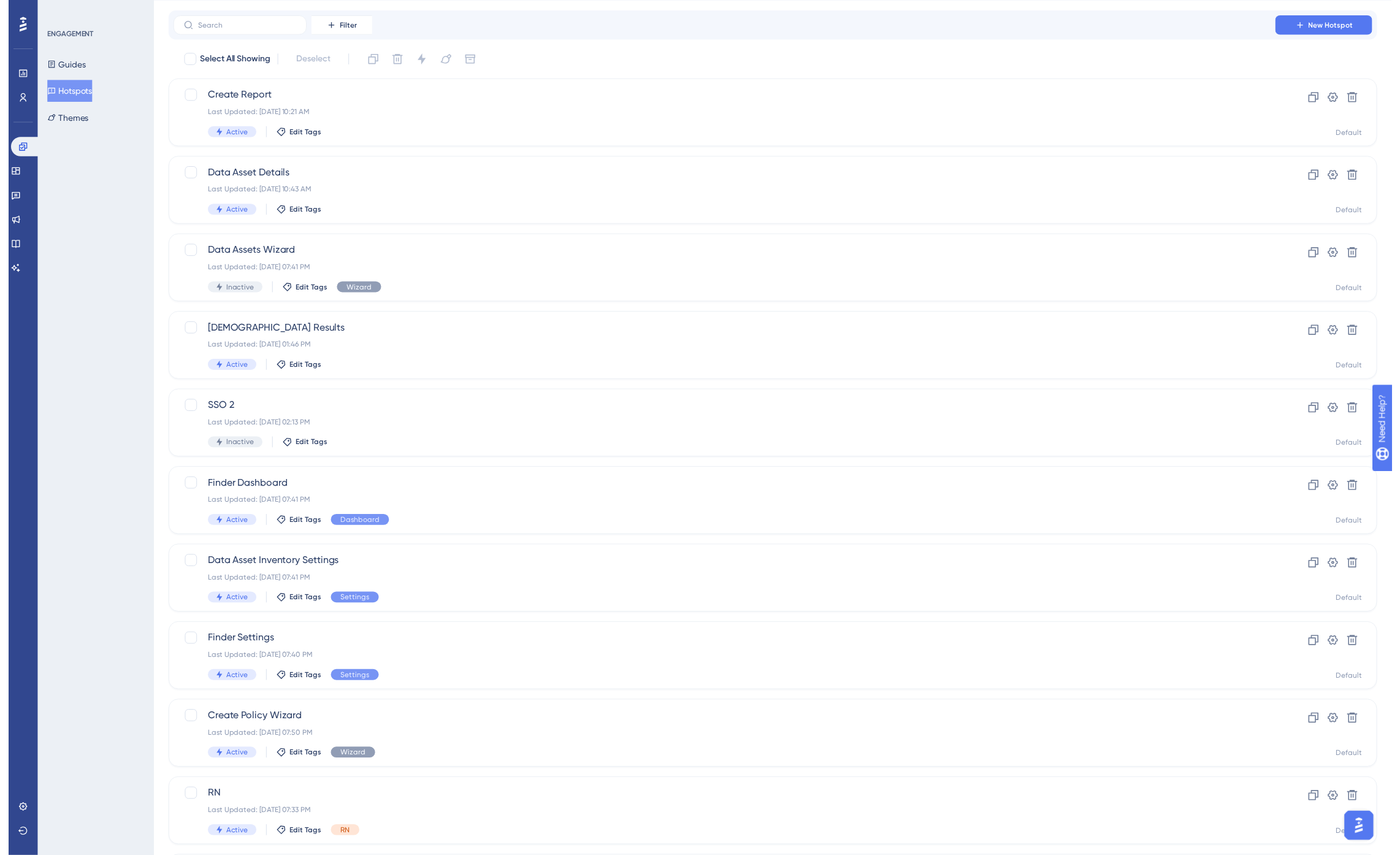
scroll to position [0, 0]
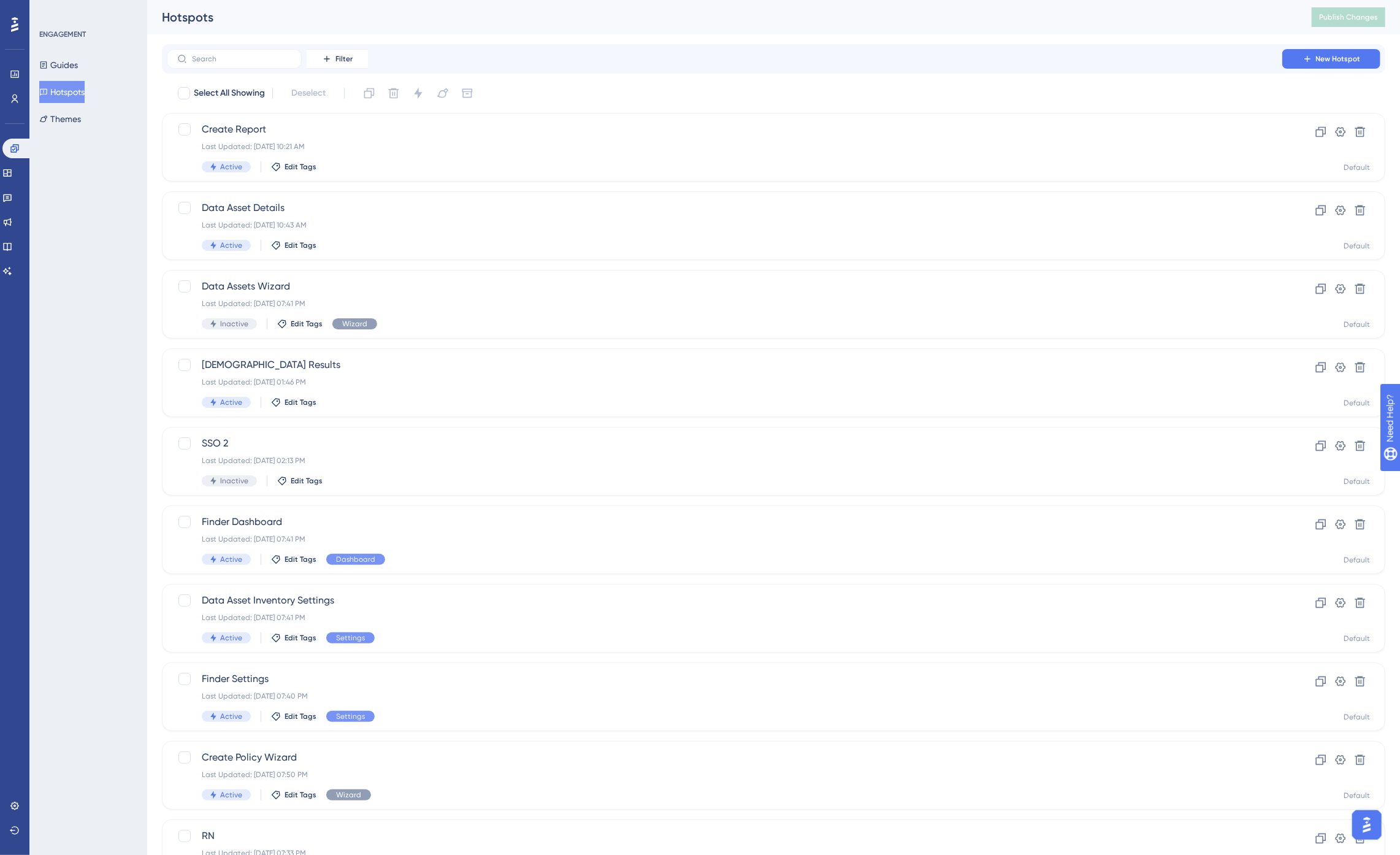
click at [121, 352] on div "ENGAGEMENT Guides Hotspots Themes" at bounding box center [88, 428] width 117 height 855
click at [1275, 364] on icon at bounding box center [1340, 367] width 12 height 12
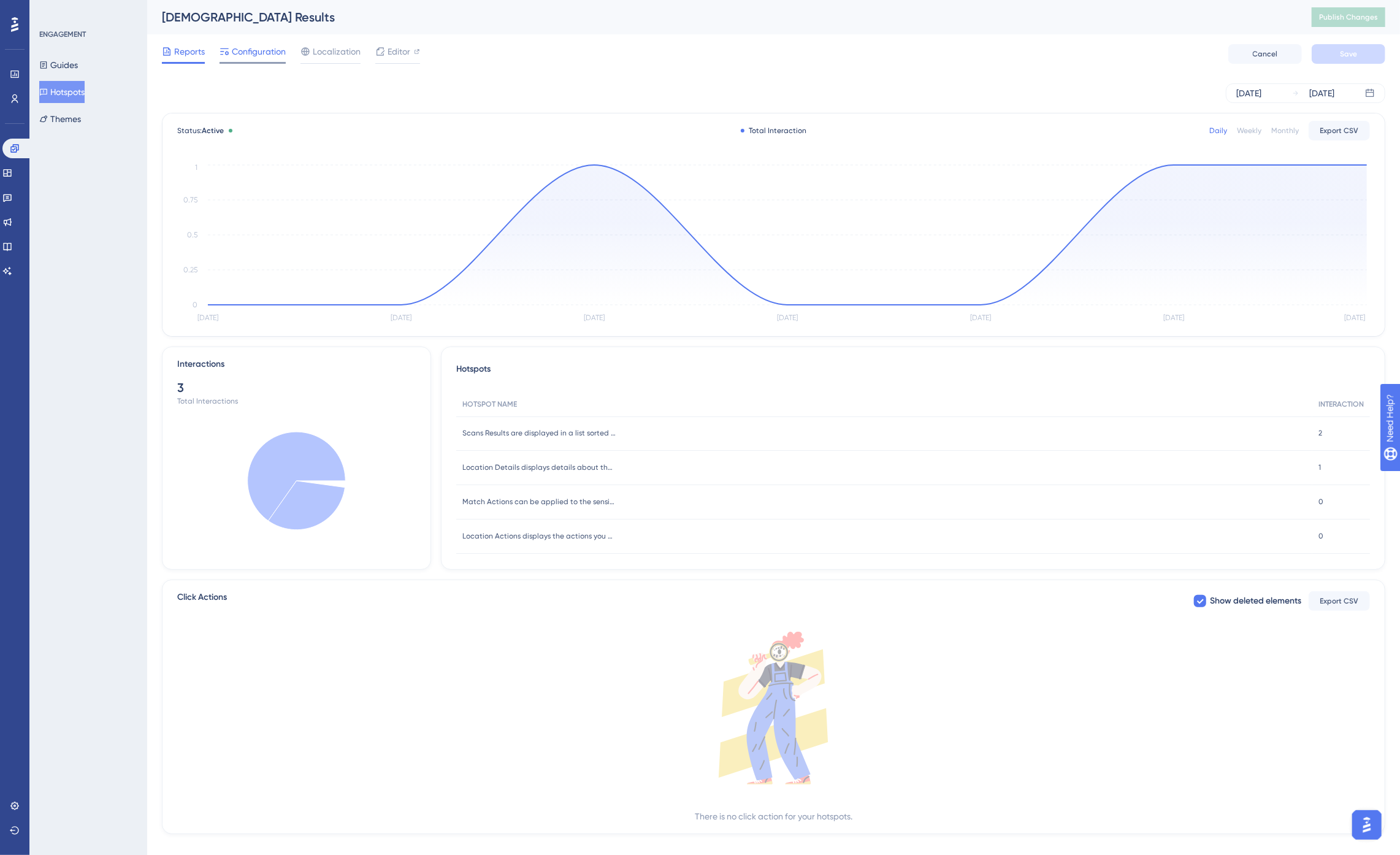
click at [262, 53] on span "Configuration" at bounding box center [259, 51] width 54 height 15
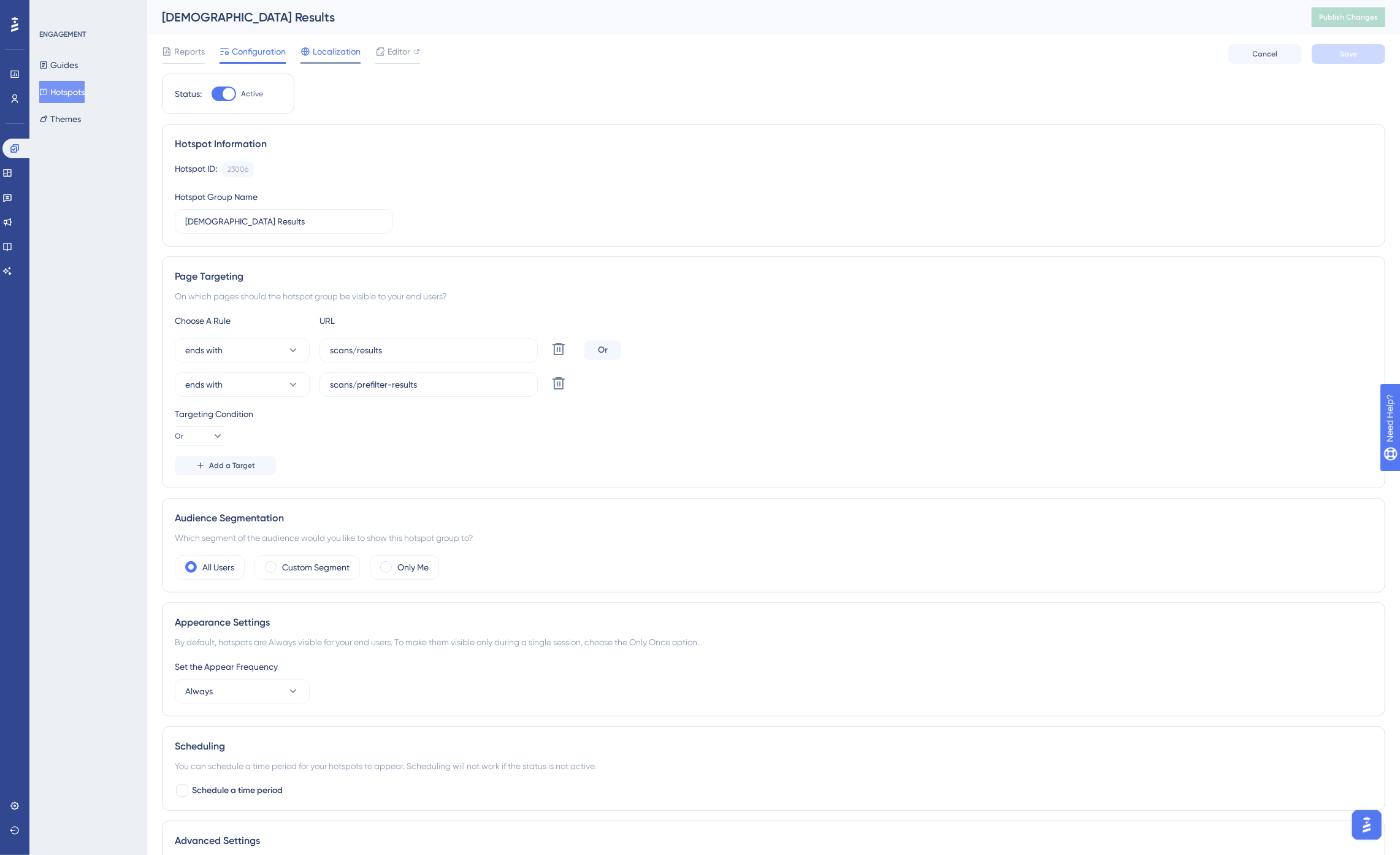
click at [341, 54] on span "Localization" at bounding box center [336, 51] width 47 height 15
